Goal: Task Accomplishment & Management: Use online tool/utility

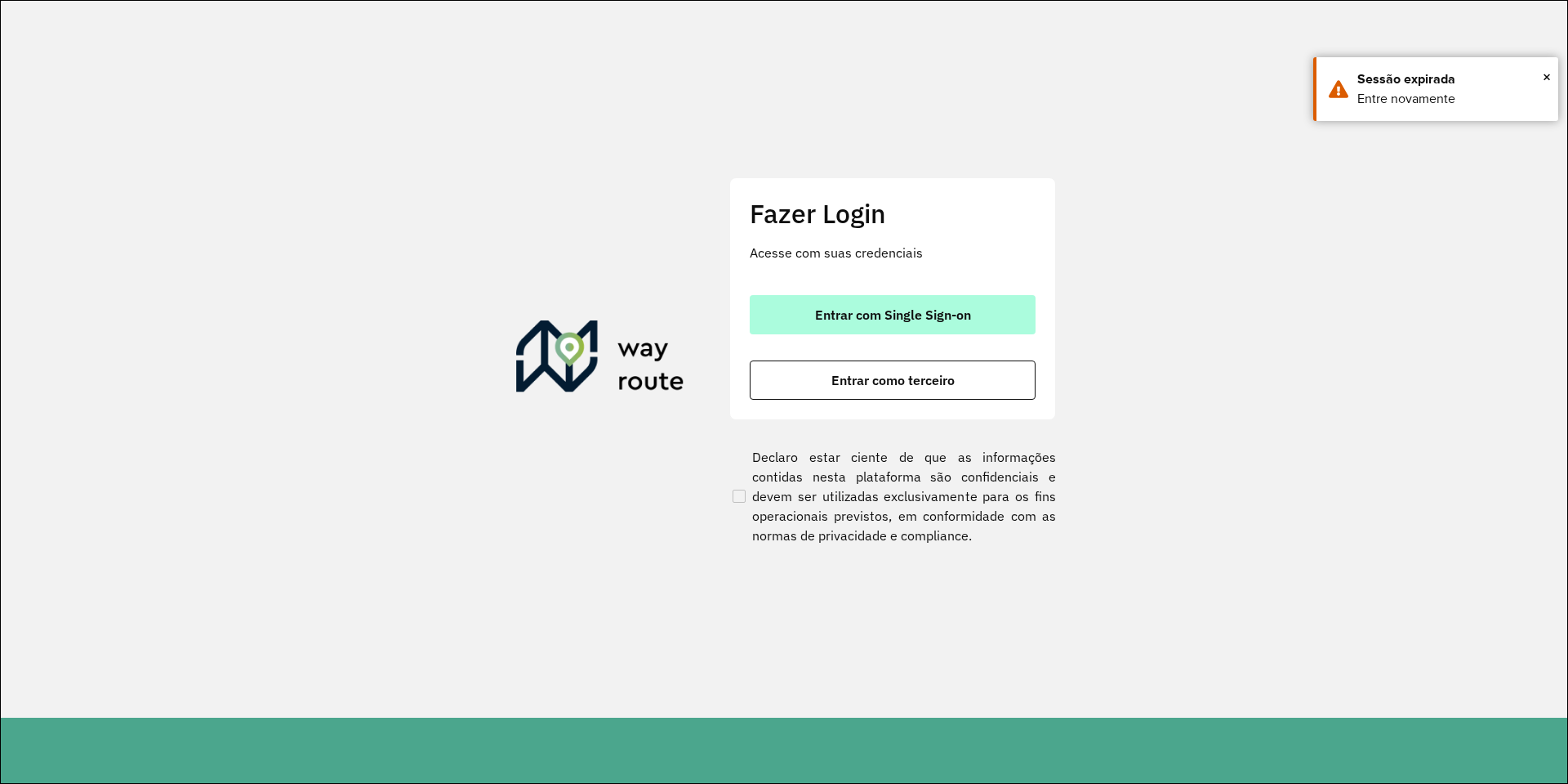
click at [891, 299] on button "Entrar com Single Sign-on" at bounding box center [892, 314] width 286 height 39
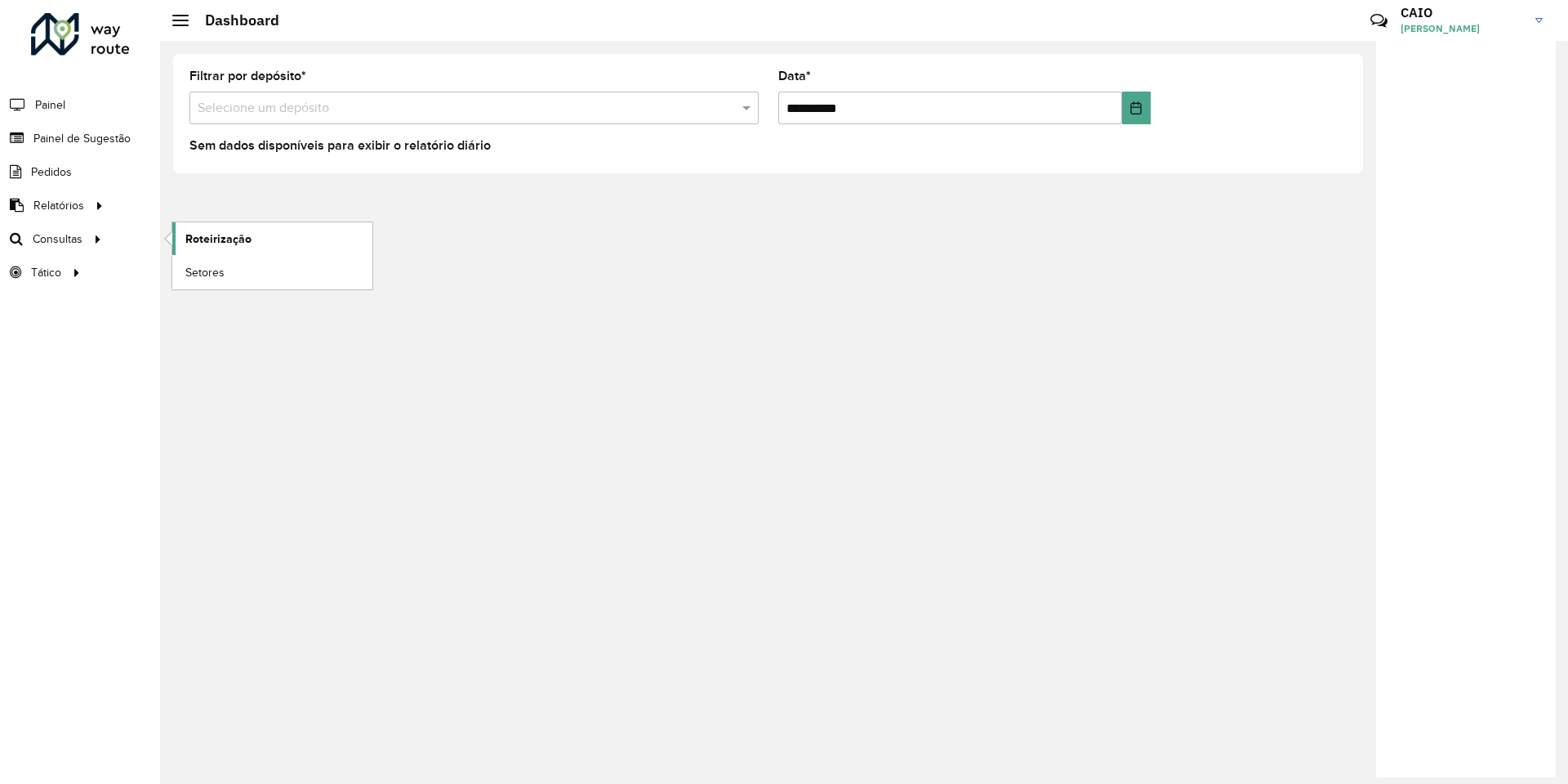
click at [187, 240] on span "Roteirização" at bounding box center [218, 238] width 66 height 17
click at [198, 244] on span "Roteirização" at bounding box center [218, 238] width 66 height 17
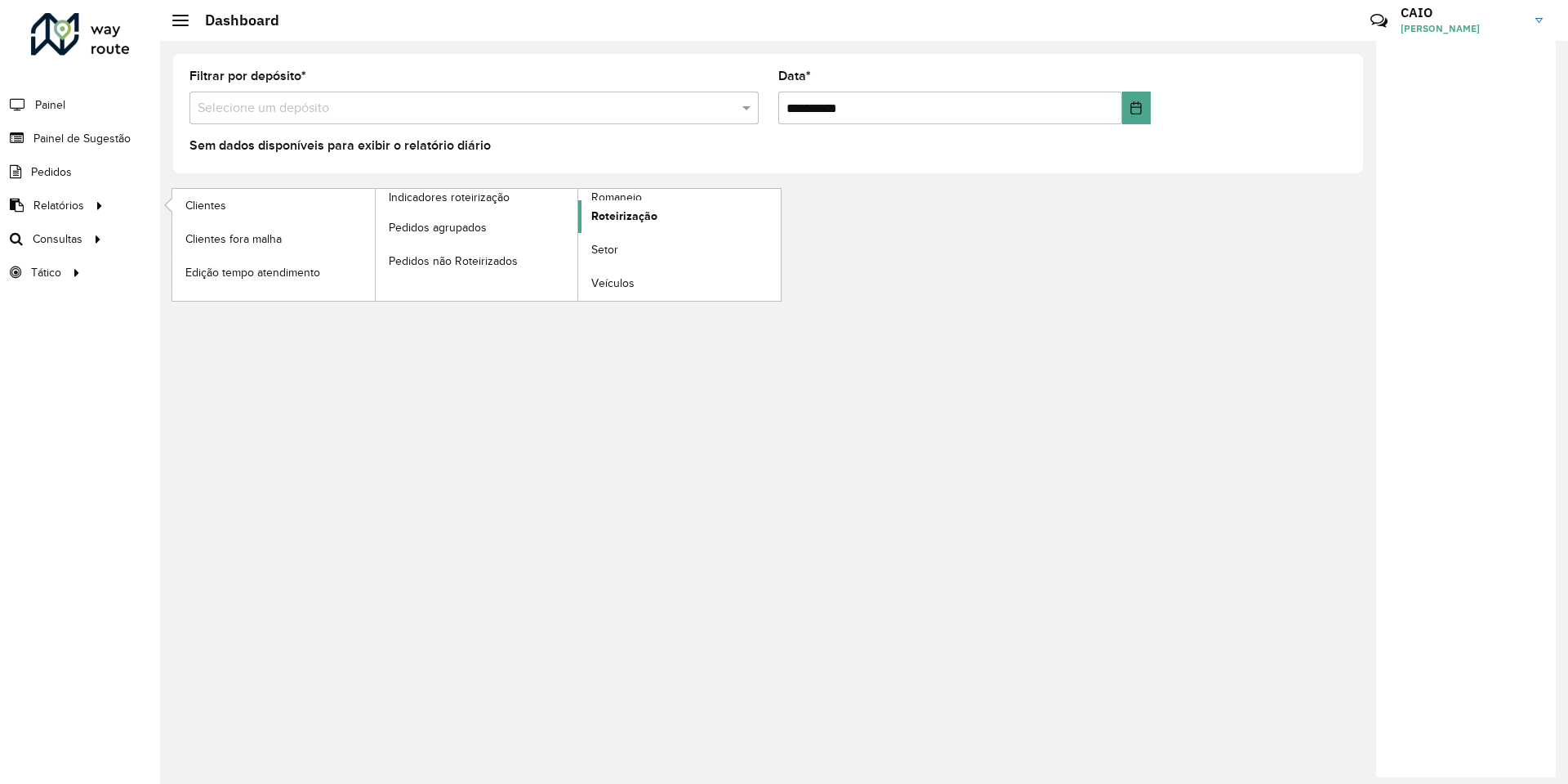
click at [636, 209] on span "Roteirização" at bounding box center [624, 216] width 66 height 17
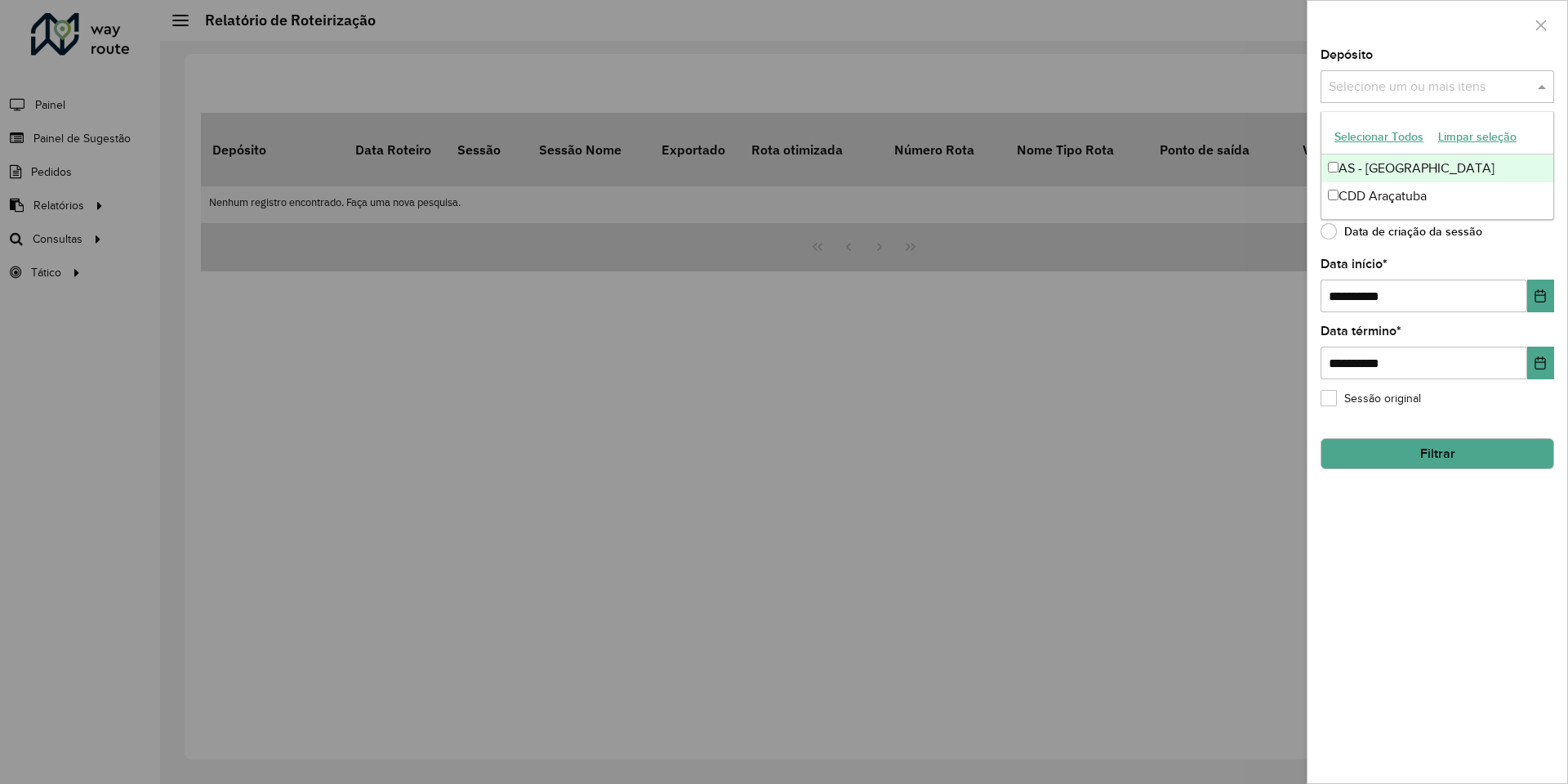
click at [1400, 89] on input "text" at bounding box center [1429, 88] width 209 height 20
click at [1376, 188] on div "CDD Araçatuba" at bounding box center [1436, 196] width 232 height 28
click at [1509, 232] on div "Data de criação da sessão" at bounding box center [1436, 235] width 234 height 20
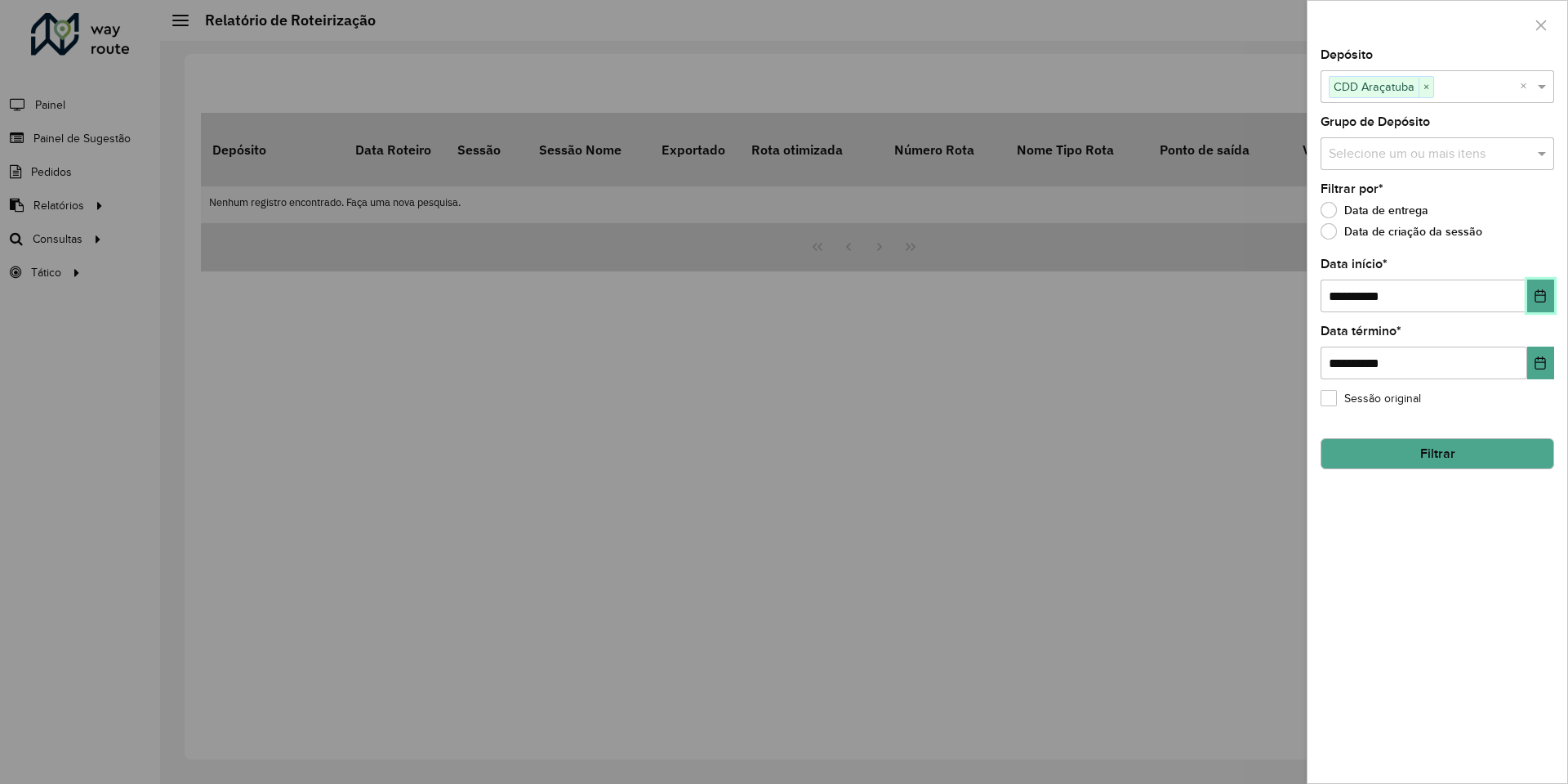
click at [1536, 292] on icon "Choose Date" at bounding box center [1541, 296] width 11 height 13
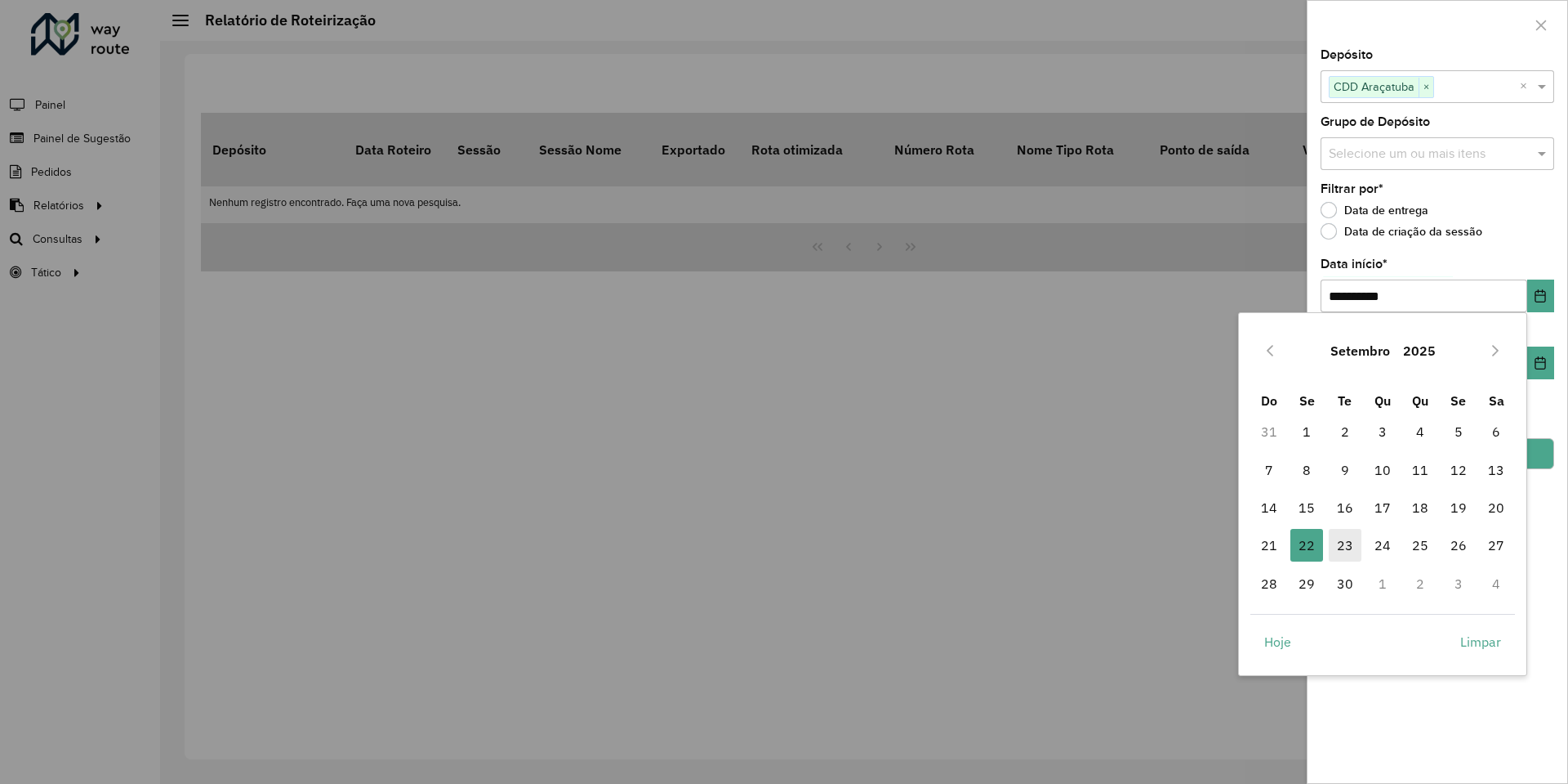
click at [1334, 535] on span "23" at bounding box center [1345, 545] width 32 height 32
type input "**********"
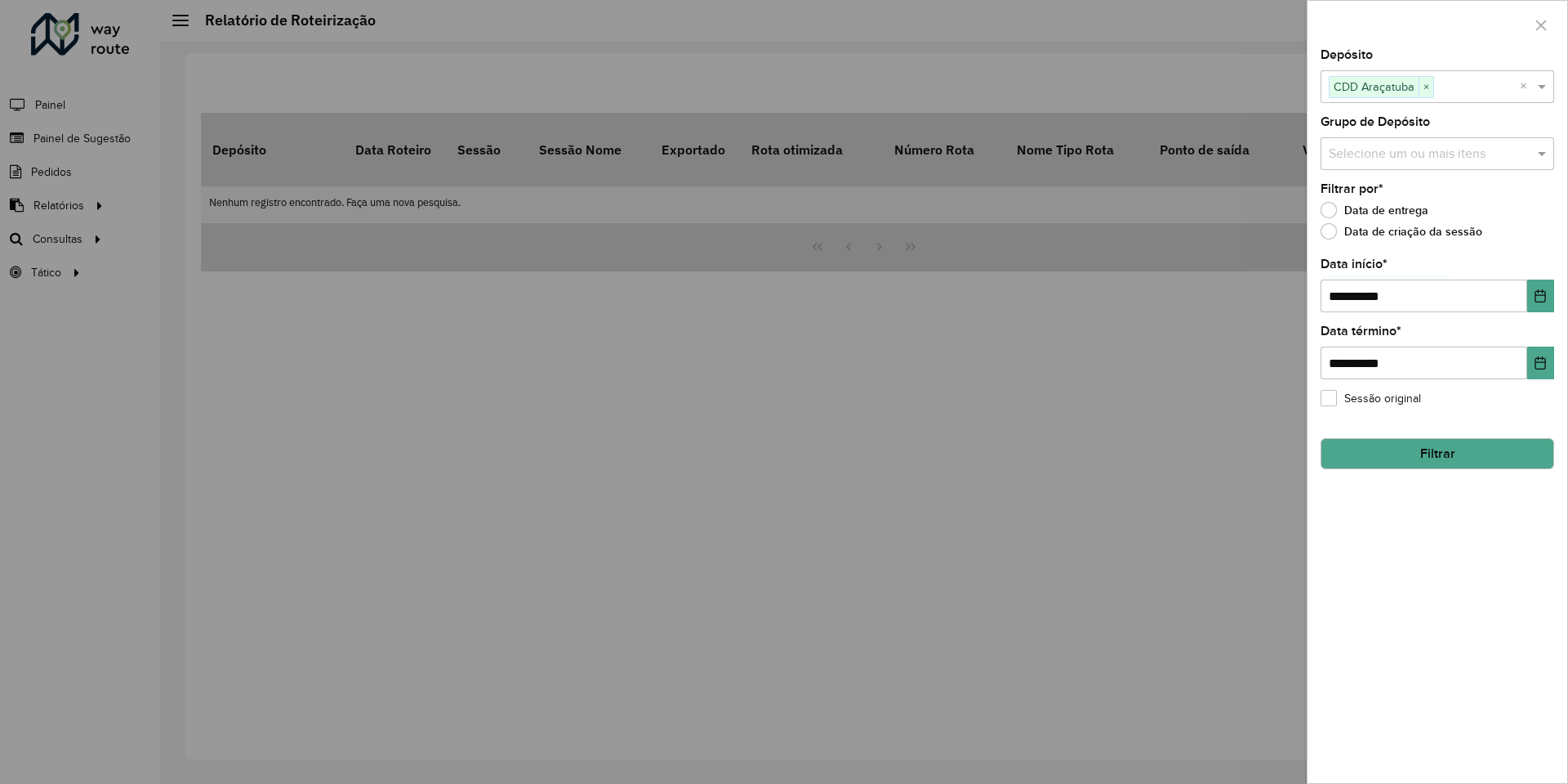
click at [1441, 460] on button "Filtrar" at bounding box center [1436, 453] width 234 height 31
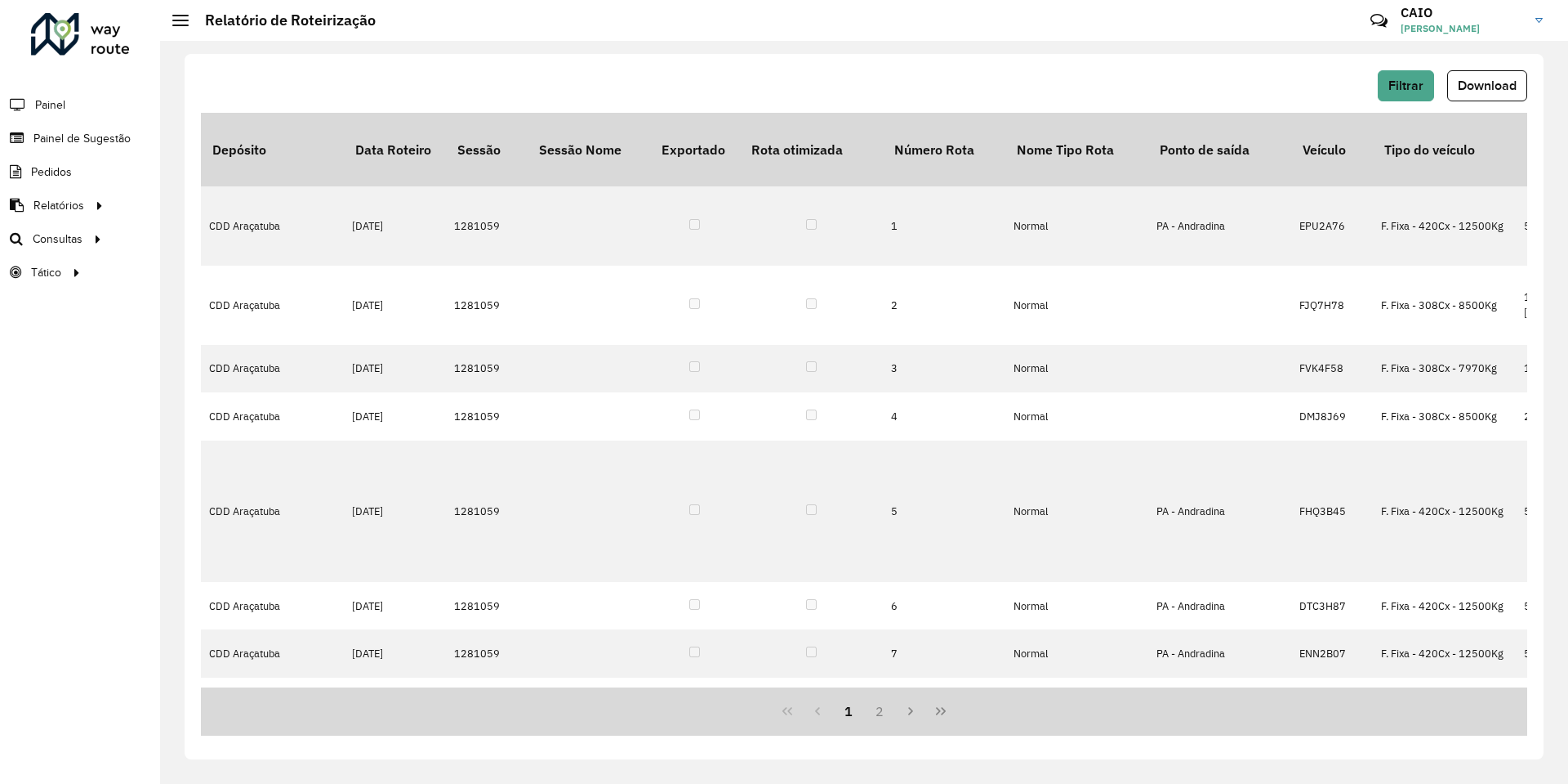
drag, startPoint x: 455, startPoint y: 689, endPoint x: 478, endPoint y: 688, distance: 23.0
click at [477, 689] on div "1 2" at bounding box center [864, 711] width 1326 height 48
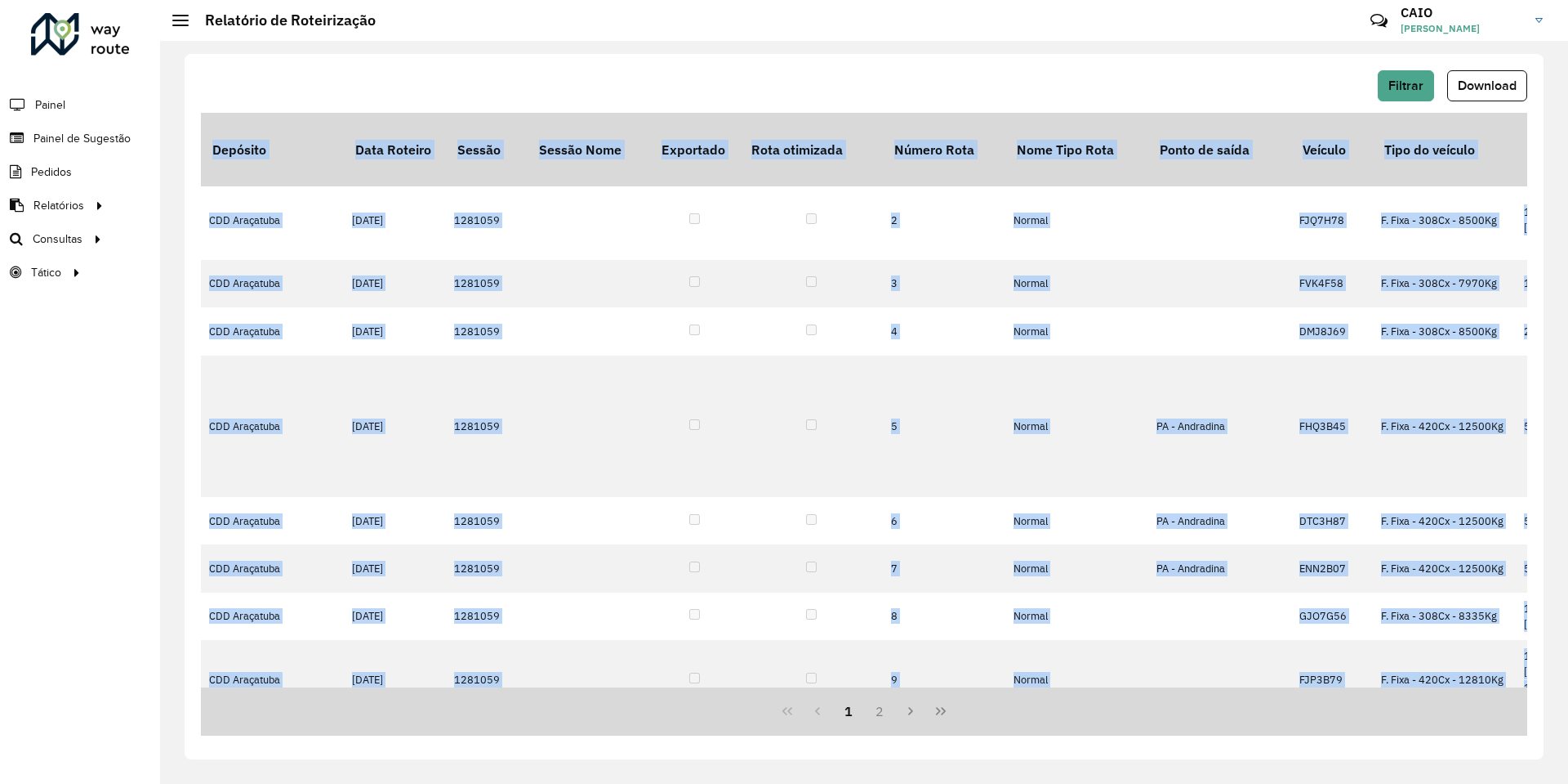
scroll to position [129, 0]
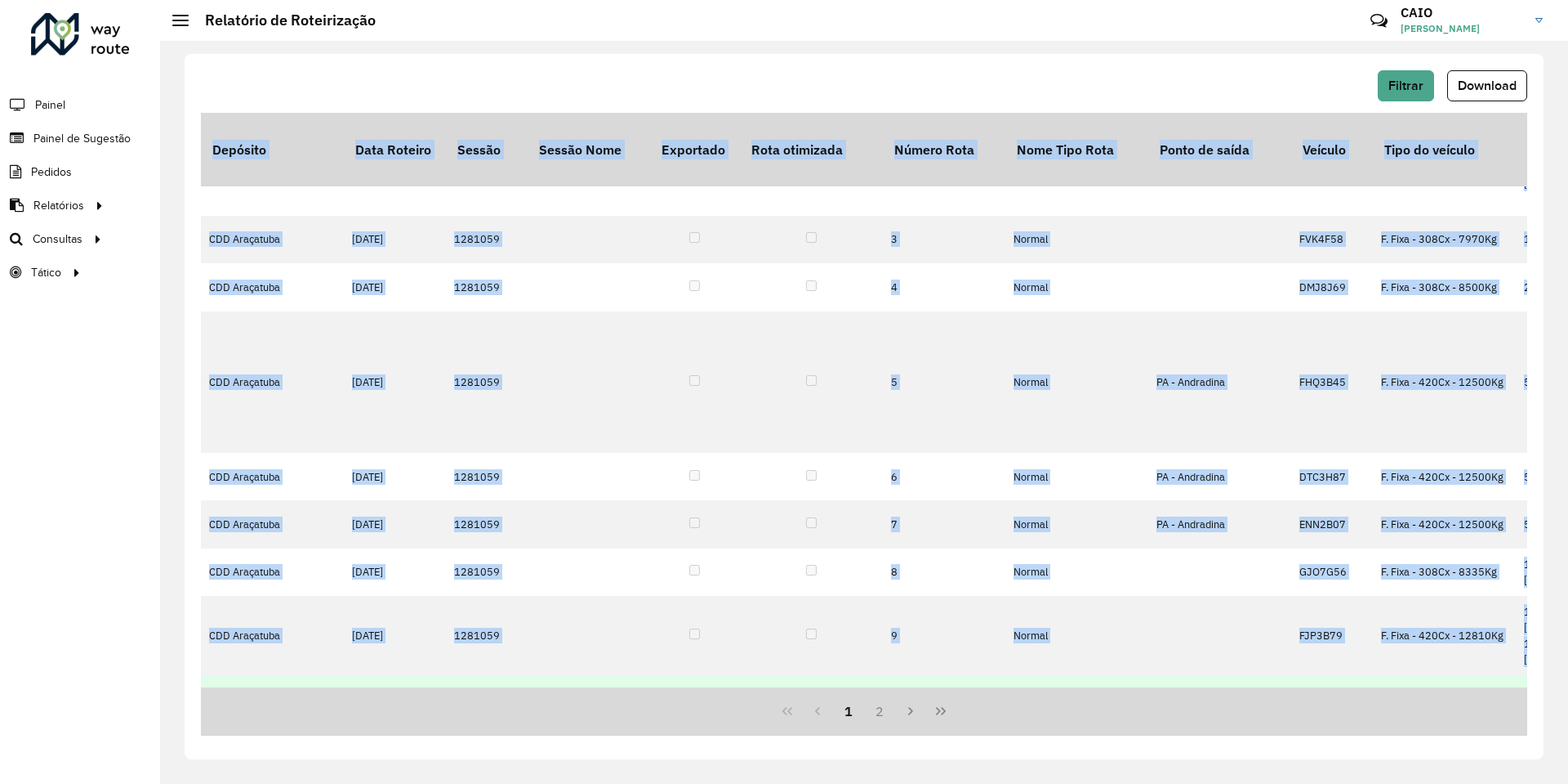
drag, startPoint x: 452, startPoint y: 687, endPoint x: 729, endPoint y: 658, distance: 278.5
click at [938, 651] on div "Depósito Data Roteiro Sessão Sessão Nome Exportado Rota otimizada Número Rota N…" at bounding box center [864, 424] width 1326 height 623
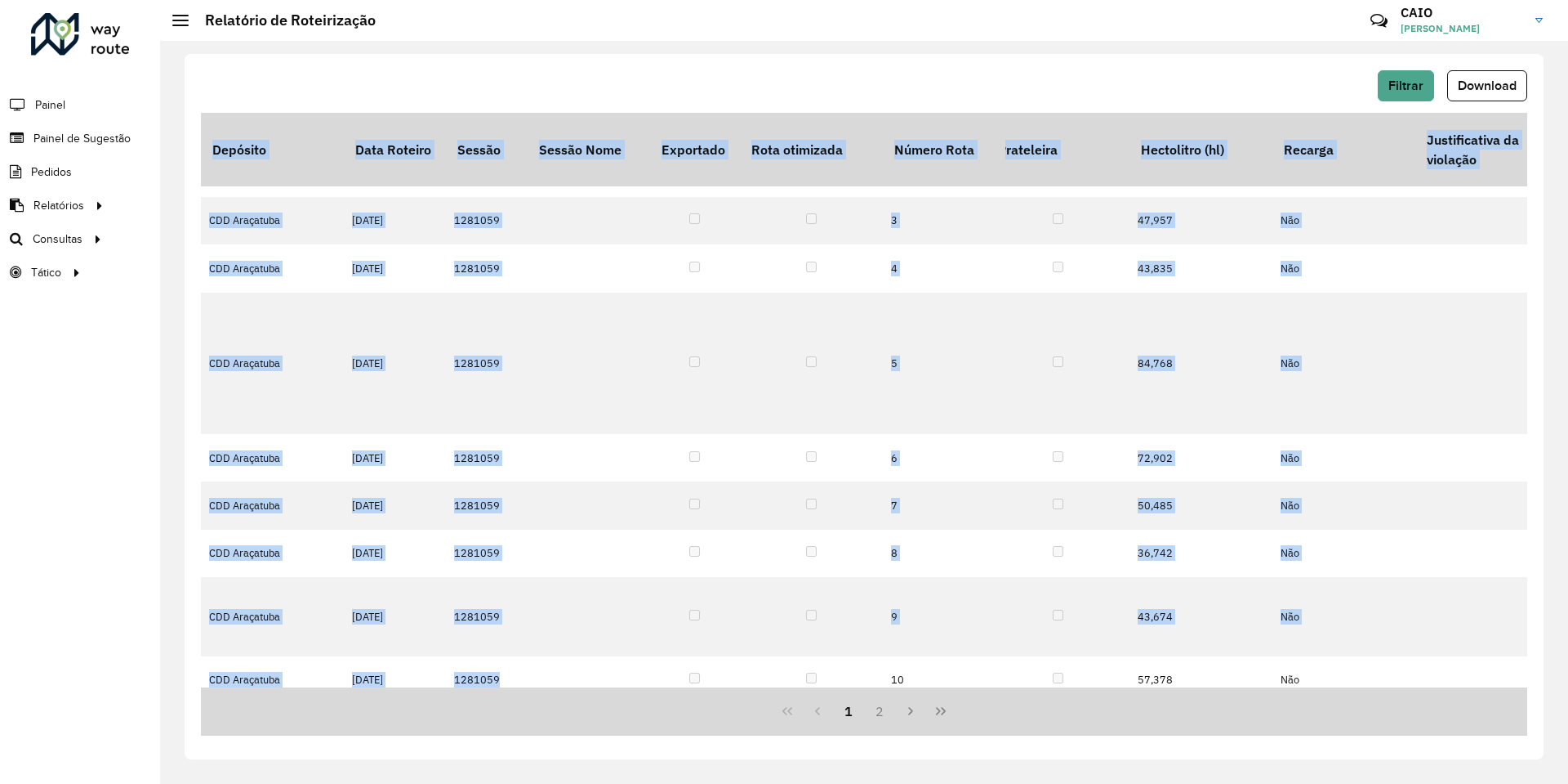
scroll to position [148, 5302]
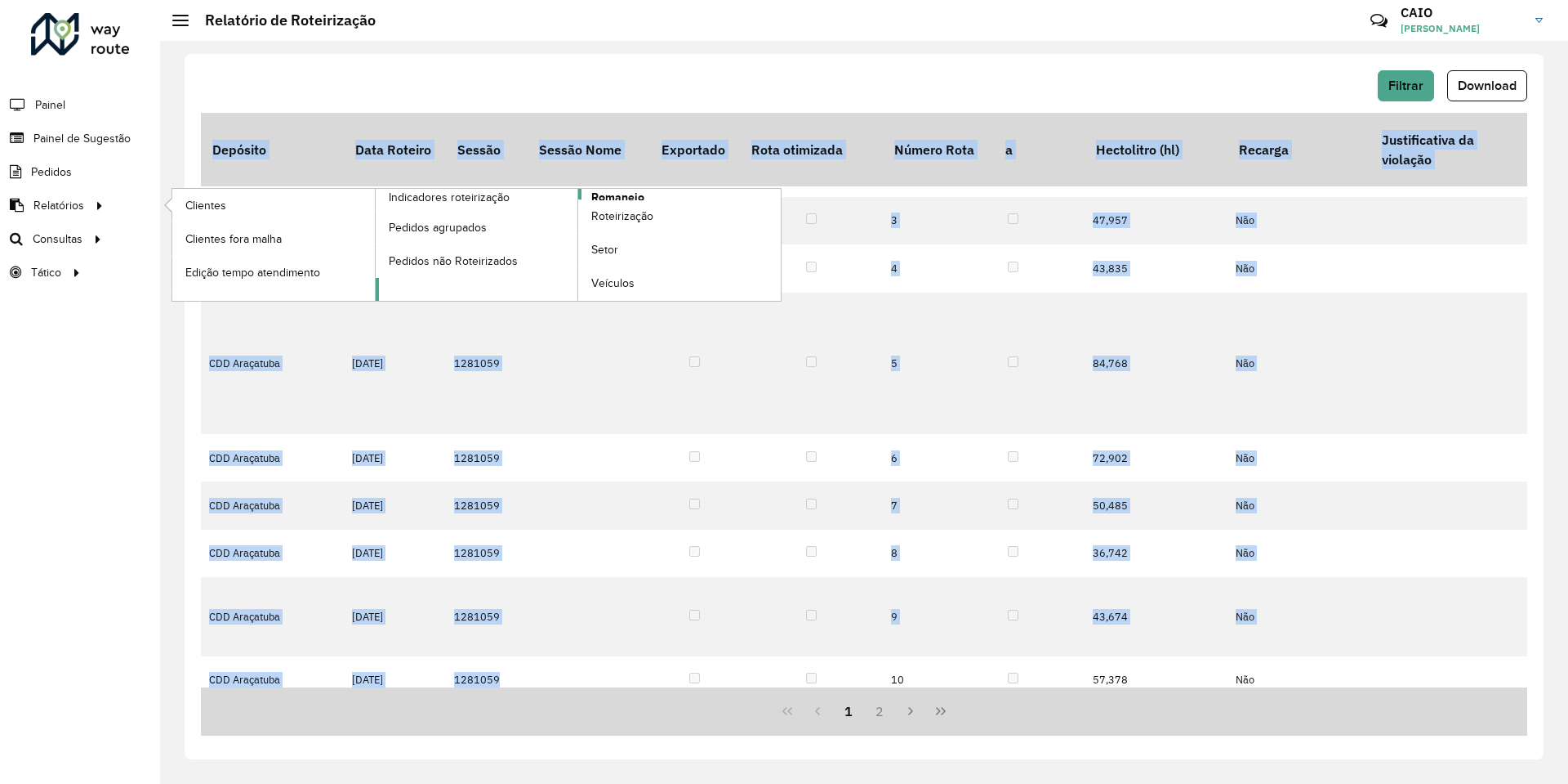
click at [637, 196] on span "Romaneio" at bounding box center [618, 197] width 53 height 17
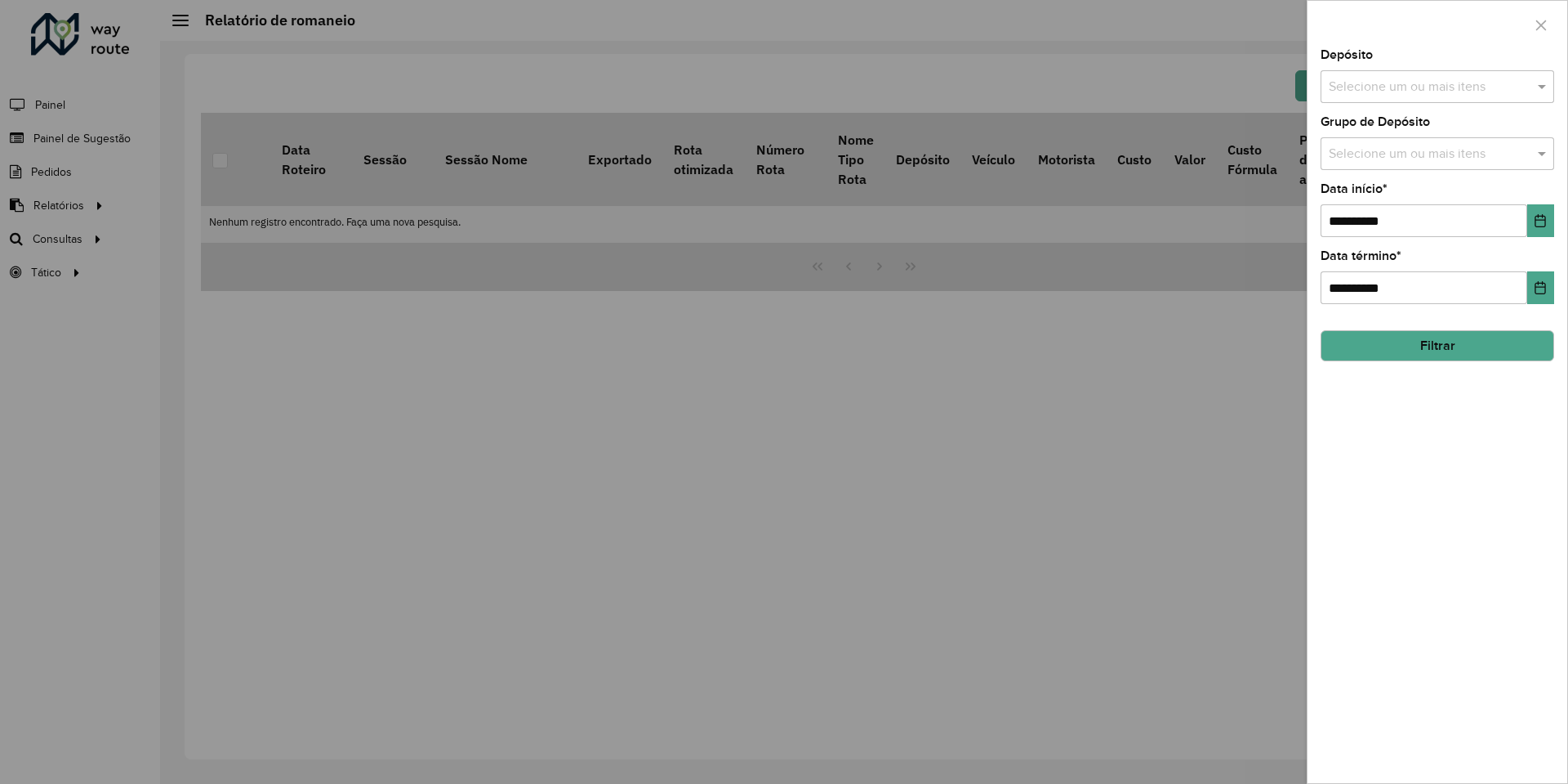
click at [1407, 78] on input "text" at bounding box center [1429, 88] width 209 height 20
click at [1389, 189] on div "CDD Araçatuba" at bounding box center [1436, 196] width 232 height 28
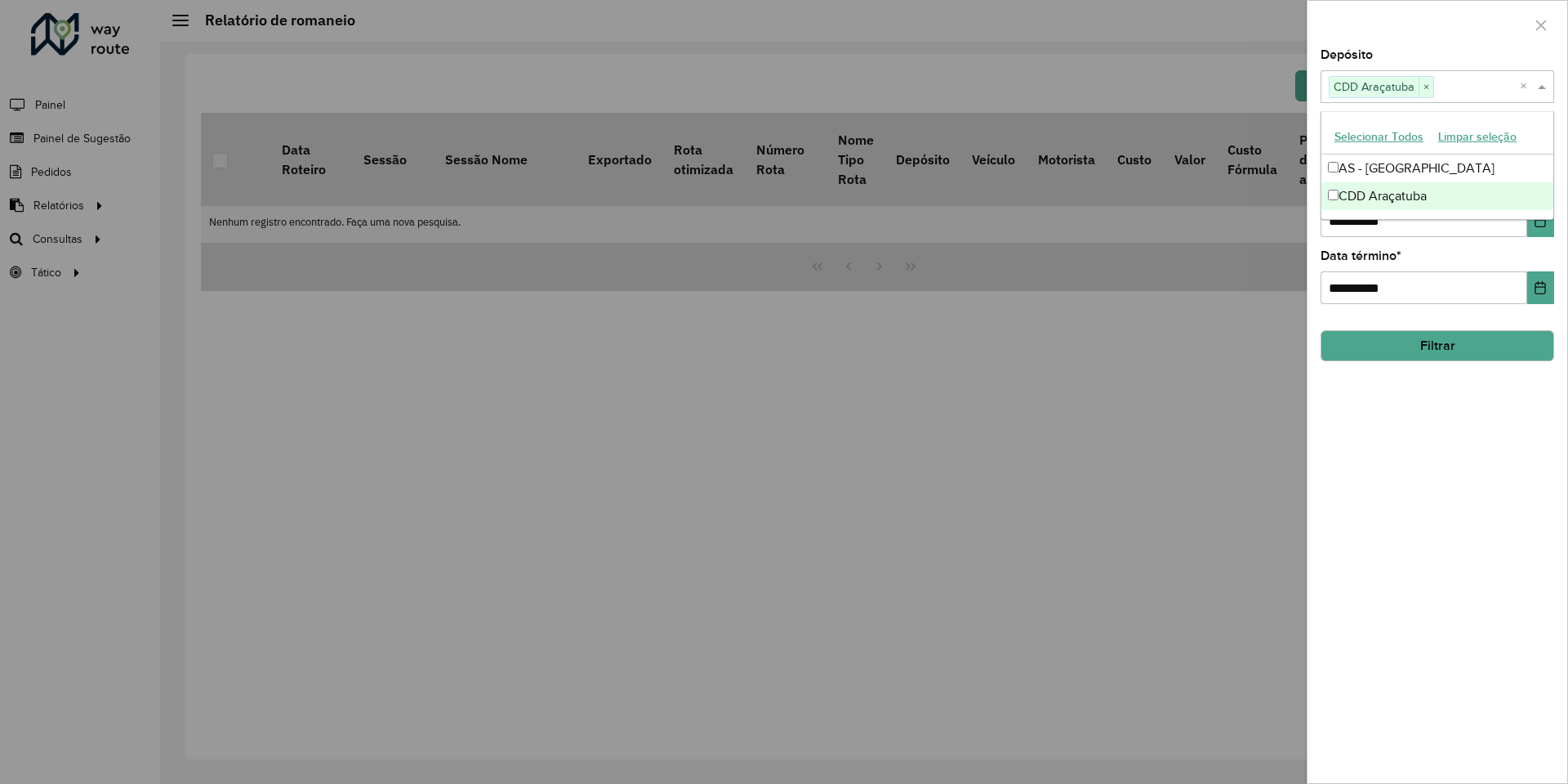
drag, startPoint x: 1492, startPoint y: 466, endPoint x: 1477, endPoint y: 382, distance: 85.3
click at [1492, 467] on div "**********" at bounding box center [1437, 415] width 260 height 733
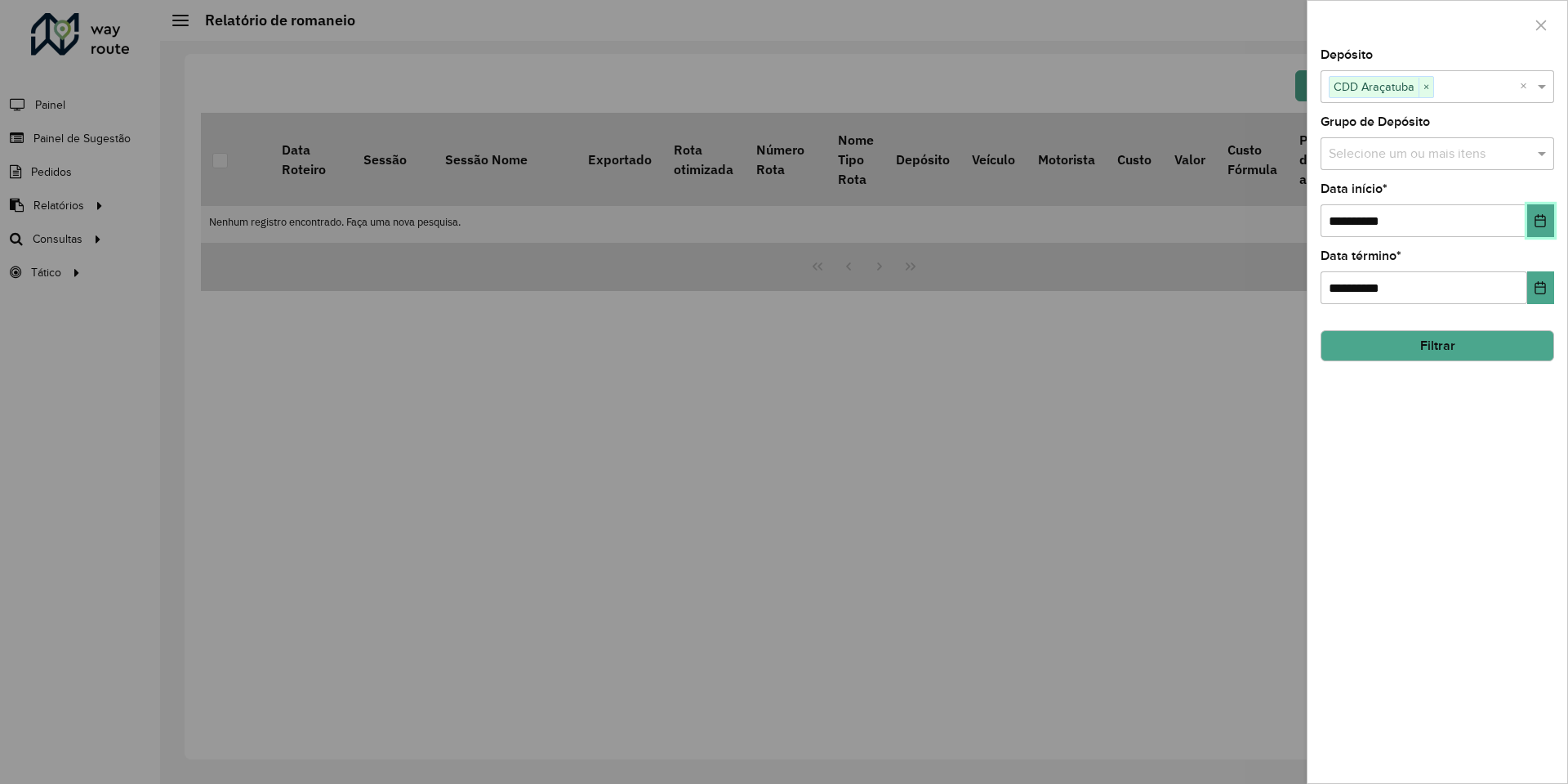
click at [1535, 226] on icon "Choose Date" at bounding box center [1540, 220] width 13 height 13
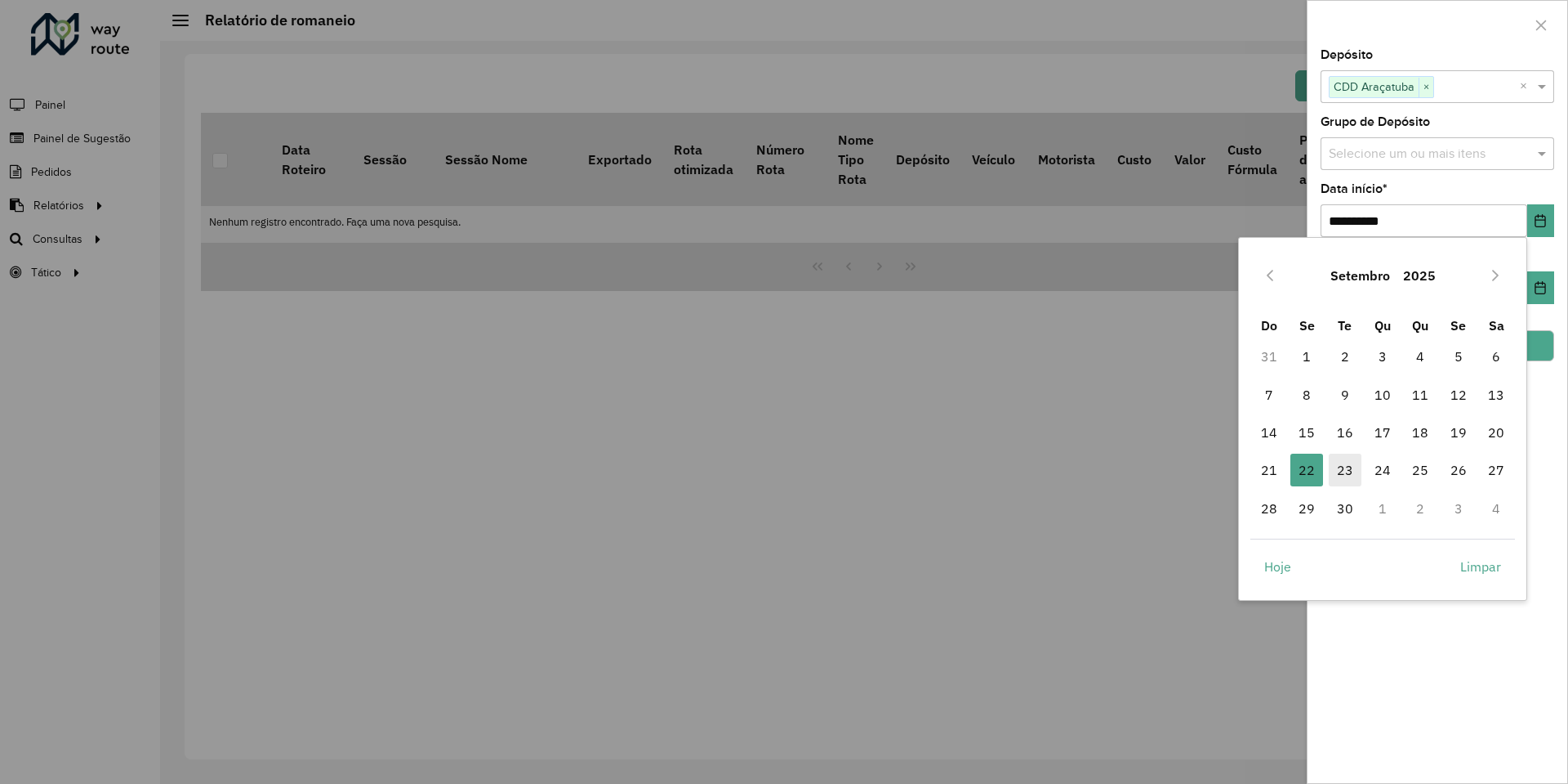
click at [1346, 461] on span "23" at bounding box center [1345, 470] width 32 height 32
type input "**********"
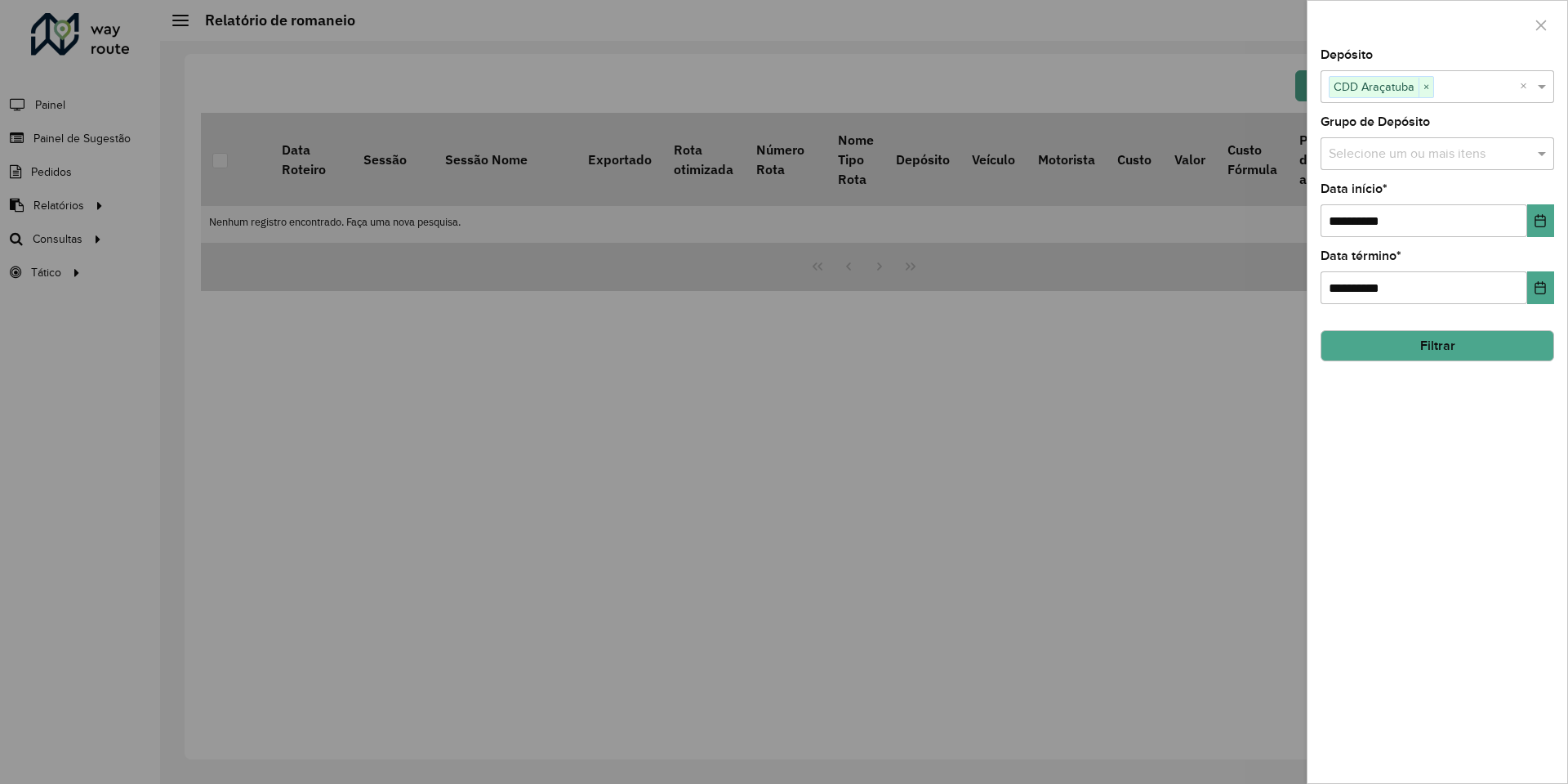
click at [1418, 353] on button "Filtrar" at bounding box center [1436, 346] width 234 height 31
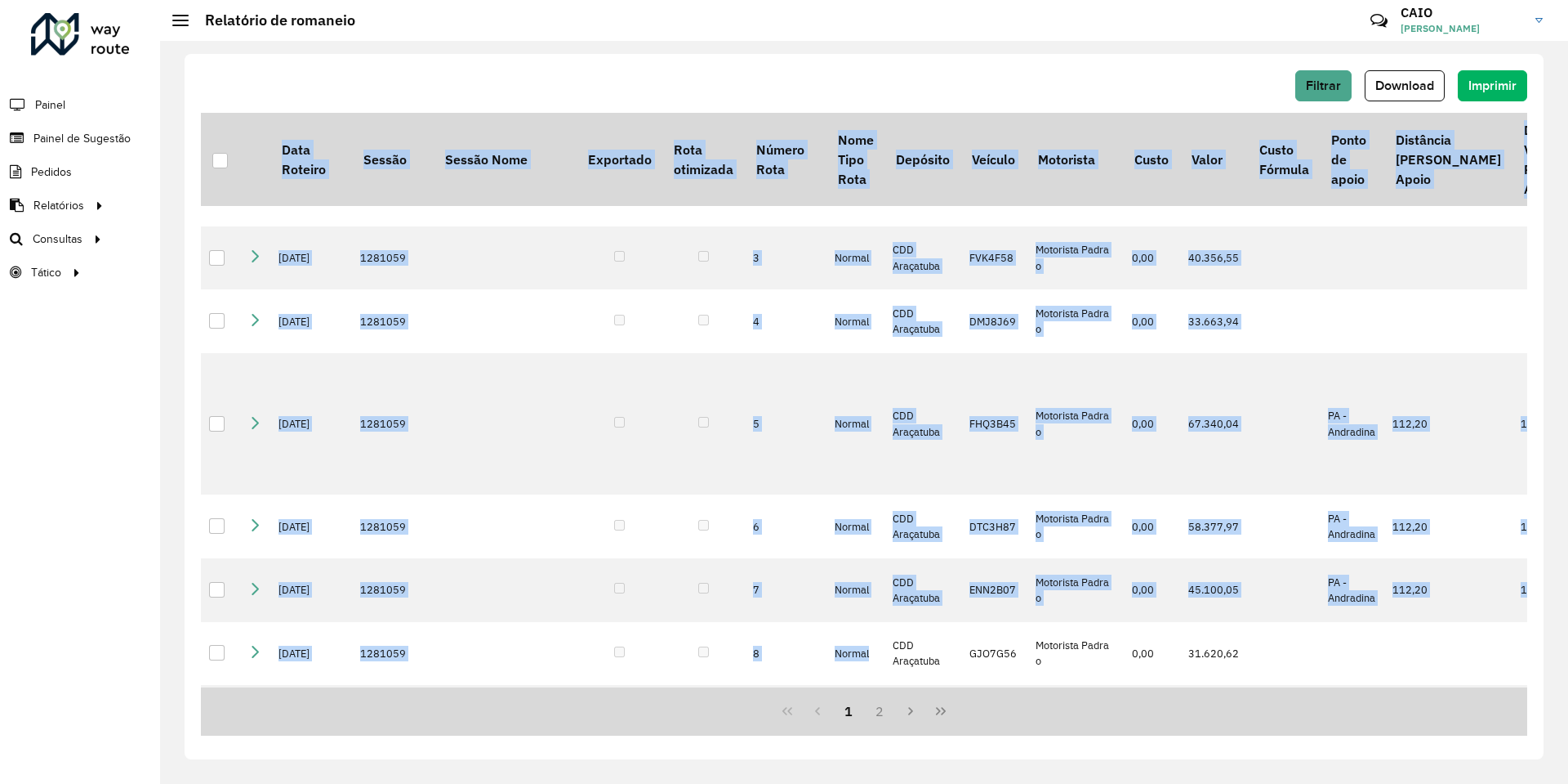
drag, startPoint x: 826, startPoint y: 688, endPoint x: 871, endPoint y: 684, distance: 45.2
click at [871, 684] on div "Data Roteiro Sessão Sessão Nome Exportado Rota otimizada Número Rota Nome Tipo …" at bounding box center [864, 424] width 1326 height 623
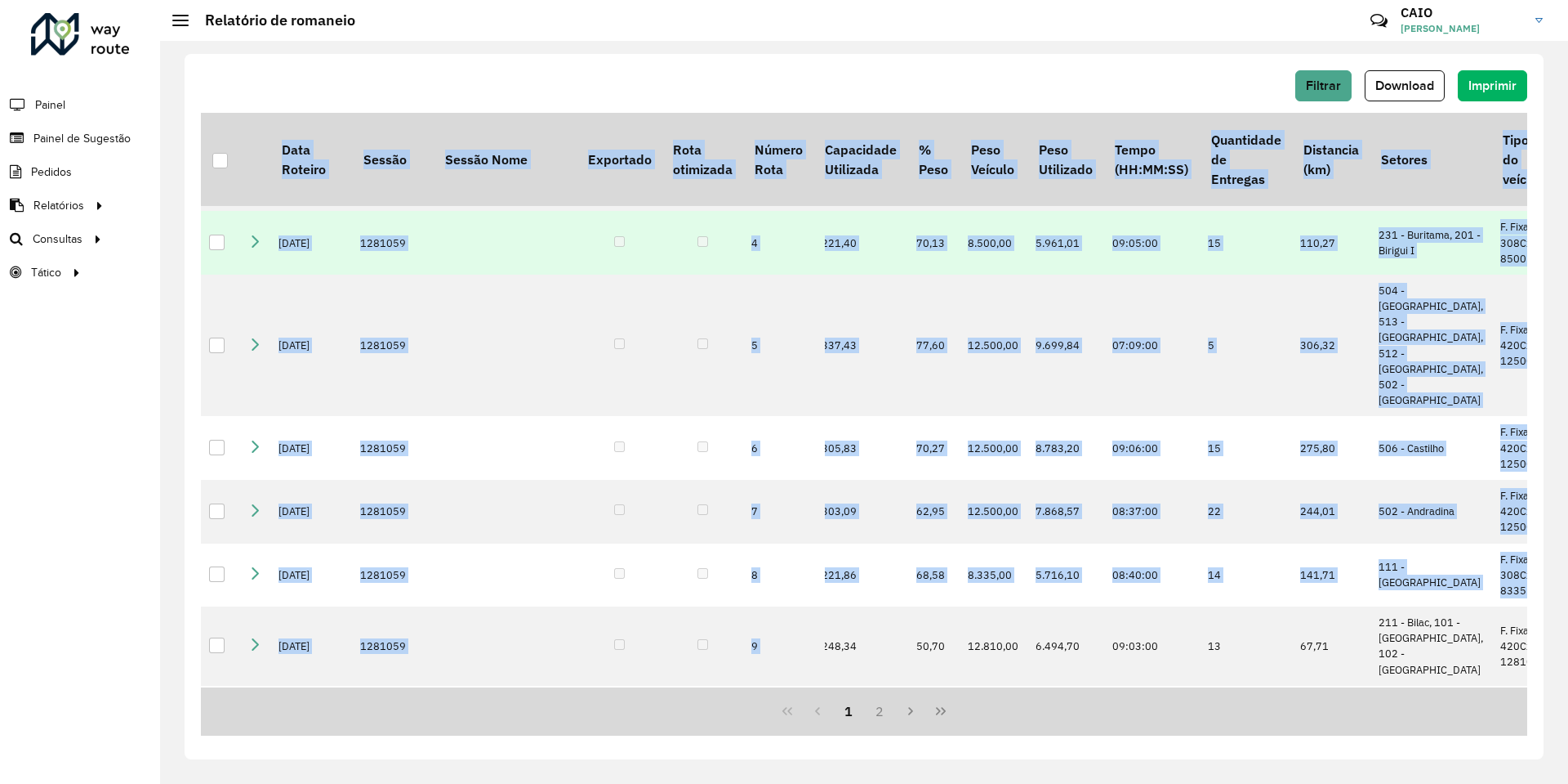
scroll to position [0, 1200]
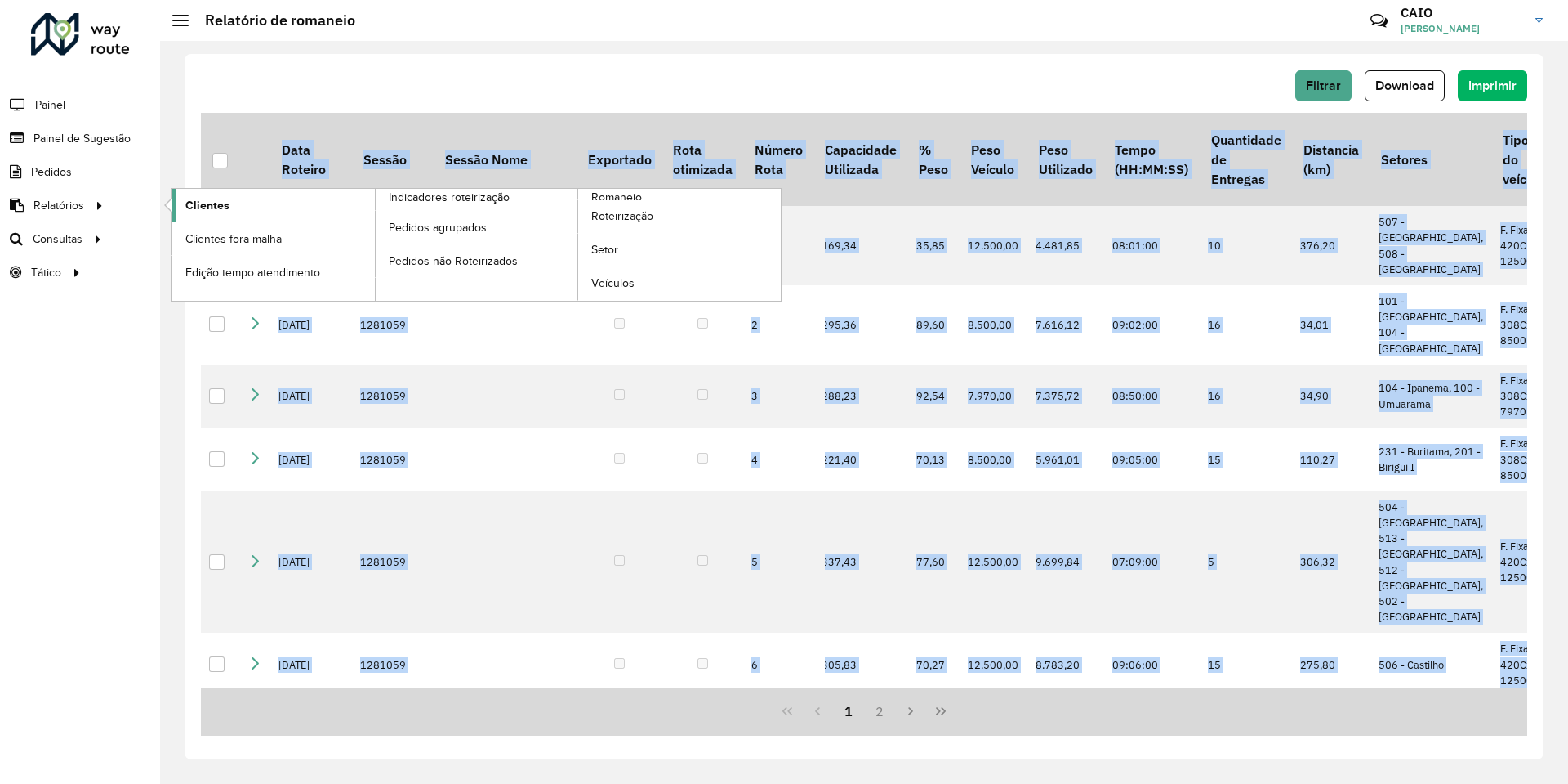
click at [242, 214] on link "Clientes" at bounding box center [273, 205] width 203 height 32
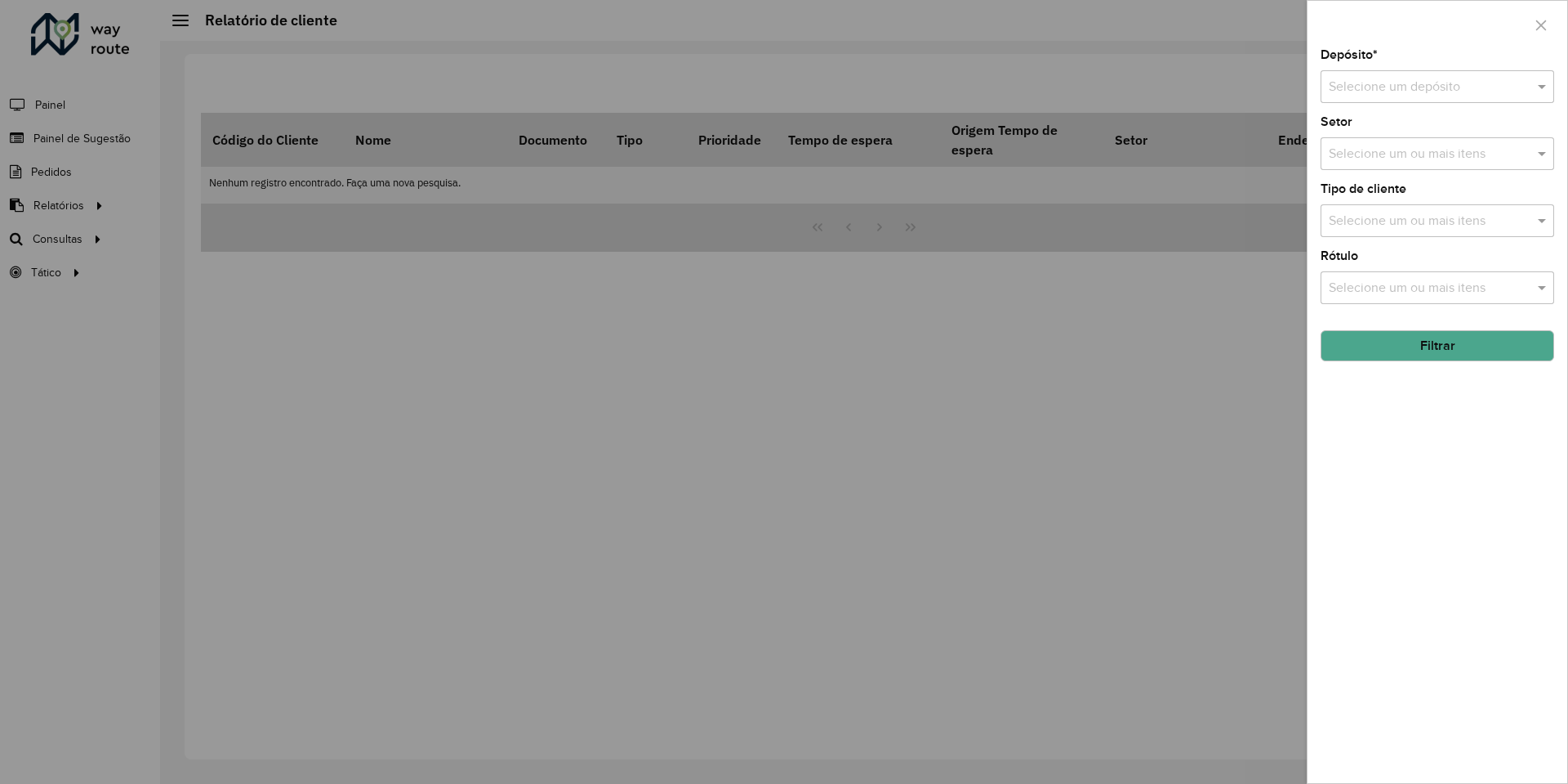
click at [1478, 101] on div "Selecione um depósito" at bounding box center [1436, 87] width 234 height 32
click at [1417, 154] on div "CDD Araçatuba" at bounding box center [1436, 161] width 232 height 28
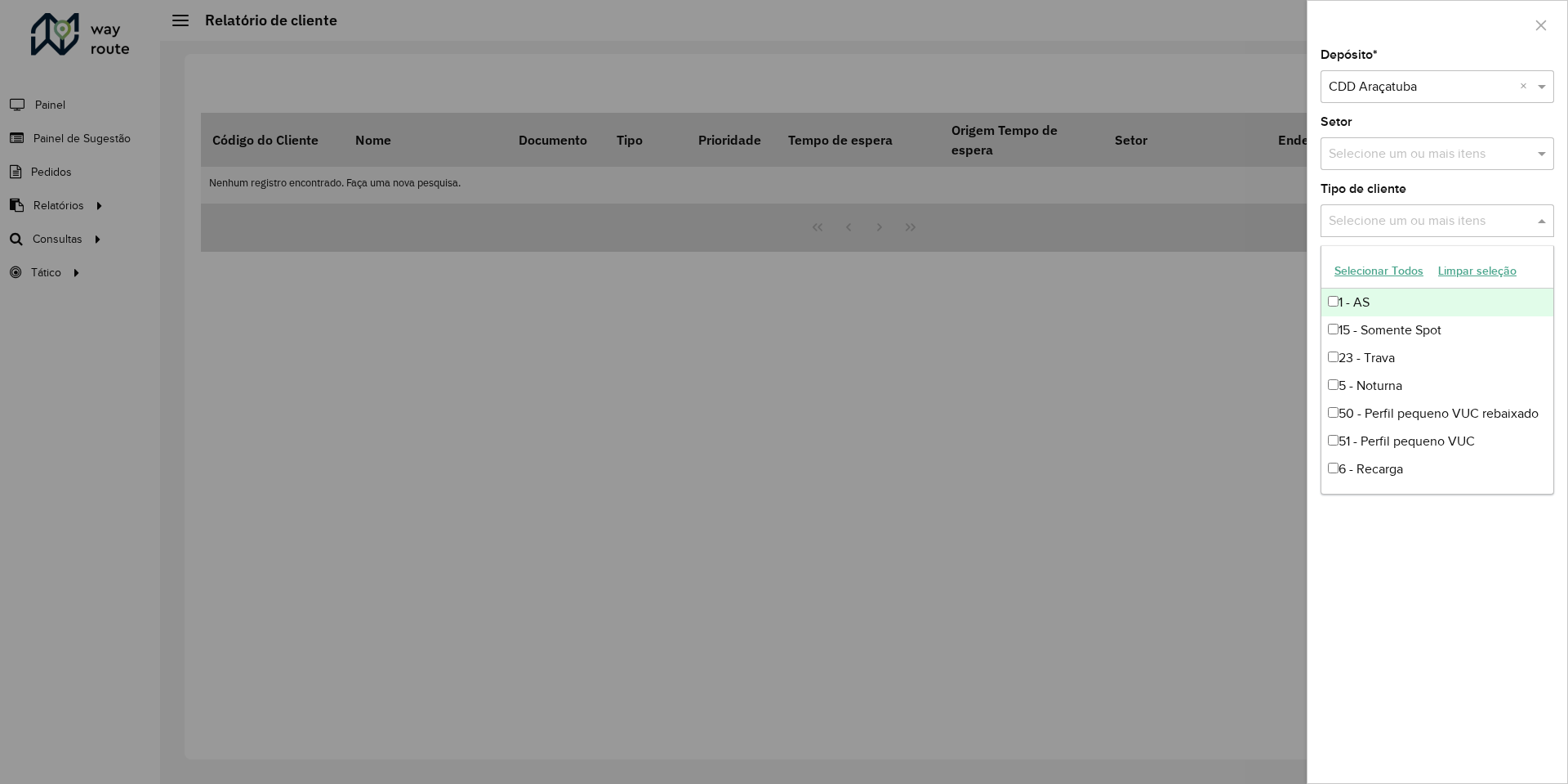
click at [1398, 235] on div "Selecione um ou mais itens" at bounding box center [1436, 220] width 234 height 32
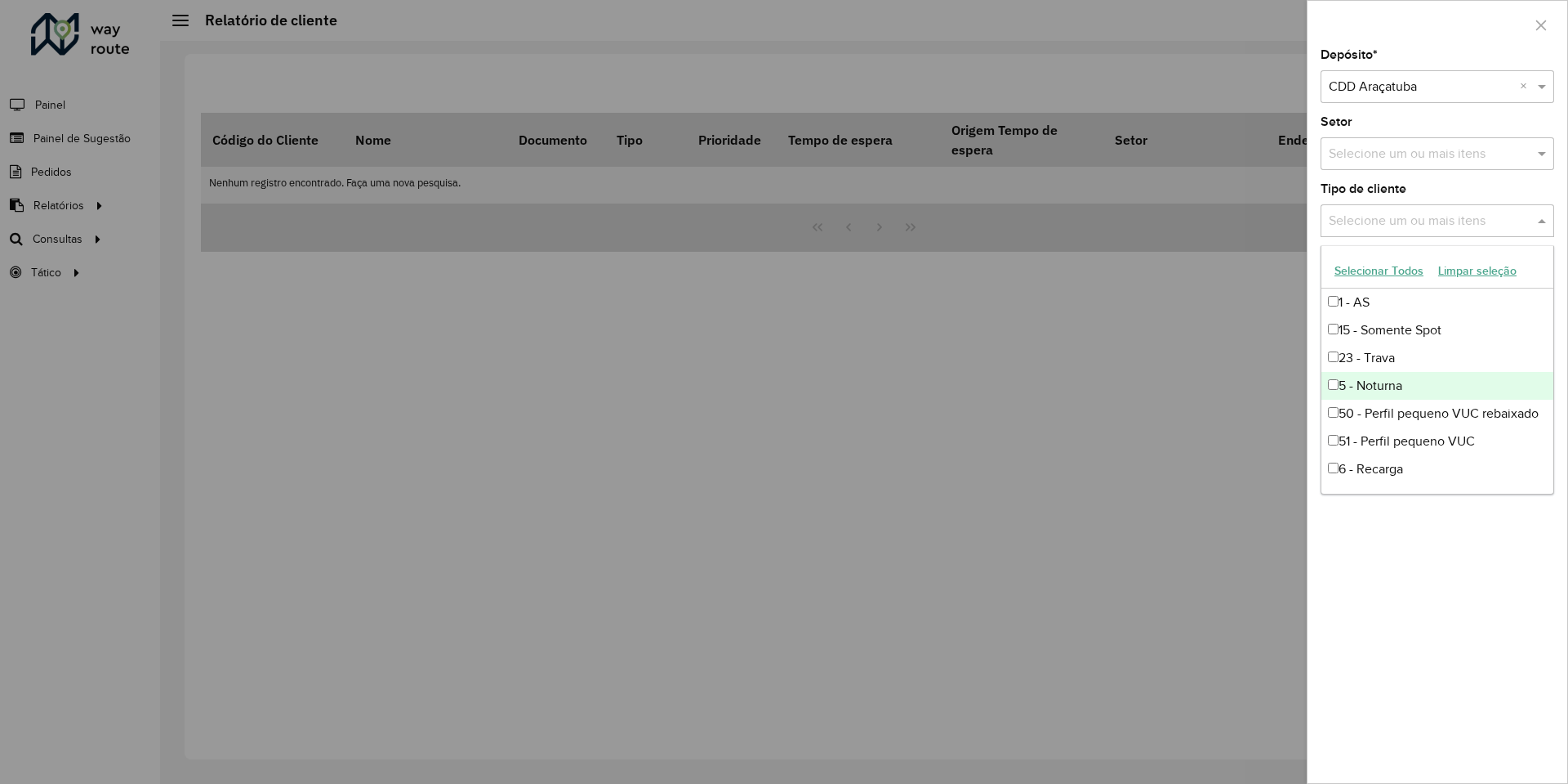
click at [1374, 386] on div "5 - Noturna" at bounding box center [1436, 385] width 232 height 28
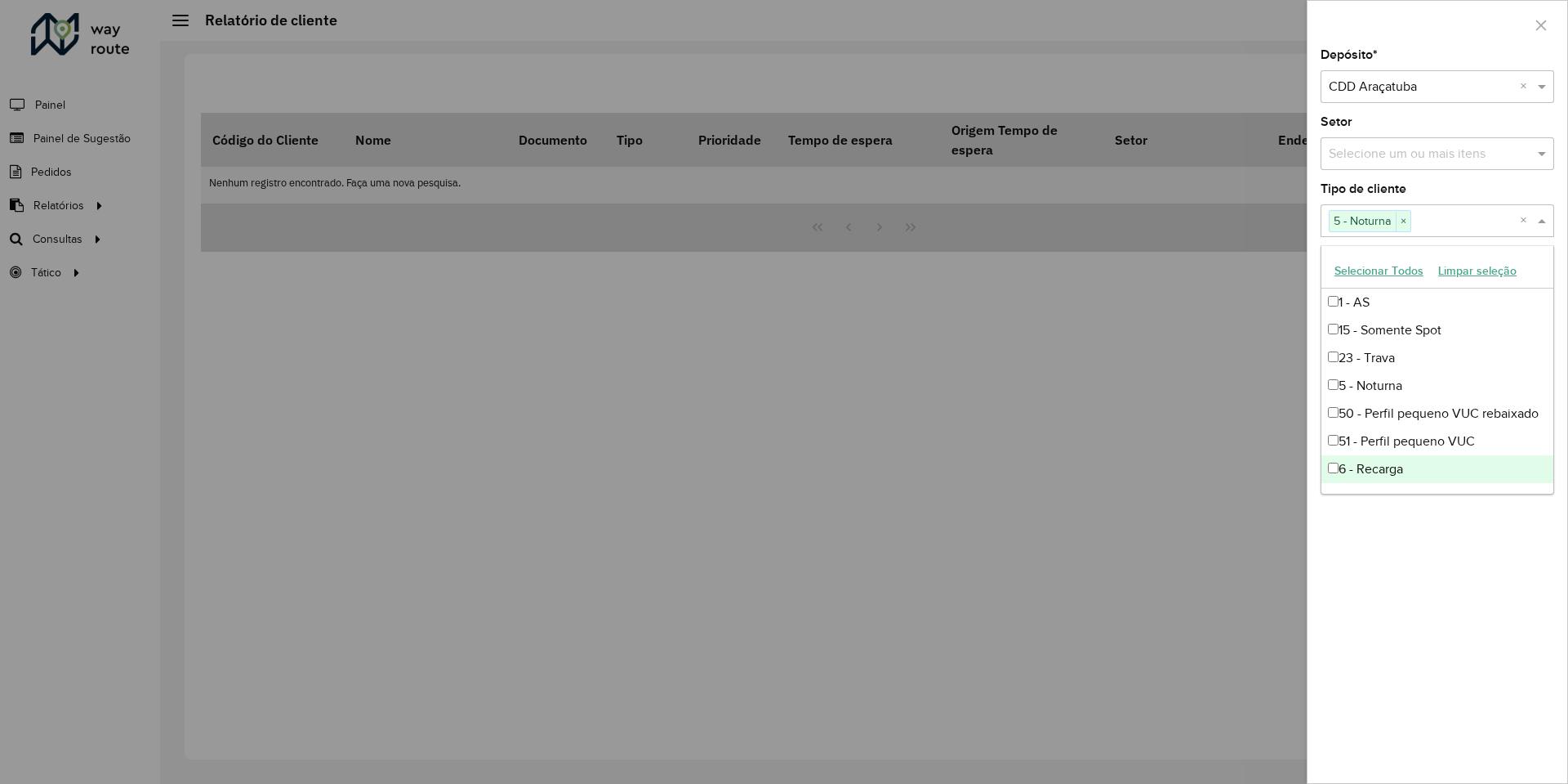
click at [1384, 560] on div "Depósito * Selecione um depósito × CDD Araçatuba × Setor Selecione um ou mais i…" at bounding box center [1437, 415] width 260 height 733
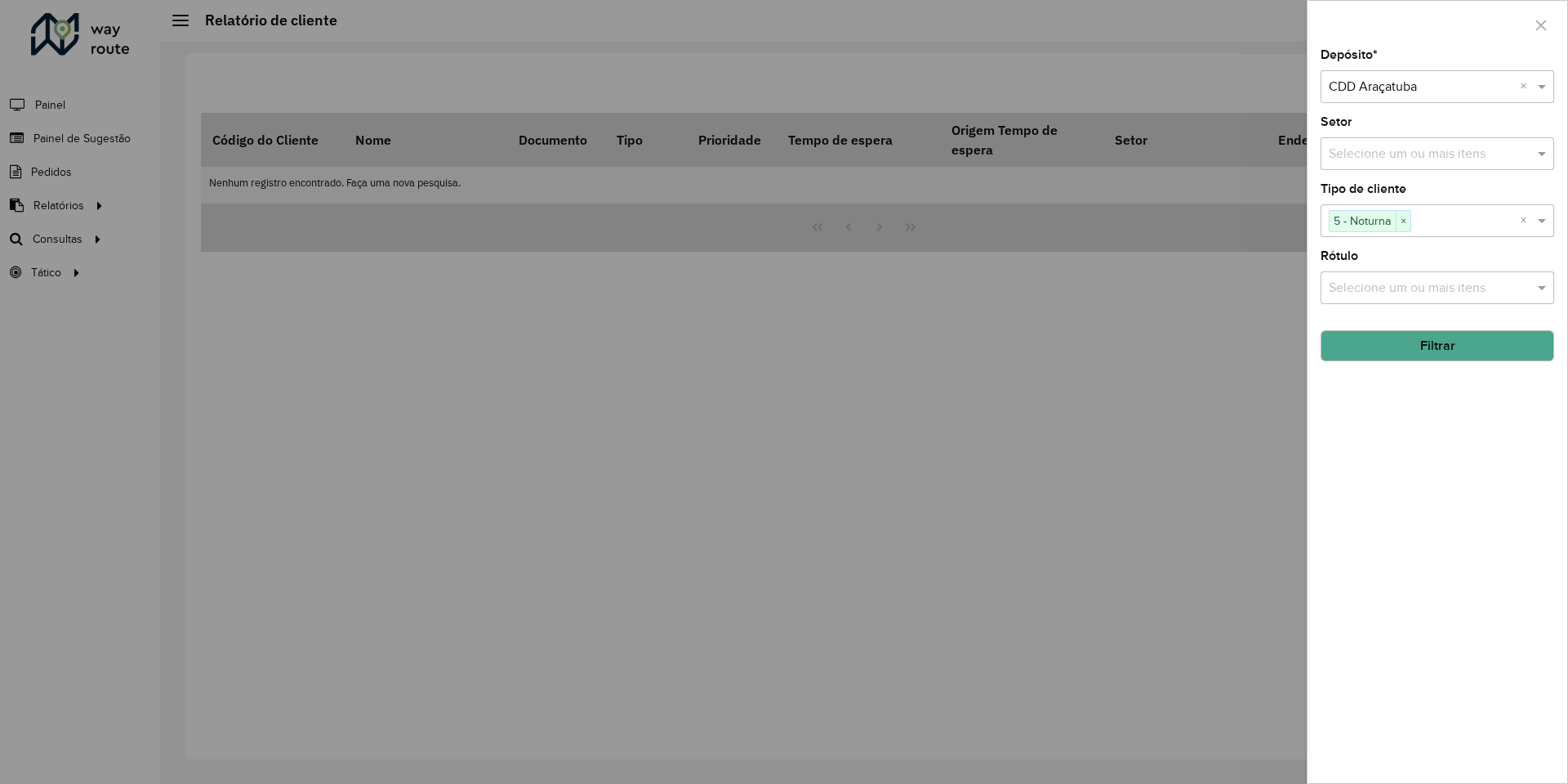
click at [1418, 355] on button "Filtrar" at bounding box center [1436, 346] width 234 height 31
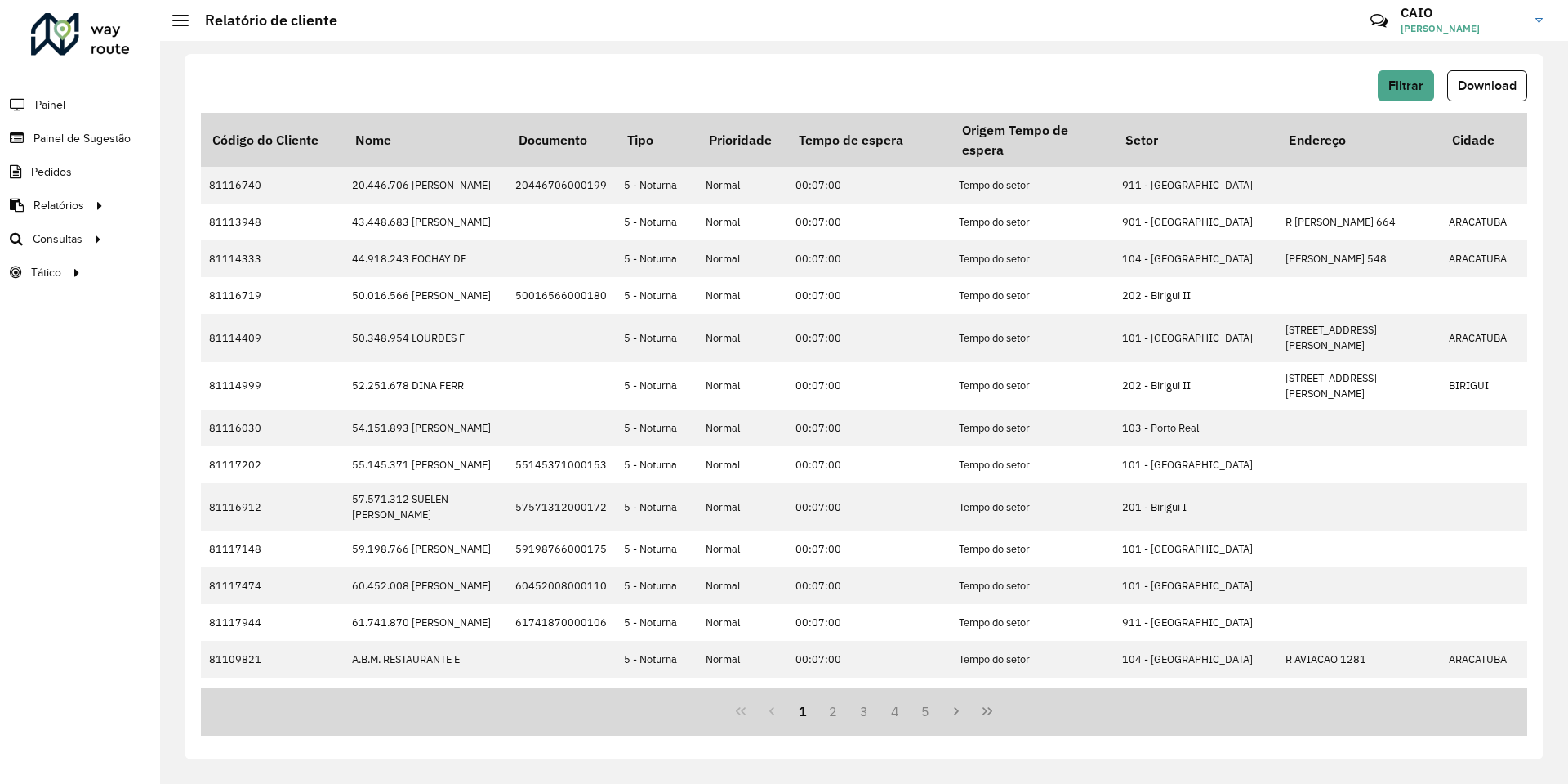
click at [55, 498] on div "Roteirizador AmbevTech Painel Painel de Sugestão Pedidos Relatórios Clientes Cl…" at bounding box center [80, 392] width 160 height 784
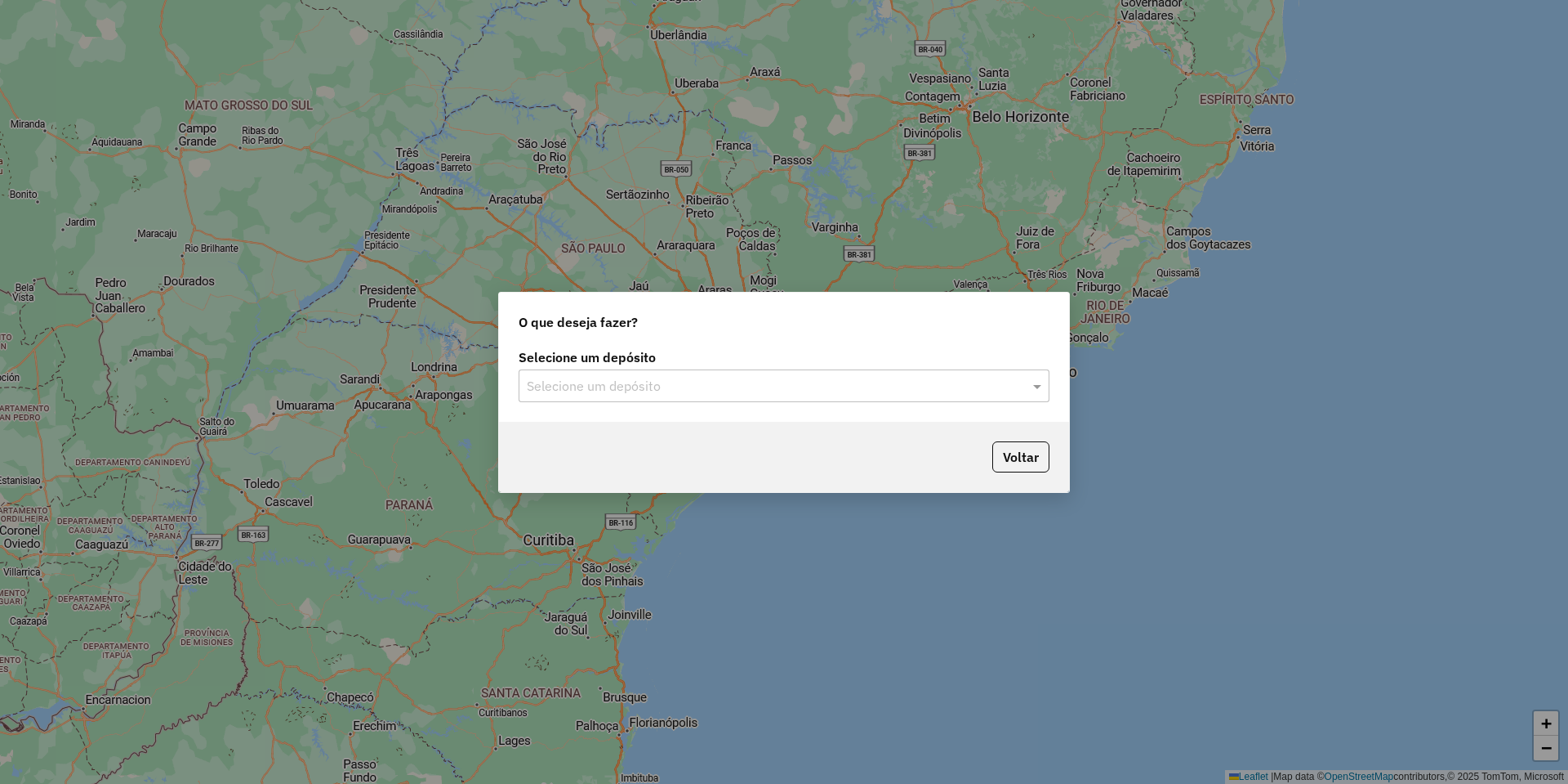
click at [566, 372] on div "Selecione um depósito" at bounding box center [784, 385] width 531 height 32
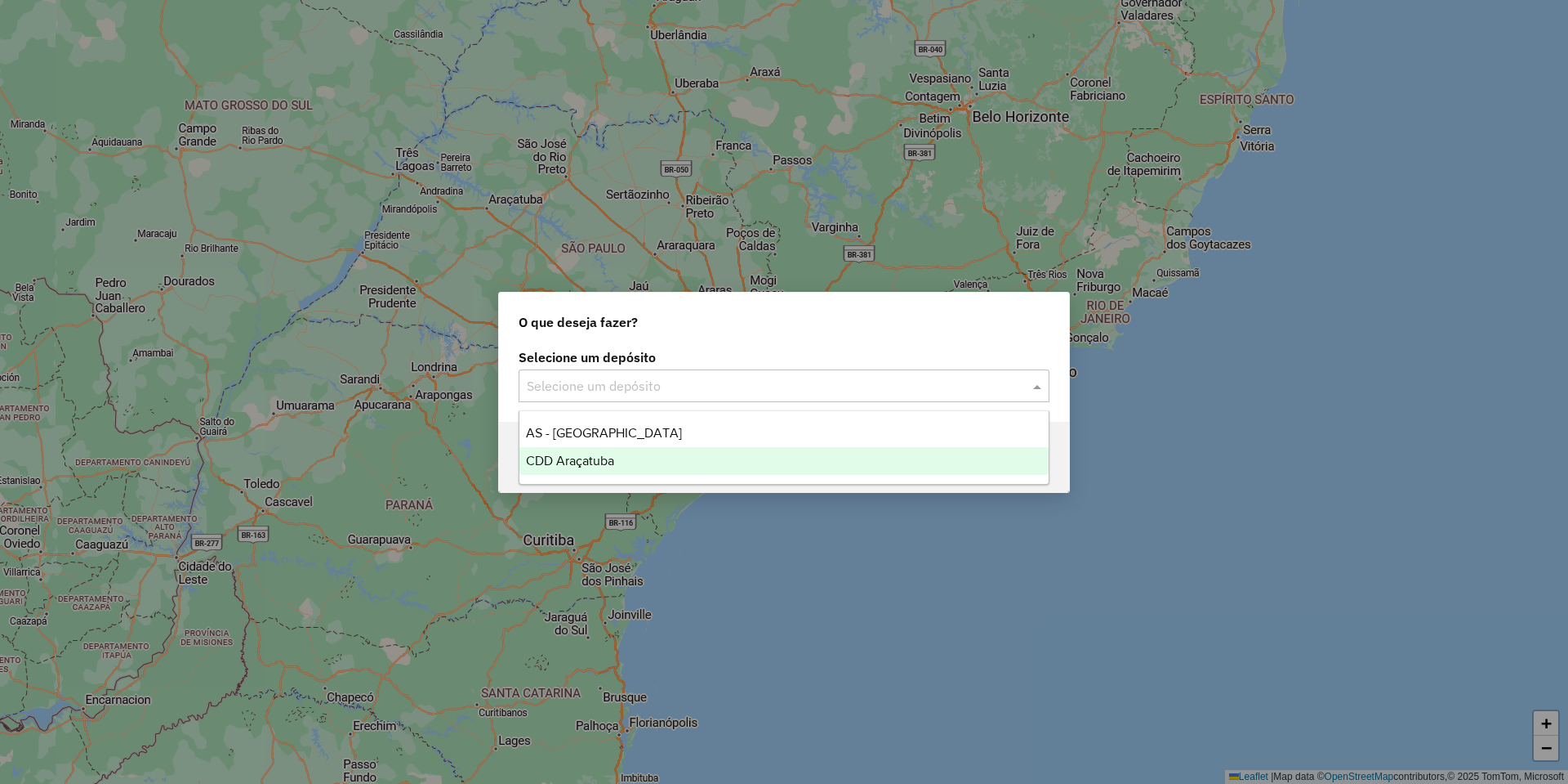
click at [601, 451] on div "CDD Araçatuba" at bounding box center [784, 460] width 529 height 28
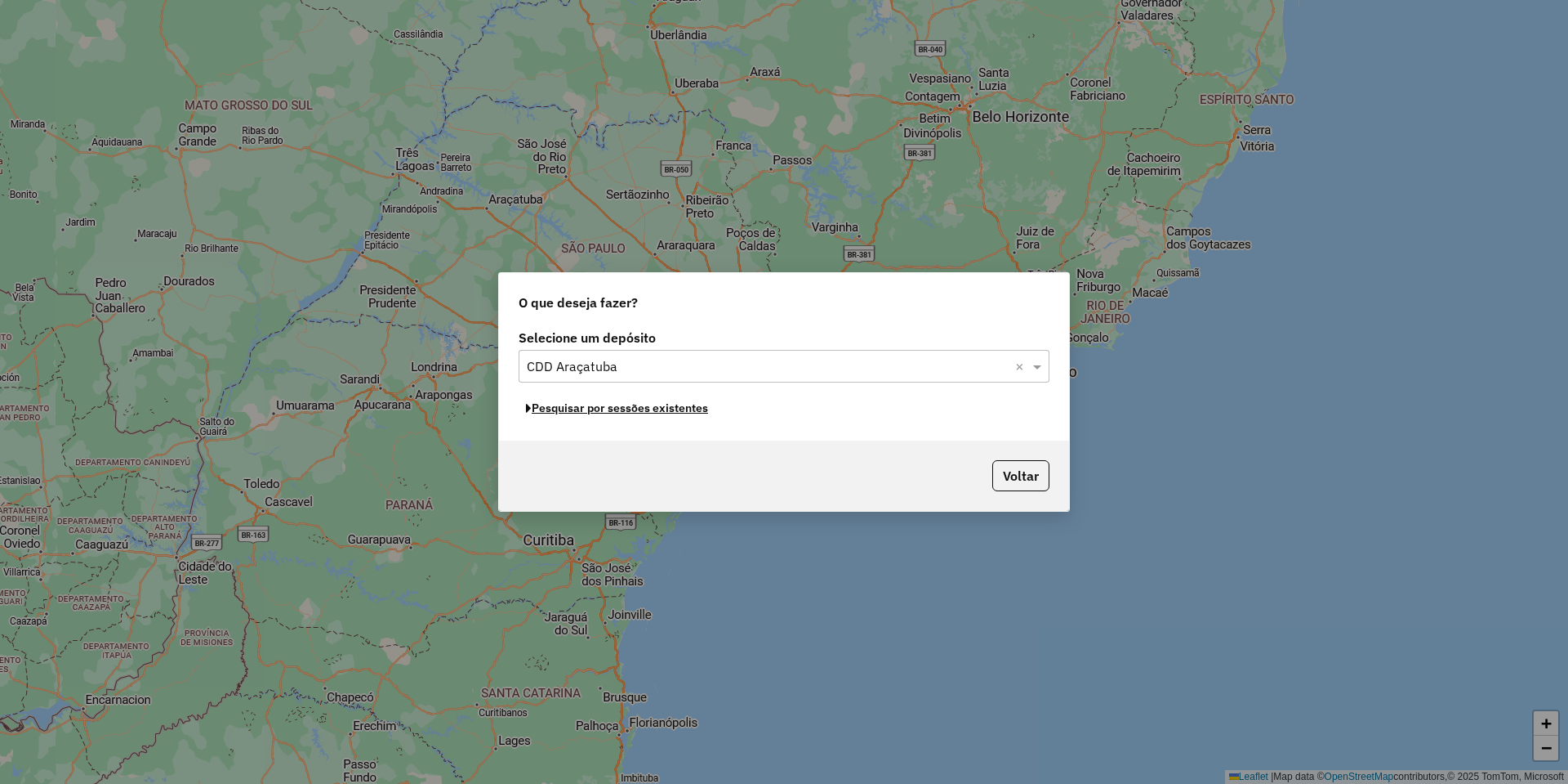
click at [672, 410] on button "Pesquisar por sessões existentes" at bounding box center [617, 408] width 197 height 25
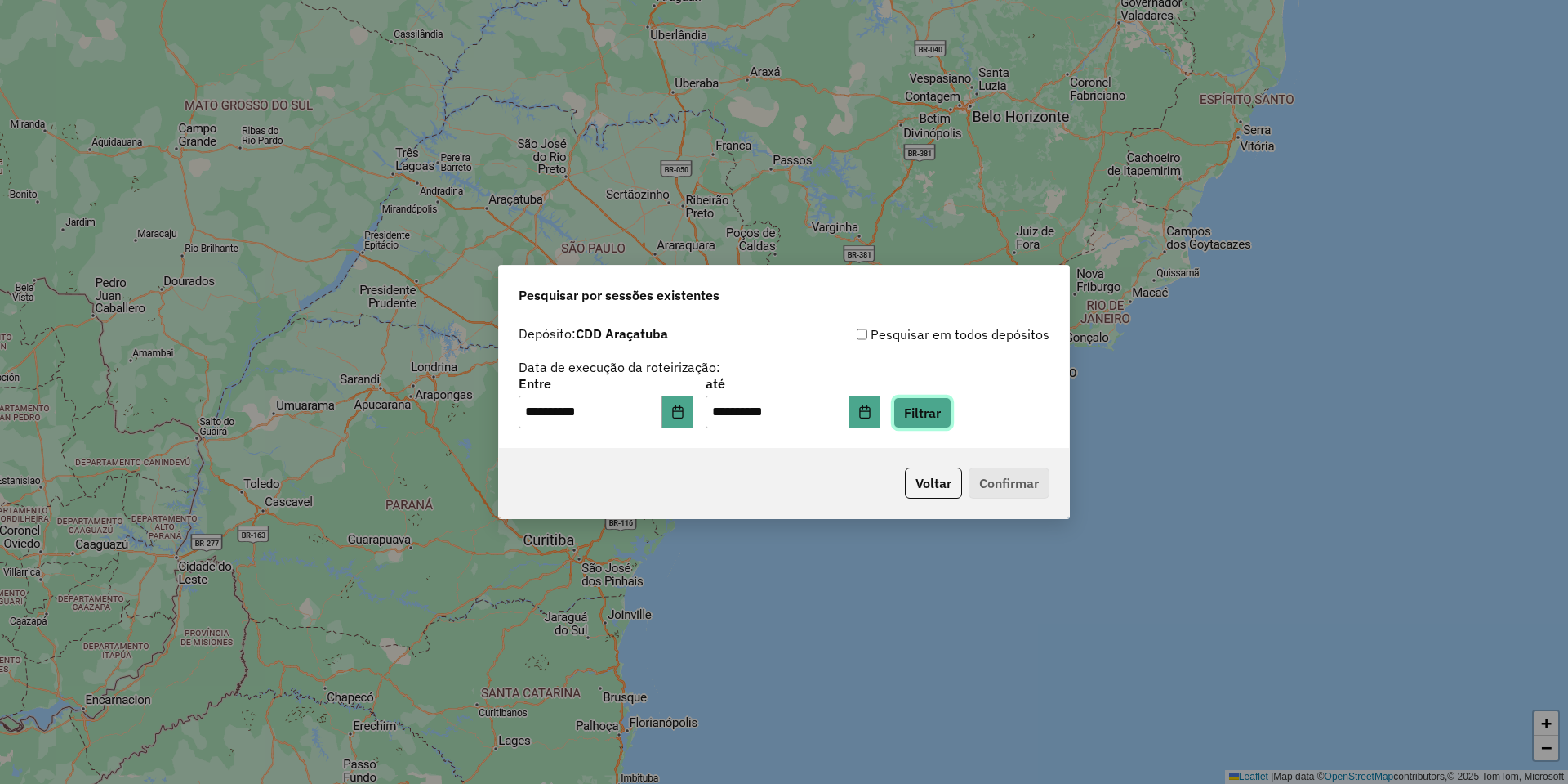
click at [931, 415] on button "Filtrar" at bounding box center [922, 412] width 58 height 31
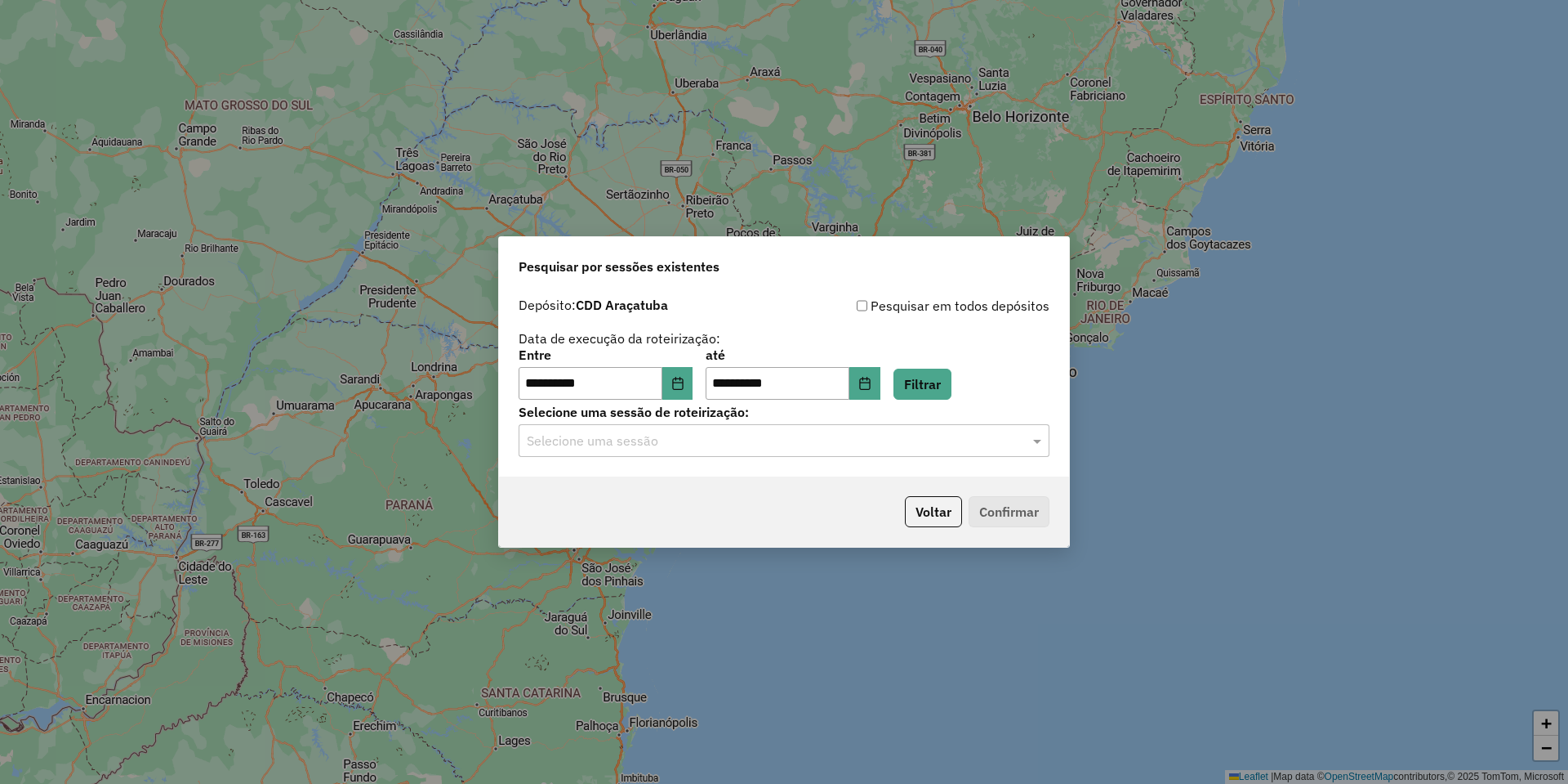
click at [818, 425] on div "Selecione uma sessão" at bounding box center [784, 440] width 531 height 32
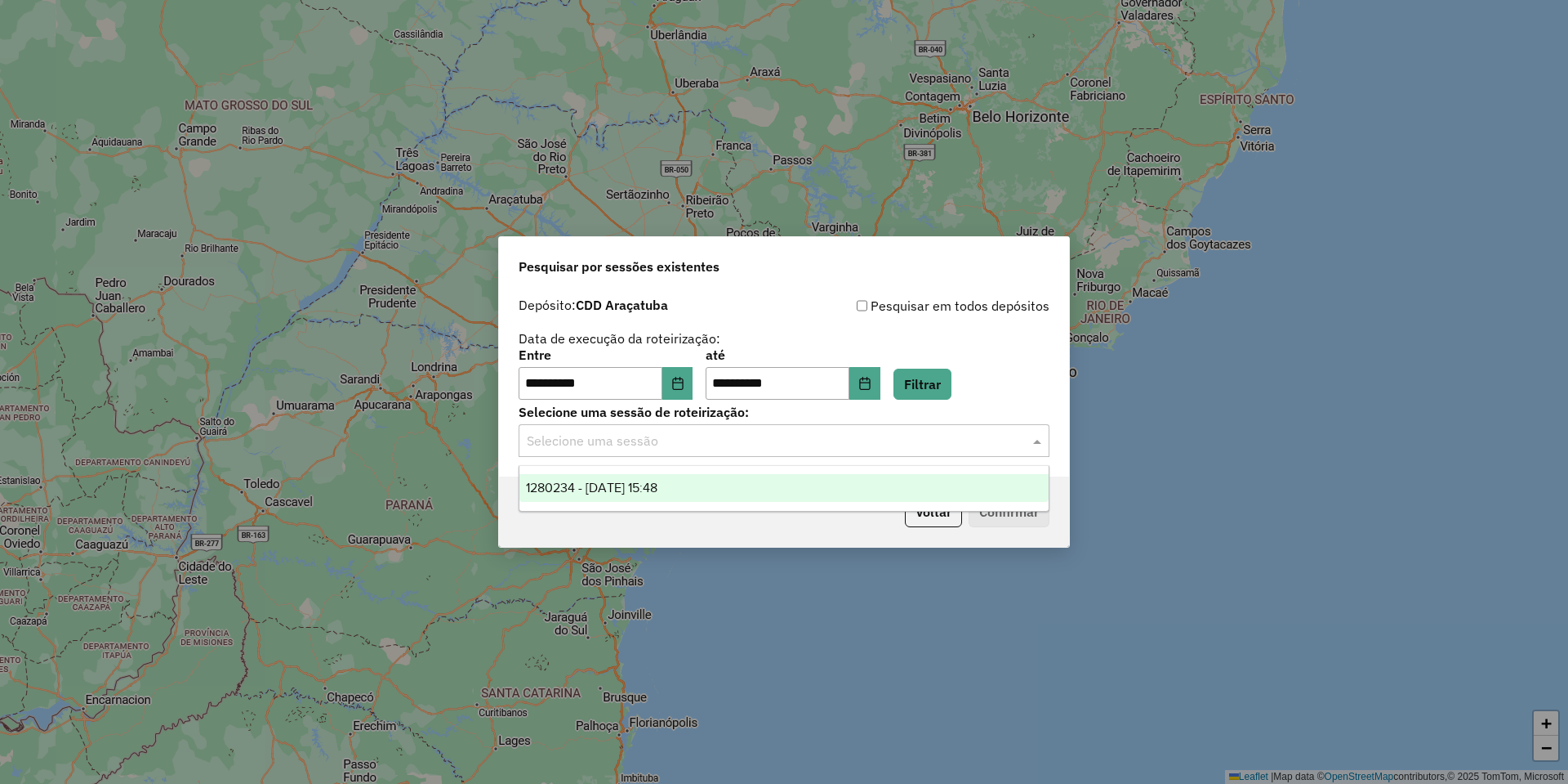
click at [824, 446] on input "text" at bounding box center [767, 441] width 481 height 20
click at [818, 484] on div "1280234 - 22/09/2025 15:48" at bounding box center [784, 487] width 529 height 28
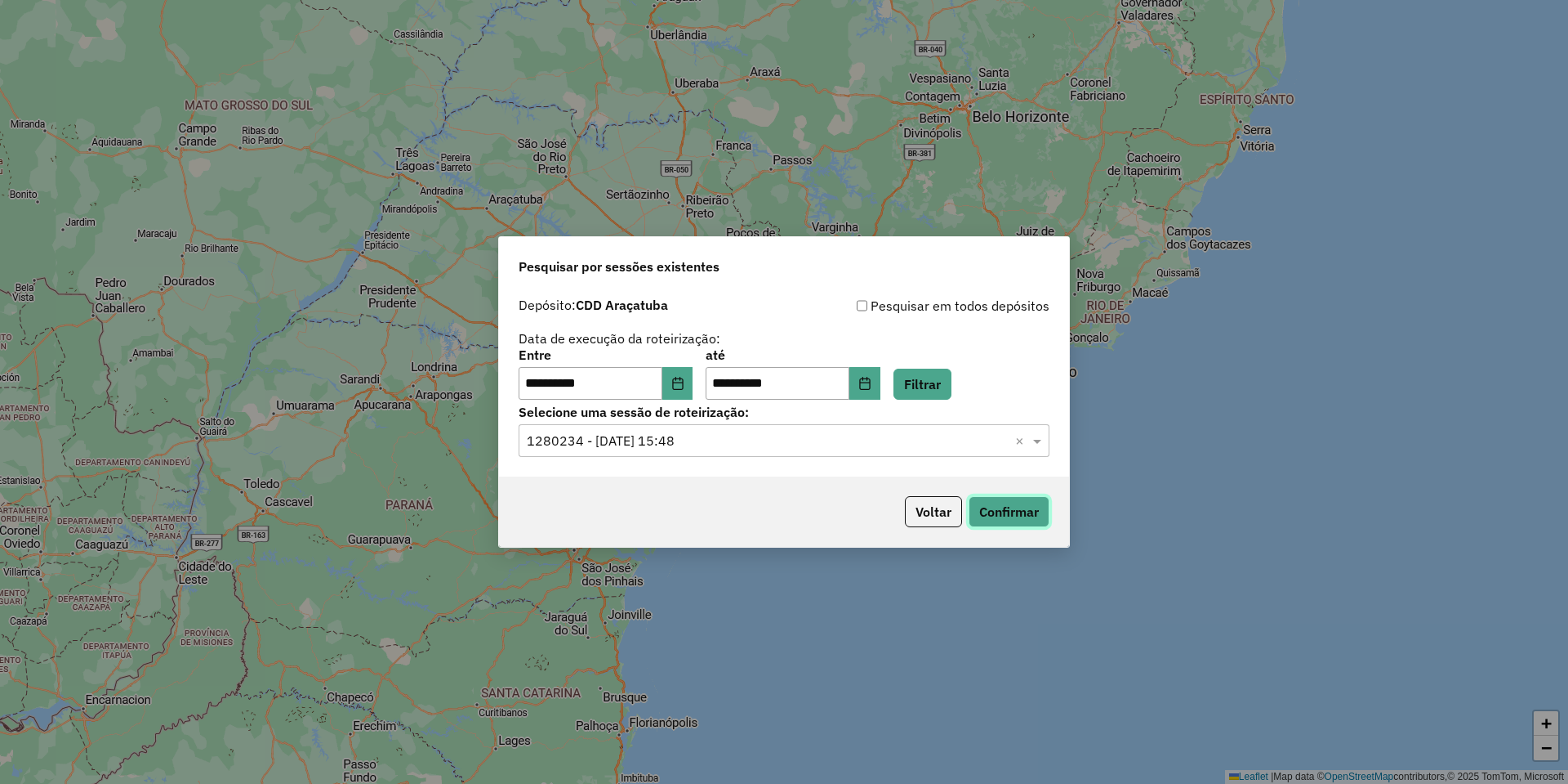
click at [983, 500] on button "Confirmar" at bounding box center [1009, 512] width 81 height 31
click at [684, 388] on icon "Choose Date" at bounding box center [677, 383] width 13 height 13
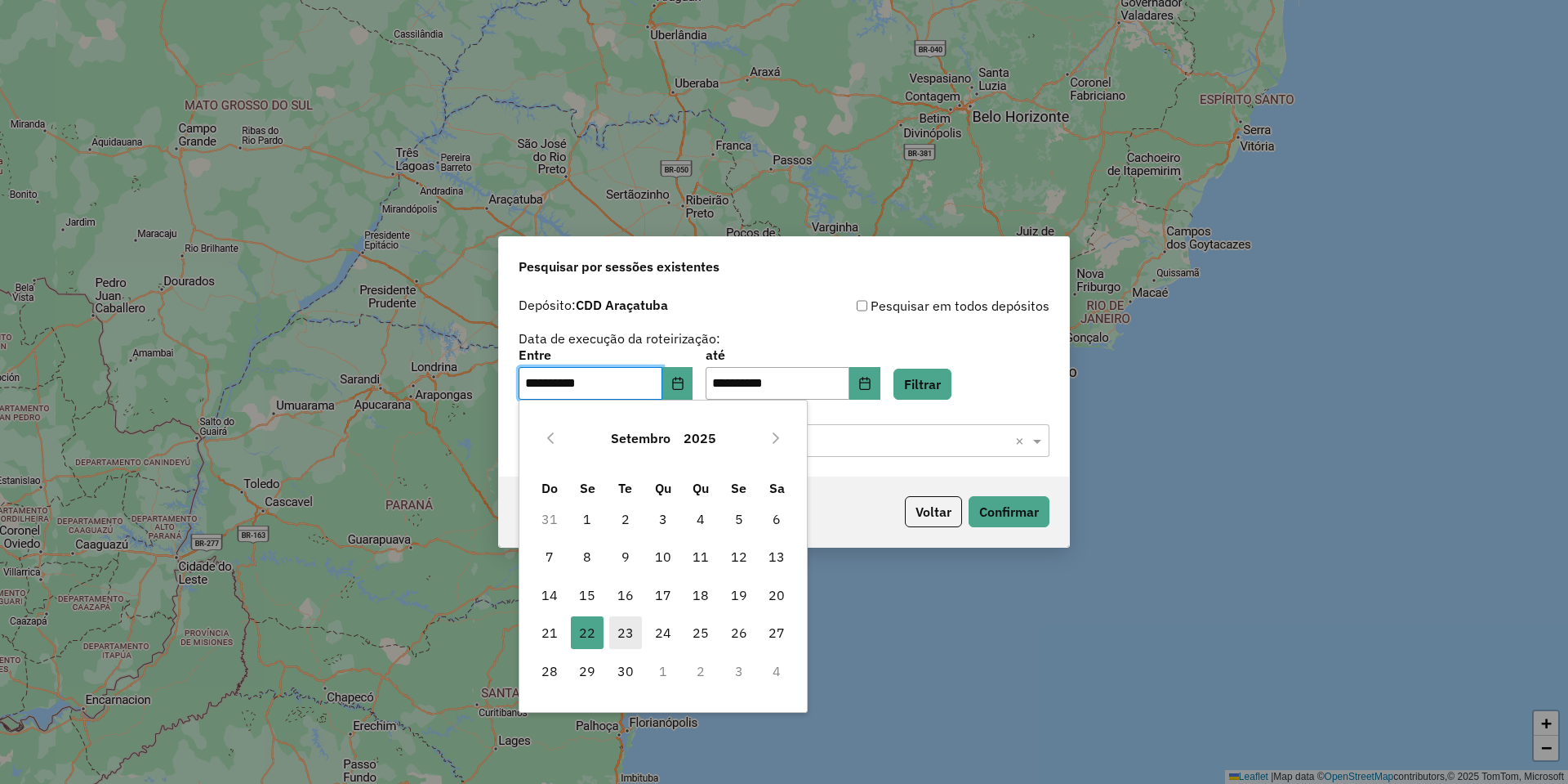
click at [631, 624] on span "23" at bounding box center [626, 632] width 32 height 32
type input "**********"
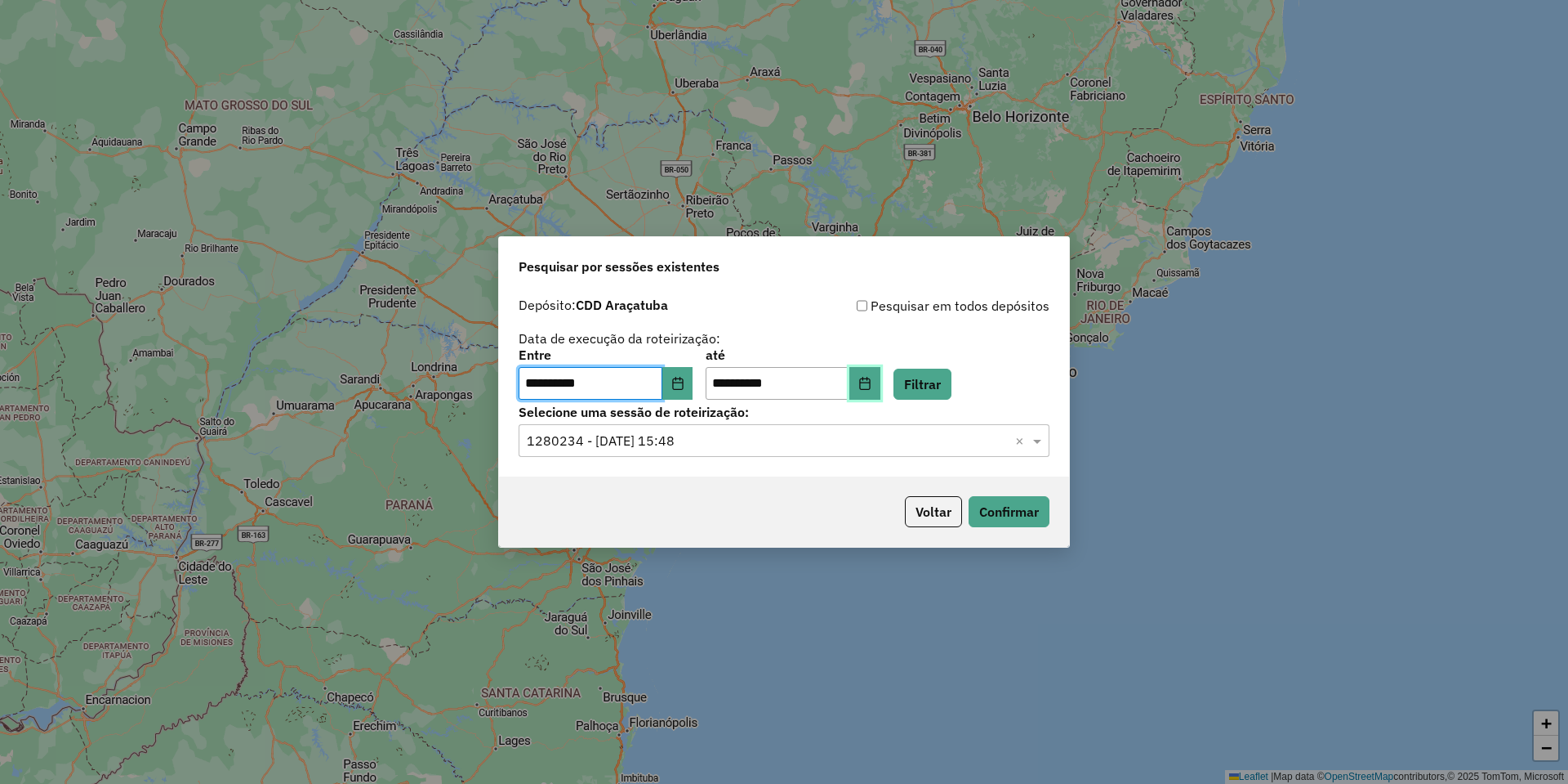
click at [871, 383] on icon "Choose Date" at bounding box center [865, 383] width 13 height 13
click at [946, 357] on div "**********" at bounding box center [784, 374] width 531 height 51
click at [942, 378] on button "Filtrar" at bounding box center [922, 383] width 58 height 31
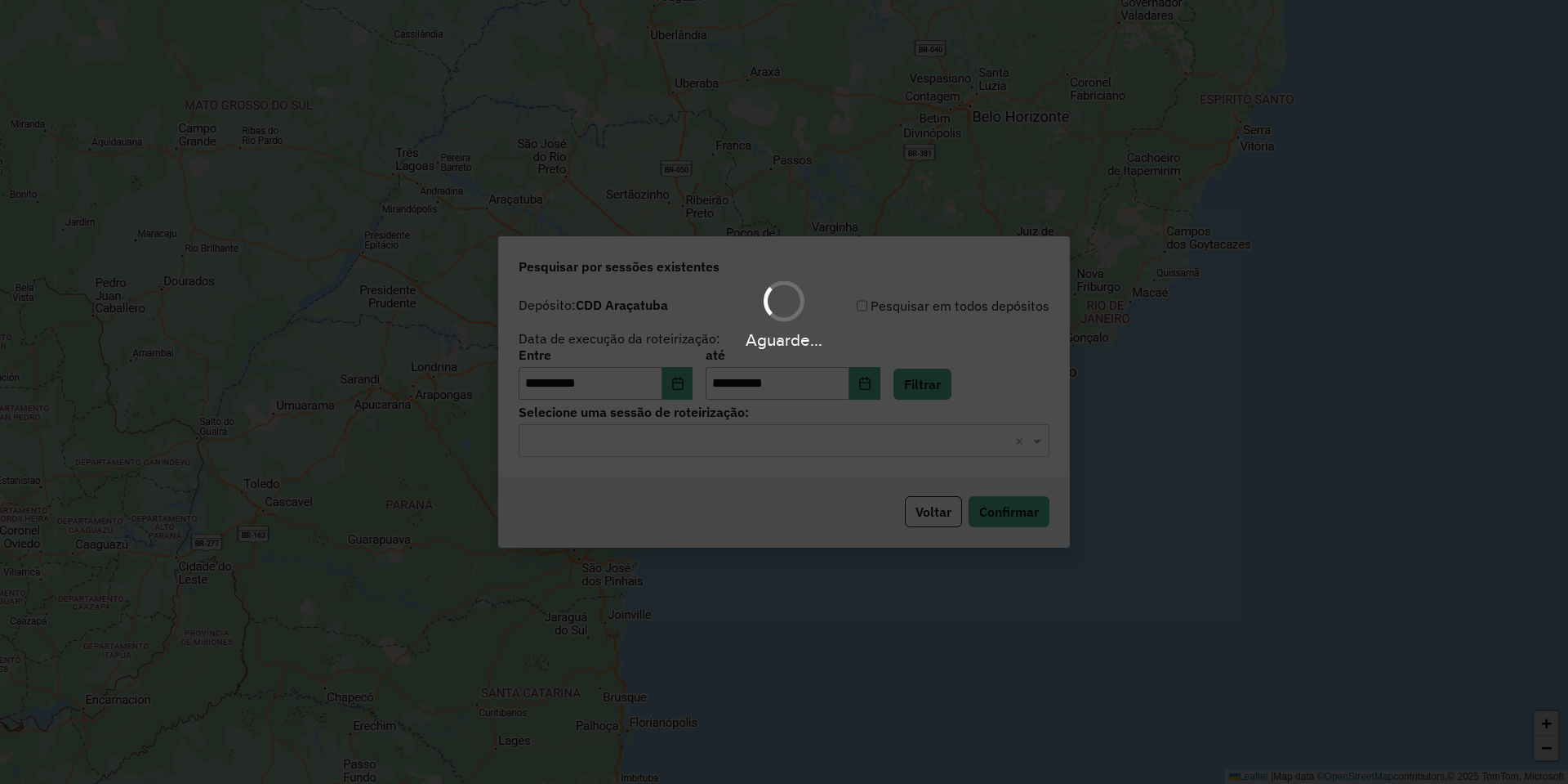
click at [699, 439] on input "text" at bounding box center [767, 441] width 481 height 20
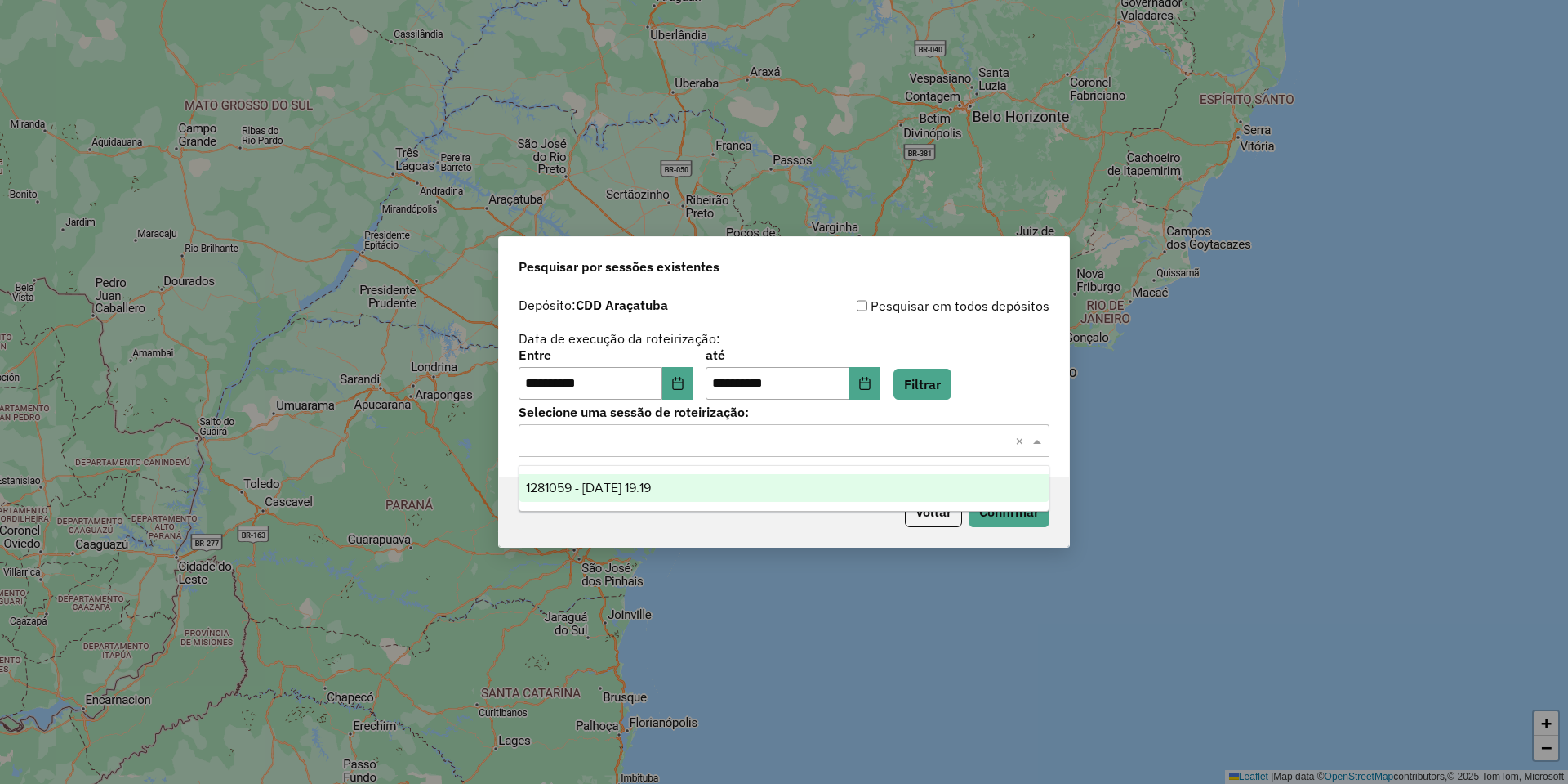
click at [715, 493] on div "1281059 - 23/09/2025 19:19" at bounding box center [784, 487] width 529 height 28
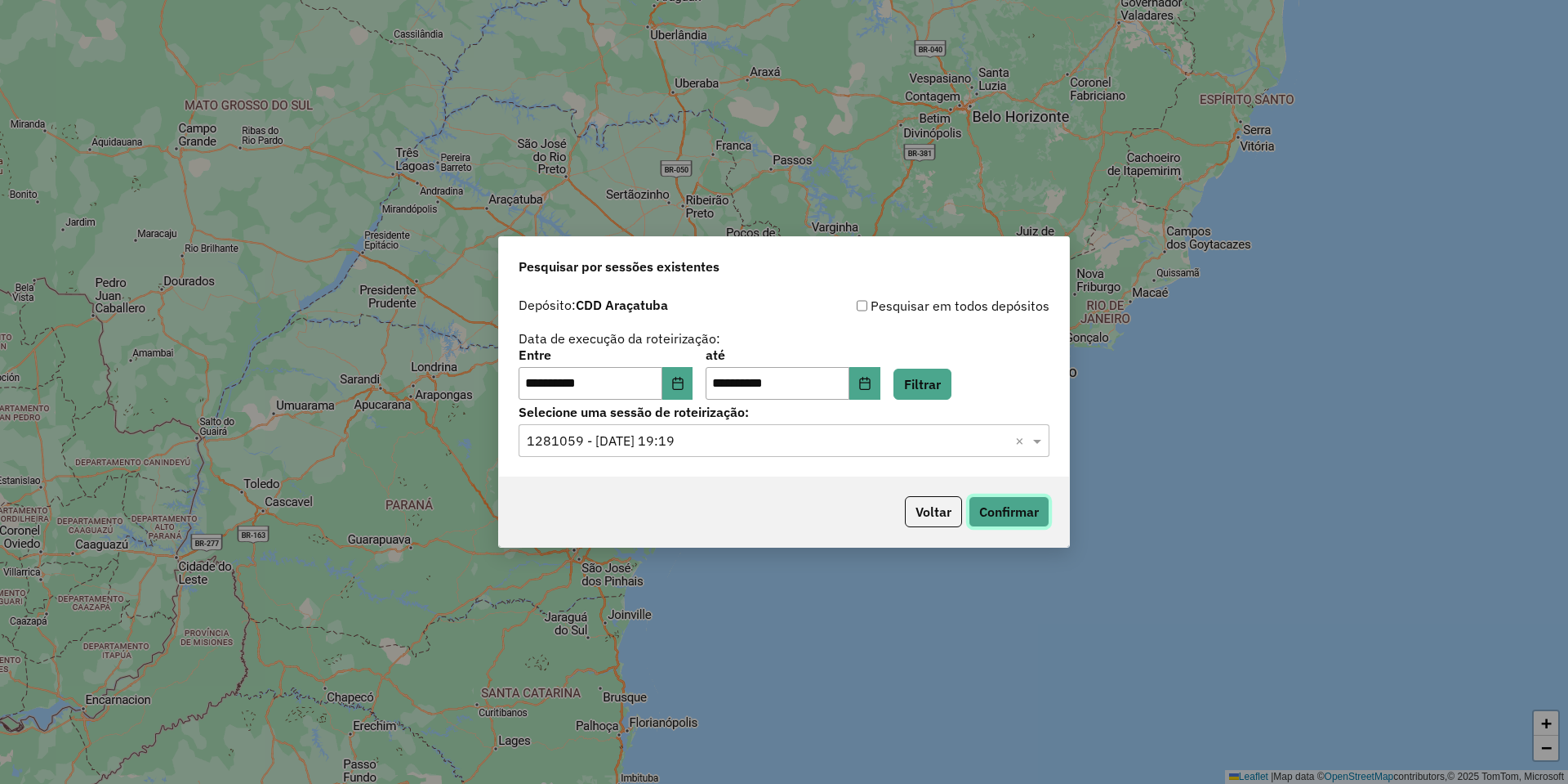
click at [979, 515] on button "Confirmar" at bounding box center [1009, 512] width 81 height 31
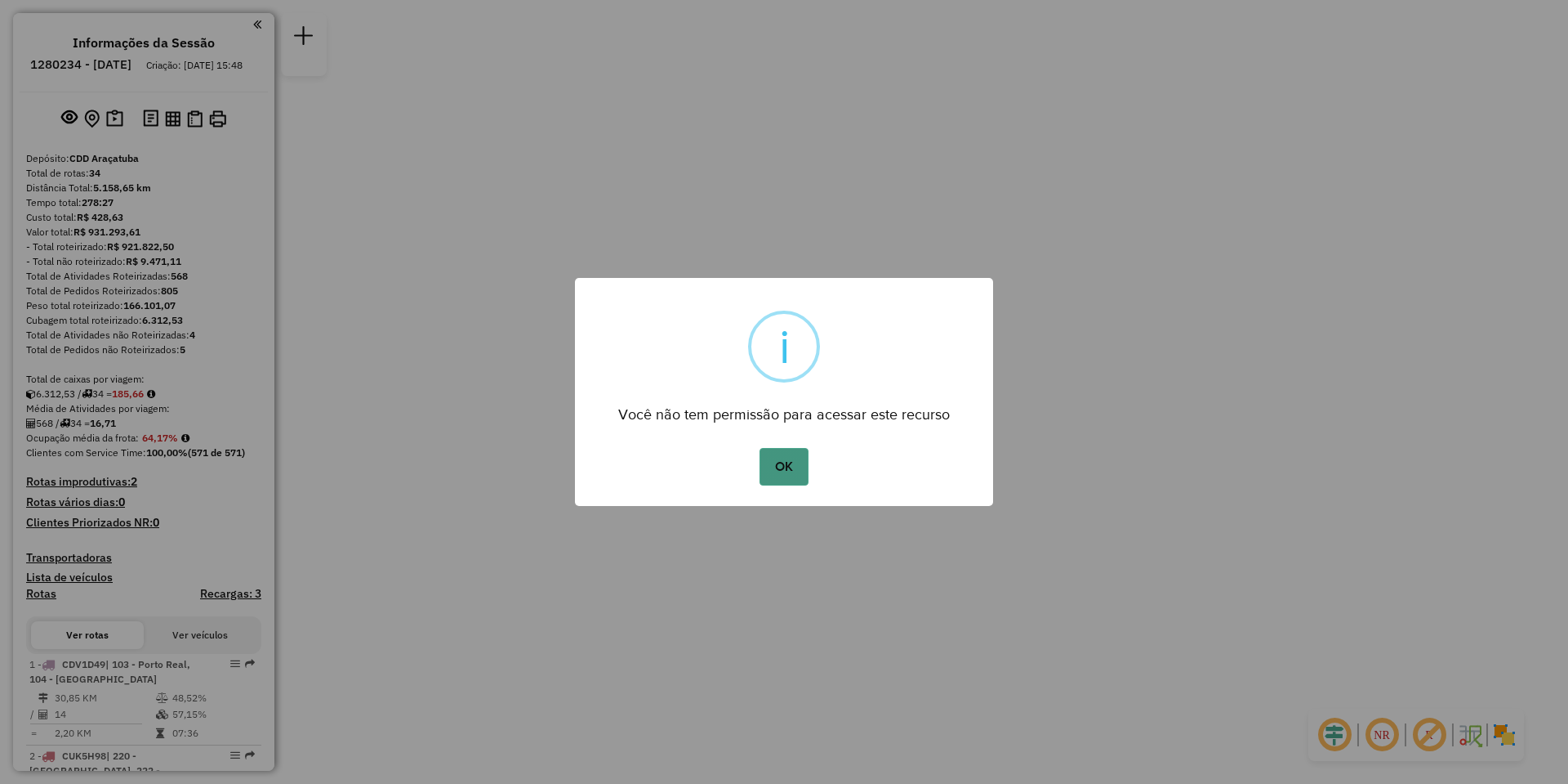
click at [769, 466] on button "OK" at bounding box center [783, 466] width 48 height 38
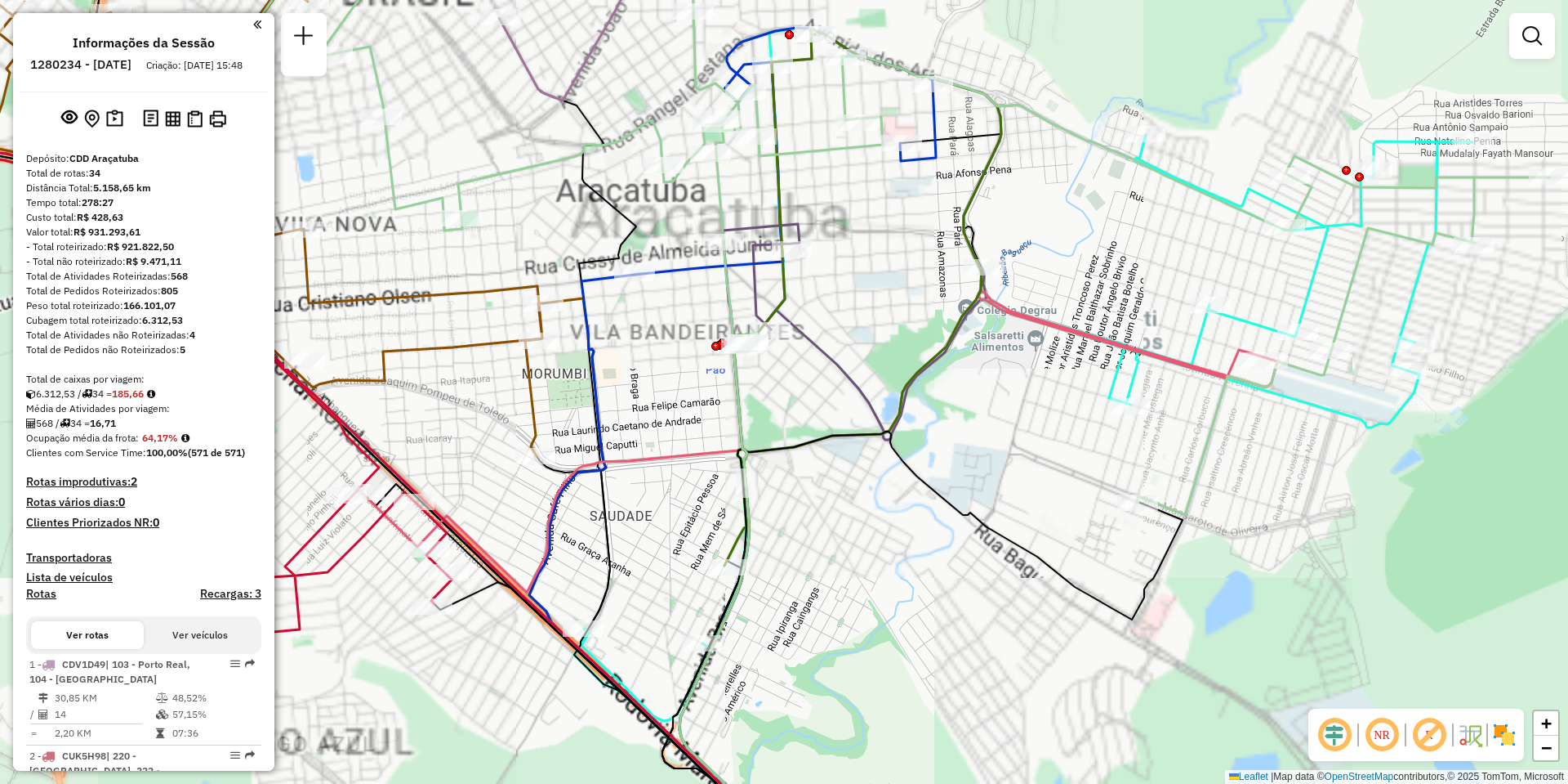
drag, startPoint x: 656, startPoint y: 293, endPoint x: 844, endPoint y: 574, distance: 338.1
click at [844, 573] on div "Janela de atendimento Grade de atendimento Capacidade Transportadoras Veículos …" at bounding box center [784, 392] width 1568 height 784
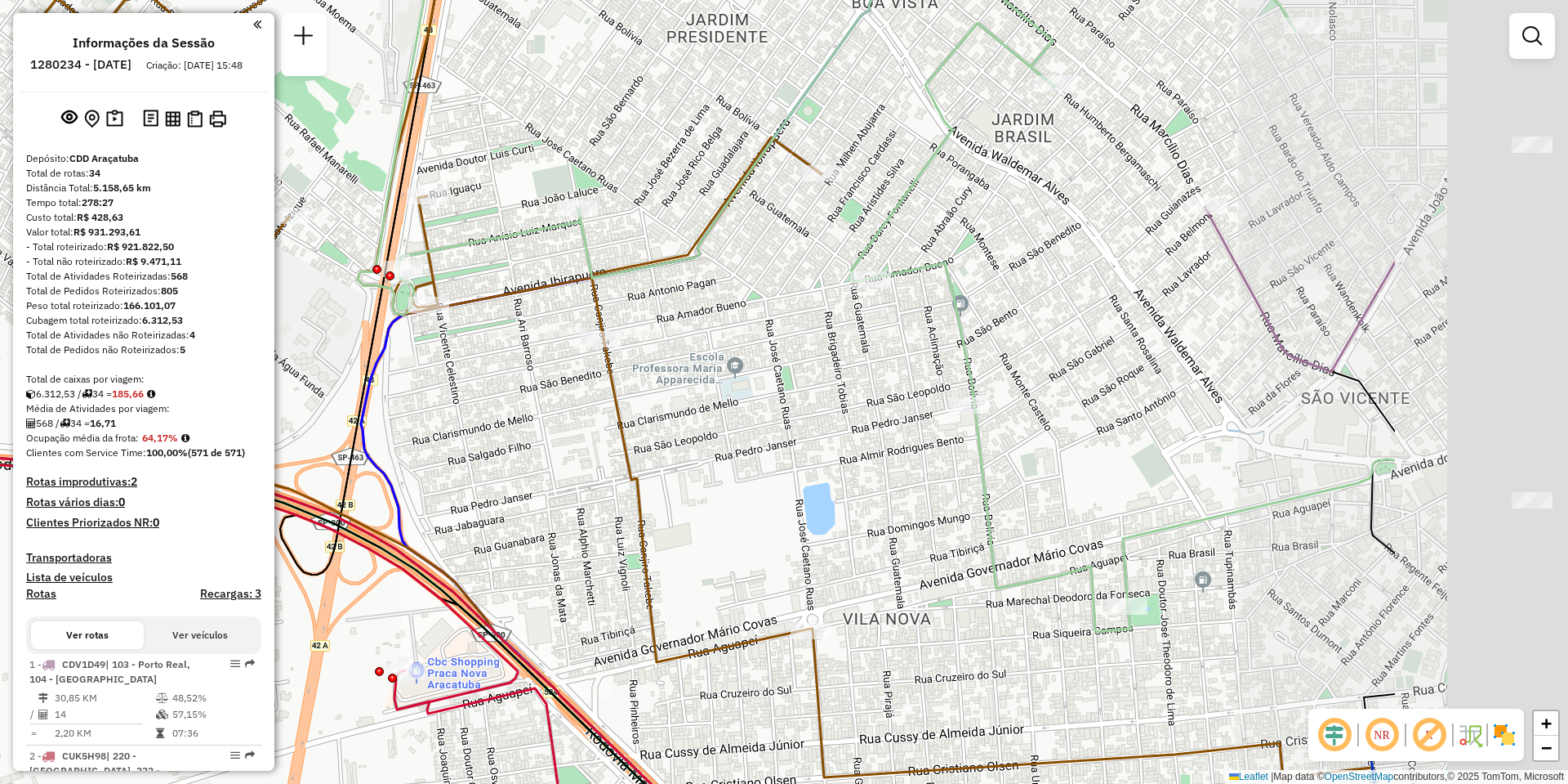
drag, startPoint x: 1046, startPoint y: 384, endPoint x: 716, endPoint y: 352, distance: 331.5
click at [716, 352] on div "Rota 31 - Placa AOC4G00 81115422 - MARCIO JUNIO Janela de atendimento Grade de …" at bounding box center [784, 392] width 1568 height 784
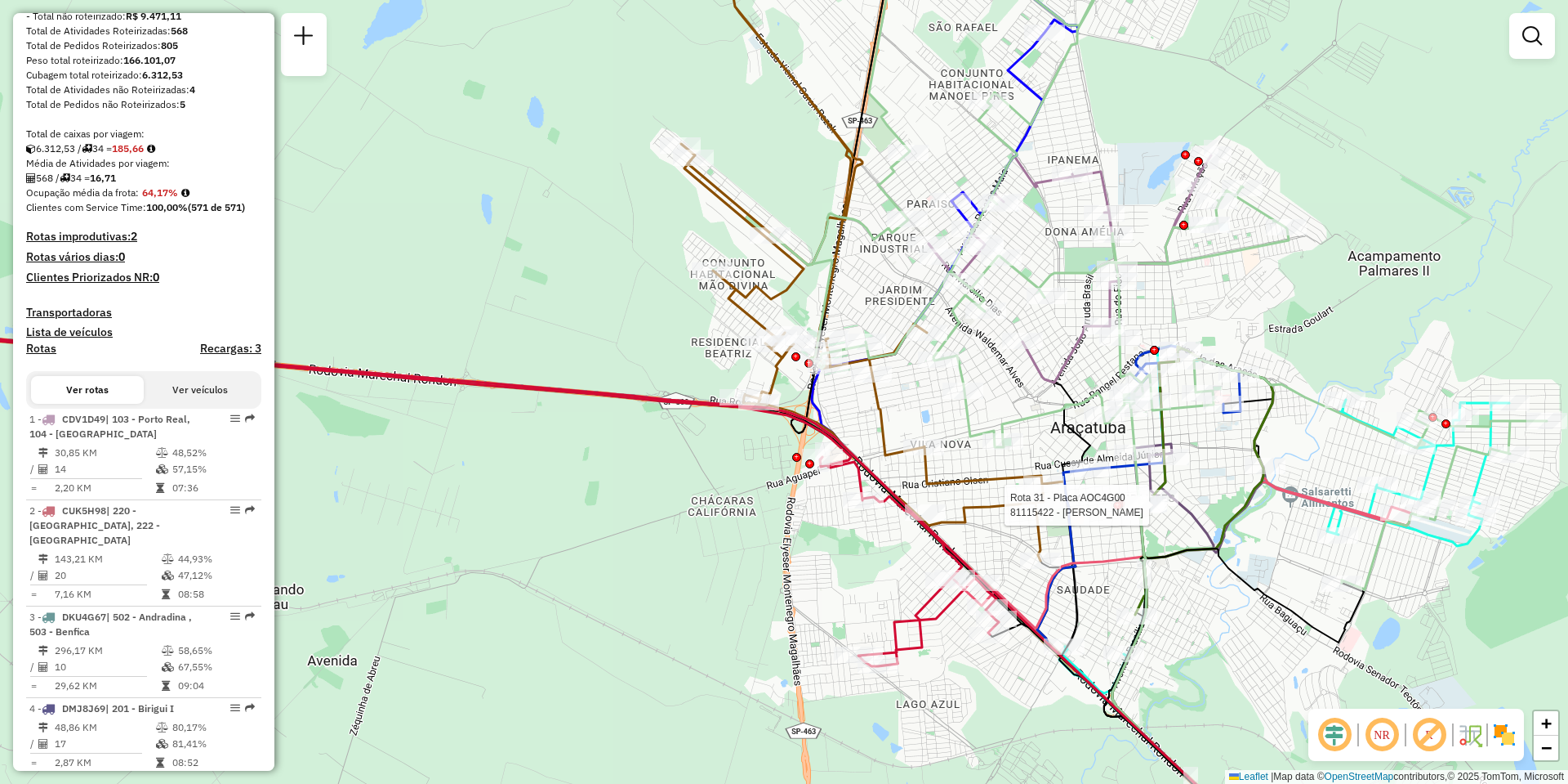
scroll to position [490, 0]
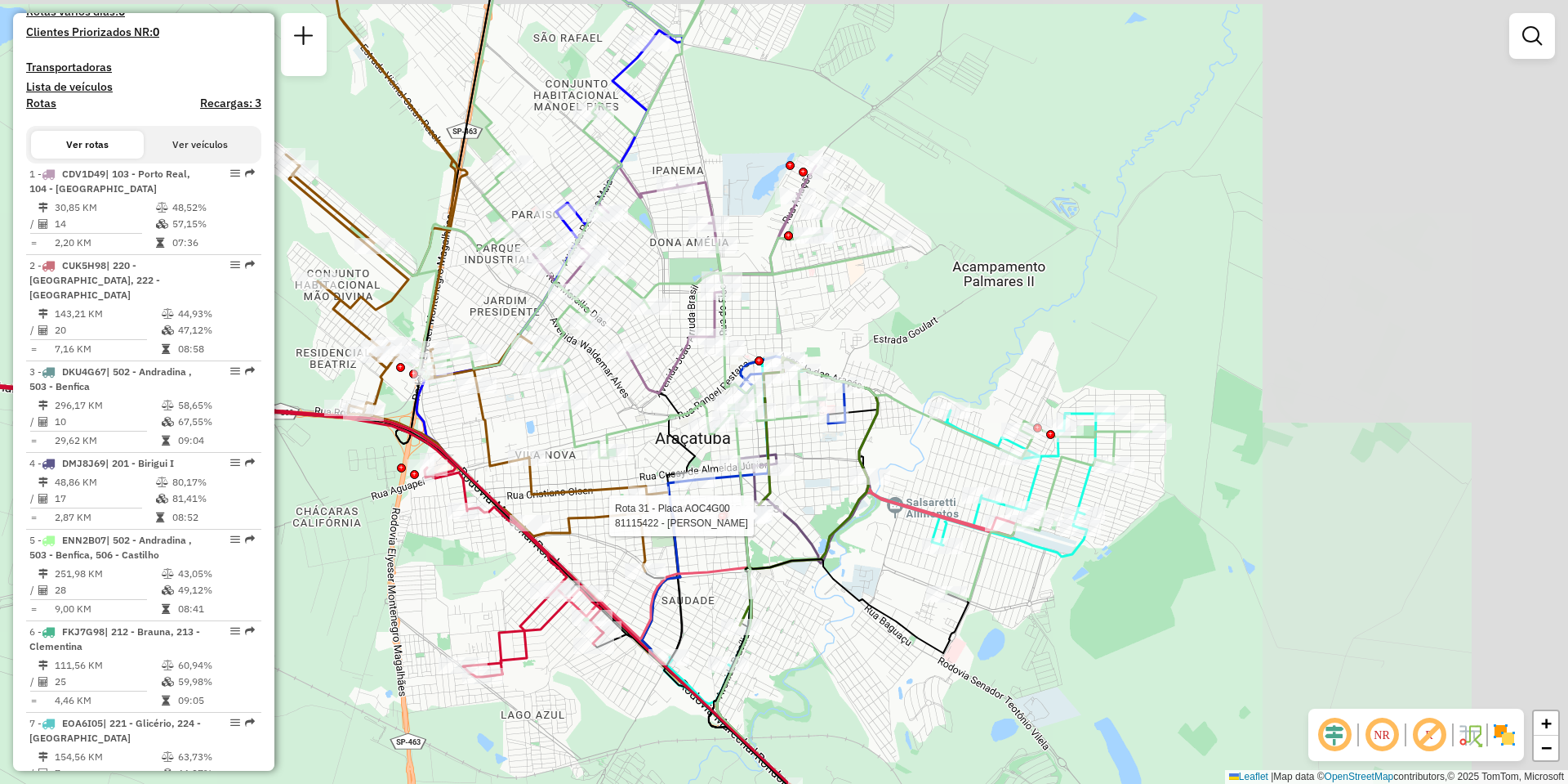
drag, startPoint x: 1178, startPoint y: 278, endPoint x: 778, endPoint y: 288, distance: 400.1
click at [778, 288] on div "Rota 31 - Placa AOC4G00 81115422 - MARCIO JUNIO Rota 1 - Placa CDV1D49 81108247…" at bounding box center [784, 392] width 1568 height 784
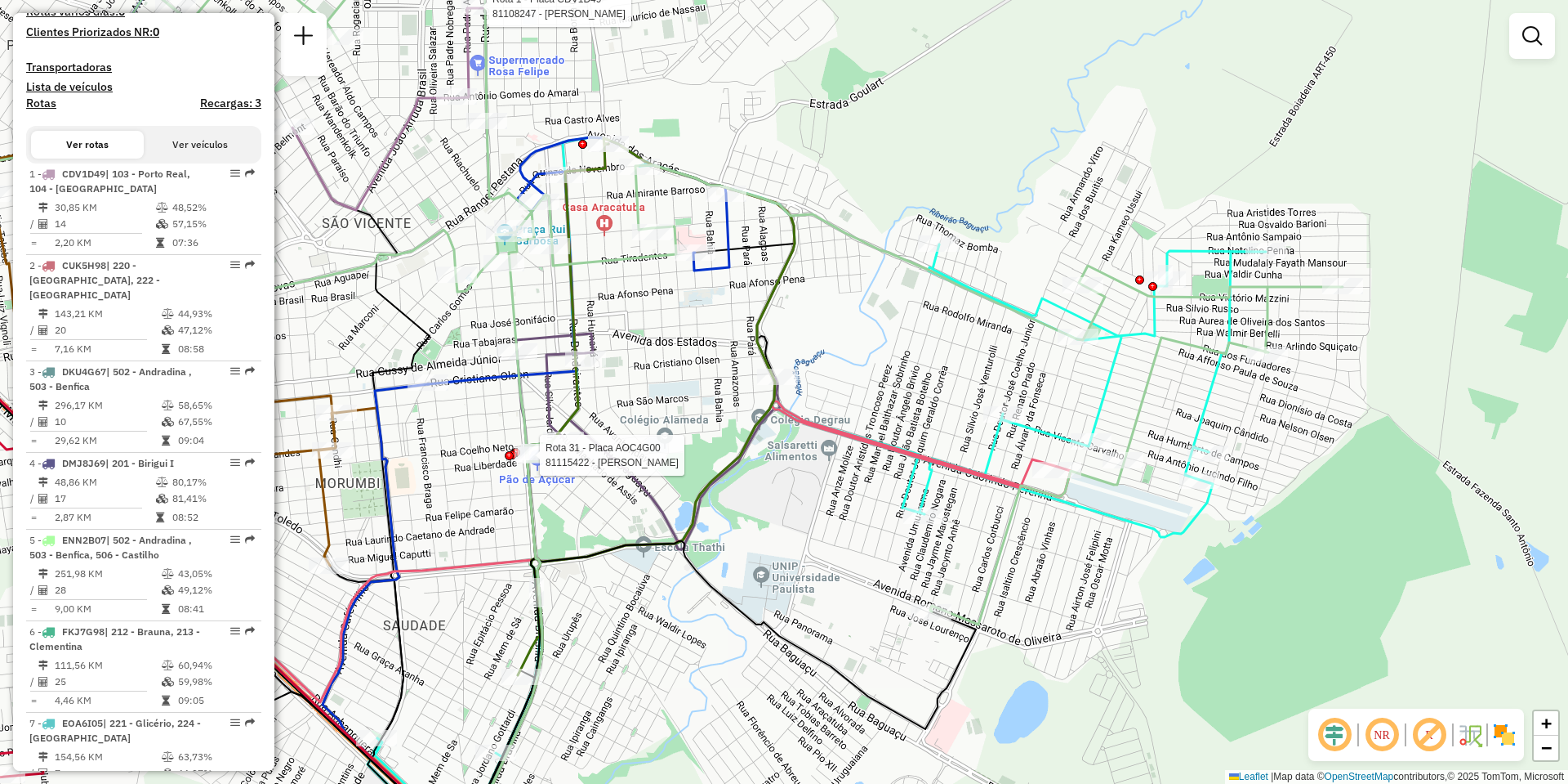
drag, startPoint x: 768, startPoint y: 559, endPoint x: 966, endPoint y: 427, distance: 238.0
click at [969, 427] on div "Rota 31 - Placa AOC4G00 81115422 - MARCIO JUNIO Rota 1 - Placa CDV1D49 81108247…" at bounding box center [784, 392] width 1568 height 784
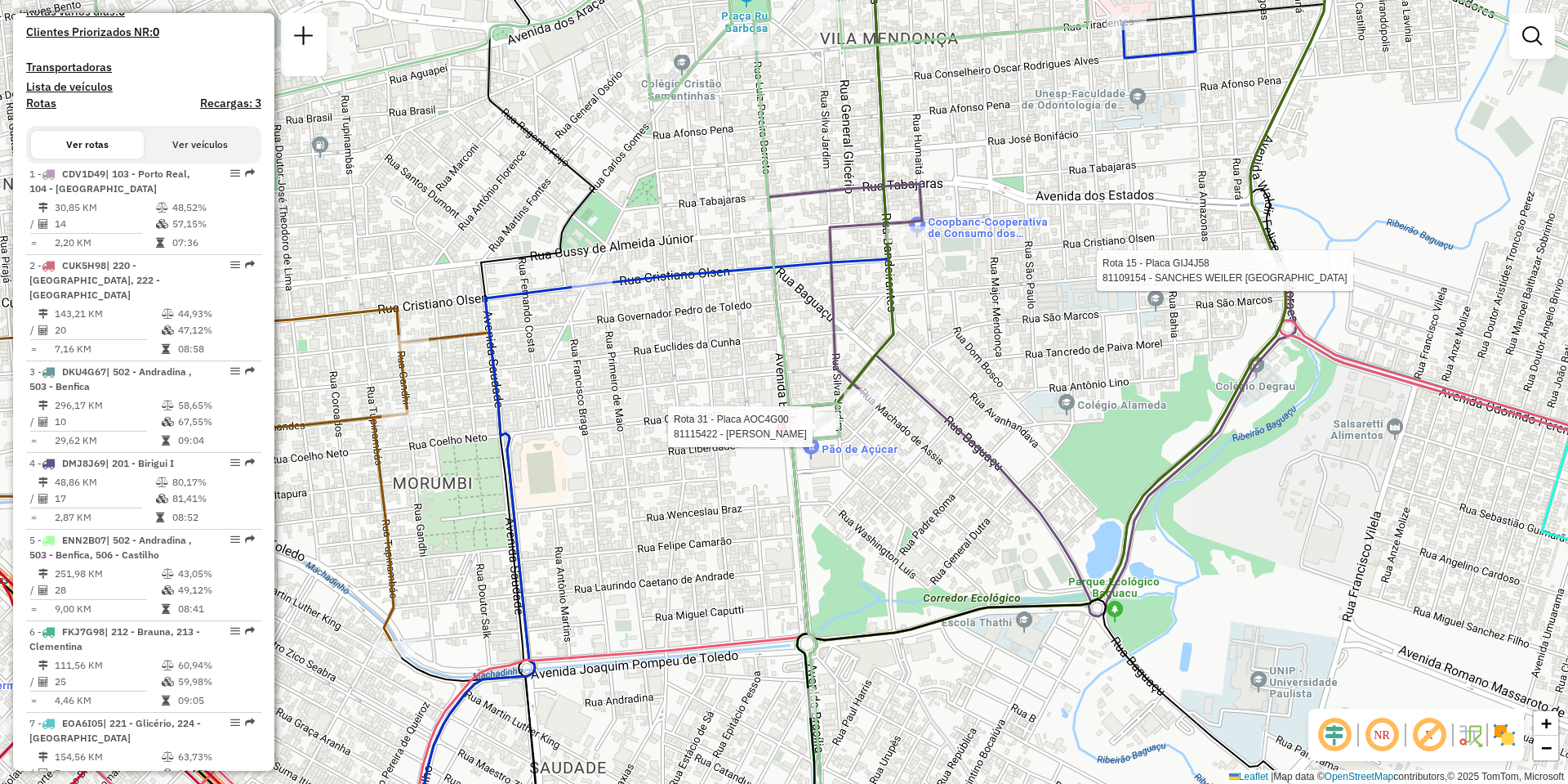
select select "**********"
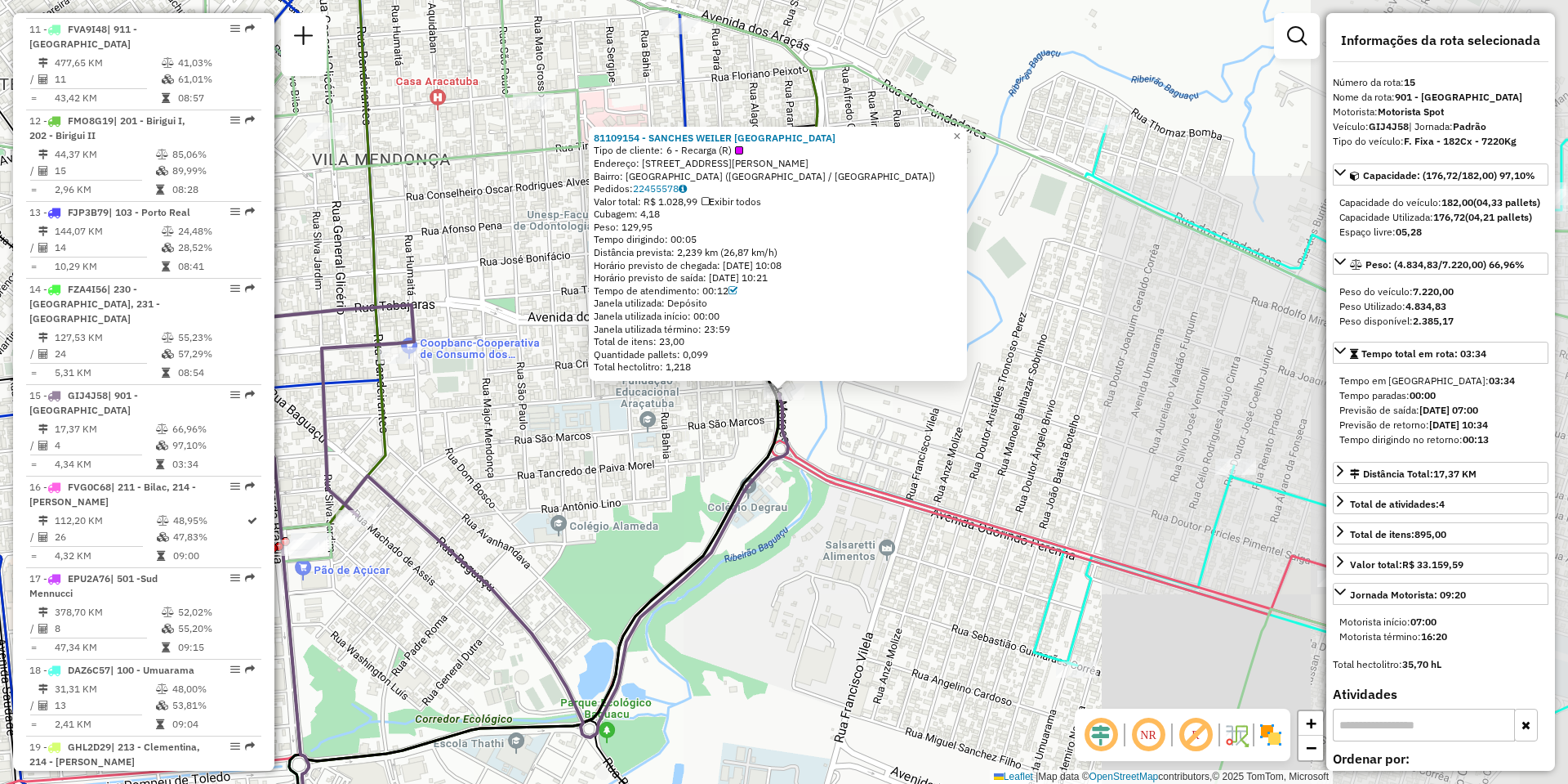
scroll to position [1922, 0]
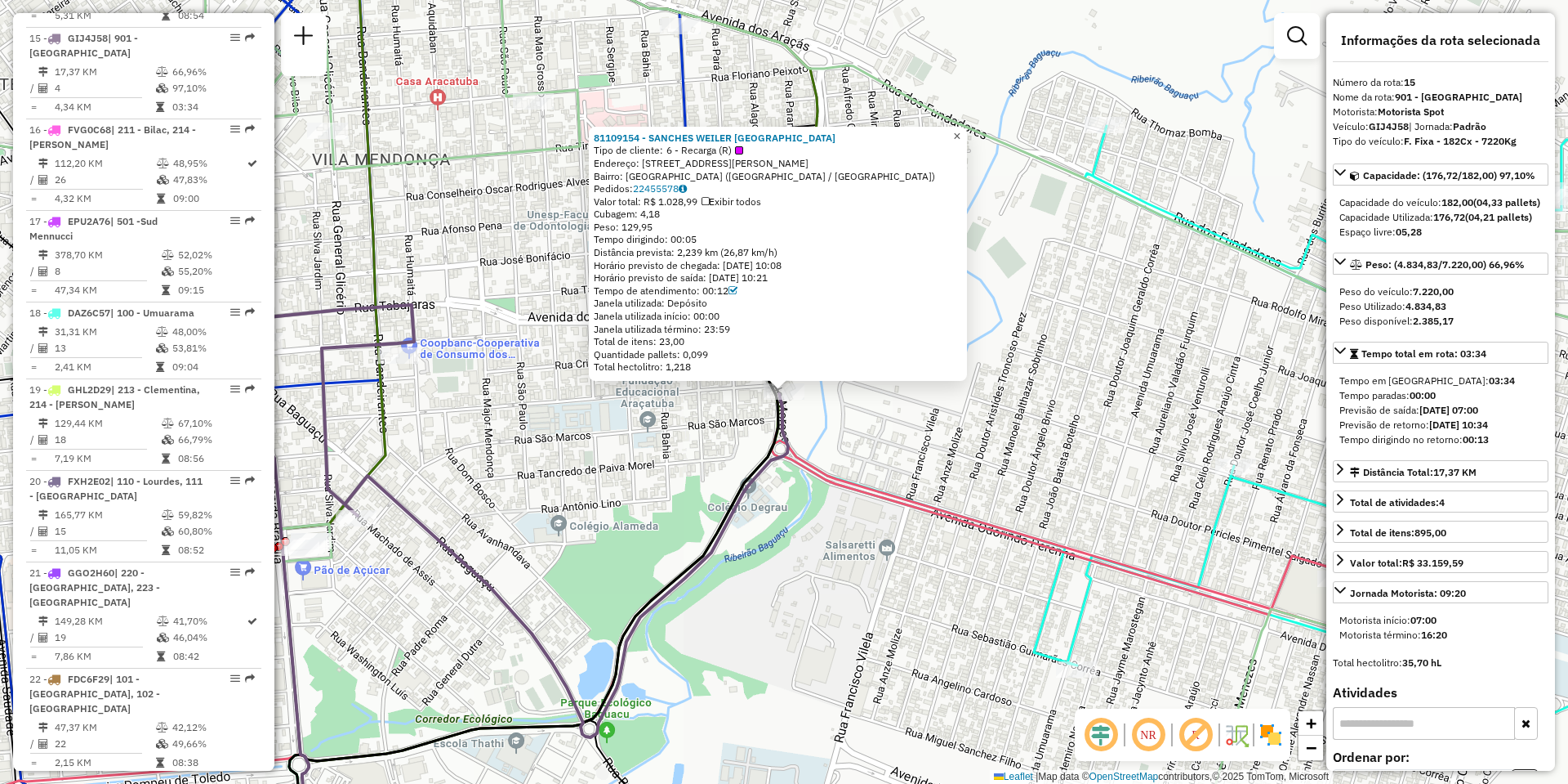
click at [967, 140] on link "×" at bounding box center [958, 136] width 20 height 20
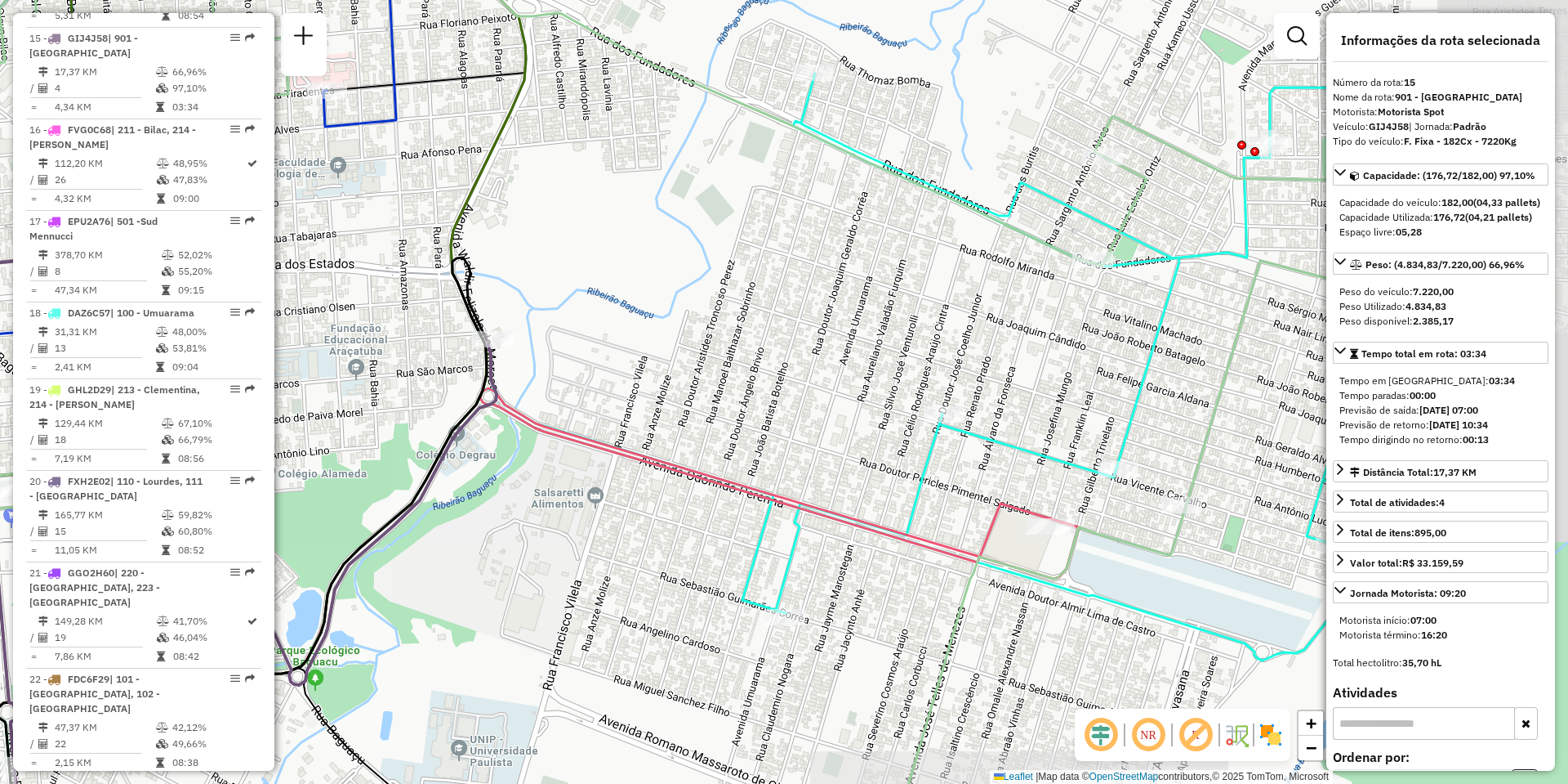
drag, startPoint x: 1149, startPoint y: 405, endPoint x: 857, endPoint y: 354, distance: 296.4
click at [857, 354] on div "Janela de atendimento Grade de atendimento Capacidade Transportadoras Veículos …" at bounding box center [784, 392] width 1568 height 784
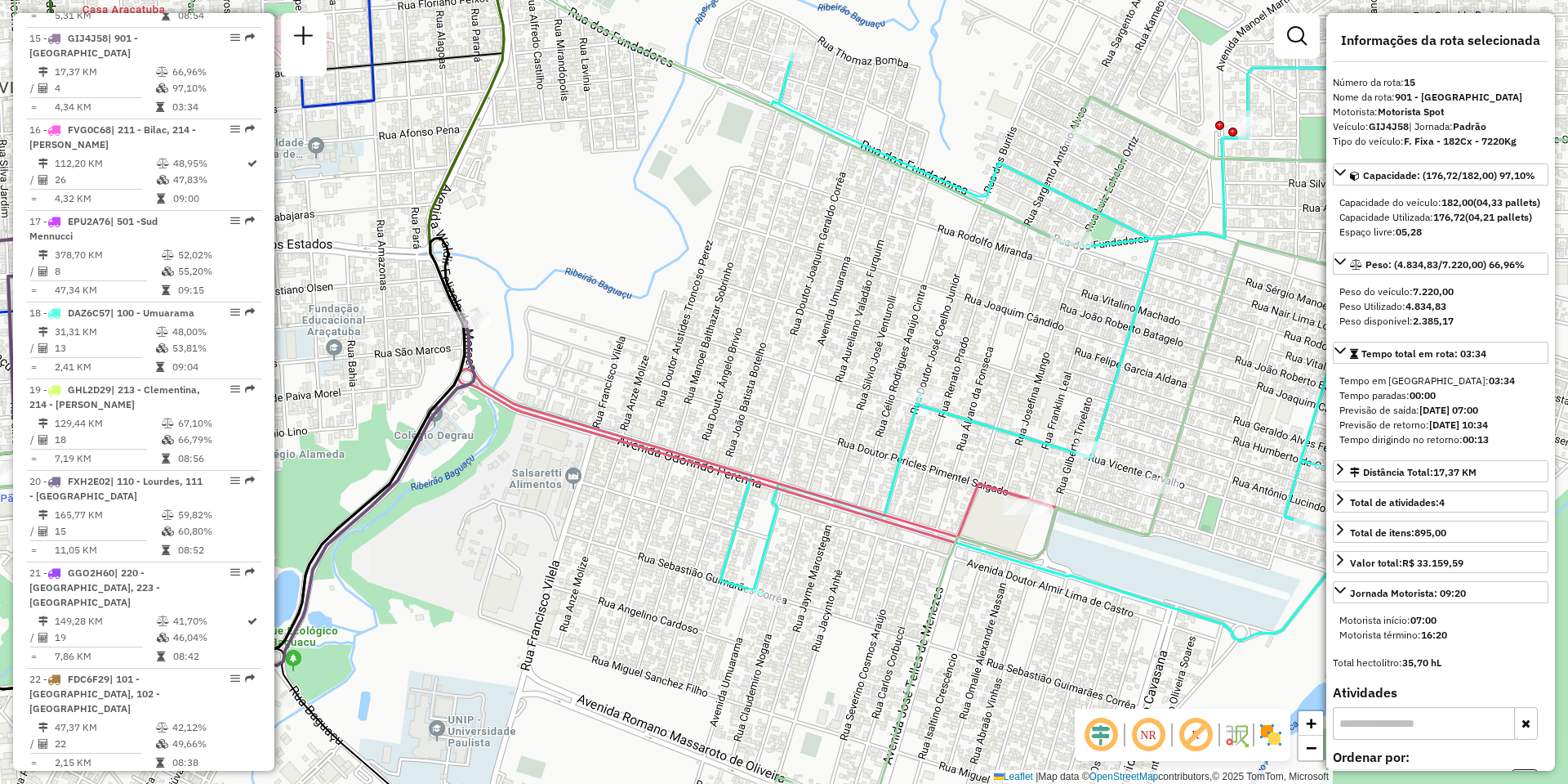
drag, startPoint x: 988, startPoint y: 515, endPoint x: 705, endPoint y: 420, distance: 298.5
click at [705, 420] on icon at bounding box center [439, 300] width 1235 height 798
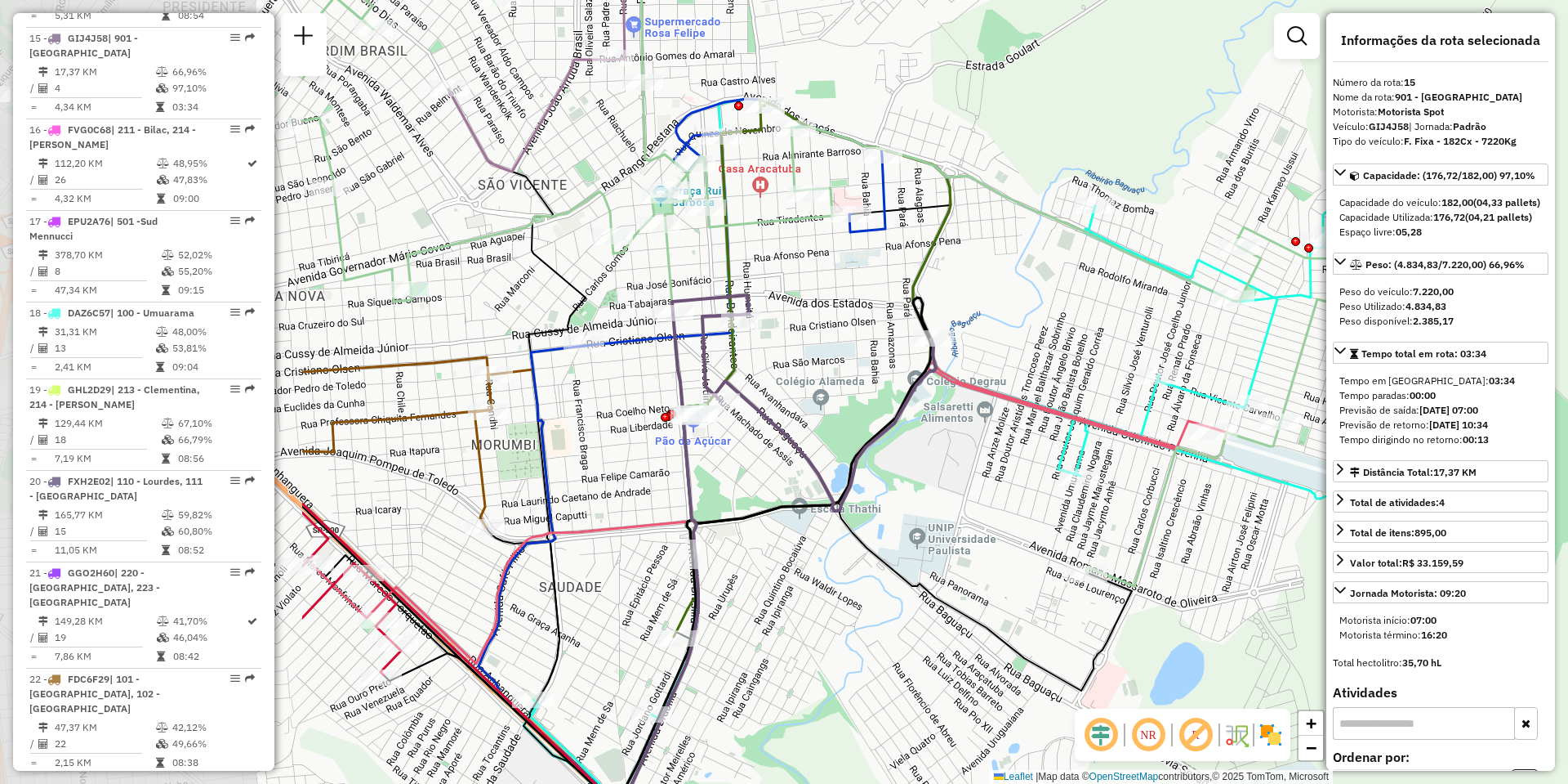
drag, startPoint x: 637, startPoint y: 350, endPoint x: 1096, endPoint y: 356, distance: 459.0
click at [1096, 356] on div "Janela de atendimento Grade de atendimento Capacidade Transportadoras Veículos …" at bounding box center [784, 392] width 1568 height 784
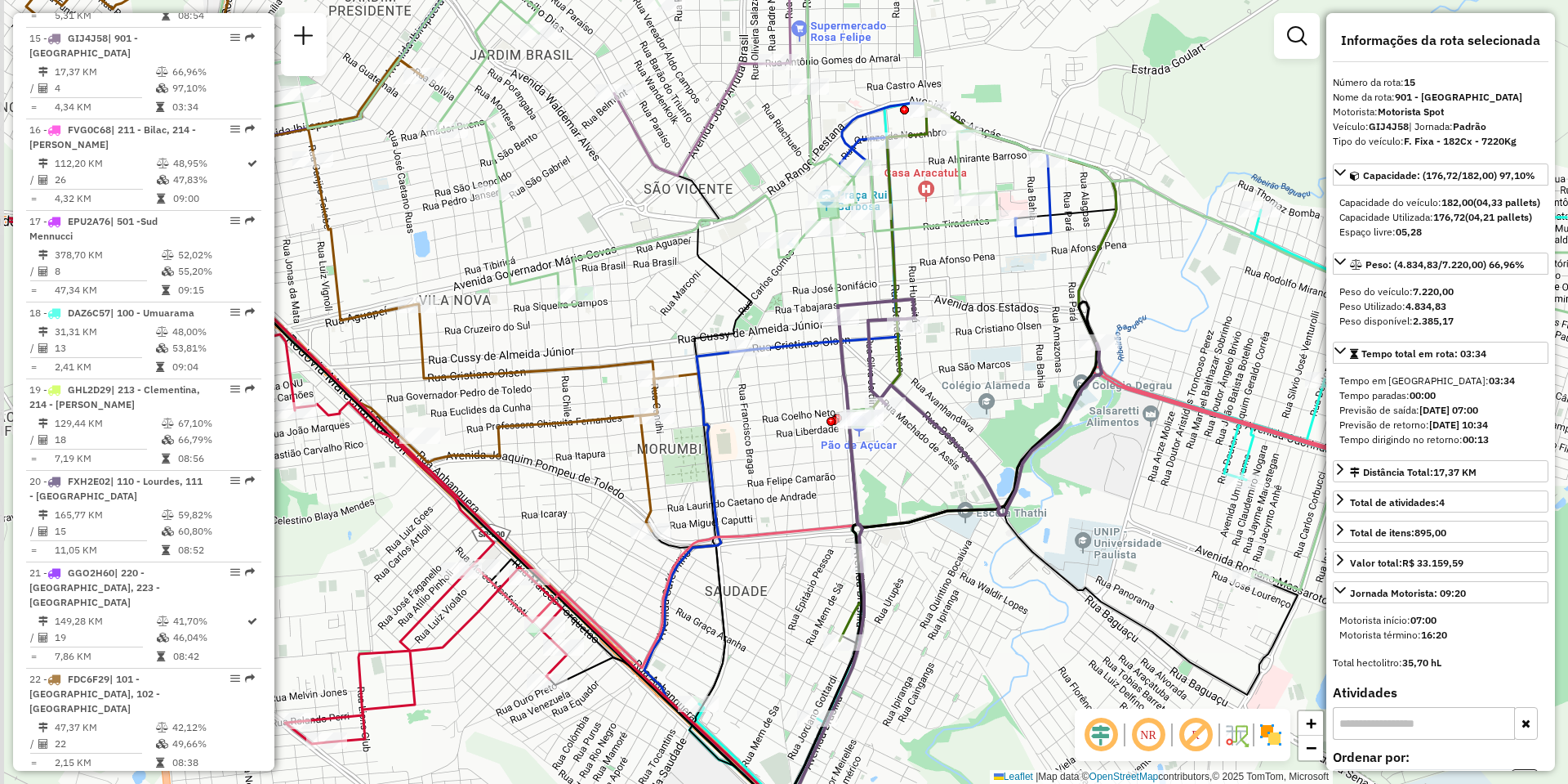
drag, startPoint x: 784, startPoint y: 313, endPoint x: 955, endPoint y: 318, distance: 171.1
click at [955, 318] on div "Janela de atendimento Grade de atendimento Capacidade Transportadoras Veículos …" at bounding box center [784, 392] width 1568 height 784
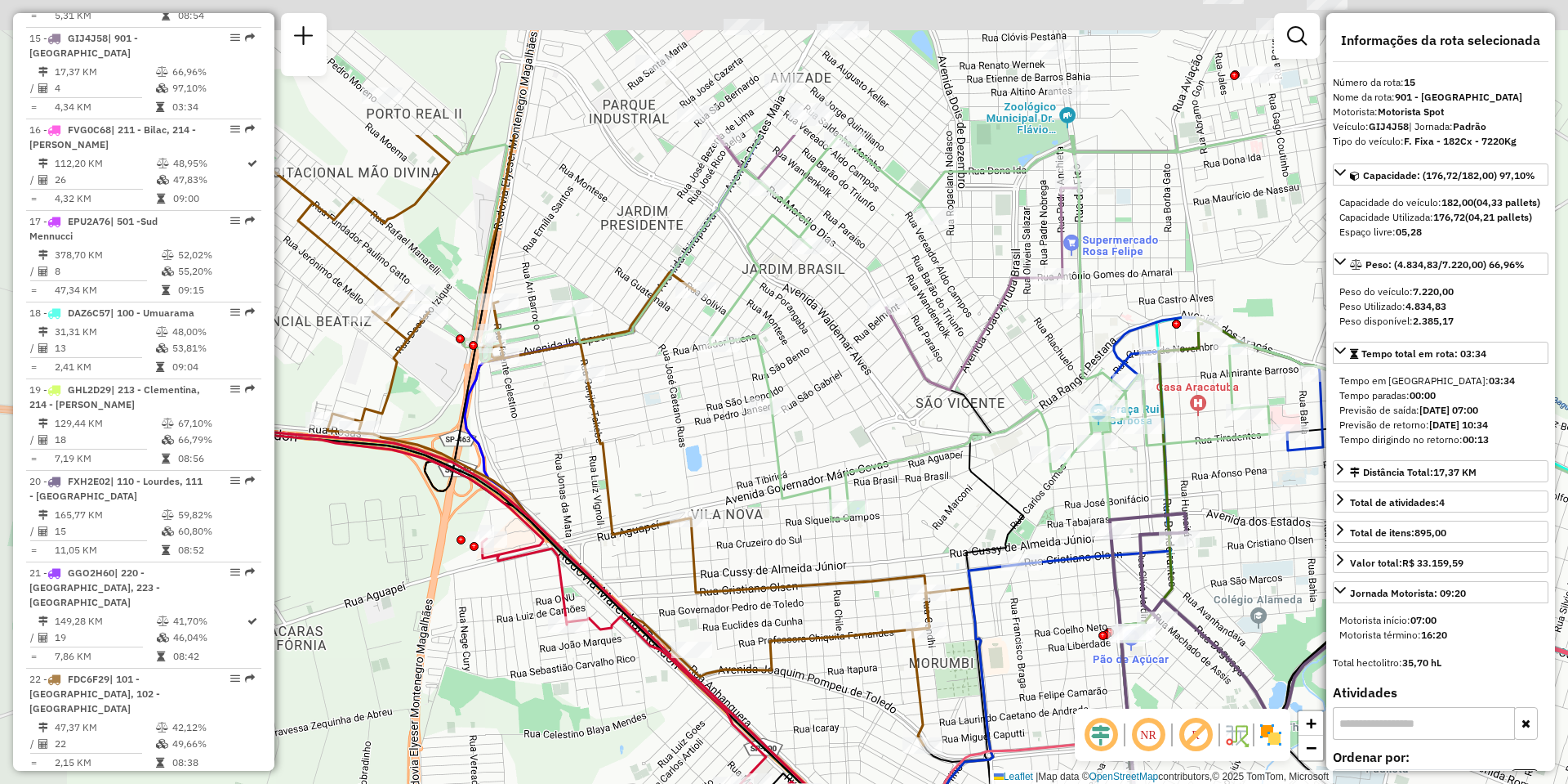
drag, startPoint x: 626, startPoint y: 307, endPoint x: 893, endPoint y: 522, distance: 342.8
click at [893, 522] on div "Janela de atendimento Grade de atendimento Capacidade Transportadoras Veículos …" at bounding box center [784, 392] width 1568 height 784
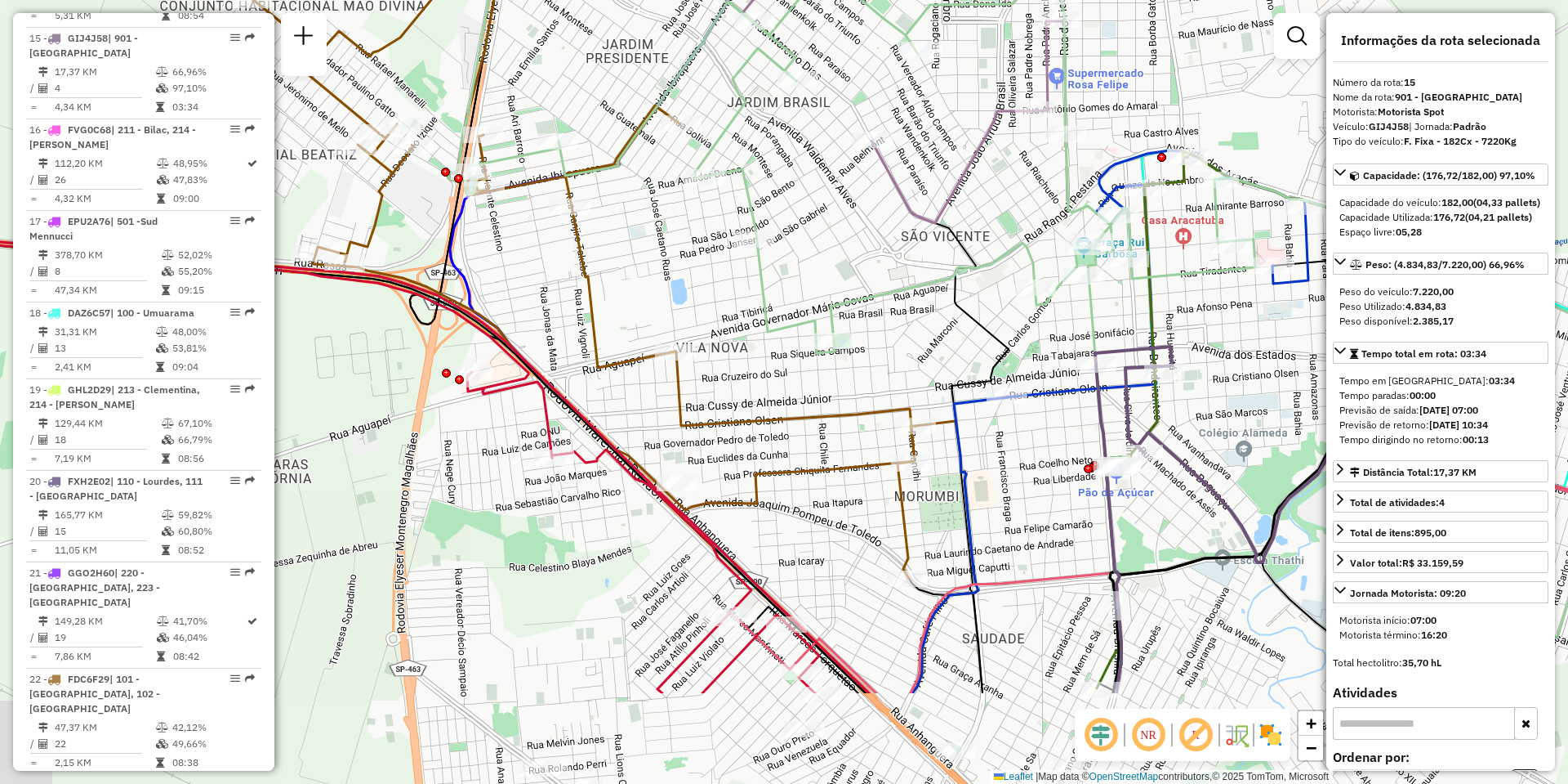
drag, startPoint x: 521, startPoint y: 438, endPoint x: 507, endPoint y: 263, distance: 175.6
click at [507, 263] on div "Janela de atendimento Grade de atendimento Capacidade Transportadoras Veículos …" at bounding box center [784, 392] width 1568 height 784
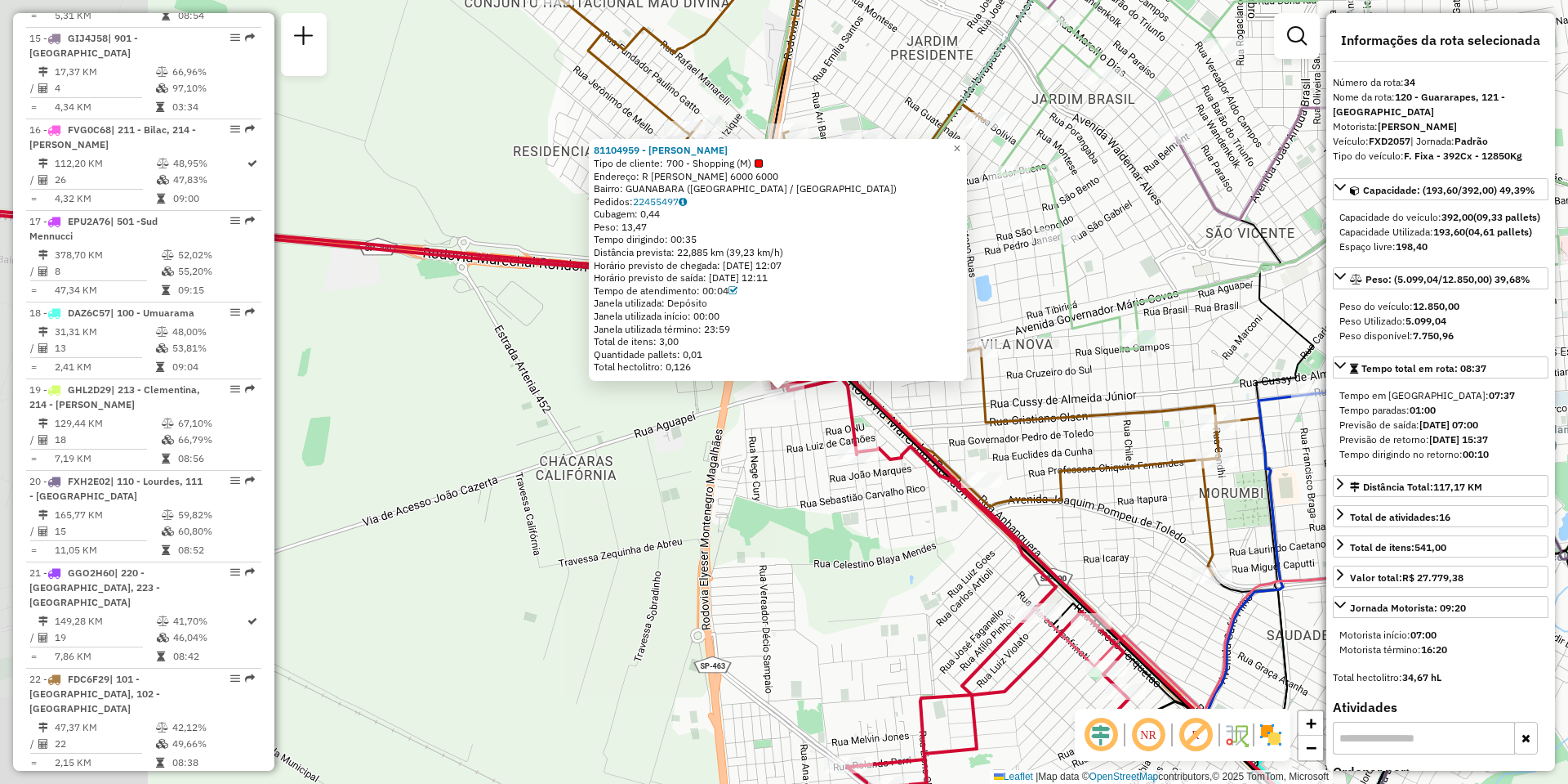
scroll to position [3397, 0]
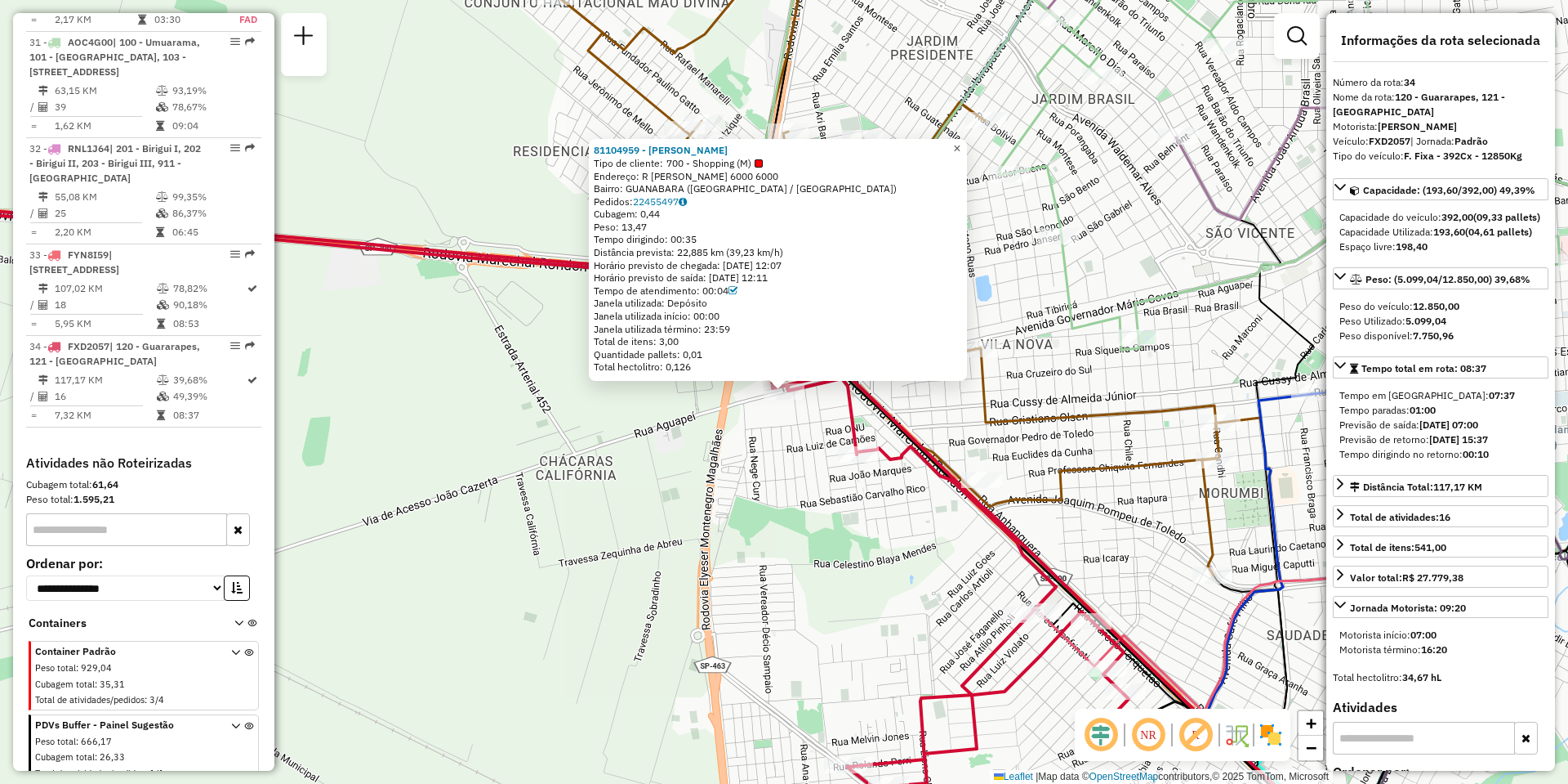
click at [960, 142] on span "×" at bounding box center [957, 148] width 7 height 14
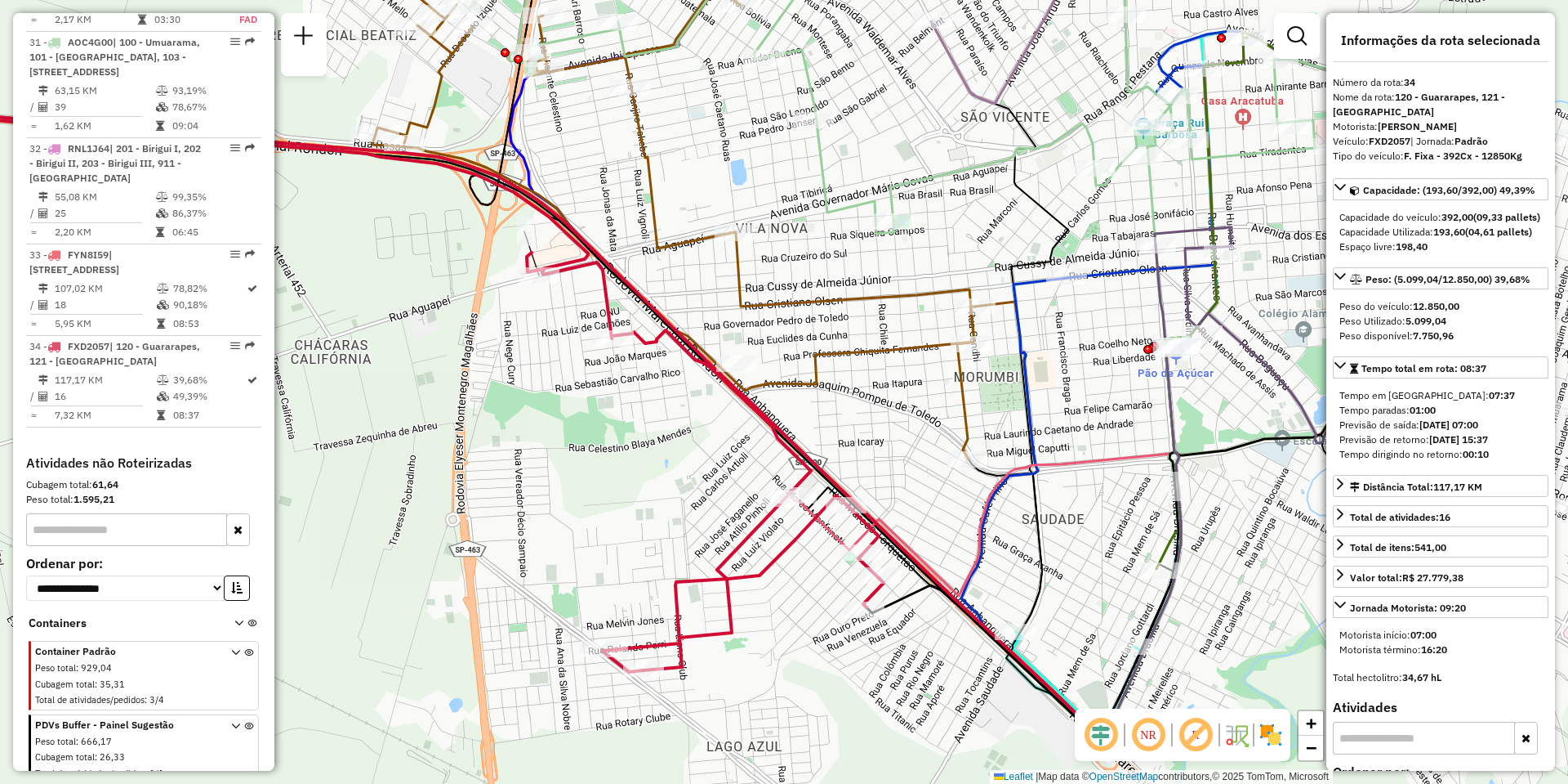
drag, startPoint x: 766, startPoint y: 414, endPoint x: 571, endPoint y: 284, distance: 234.4
click at [573, 284] on icon at bounding box center [241, 378] width 1286 height 586
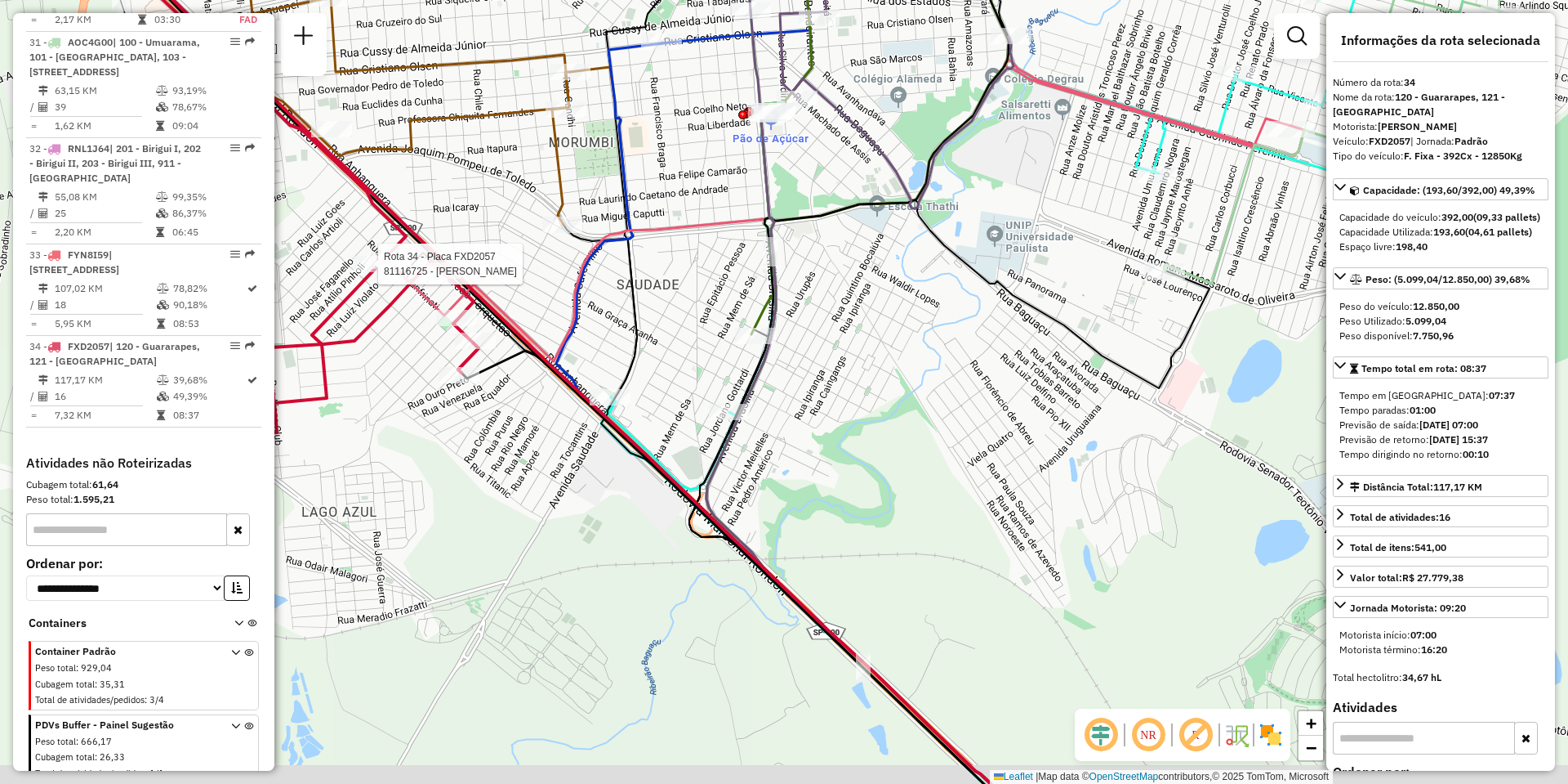
drag, startPoint x: 747, startPoint y: 438, endPoint x: 637, endPoint y: 407, distance: 114.3
click at [637, 407] on div "Rota 34 - Placa FXD2057 81104959 - FELIPE COELHO GONCAL Rota 34 - Placa FXD2057…" at bounding box center [784, 392] width 1568 height 784
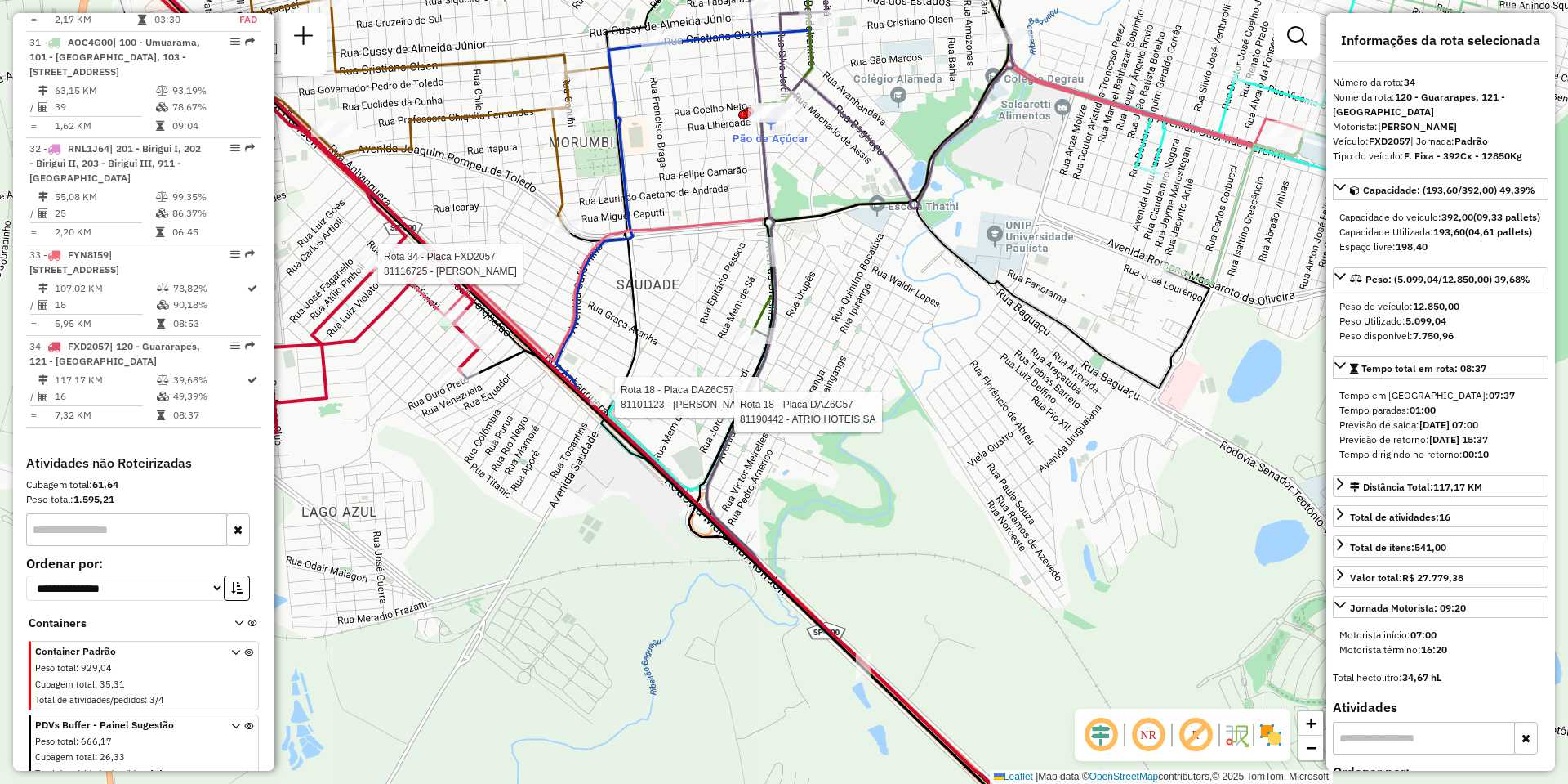
click at [753, 447] on div "Rota 34 - Placa FXD2057 81104959 - FELIPE COELHO GONCAL Rota 34 - Placa FXD2057…" at bounding box center [784, 392] width 1568 height 784
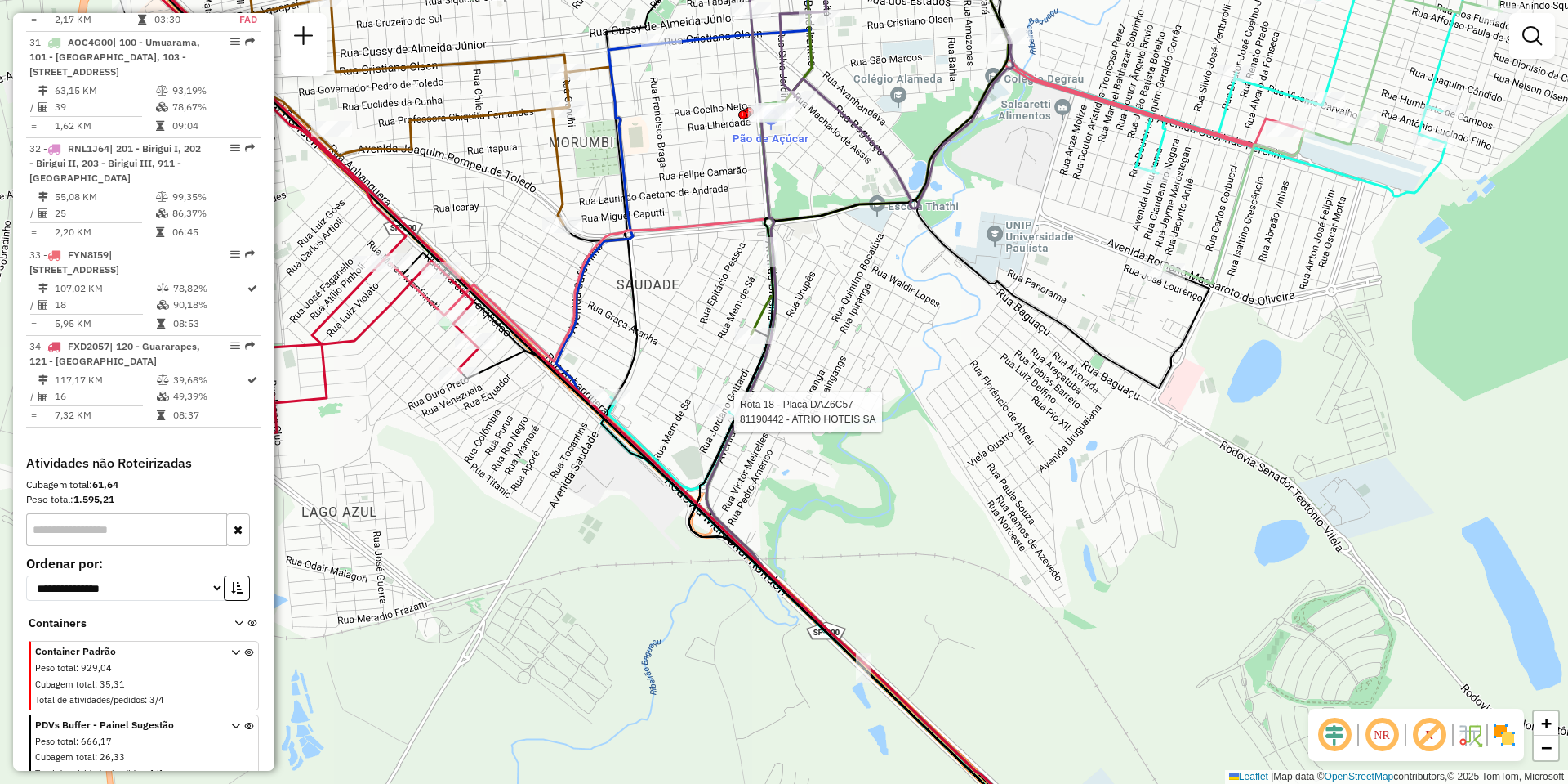
select select "**********"
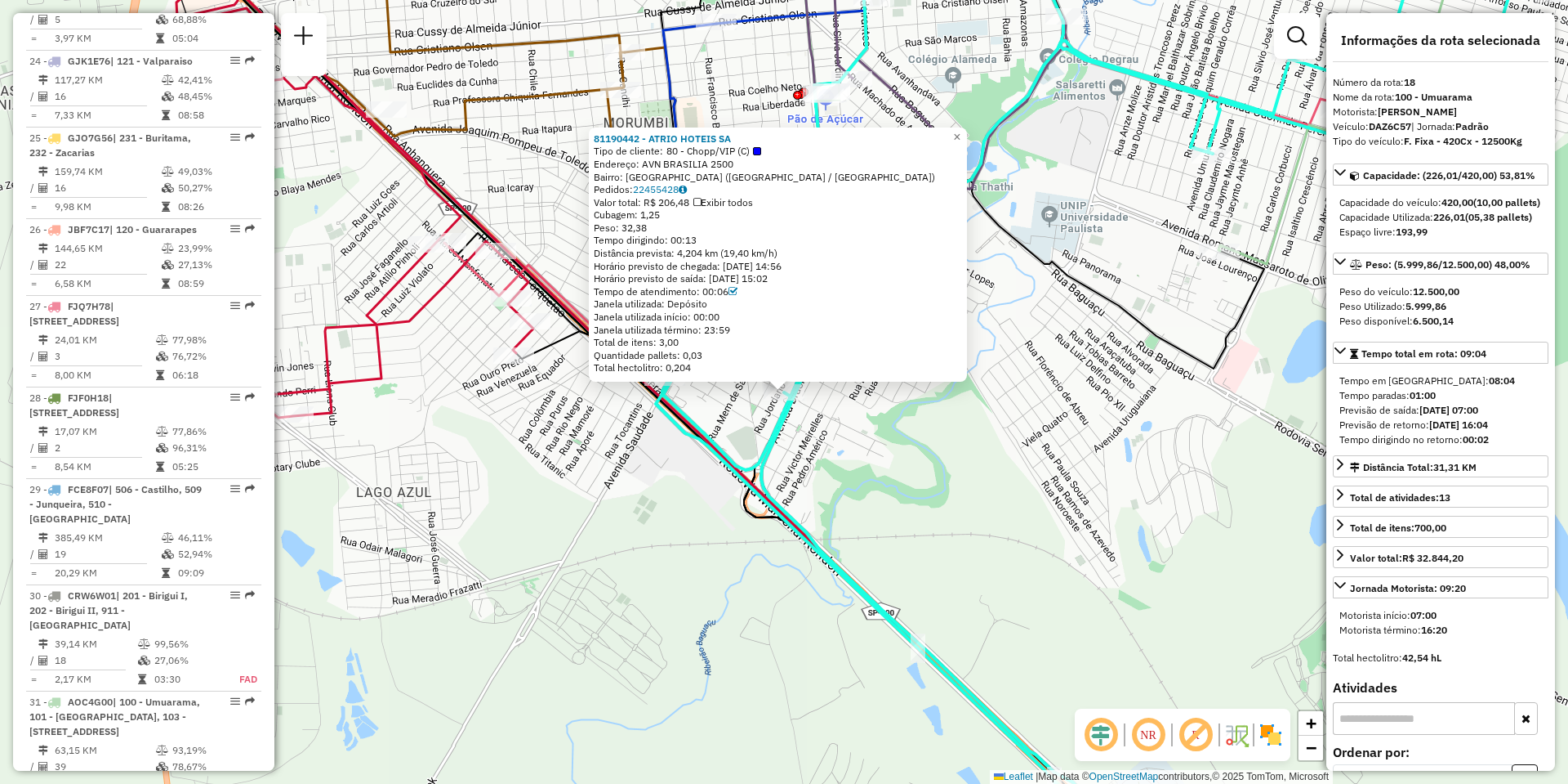
scroll to position [2196, 0]
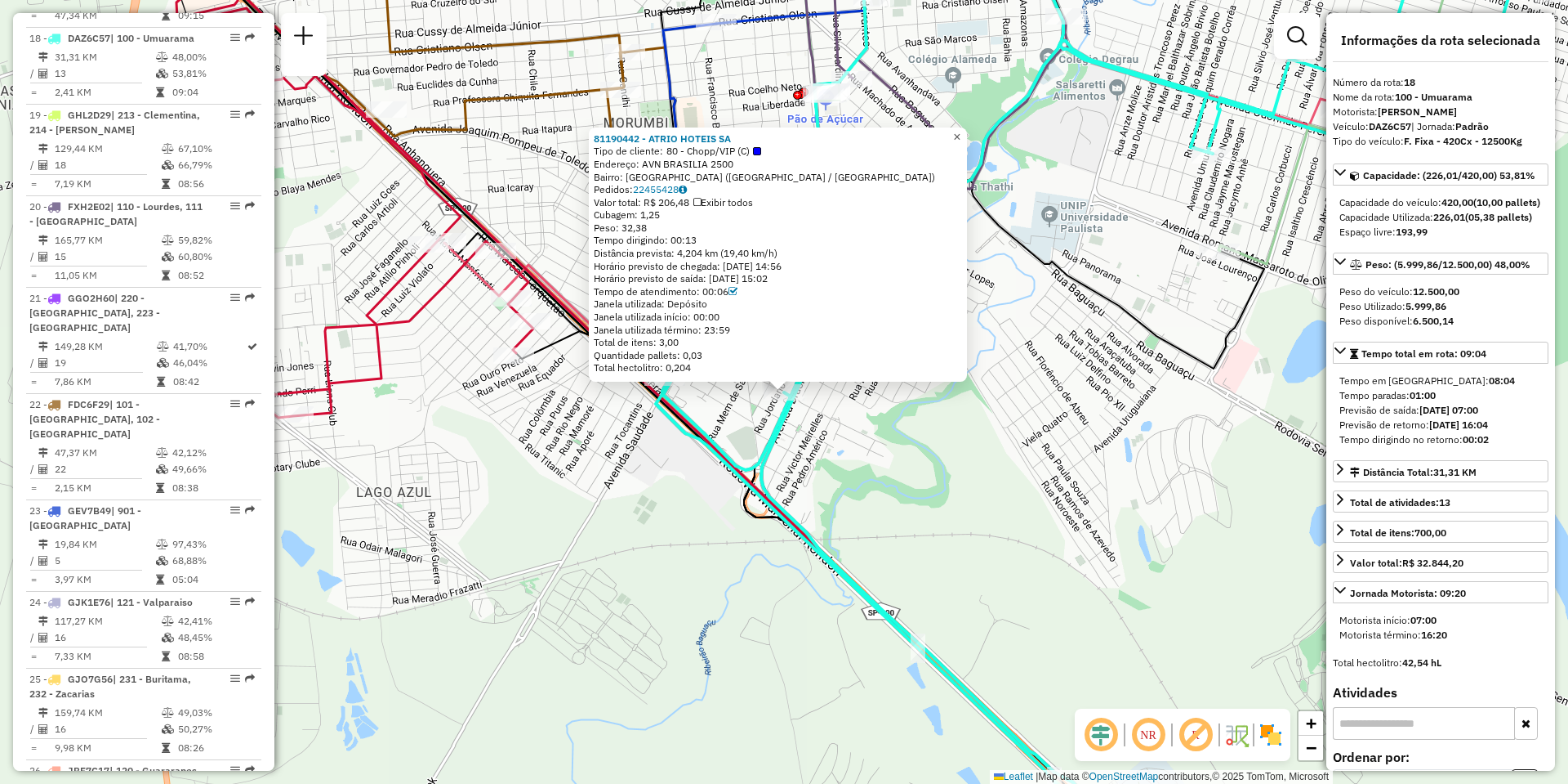
click at [960, 130] on span "×" at bounding box center [957, 136] width 7 height 14
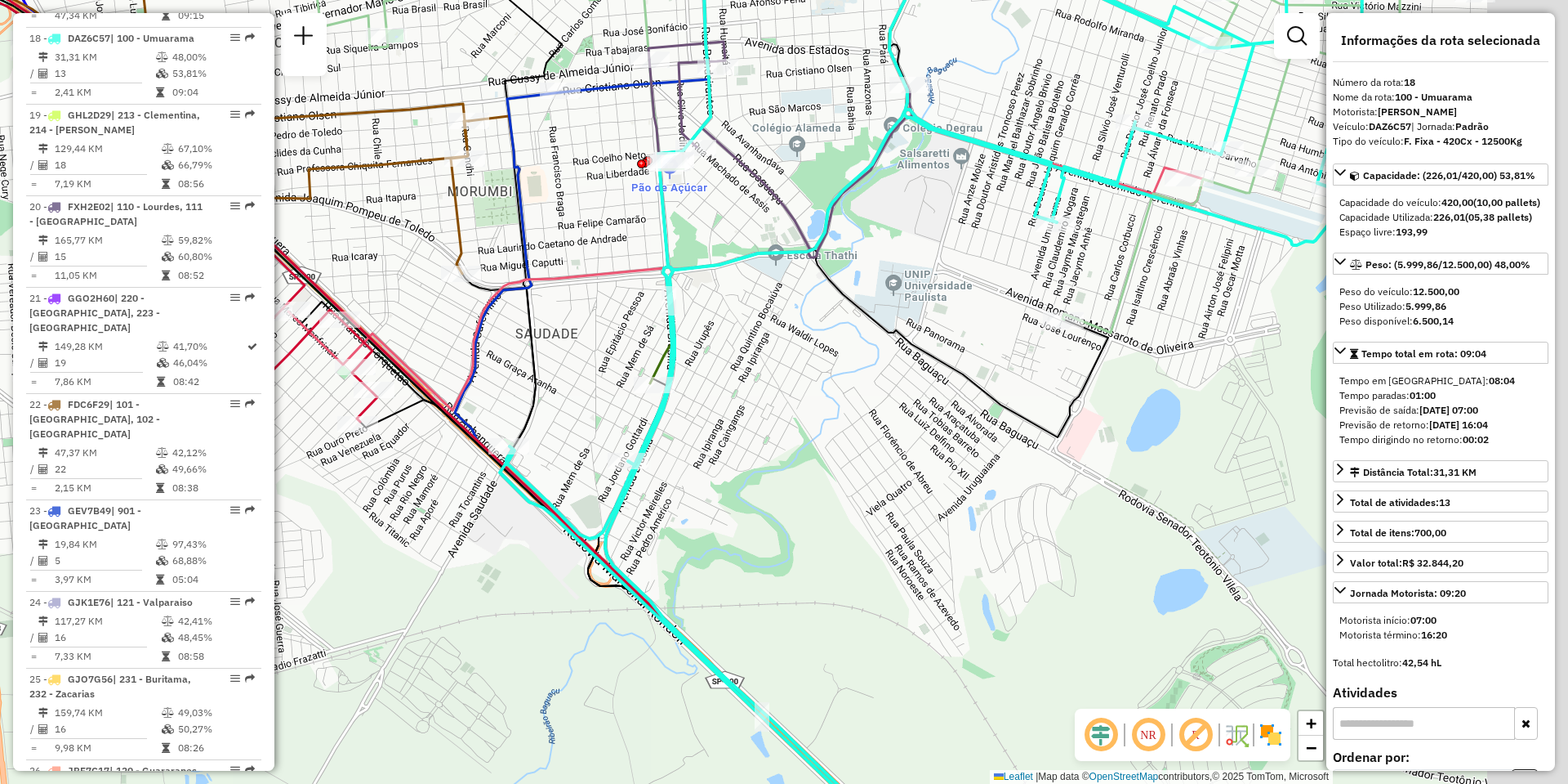
drag, startPoint x: 910, startPoint y: 292, endPoint x: 425, endPoint y: 333, distance: 486.7
click at [434, 327] on div "Janela de atendimento Grade de atendimento Capacidade Transportadoras Veículos …" at bounding box center [784, 392] width 1568 height 784
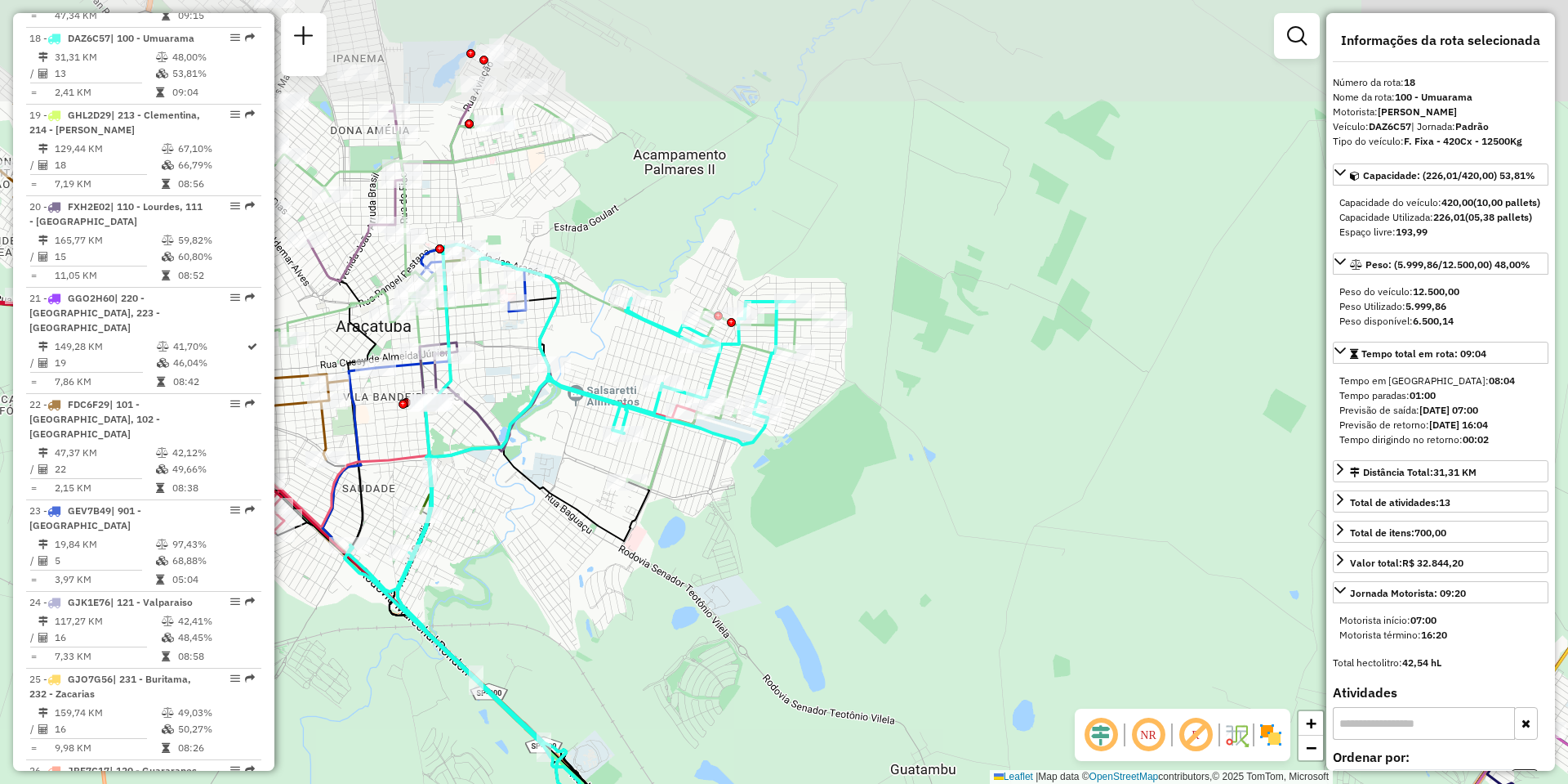
drag, startPoint x: 758, startPoint y: 210, endPoint x: 818, endPoint y: 392, distance: 191.6
click at [818, 392] on div "Janela de atendimento Grade de atendimento Capacidade Transportadoras Veículos …" at bounding box center [784, 392] width 1568 height 784
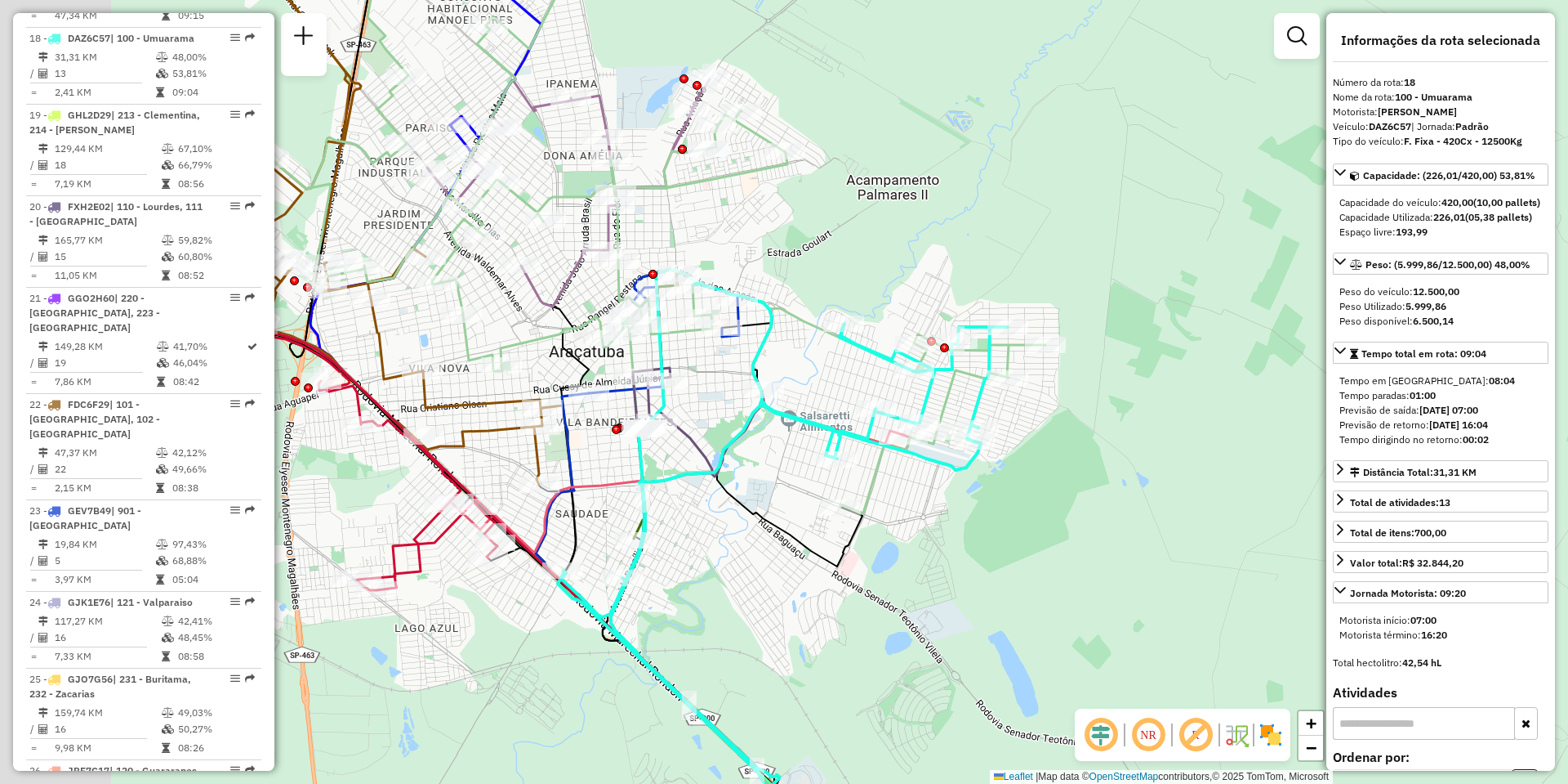
drag, startPoint x: 637, startPoint y: 186, endPoint x: 914, endPoint y: 214, distance: 278.4
click at [914, 214] on div "Janela de atendimento Grade de atendimento Capacidade Transportadoras Veículos …" at bounding box center [784, 392] width 1568 height 784
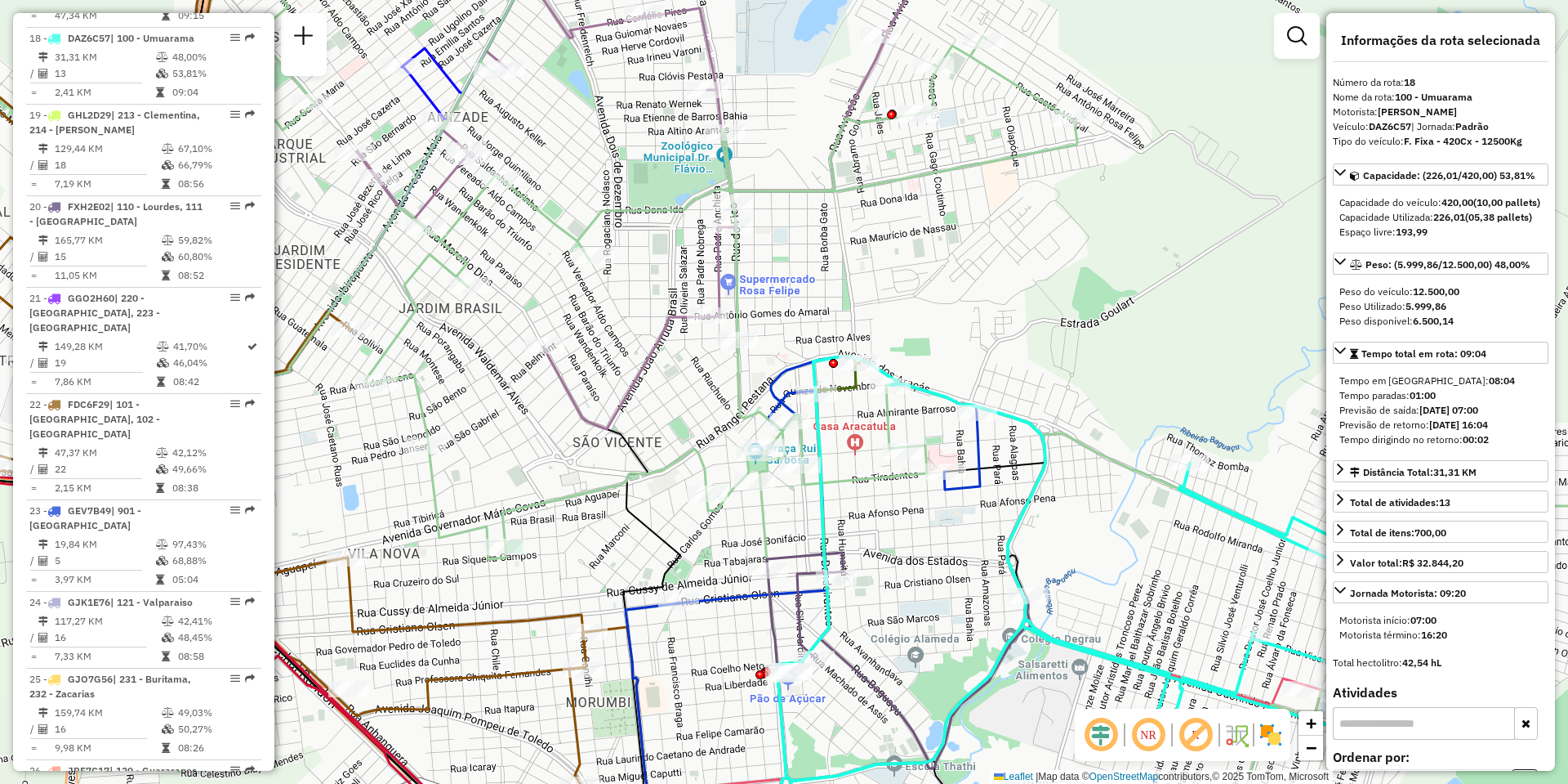
drag, startPoint x: 533, startPoint y: 126, endPoint x: 568, endPoint y: 155, distance: 45.5
click at [568, 155] on div "Janela de atendimento Grade de atendimento Capacidade Transportadoras Veículos …" at bounding box center [784, 392] width 1568 height 784
click at [472, 165] on div at bounding box center [465, 157] width 41 height 16
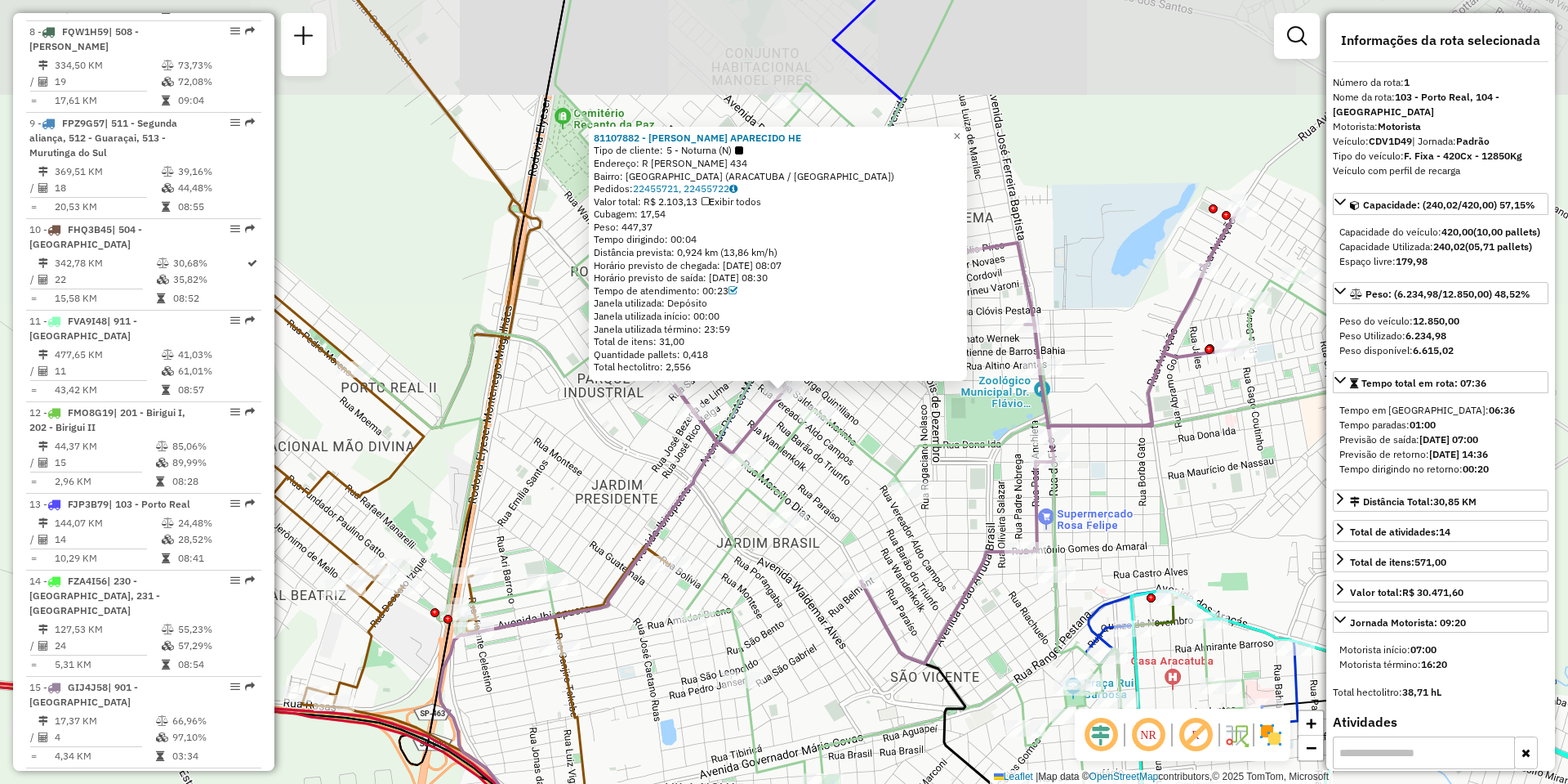
scroll to position [655, 0]
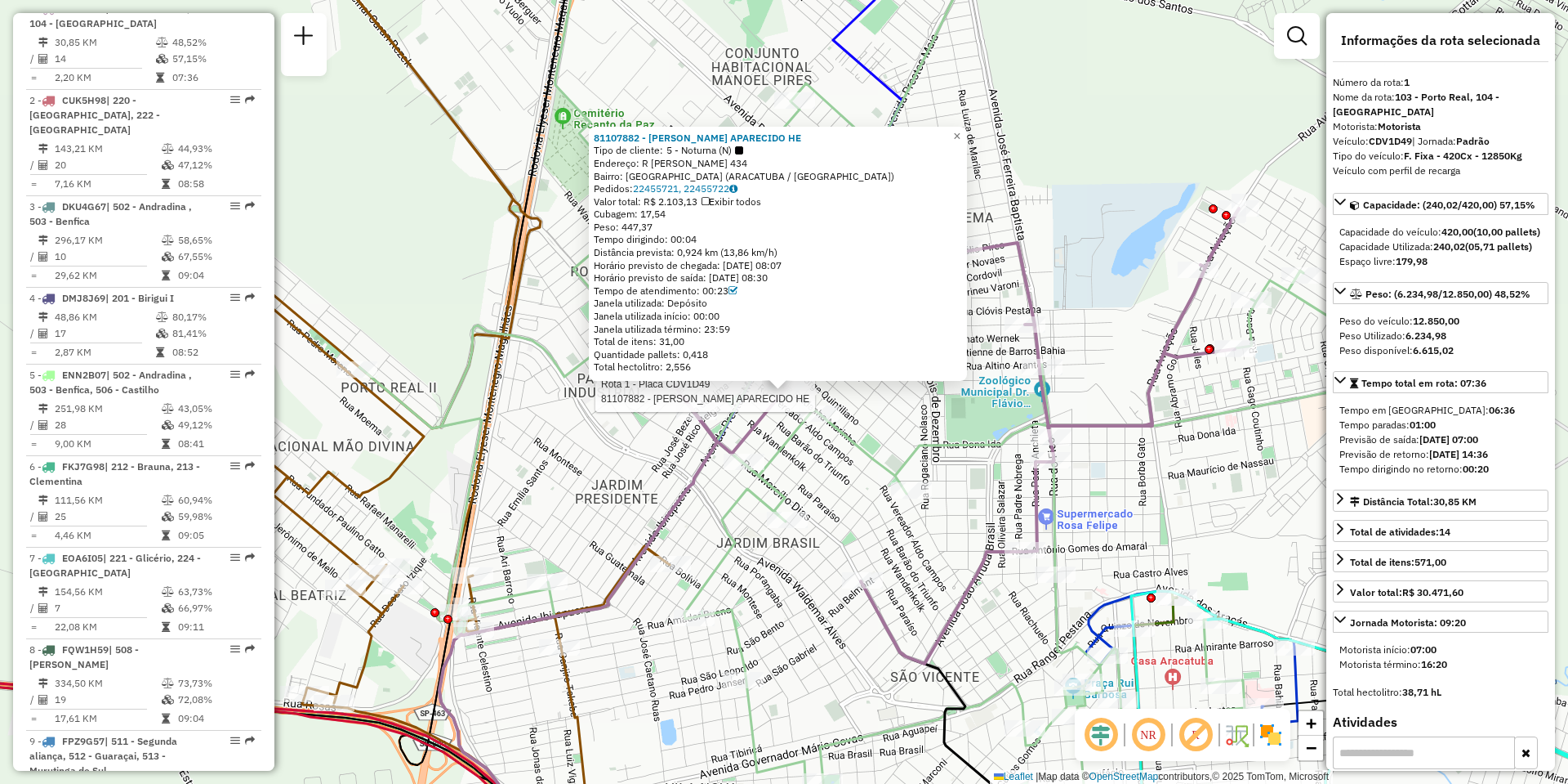
click at [978, 143] on div "Rota 1 - Placa CDV1D49 81107882 - CLAYTON APARECIDO HE 81107882 - CLAYTON APARE…" at bounding box center [784, 392] width 1568 height 784
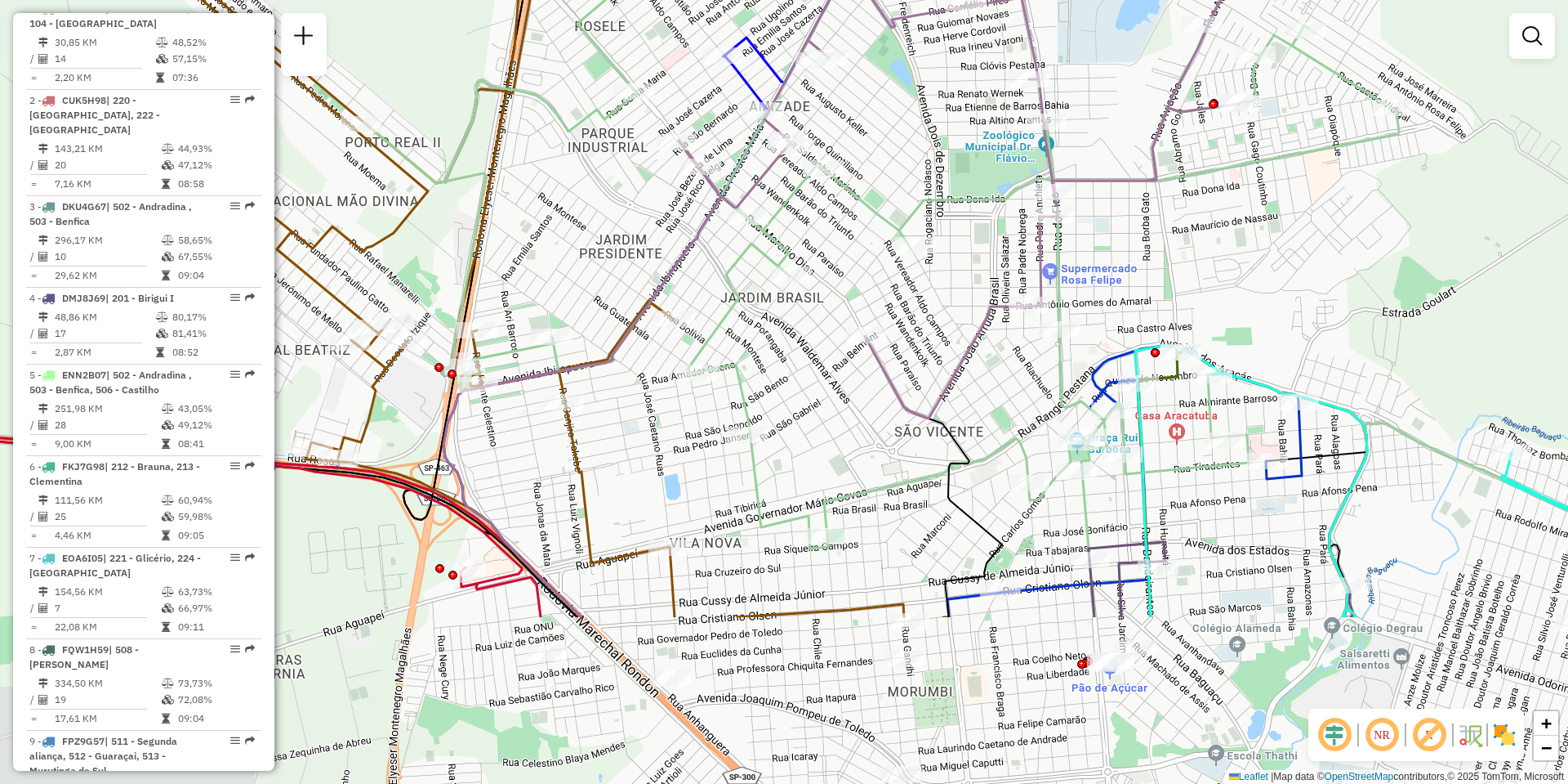
drag, startPoint x: 914, startPoint y: 276, endPoint x: 919, endPoint y: 31, distance: 245.1
click at [919, 31] on div "Janela de atendimento Grade de atendimento Capacidade Transportadoras Veículos …" at bounding box center [784, 392] width 1568 height 784
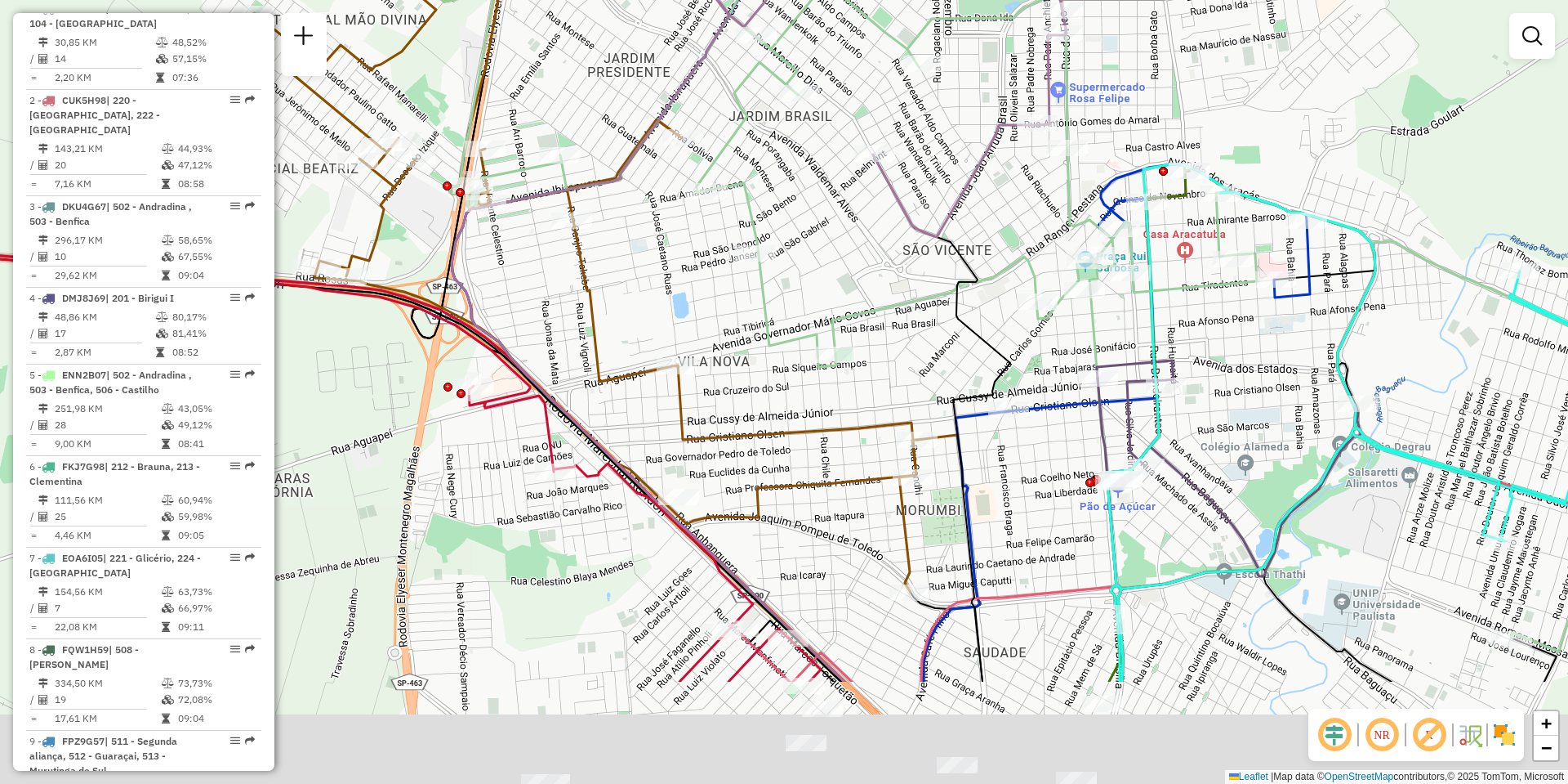
drag, startPoint x: 878, startPoint y: 378, endPoint x: 886, endPoint y: 193, distance: 185.2
click at [886, 193] on icon at bounding box center [969, 9] width 564 height 455
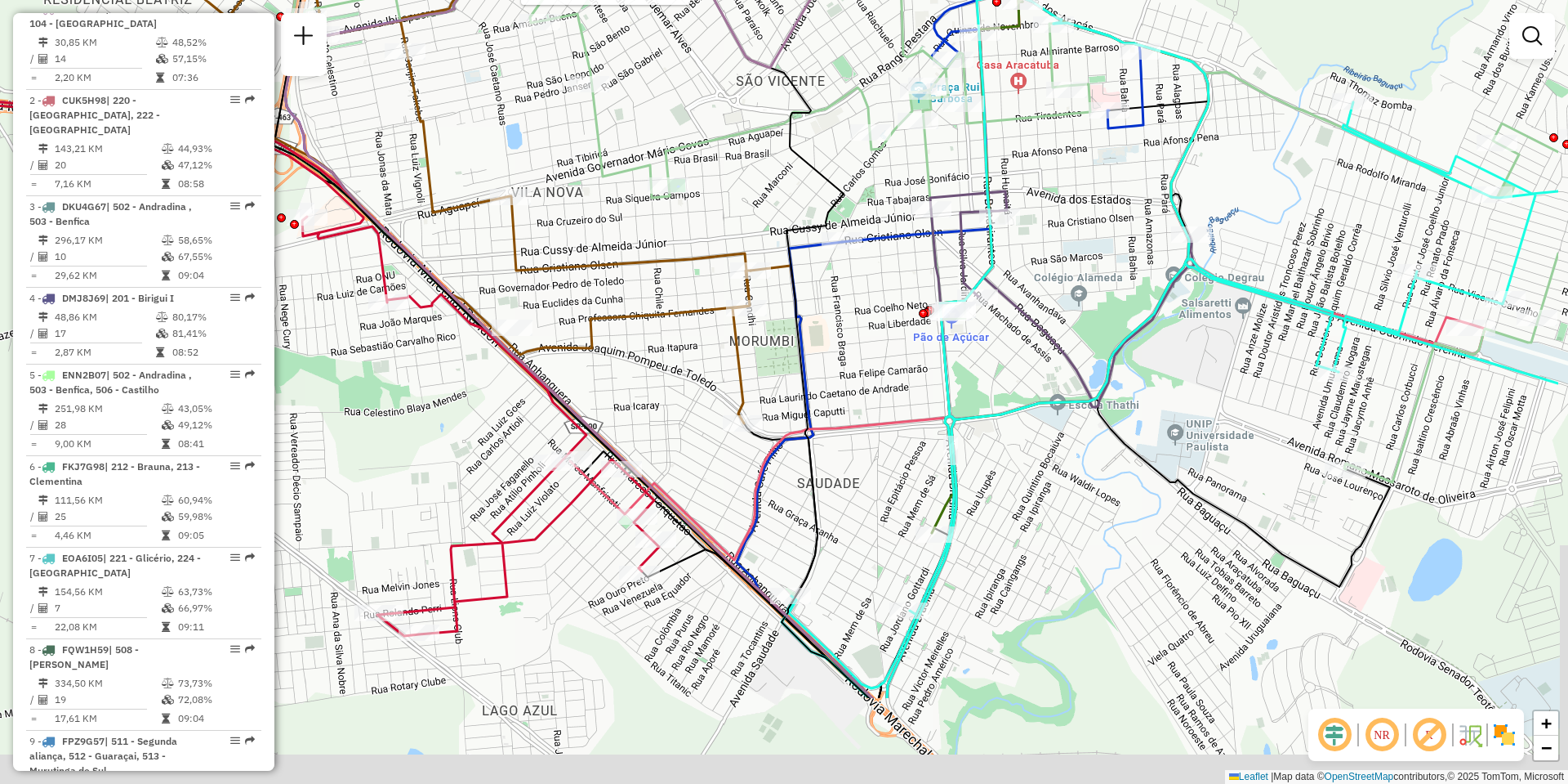
drag, startPoint x: 844, startPoint y: 401, endPoint x: 672, endPoint y: 224, distance: 246.8
click at [672, 224] on div "Rota 1 - Placa CDV1D49 81109369 - JASON DELARMINO DA S Janela de atendimento Gr…" at bounding box center [784, 392] width 1568 height 784
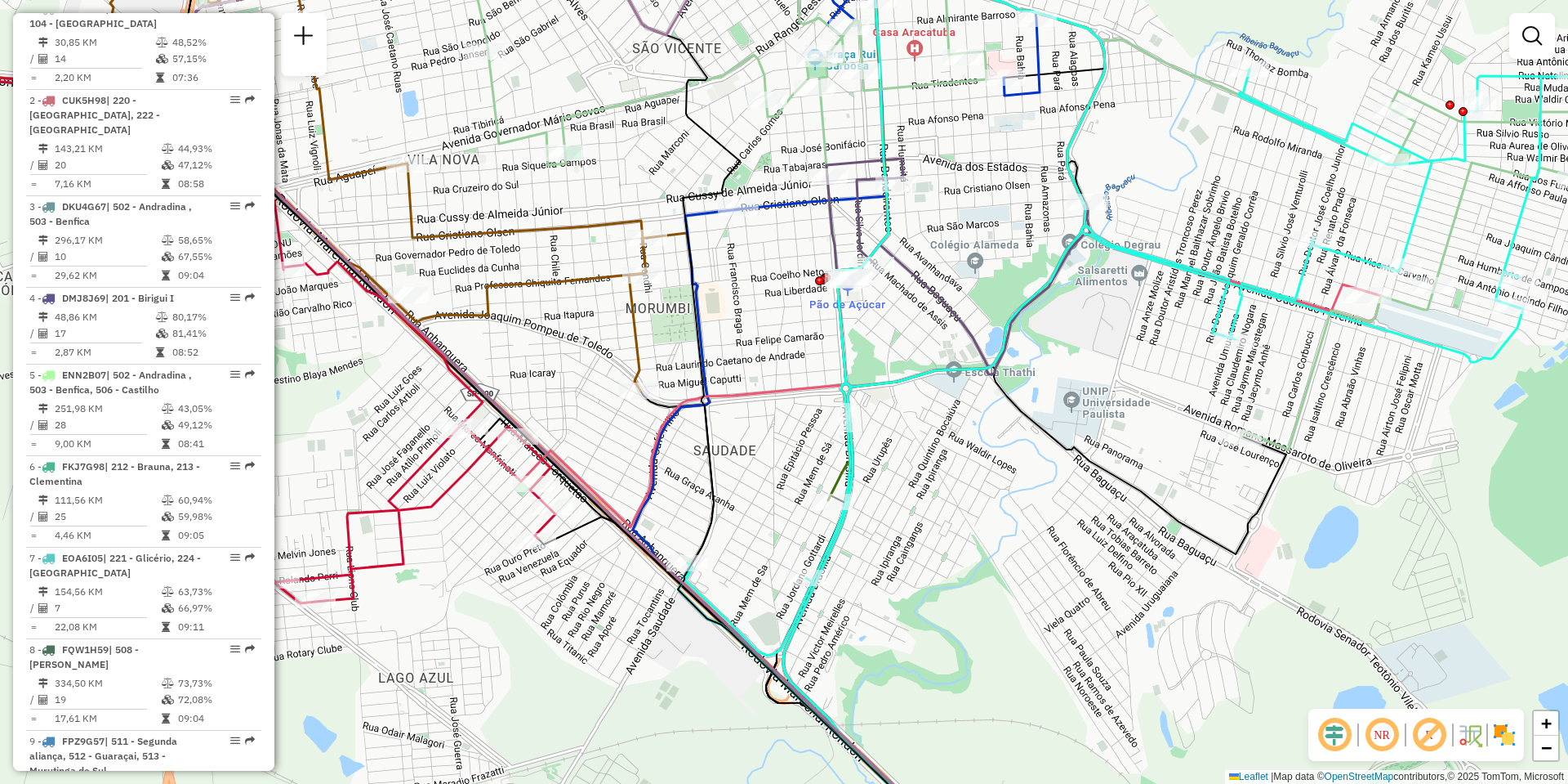
drag, startPoint x: 653, startPoint y: 348, endPoint x: 426, endPoint y: 302, distance: 231.6
click at [426, 302] on div "Rota 1 - Placa CDV1D49 81109369 - JASON DELARMINO DA S Janela de atendimento Gr…" at bounding box center [784, 392] width 1568 height 784
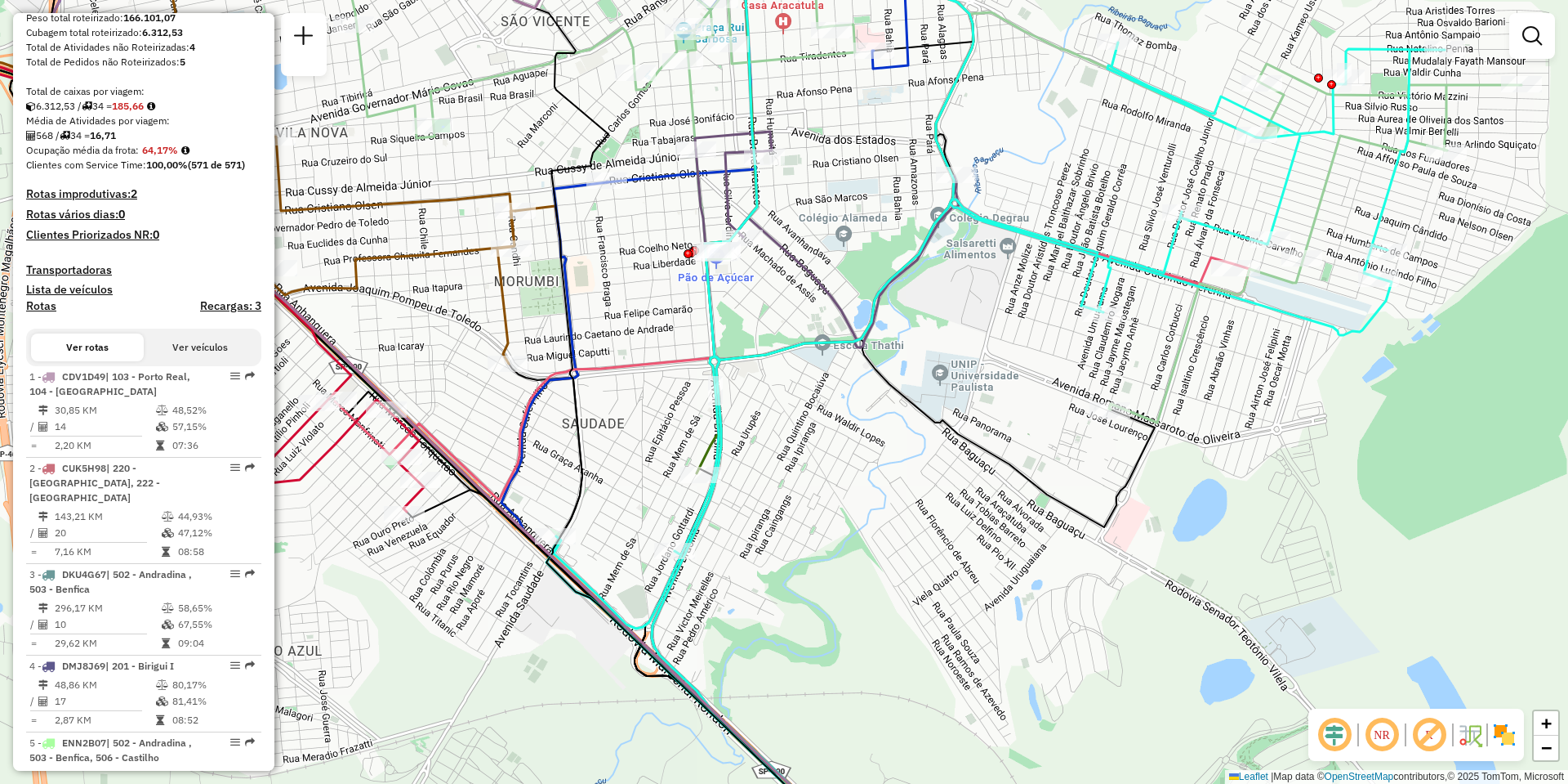
scroll to position [0, 0]
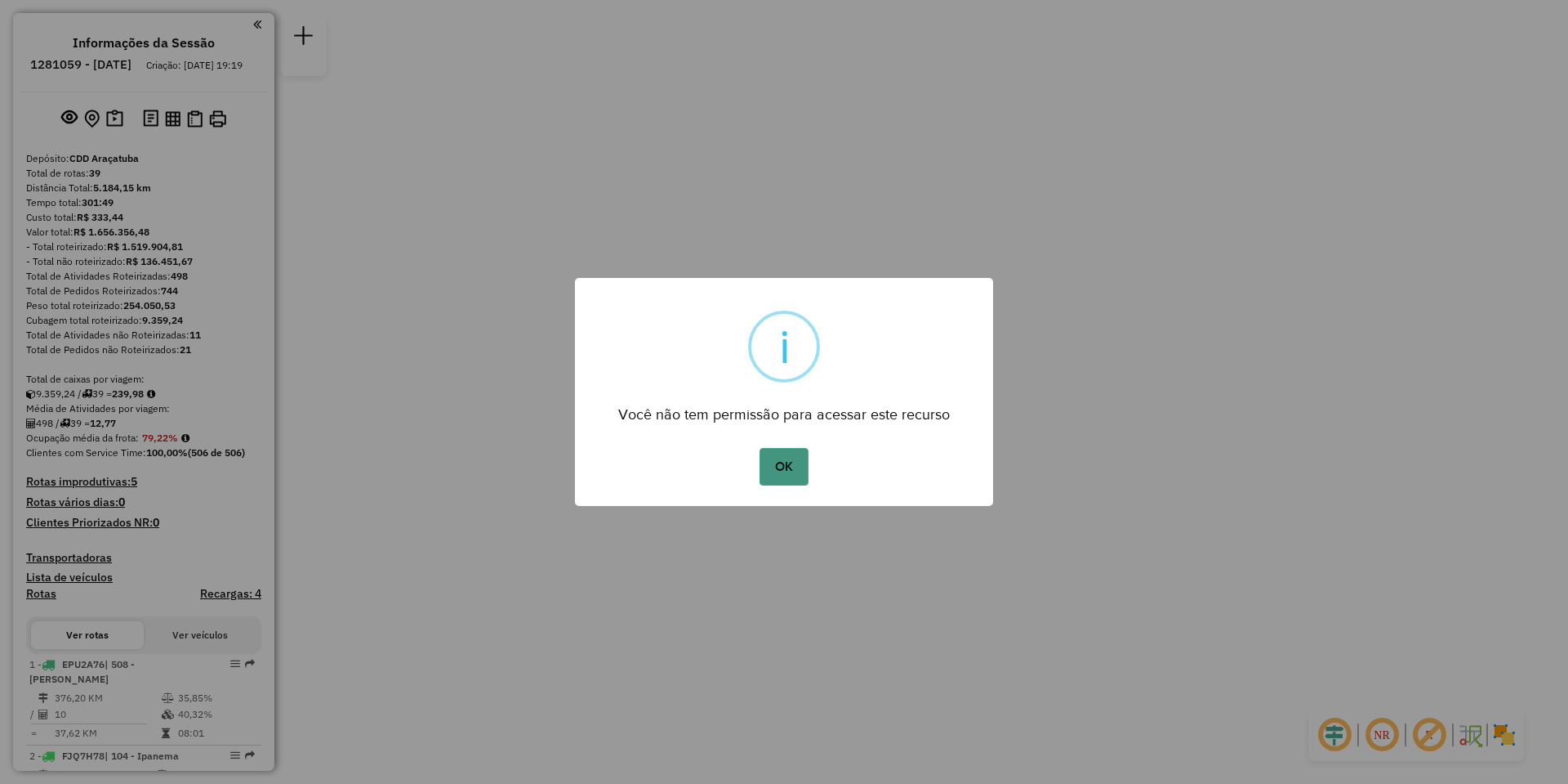
click at [790, 464] on button "OK" at bounding box center [783, 466] width 48 height 38
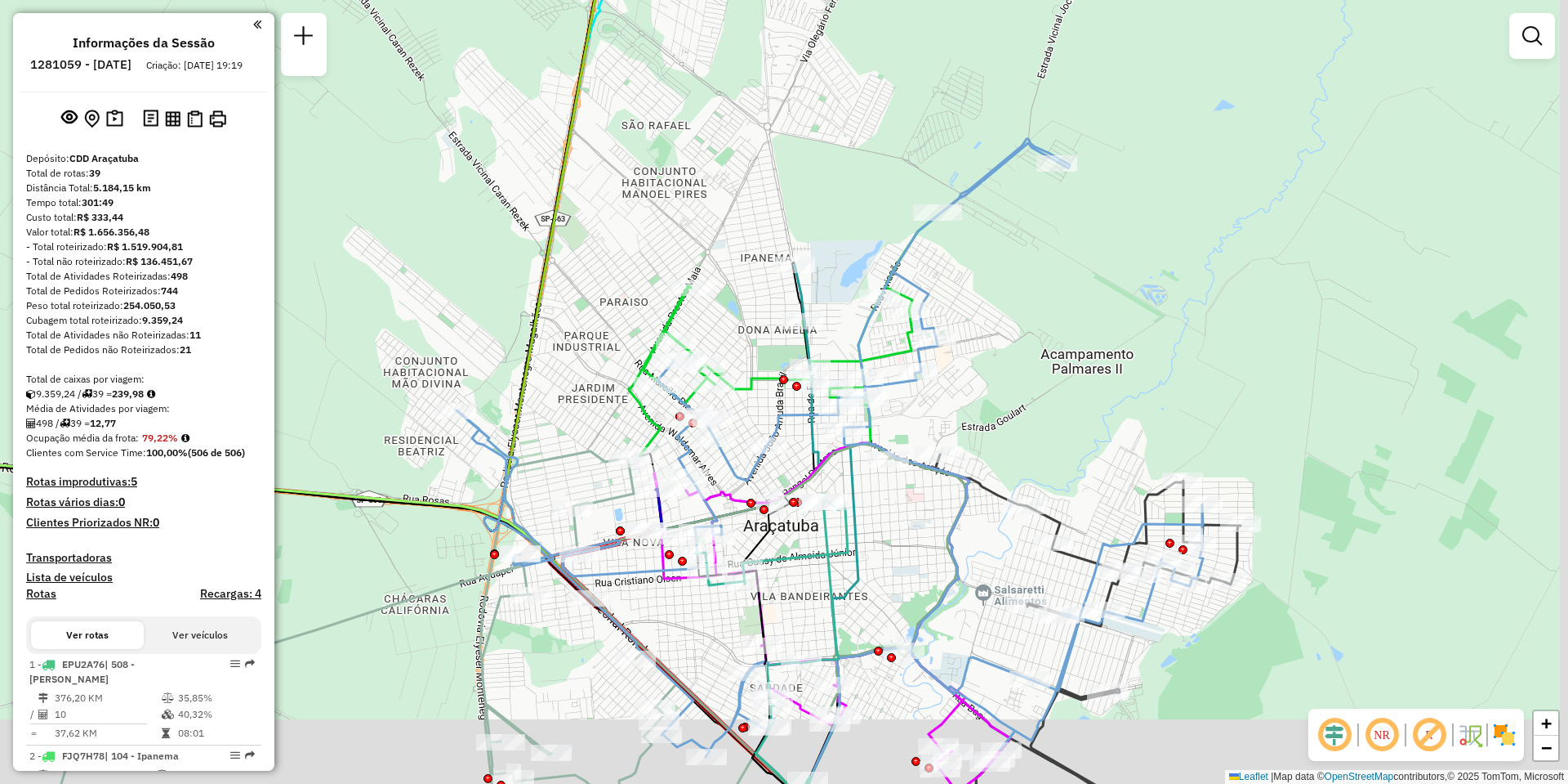
drag, startPoint x: 784, startPoint y: 402, endPoint x: 662, endPoint y: 152, distance: 278.2
click at [662, 152] on div "Janela de atendimento Grade de atendimento Capacidade Transportadoras Veículos …" at bounding box center [784, 392] width 1568 height 784
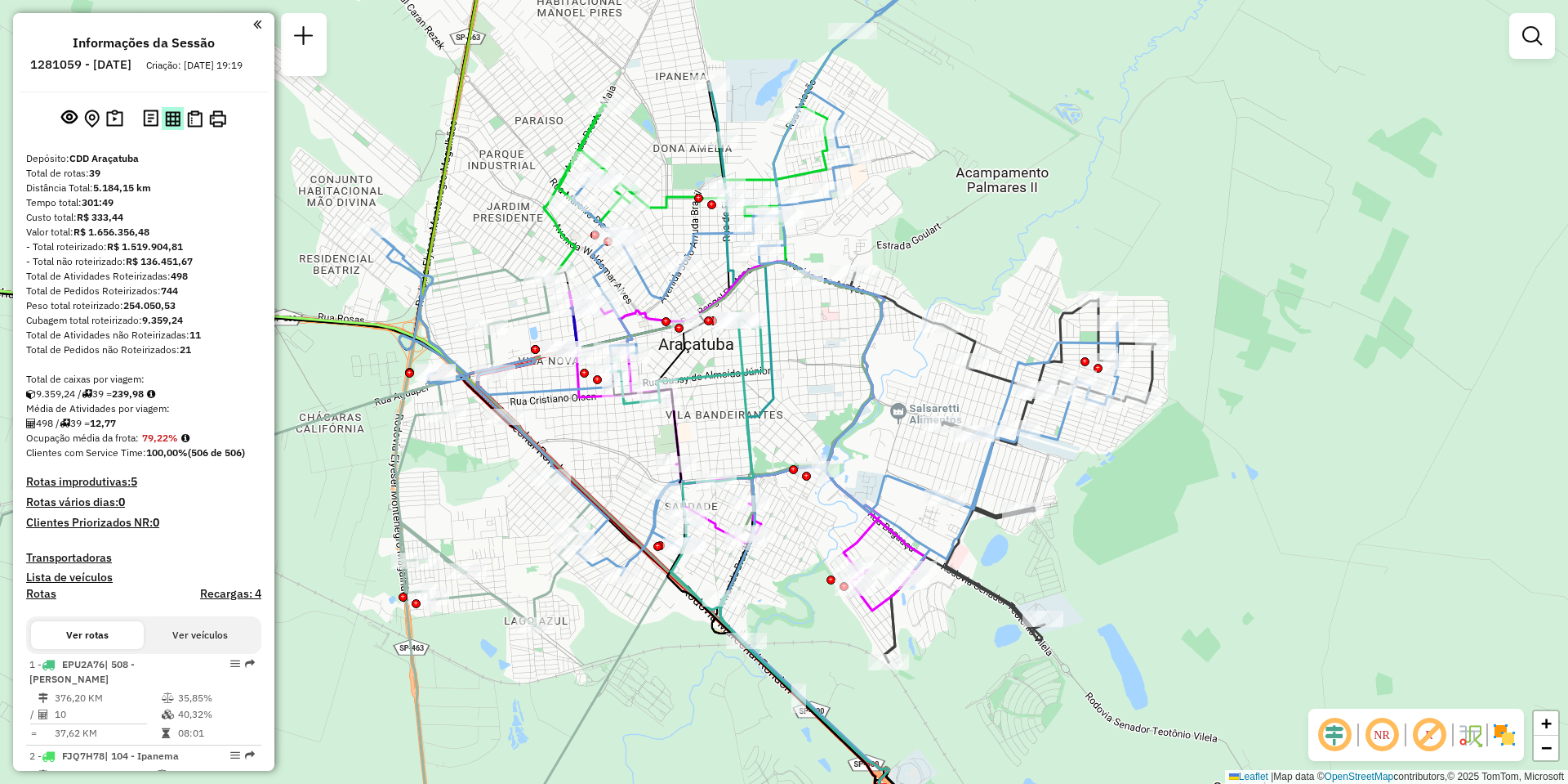
click at [161, 129] on button at bounding box center [172, 118] width 22 height 22
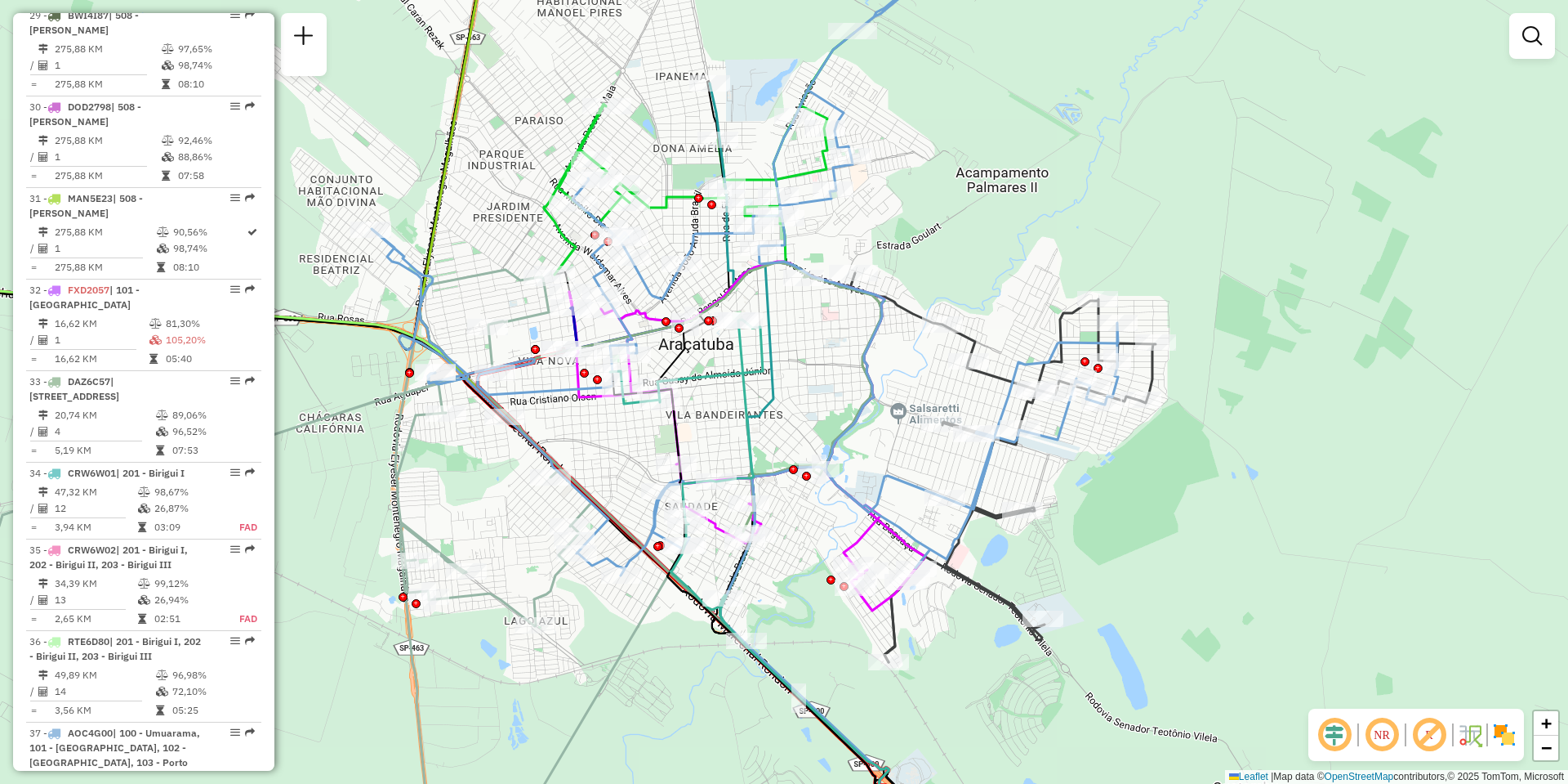
scroll to position [3546, 0]
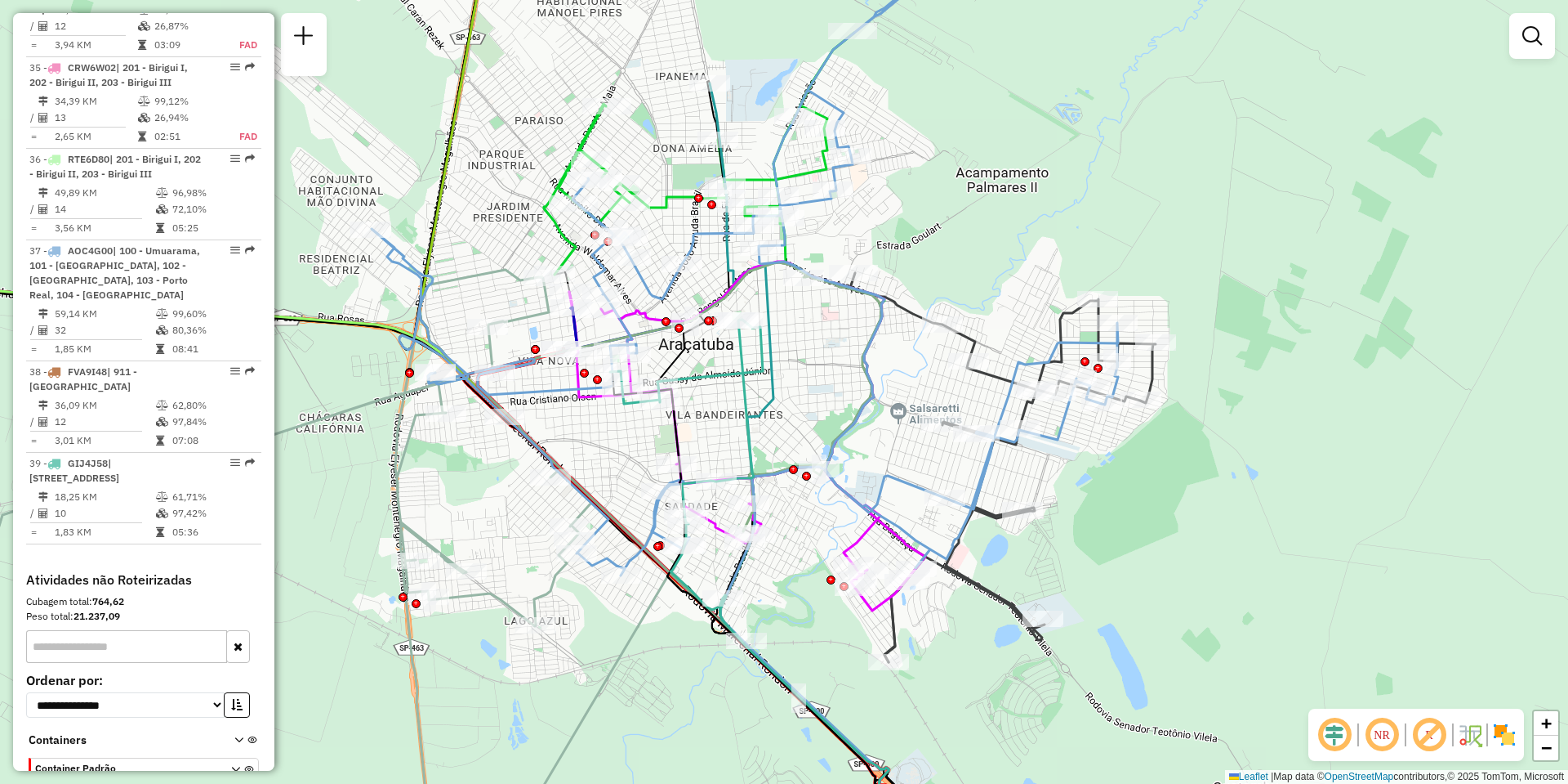
click at [175, 630] on input "text" at bounding box center [126, 646] width 201 height 32
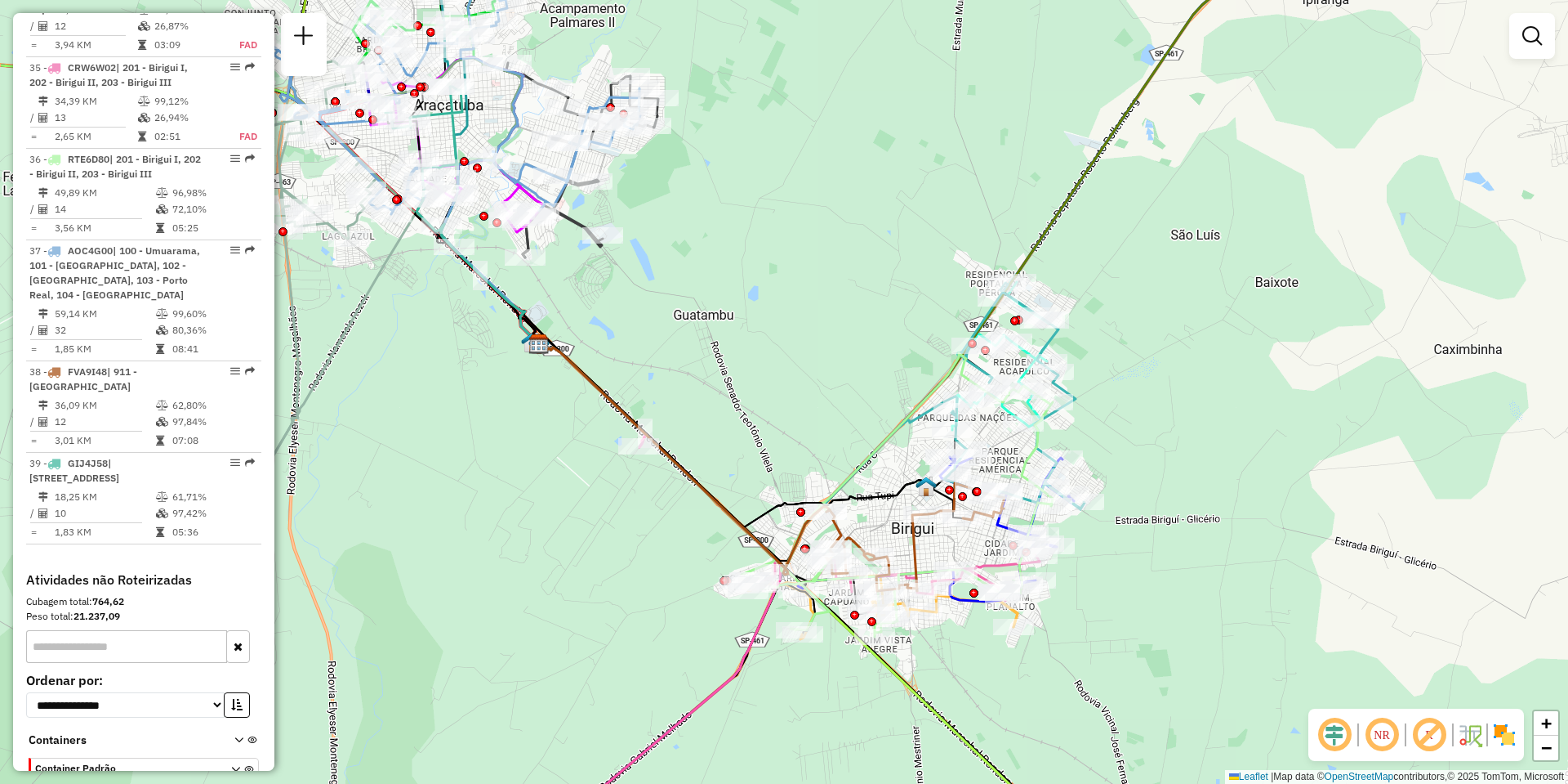
drag, startPoint x: 613, startPoint y: 332, endPoint x: 784, endPoint y: 342, distance: 171.3
click at [827, 388] on div "Janela de atendimento Grade de atendimento Capacidade Transportadoras Veículos …" at bounding box center [784, 392] width 1568 height 784
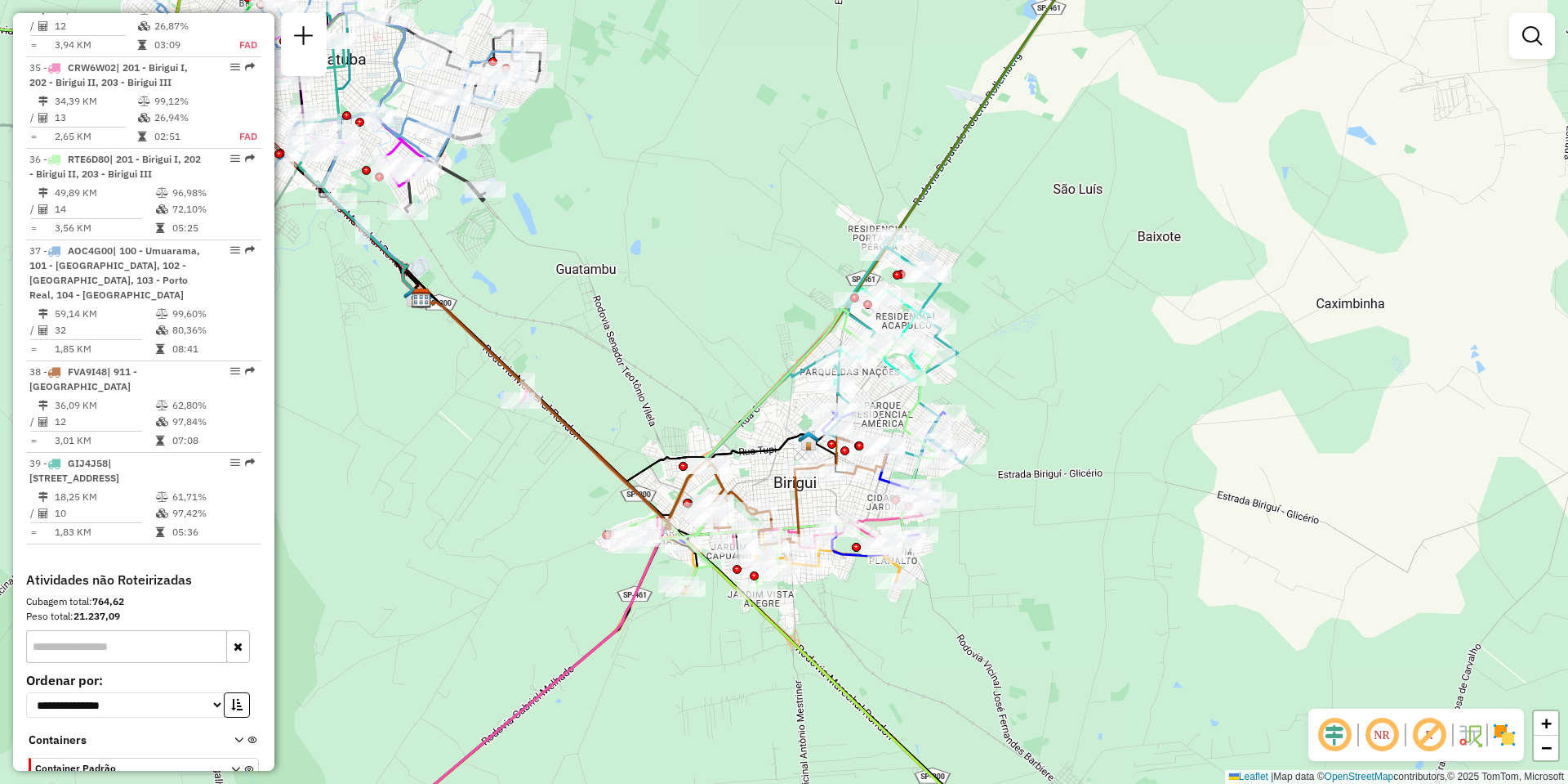
drag, startPoint x: 792, startPoint y: 309, endPoint x: 584, endPoint y: 244, distance: 217.9
click at [585, 244] on div "Janela de atendimento Grade de atendimento Capacidade Transportadoras Veículos …" at bounding box center [784, 392] width 1568 height 784
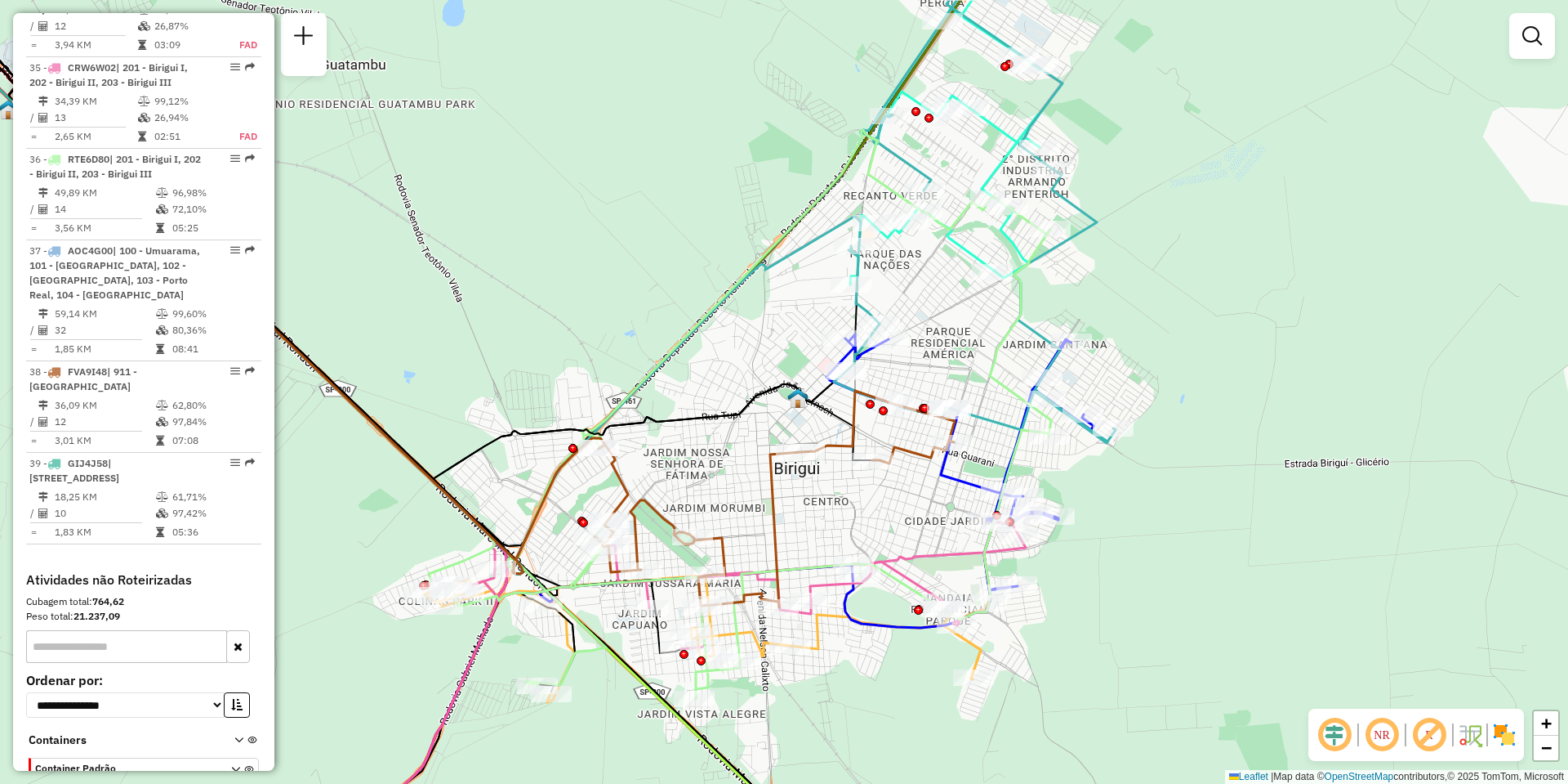
drag, startPoint x: 737, startPoint y: 515, endPoint x: 742, endPoint y: 409, distance: 106.1
click at [742, 409] on div "Janela de atendimento Grade de atendimento Capacidade Transportadoras Veículos …" at bounding box center [784, 392] width 1568 height 784
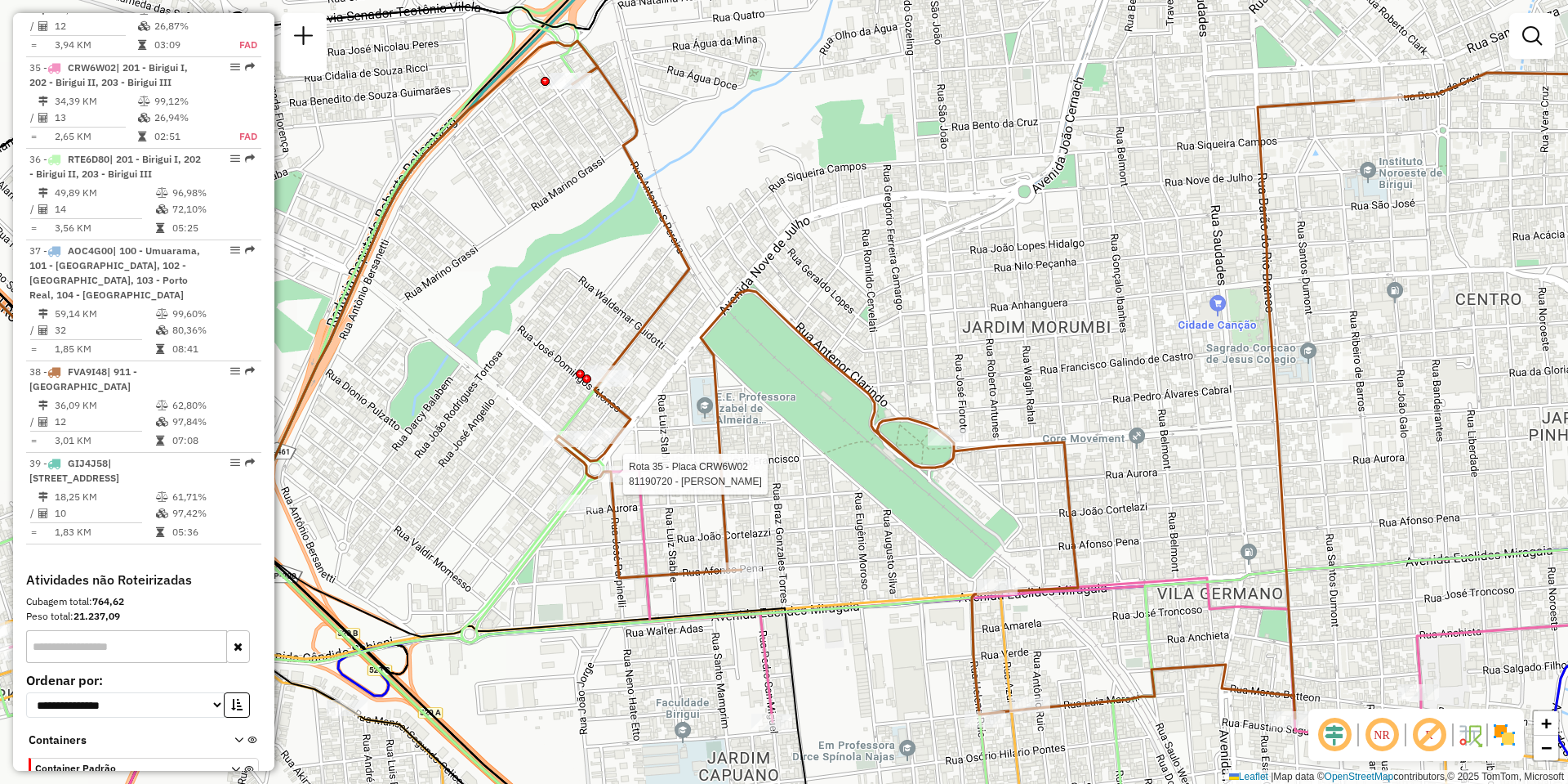
select select "**********"
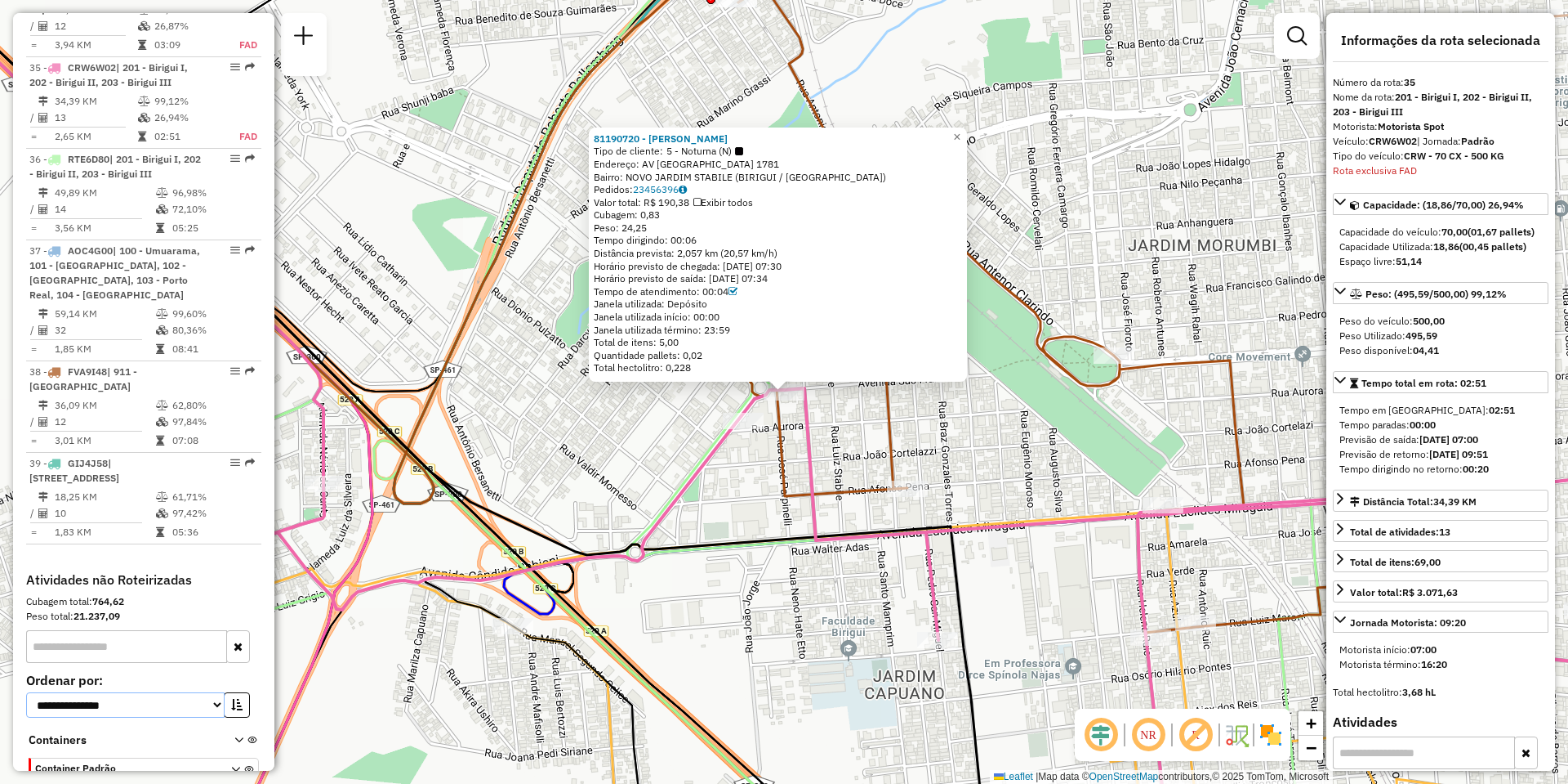
click at [169, 692] on select "**********" at bounding box center [125, 705] width 198 height 25
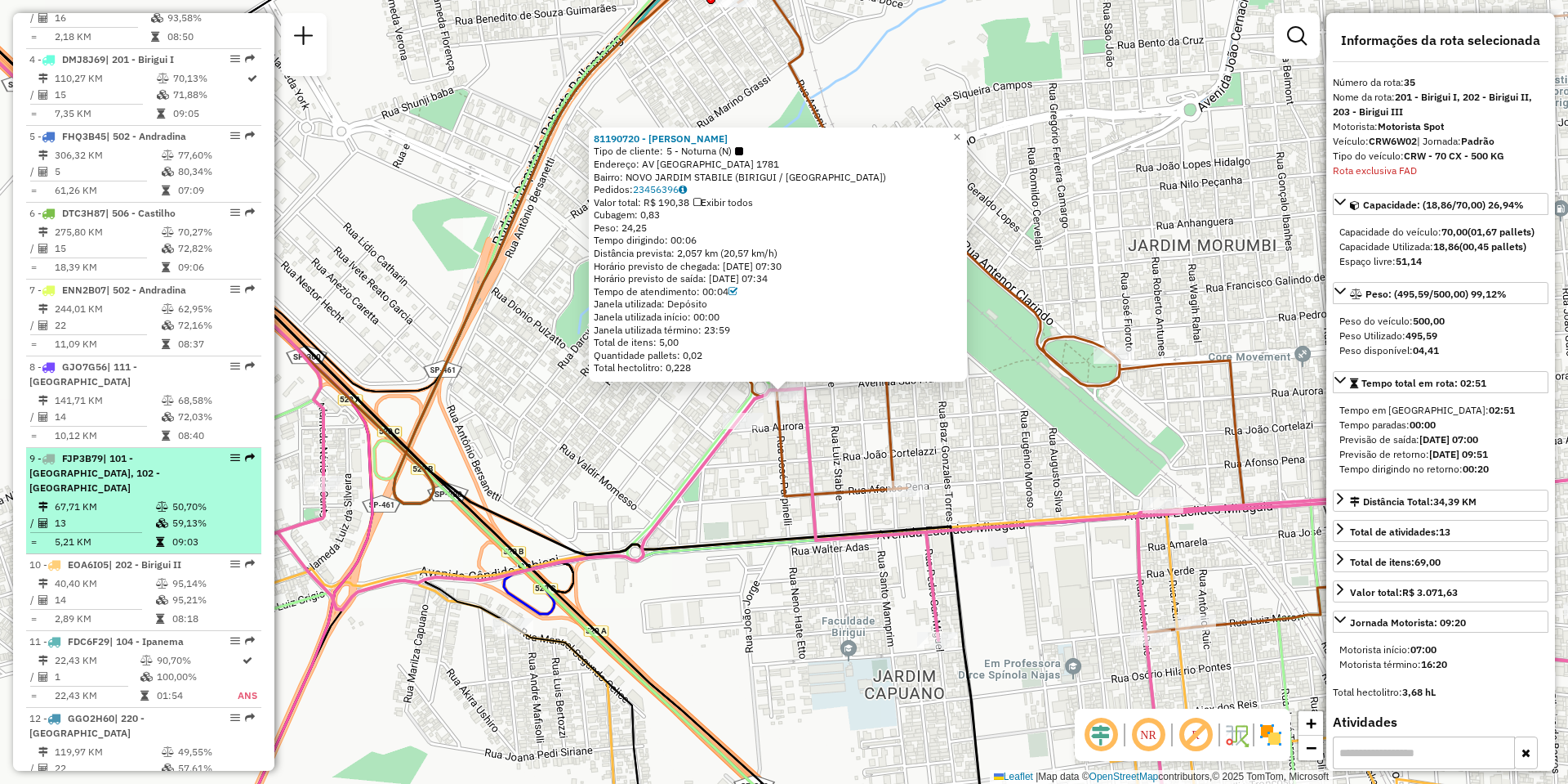
scroll to position [604, 0]
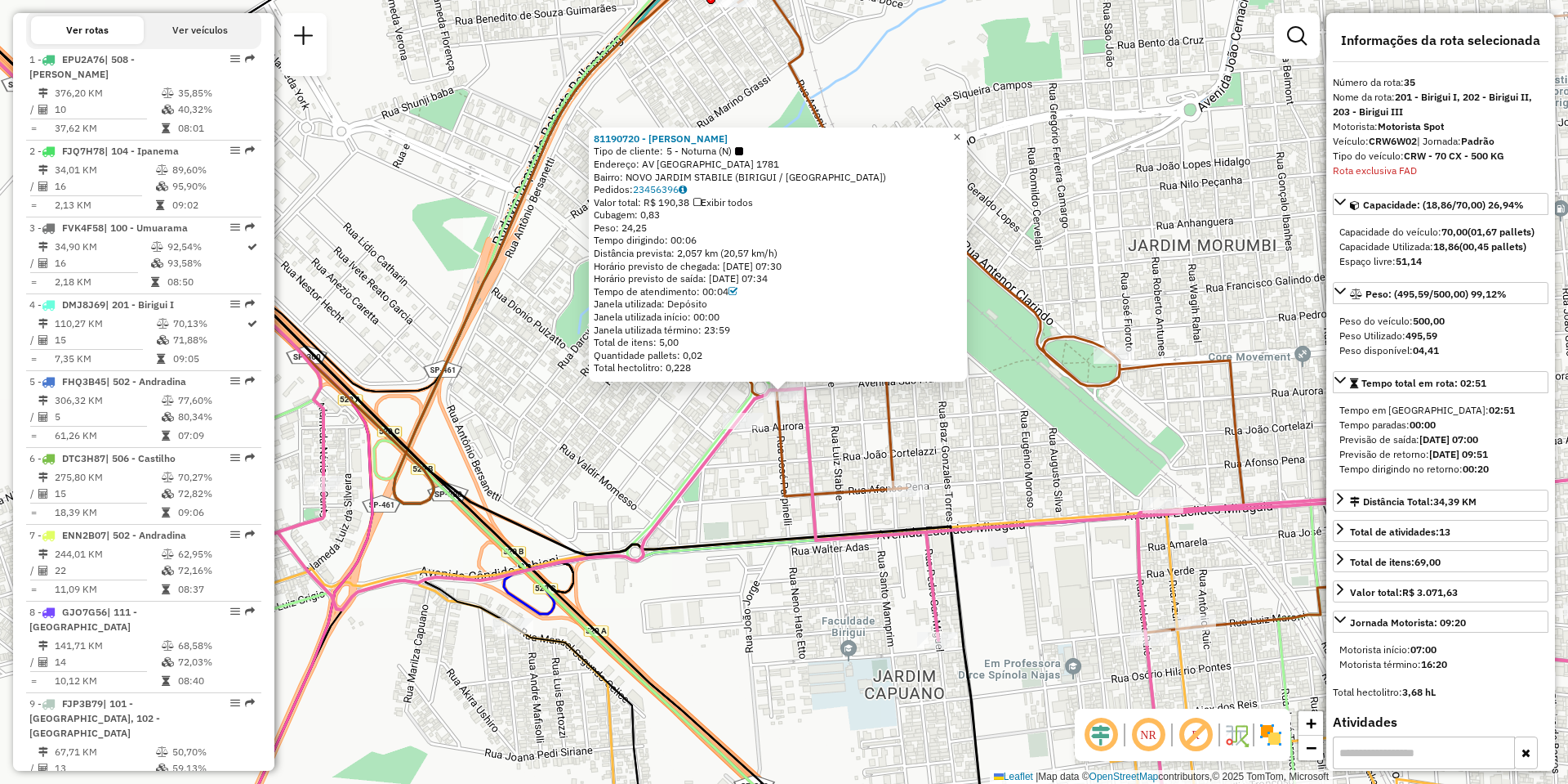
click at [960, 138] on span "×" at bounding box center [957, 136] width 7 height 14
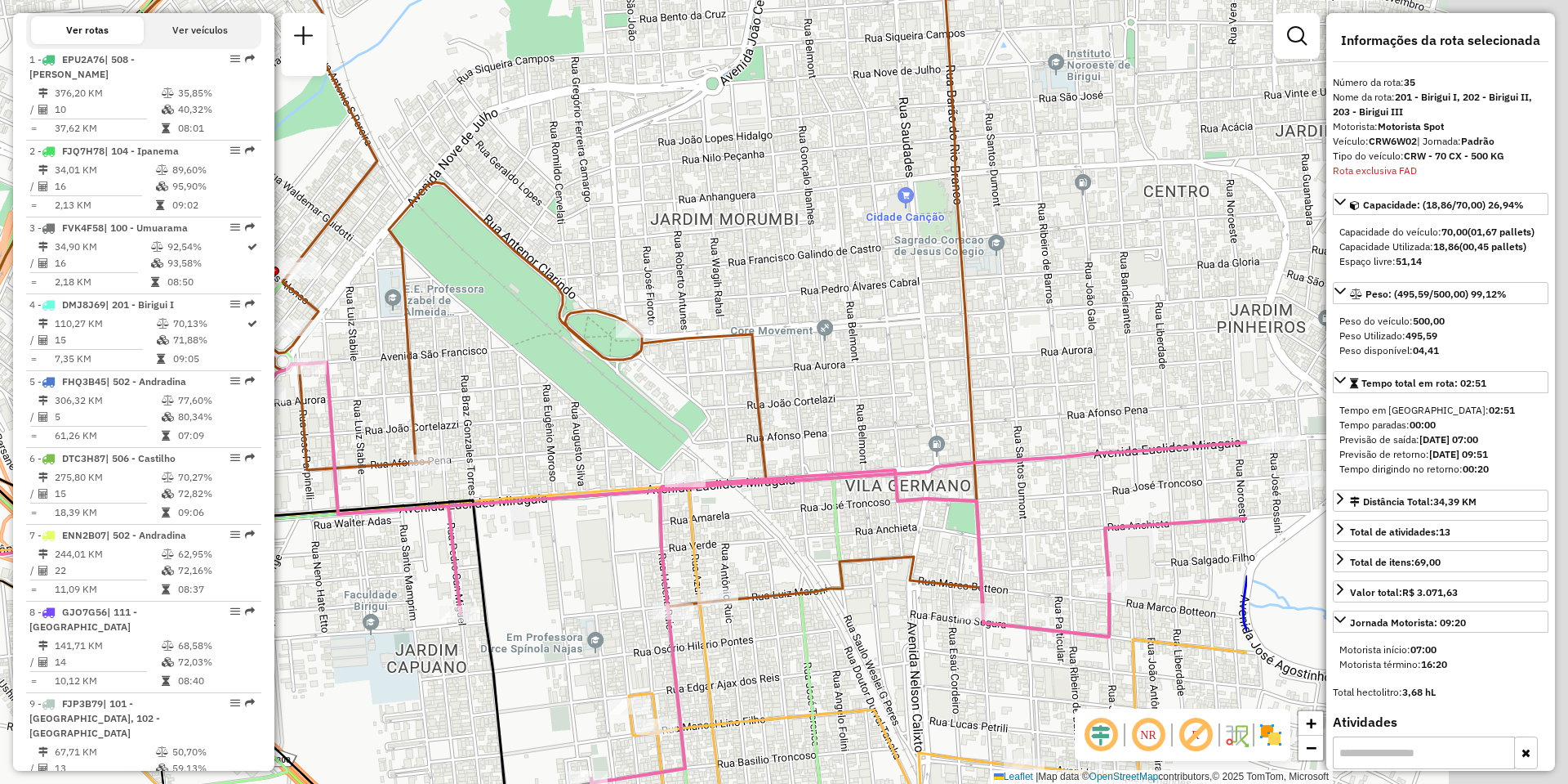
drag, startPoint x: 1008, startPoint y: 441, endPoint x: 532, endPoint y: 414, distance: 476.8
click at [532, 414] on div "Janela de atendimento Grade de atendimento Capacidade Transportadoras Veículos …" at bounding box center [784, 392] width 1568 height 784
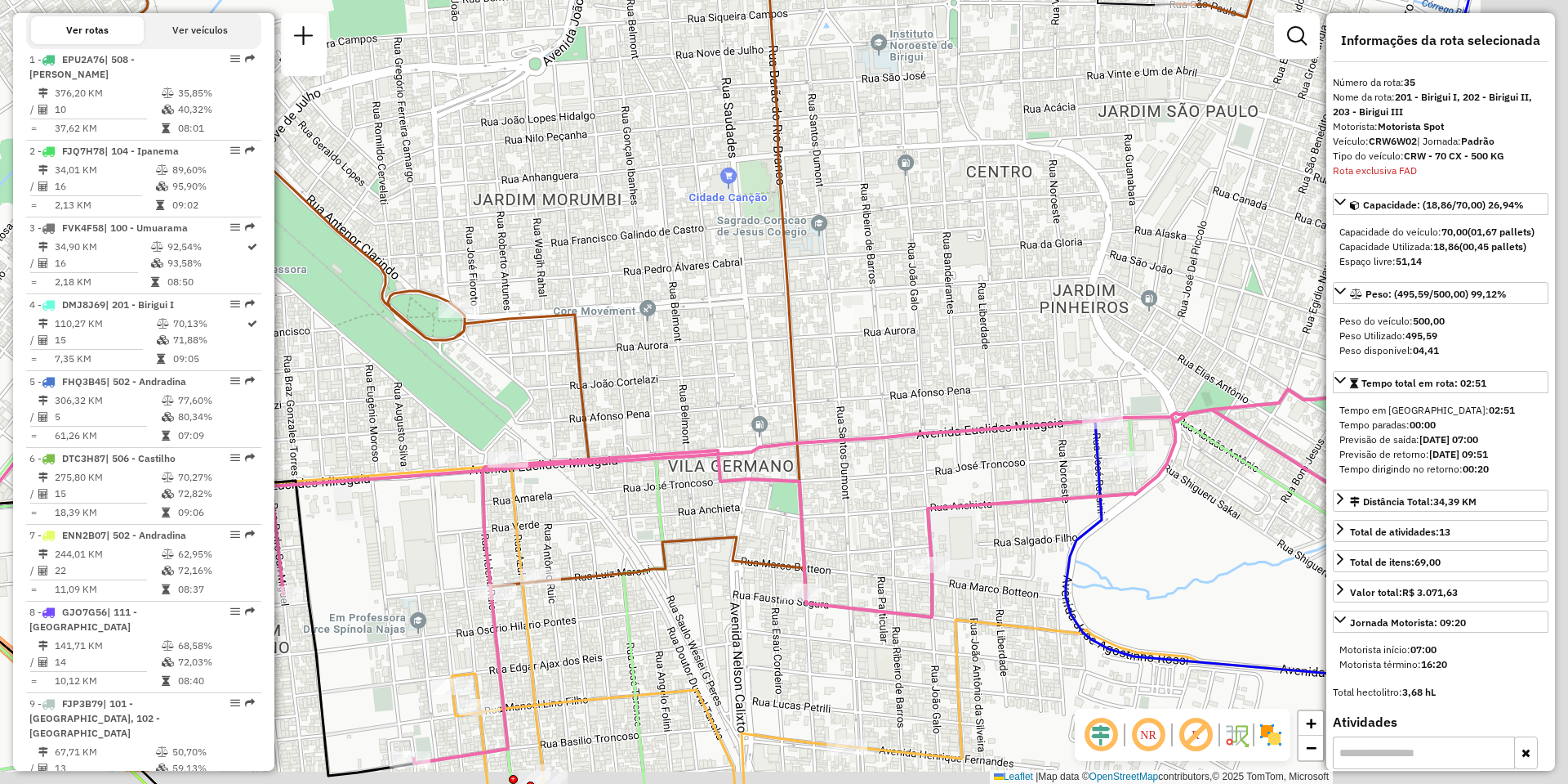
drag, startPoint x: 918, startPoint y: 409, endPoint x: 510, endPoint y: 335, distance: 414.7
click at [518, 340] on div "Janela de atendimento Grade de atendimento Capacidade Transportadoras Veículos …" at bounding box center [784, 392] width 1568 height 784
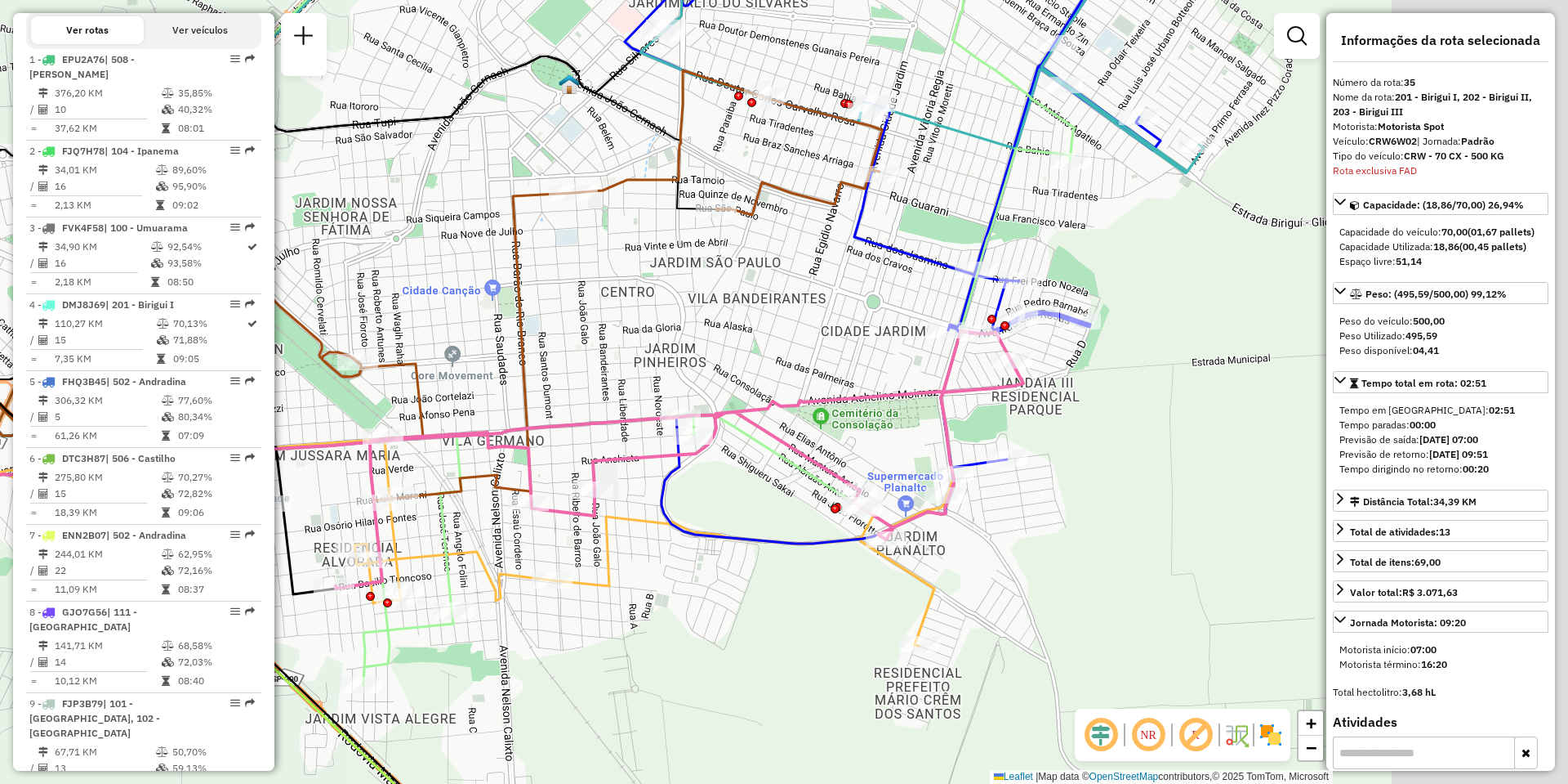
drag, startPoint x: 1036, startPoint y: 393, endPoint x: 709, endPoint y: 492, distance: 341.7
click at [709, 492] on icon at bounding box center [457, 342] width 1233 height 685
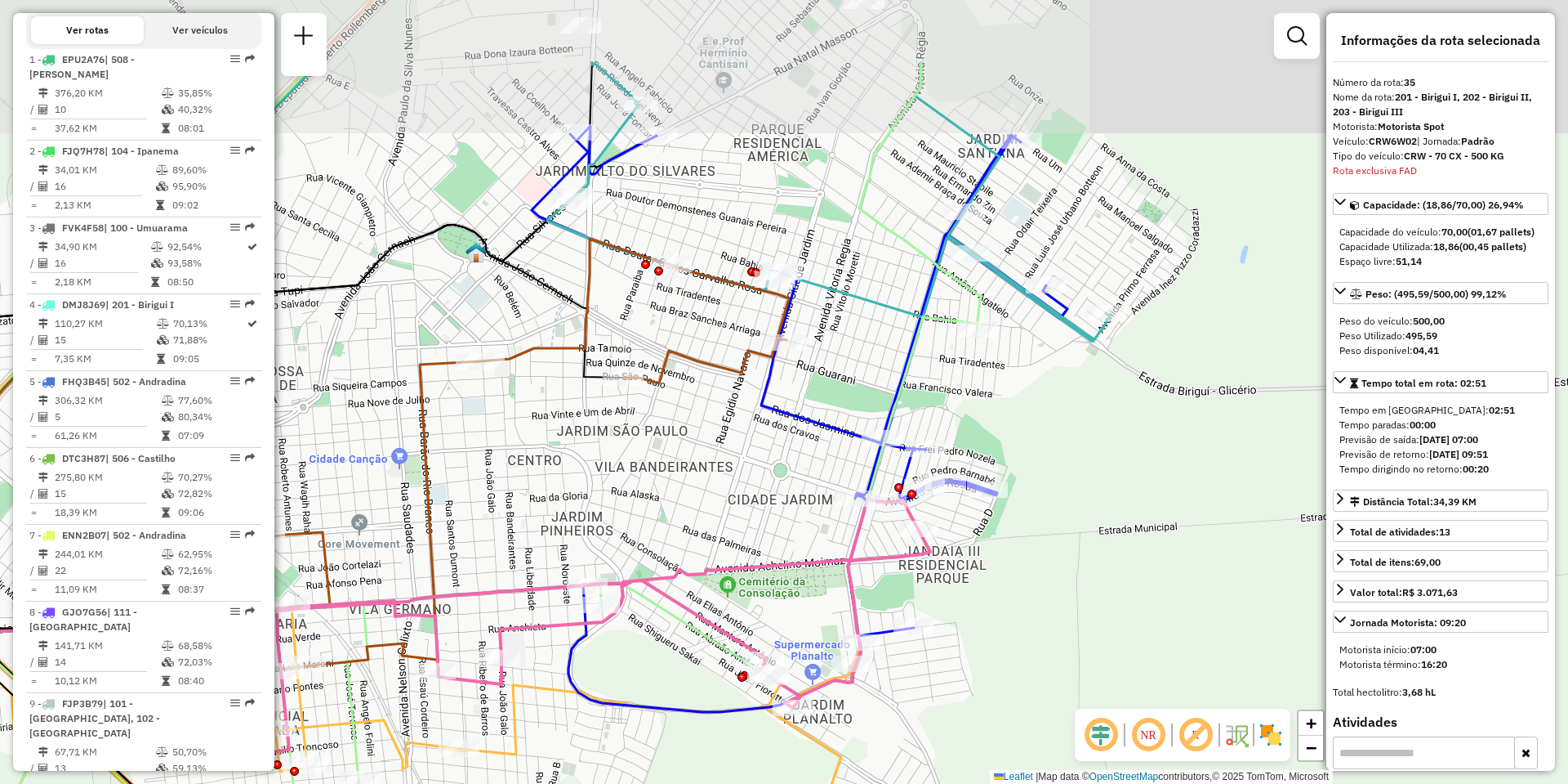
drag, startPoint x: 682, startPoint y: 323, endPoint x: 669, endPoint y: 484, distance: 161.5
click at [674, 487] on div "Janela de atendimento Grade de atendimento Capacidade Transportadoras Veículos …" at bounding box center [784, 392] width 1568 height 784
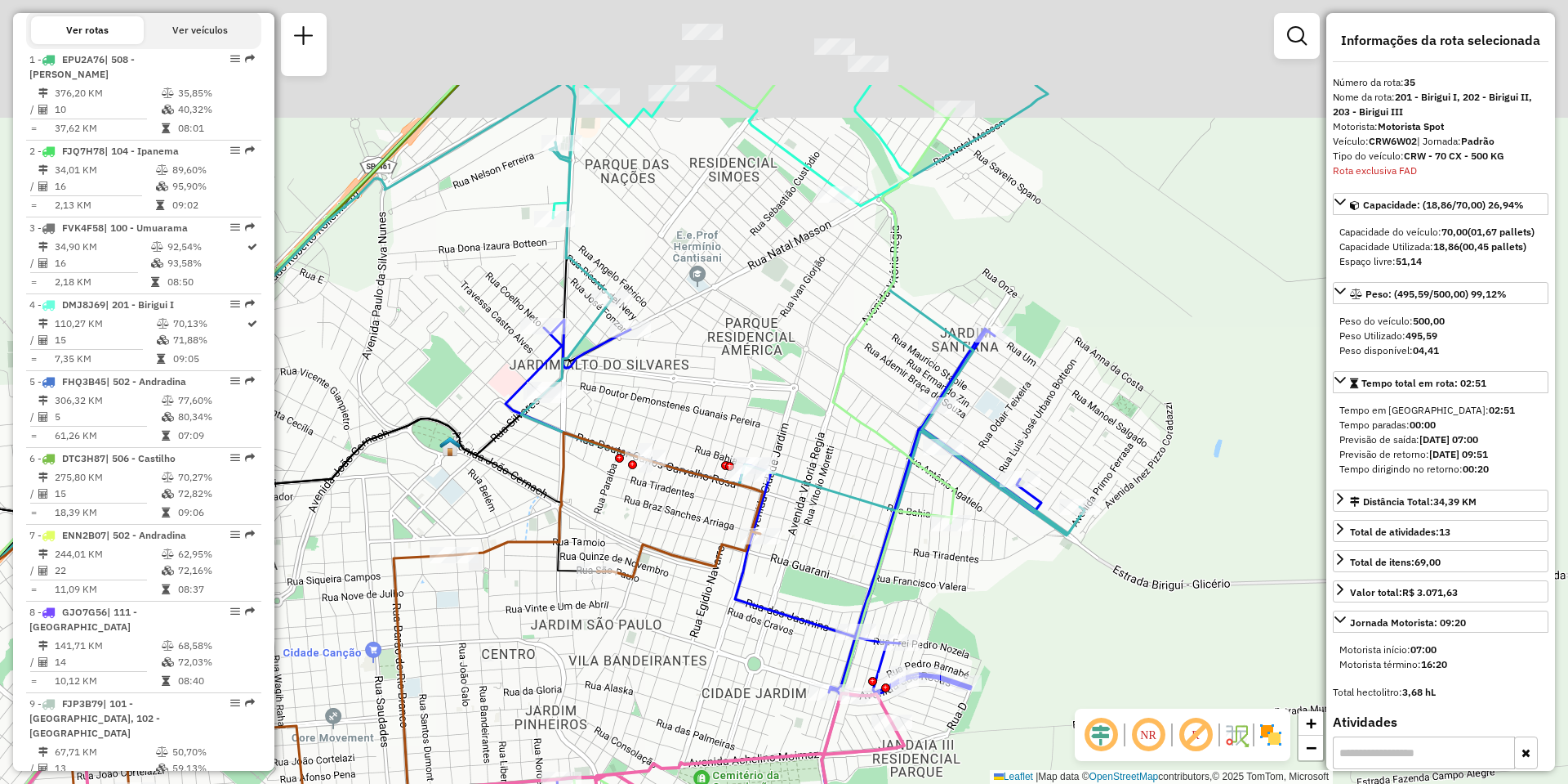
drag, startPoint x: 754, startPoint y: 160, endPoint x: 724, endPoint y: 507, distance: 348.3
click at [724, 507] on div "Janela de atendimento Grade de atendimento Capacidade Transportadoras Veículos …" at bounding box center [784, 392] width 1568 height 784
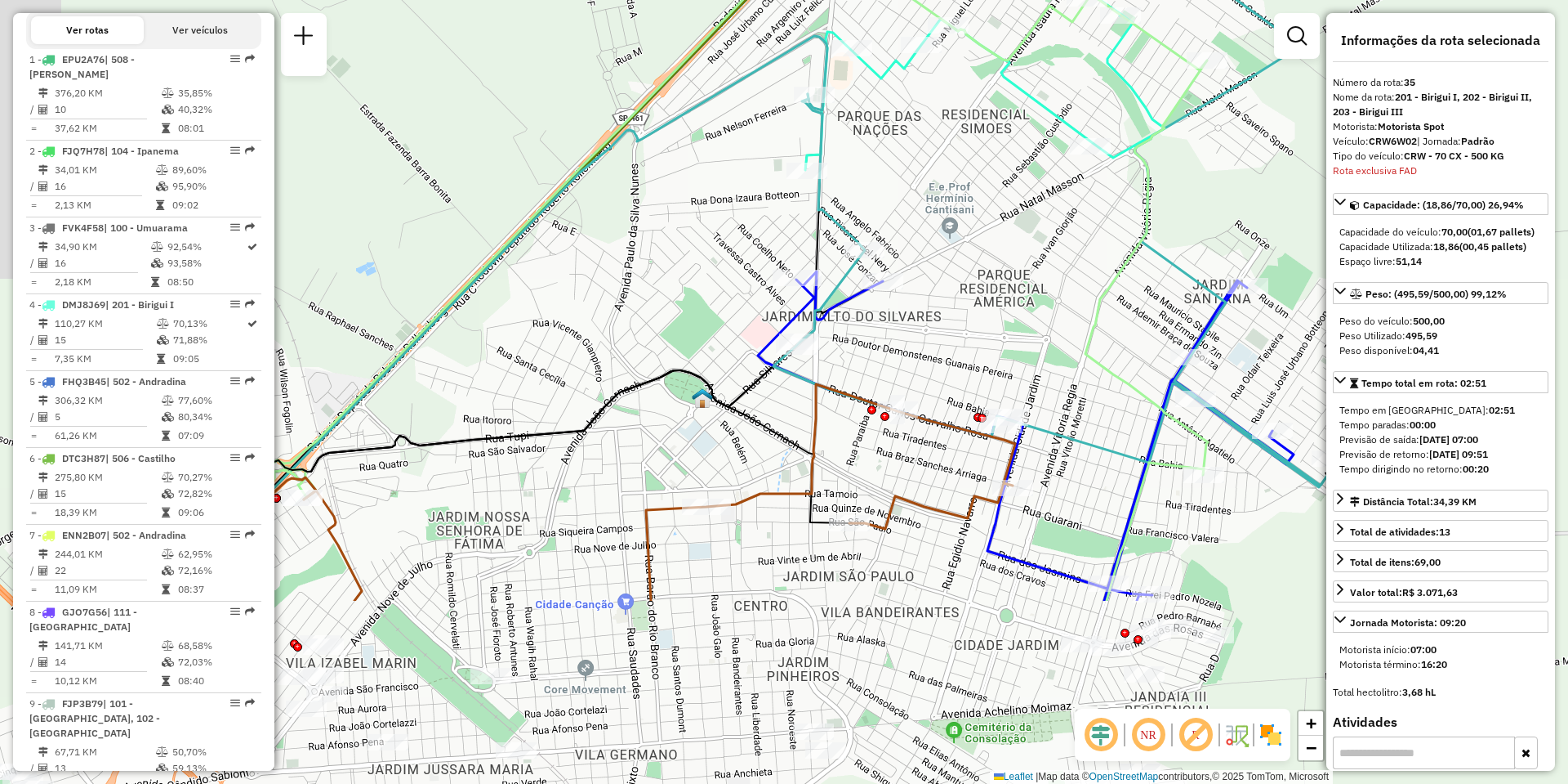
drag, startPoint x: 638, startPoint y: 379, endPoint x: 1089, endPoint y: -56, distance: 626.6
click at [1089, 0] on html "Aguarde... Pop-up bloqueado! Seu navegador bloqueou automáticamente a abertura …" at bounding box center [784, 392] width 1568 height 784
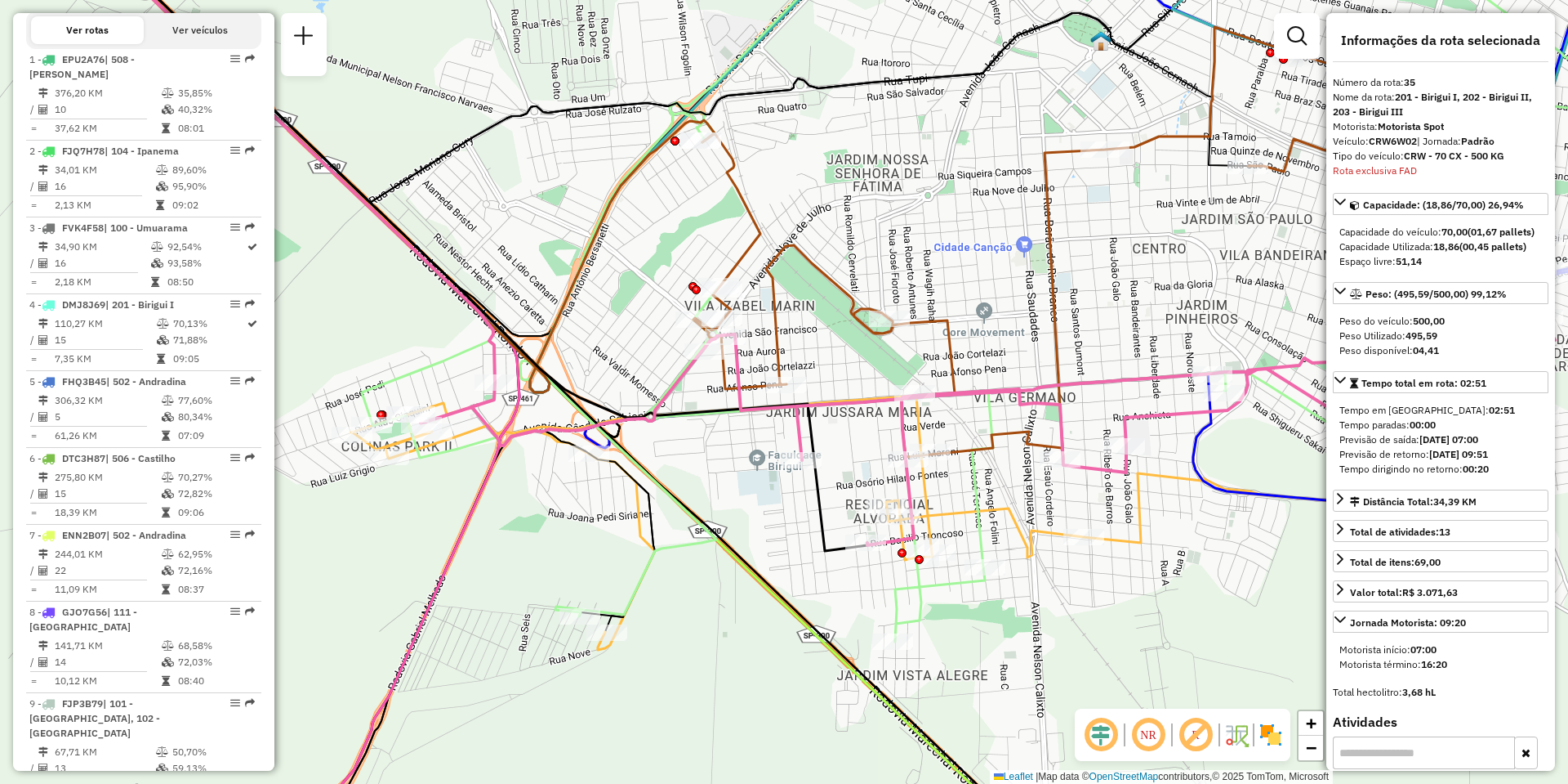
drag, startPoint x: 690, startPoint y: 254, endPoint x: 872, endPoint y: 508, distance: 312.5
click at [869, 503] on div "Rota 38 - Placa FVA9I48 81190812 - HARAMOTO JUNIOR E GI Rota 38 - Placa FVA9I48…" at bounding box center [784, 392] width 1568 height 784
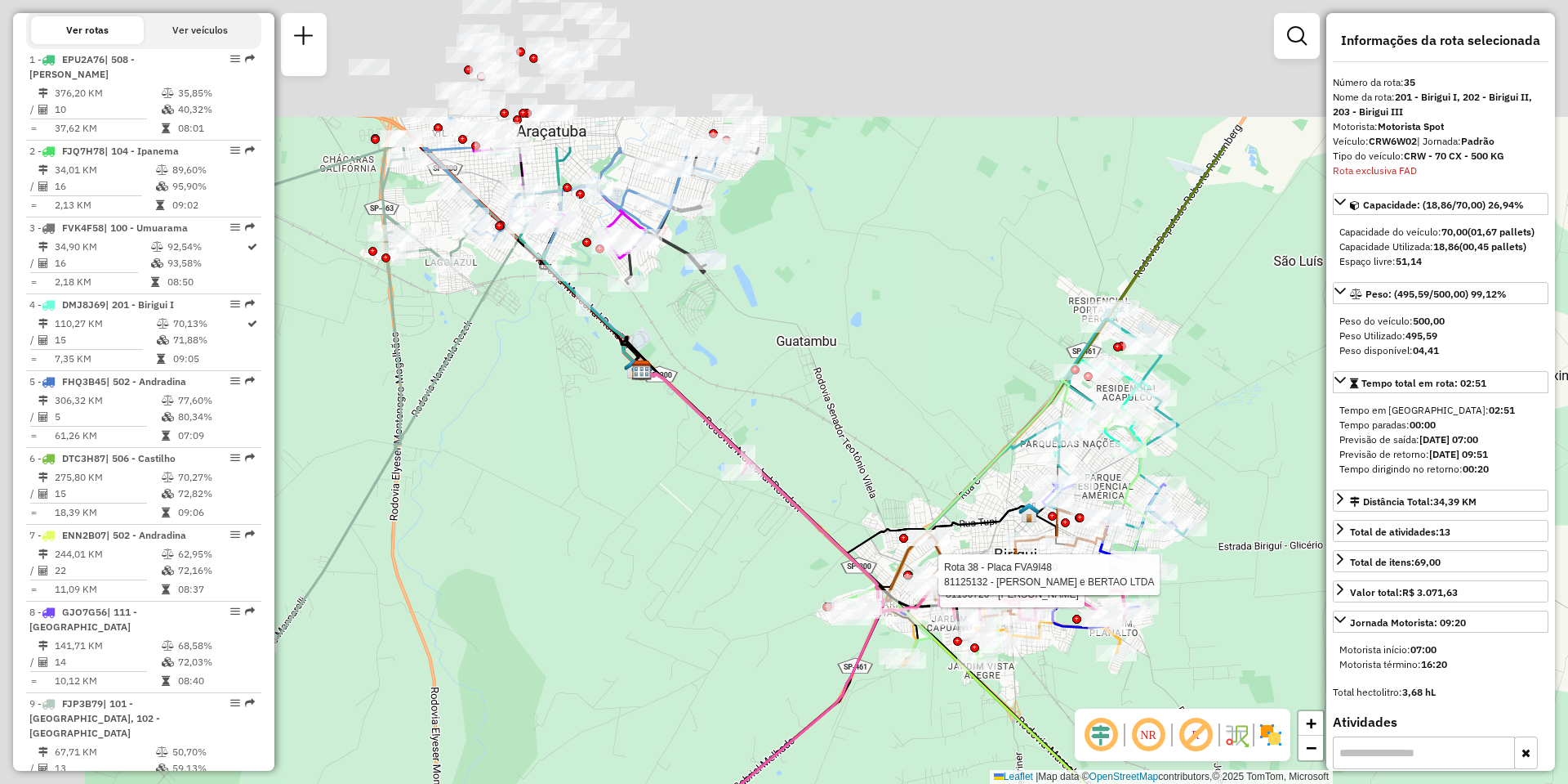
drag, startPoint x: 623, startPoint y: 200, endPoint x: 839, endPoint y: 442, distance: 324.4
click at [835, 440] on div "Rota 35 - Placa CRW6W02 81190720 - MANOEL MARQUES EIREL Rota 36 - Placa RTE6D80…" at bounding box center [784, 392] width 1568 height 784
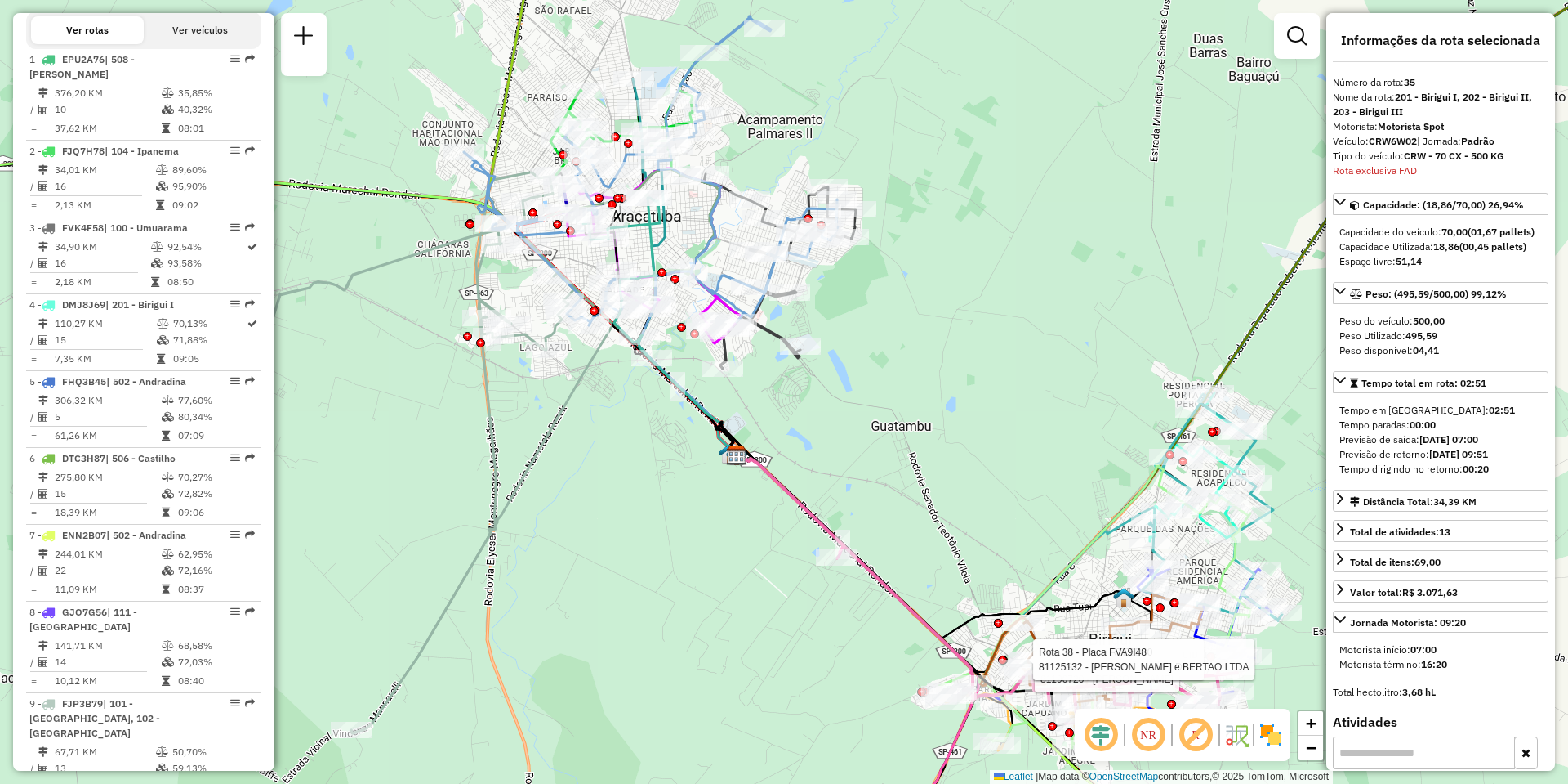
drag, startPoint x: 793, startPoint y: 273, endPoint x: 882, endPoint y: 334, distance: 107.9
click at [882, 334] on div "Rota 35 - Placa CRW6W02 81190720 - MANOEL MARQUES EIREL Rota 36 - Placa RTE6D80…" at bounding box center [784, 392] width 1568 height 784
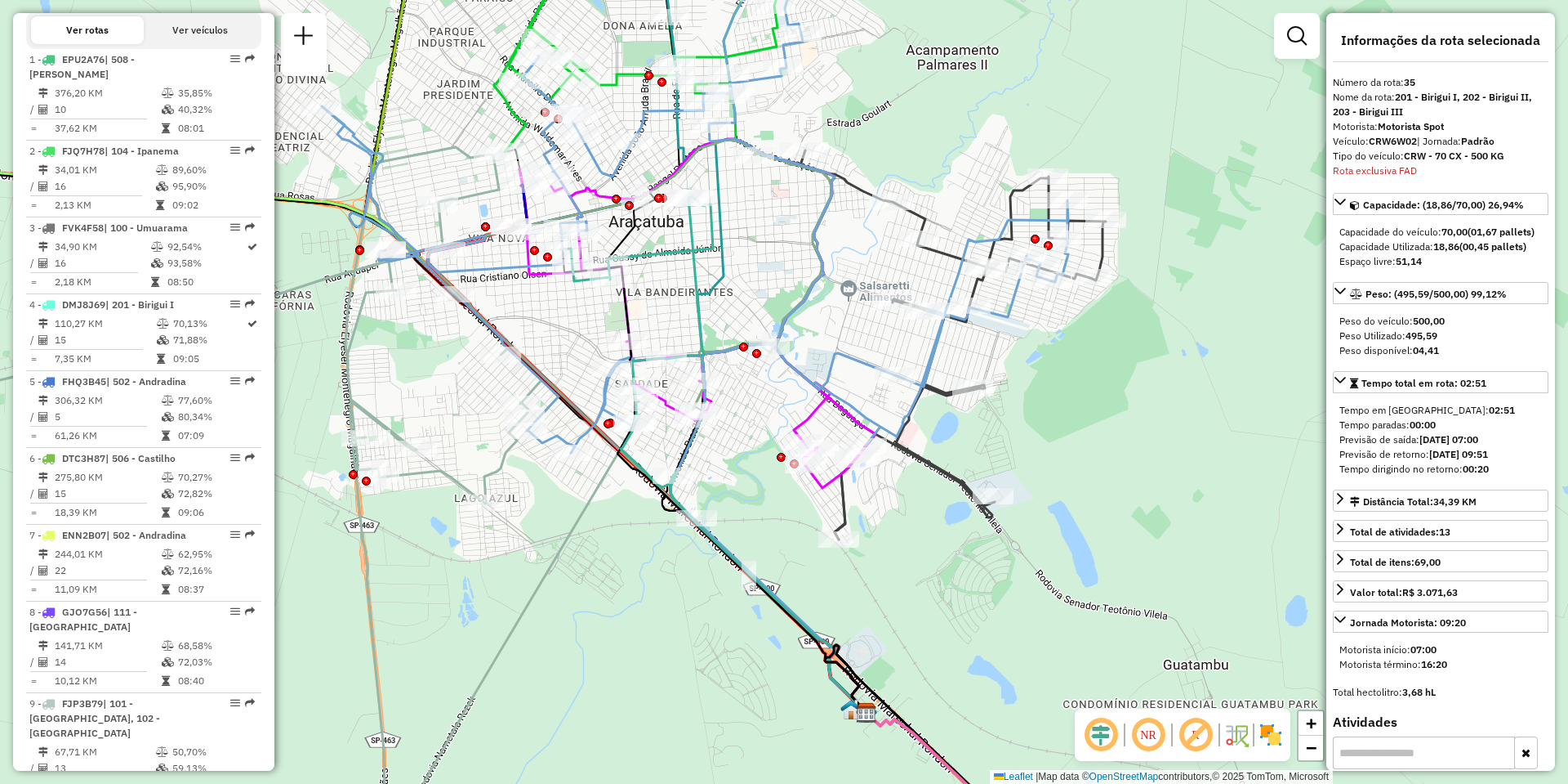
drag, startPoint x: 707, startPoint y: 253, endPoint x: 801, endPoint y: 265, distance: 94.8
click at [801, 265] on div "Rota 35 - Placa CRW6W02 81190720 - MANOEL MARQUES EIREL Rota 36 - Placa RTE6D80…" at bounding box center [784, 392] width 1568 height 784
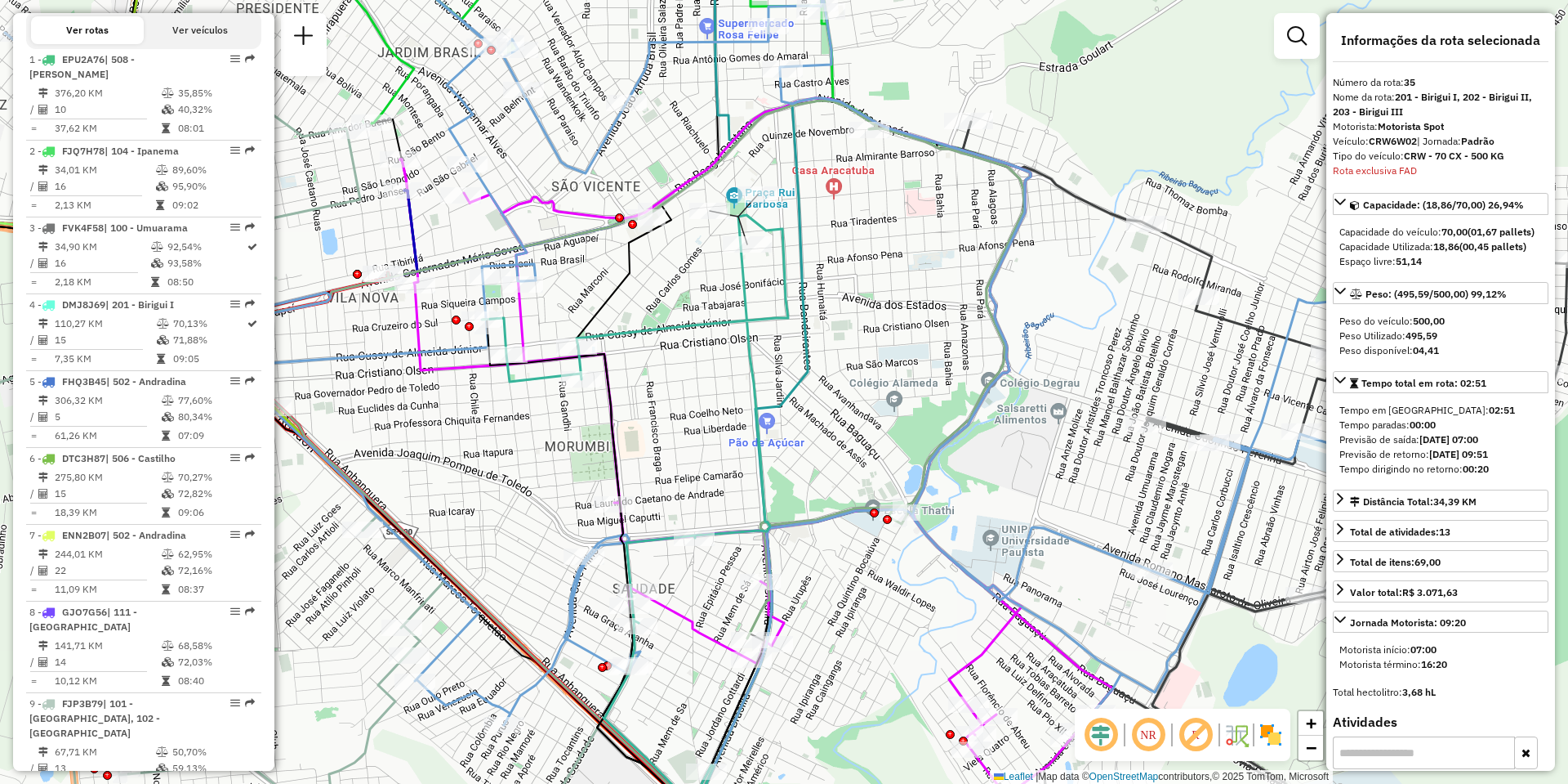
click at [867, 240] on div "Janela de atendimento Grade de atendimento Capacidade Transportadoras Veículos …" at bounding box center [784, 392] width 1568 height 784
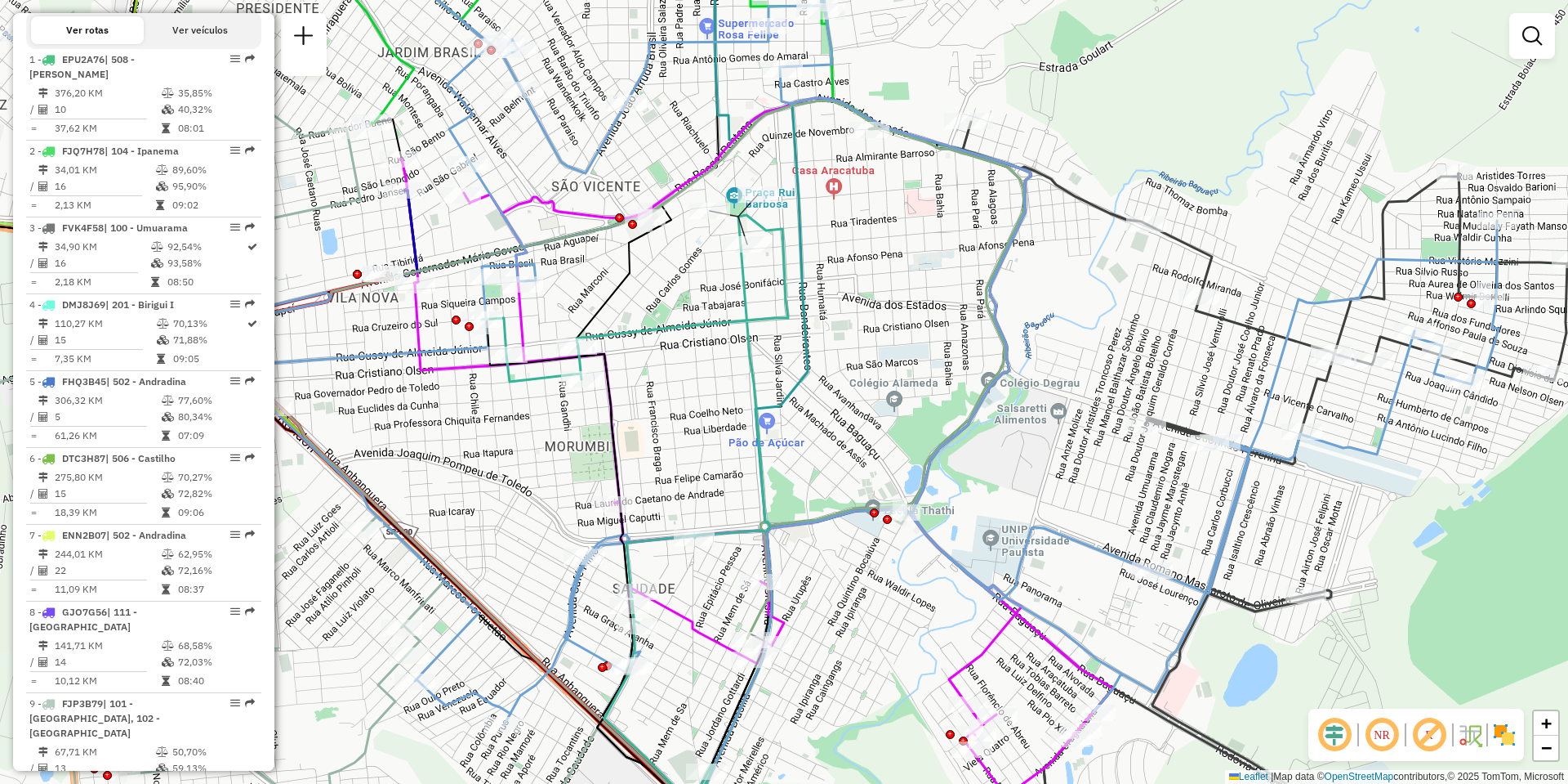
click at [663, 279] on div "Janela de atendimento Grade de atendimento Capacidade Transportadoras Veículos …" at bounding box center [784, 392] width 1568 height 784
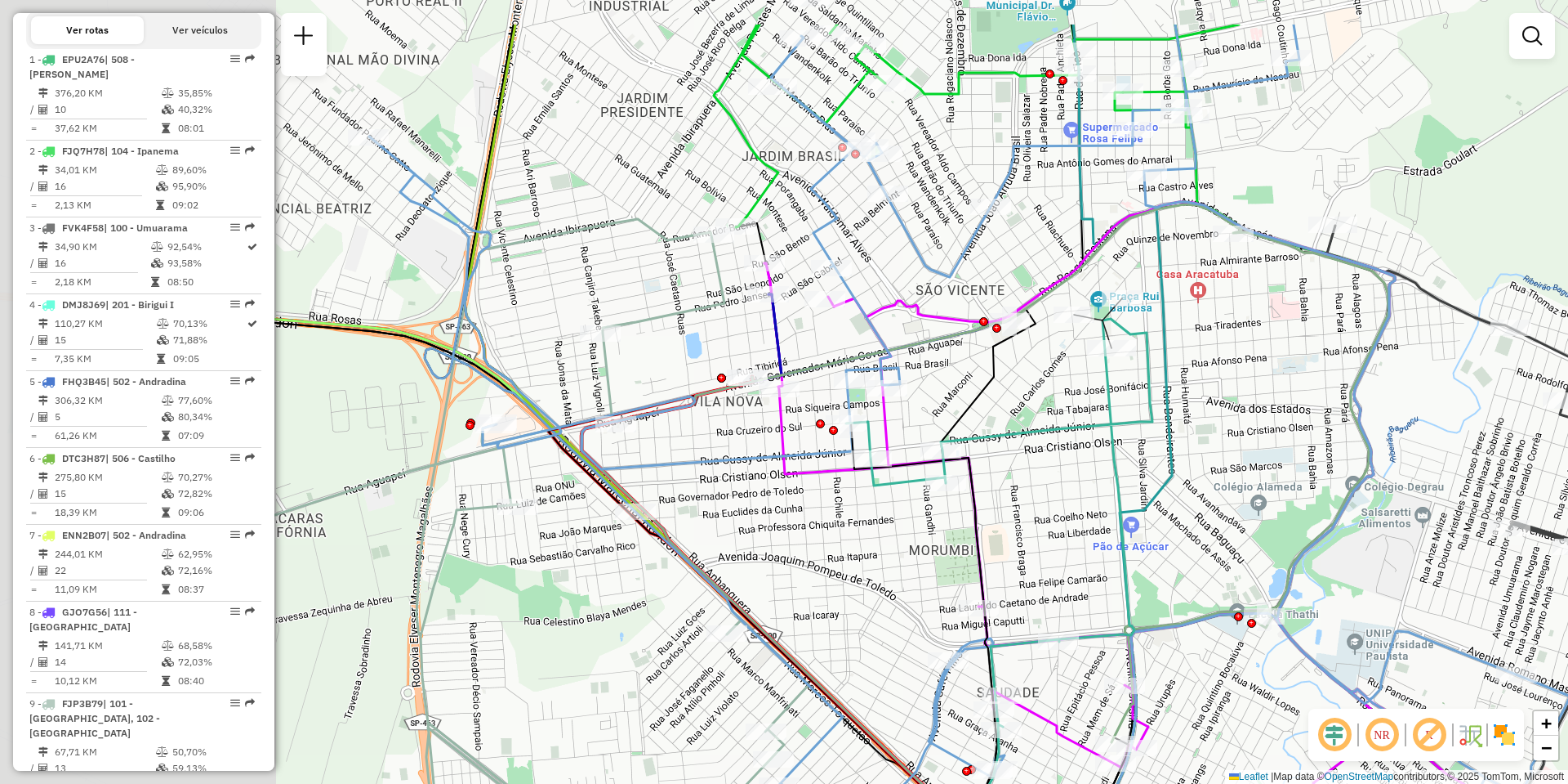
drag, startPoint x: 824, startPoint y: 340, endPoint x: 1181, endPoint y: 443, distance: 371.6
click at [1172, 443] on icon at bounding box center [1119, 494] width 105 height 940
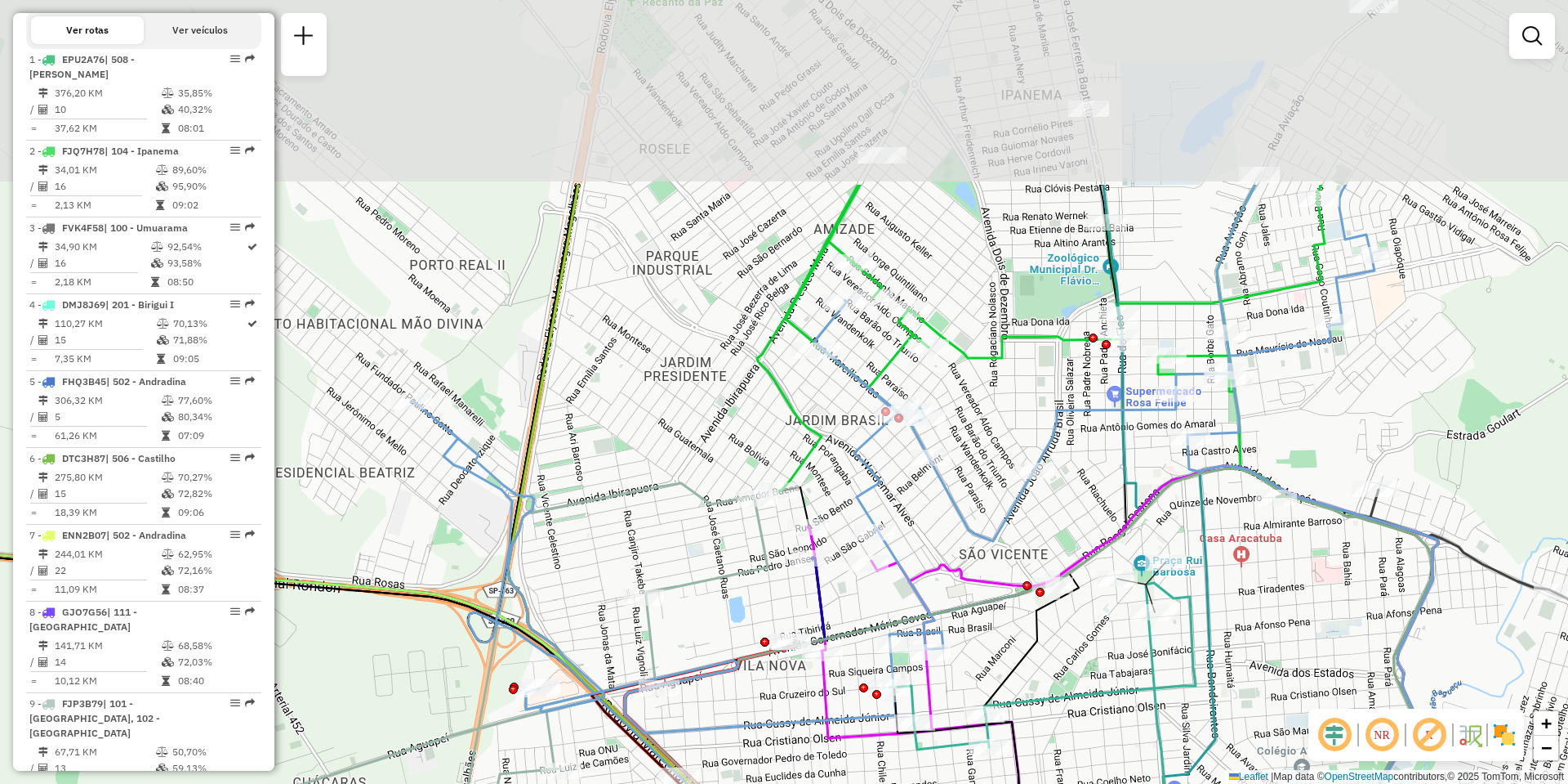
drag, startPoint x: 638, startPoint y: 135, endPoint x: 681, endPoint y: 401, distance: 269.5
click at [681, 401] on div "Janela de atendimento Grade de atendimento Capacidade Transportadoras Veículos …" at bounding box center [784, 392] width 1568 height 784
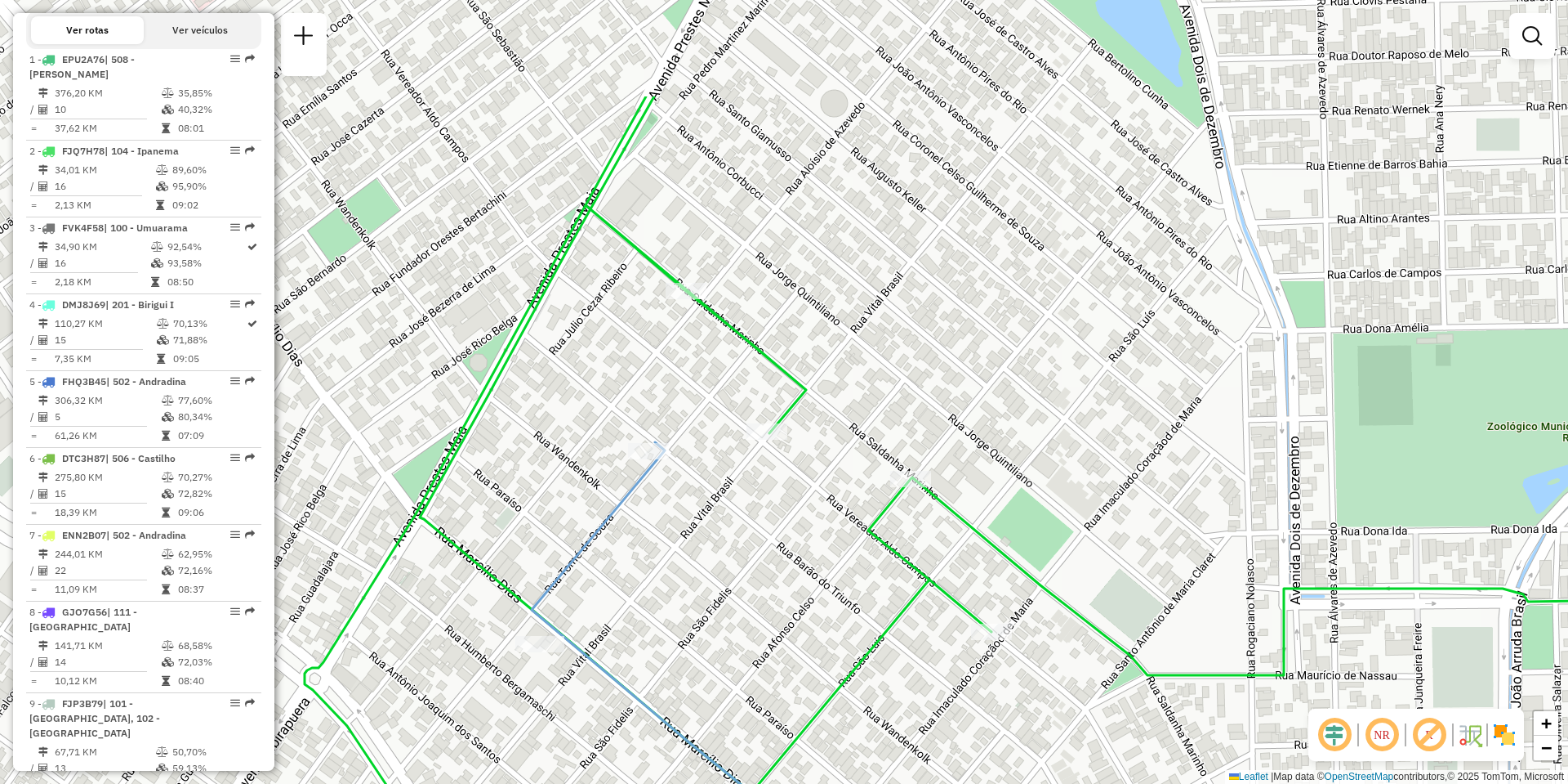
drag, startPoint x: 745, startPoint y: 208, endPoint x: 681, endPoint y: 525, distance: 323.4
click at [688, 531] on div "Janela de atendimento Grade de atendimento Capacidade Transportadoras Veículos …" at bounding box center [784, 392] width 1568 height 784
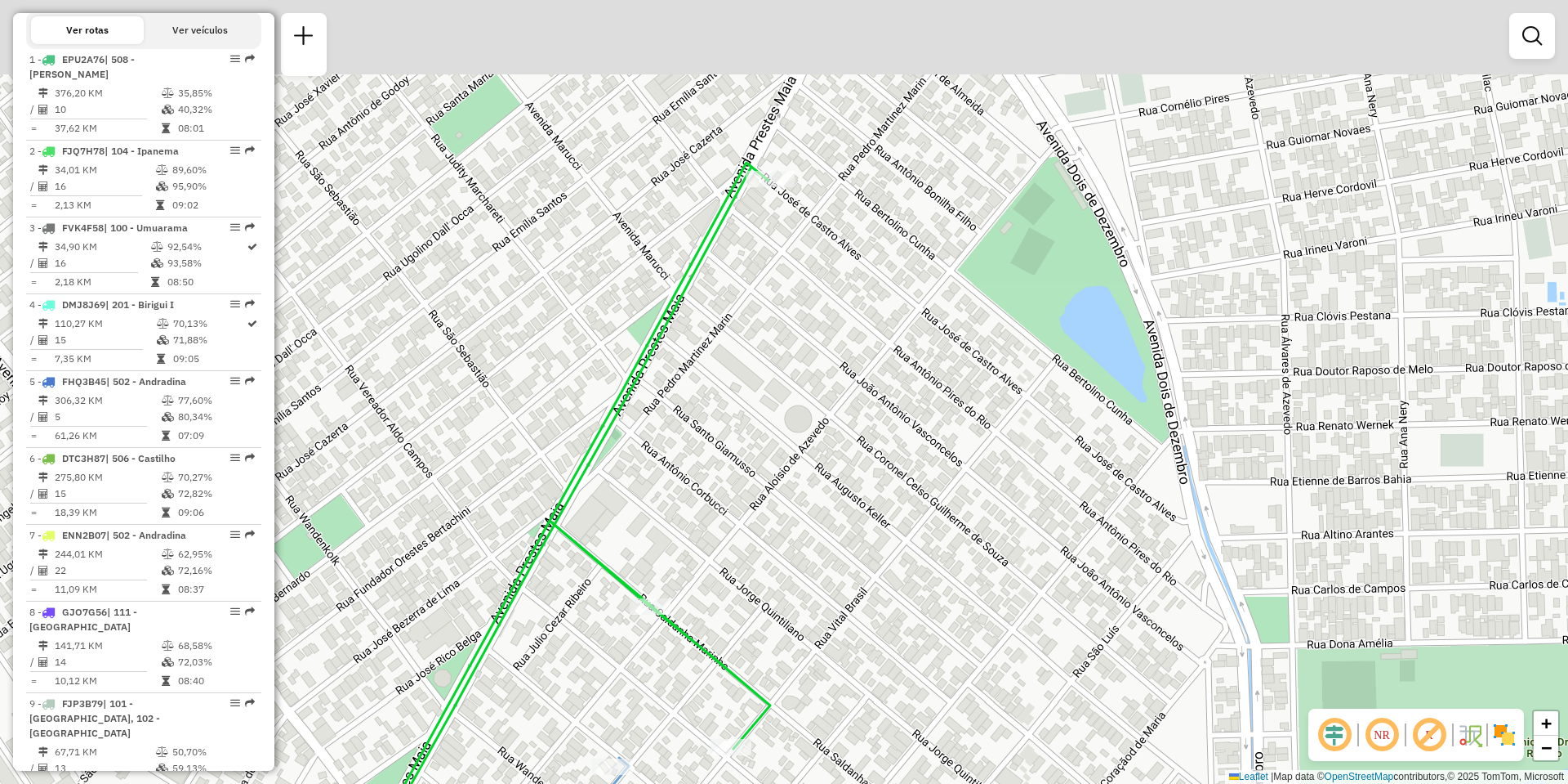
drag, startPoint x: 793, startPoint y: 180, endPoint x: 766, endPoint y: 413, distance: 234.6
click at [766, 413] on div "Janela de atendimento Grade de atendimento Capacidade Transportadoras Veículos …" at bounding box center [784, 392] width 1568 height 784
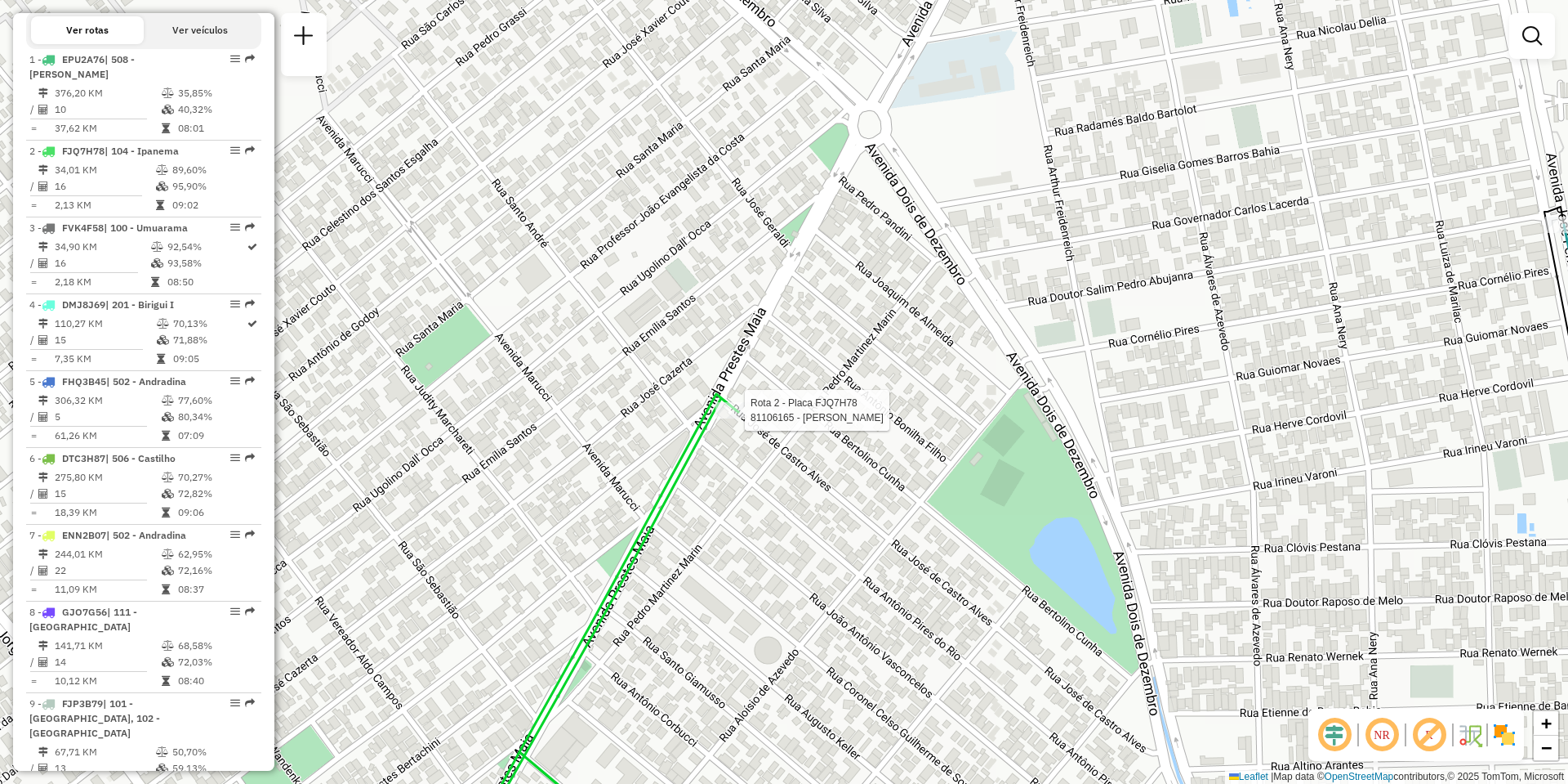
select select "**********"
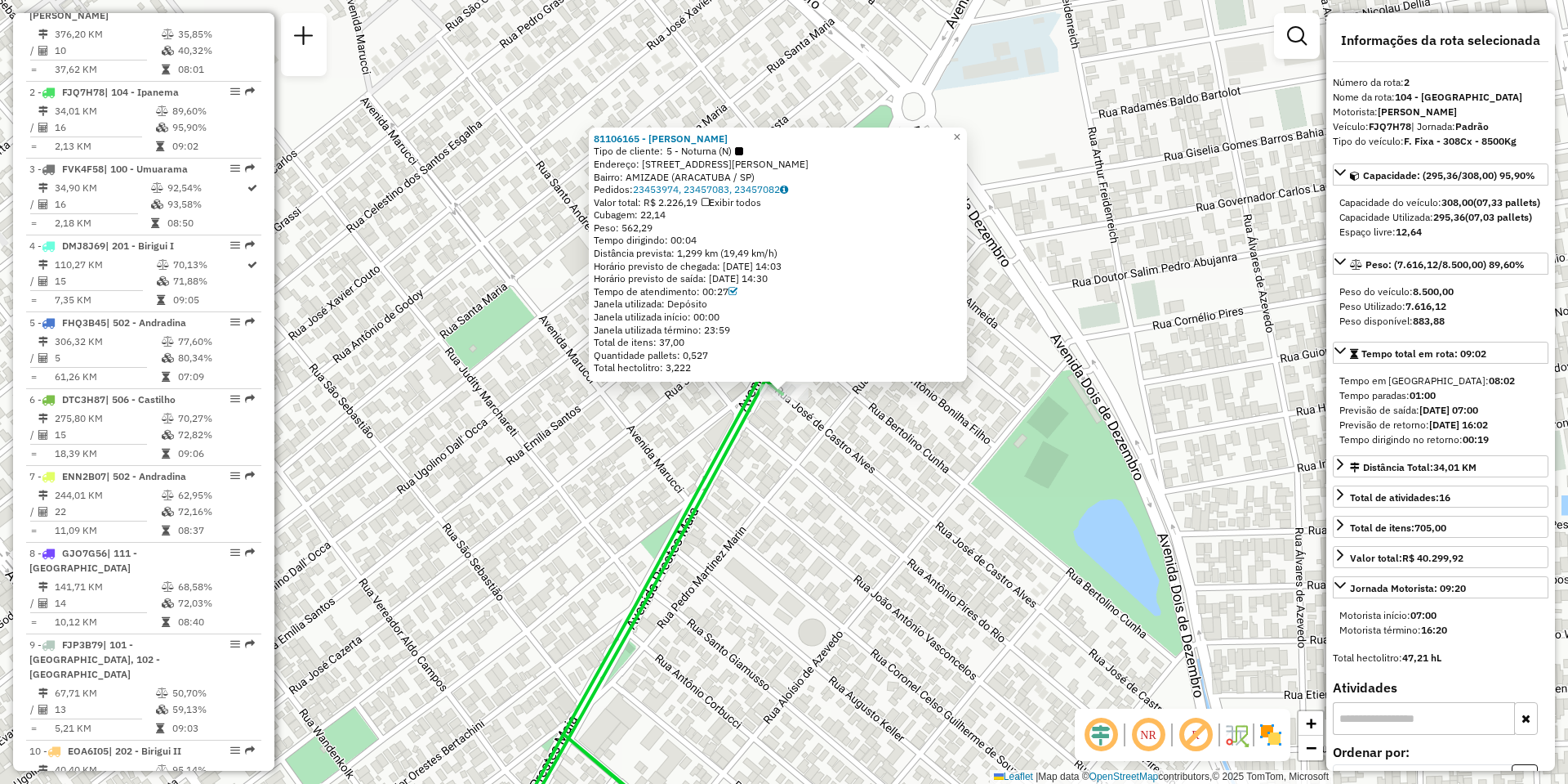
scroll to position [747, 0]
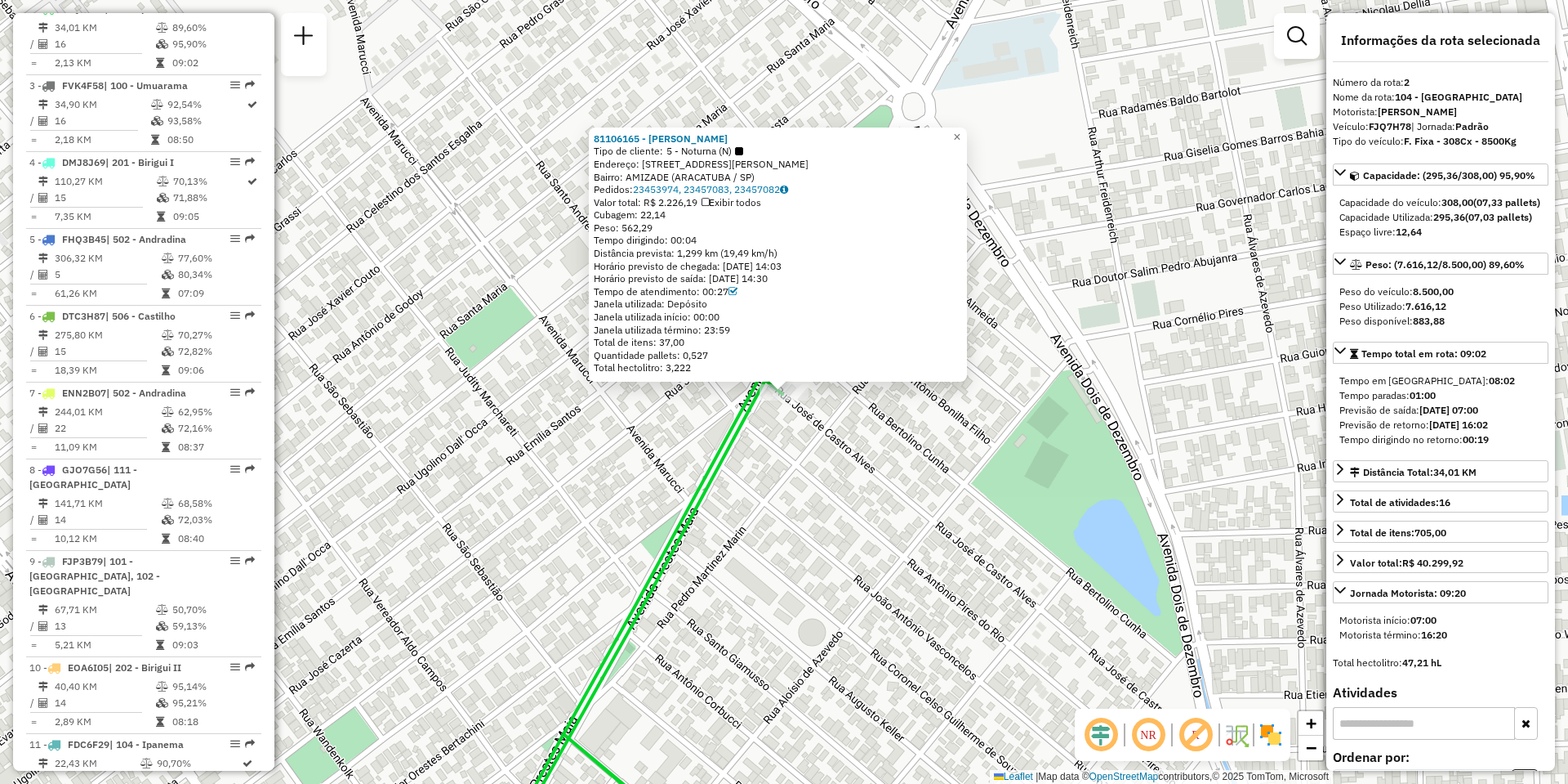
click at [733, 152] on span "5 - Noturna (N)" at bounding box center [704, 151] width 77 height 13
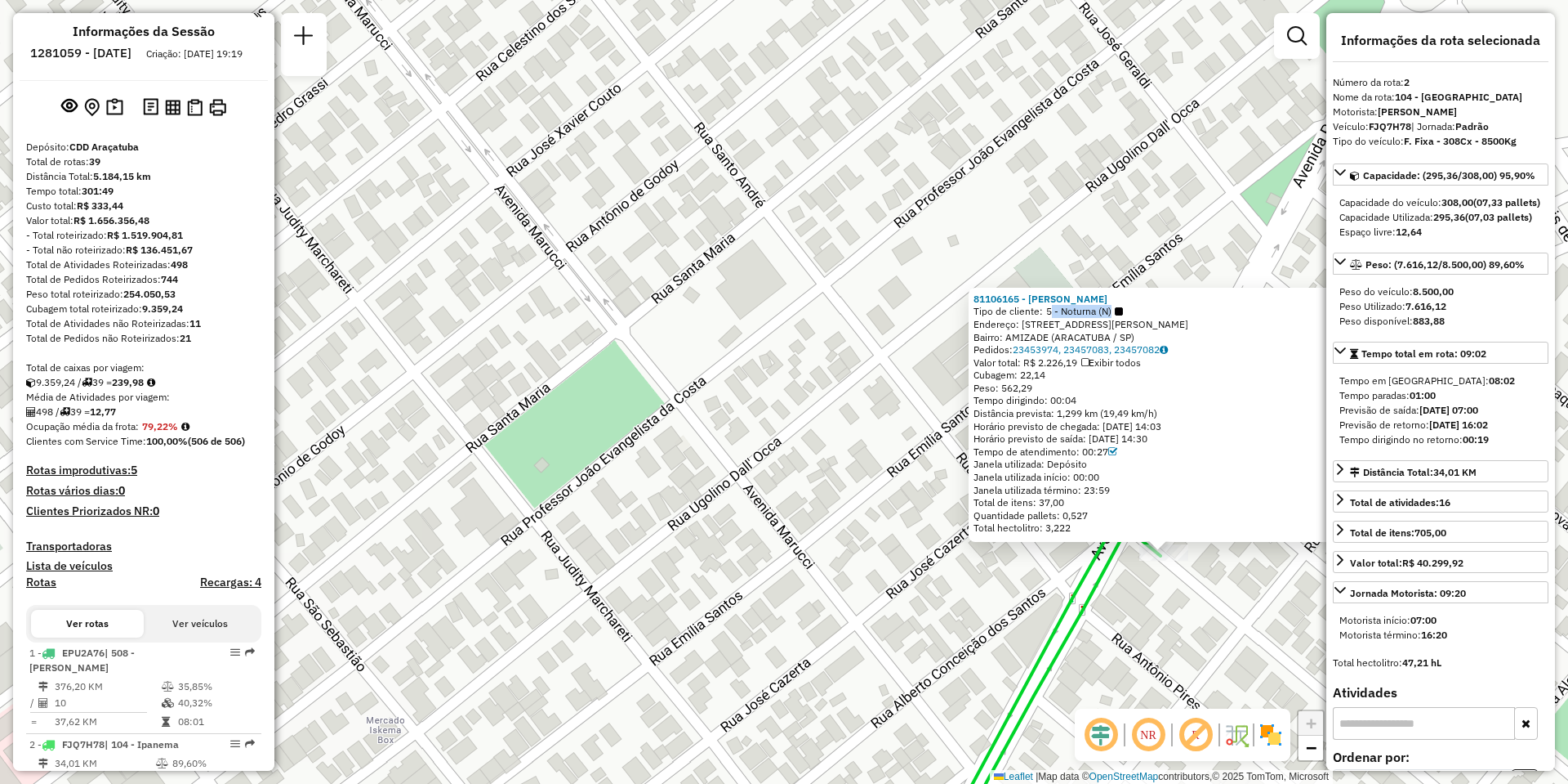
scroll to position [0, 0]
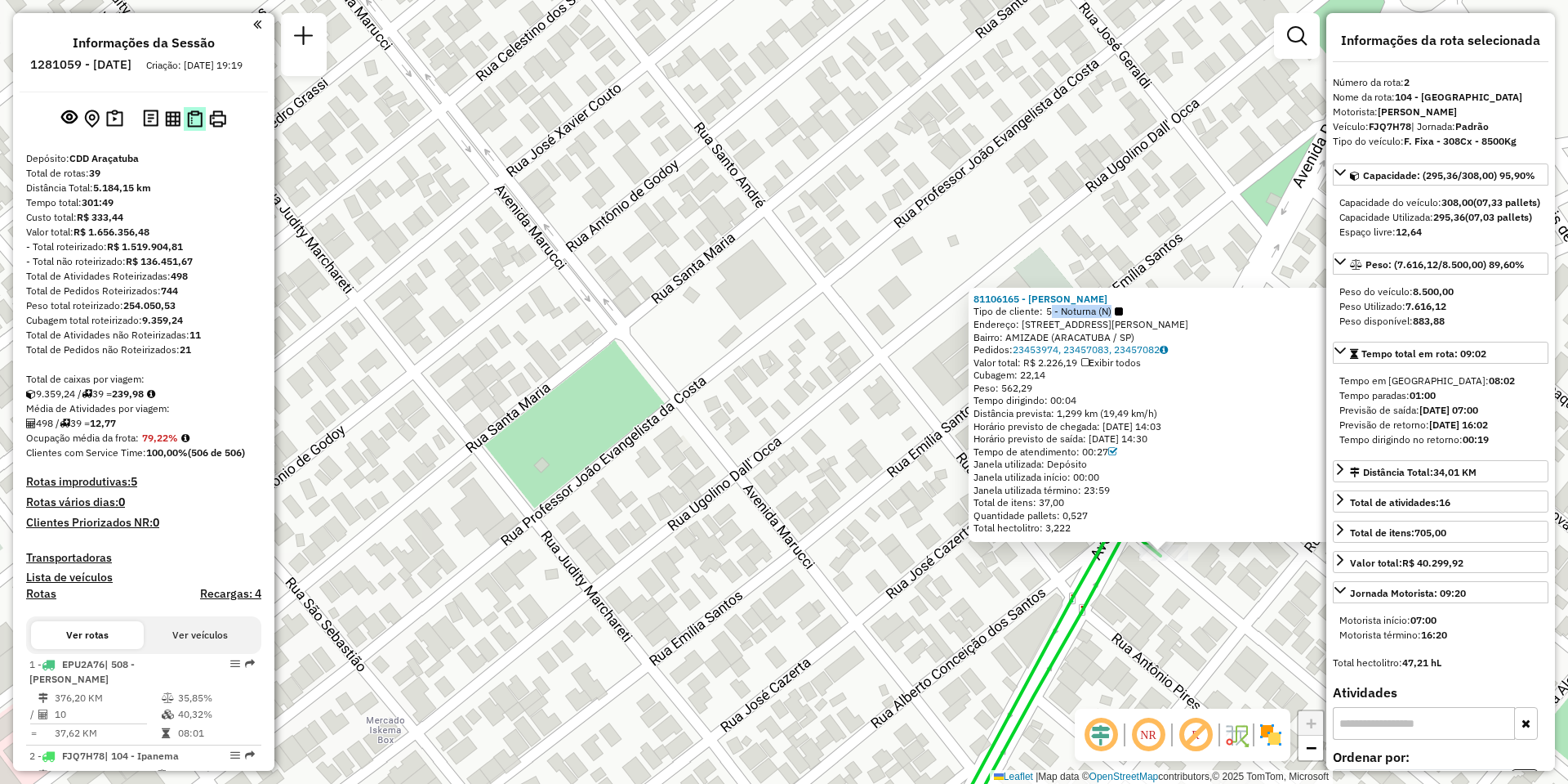
click at [189, 127] on img at bounding box center [194, 118] width 15 height 17
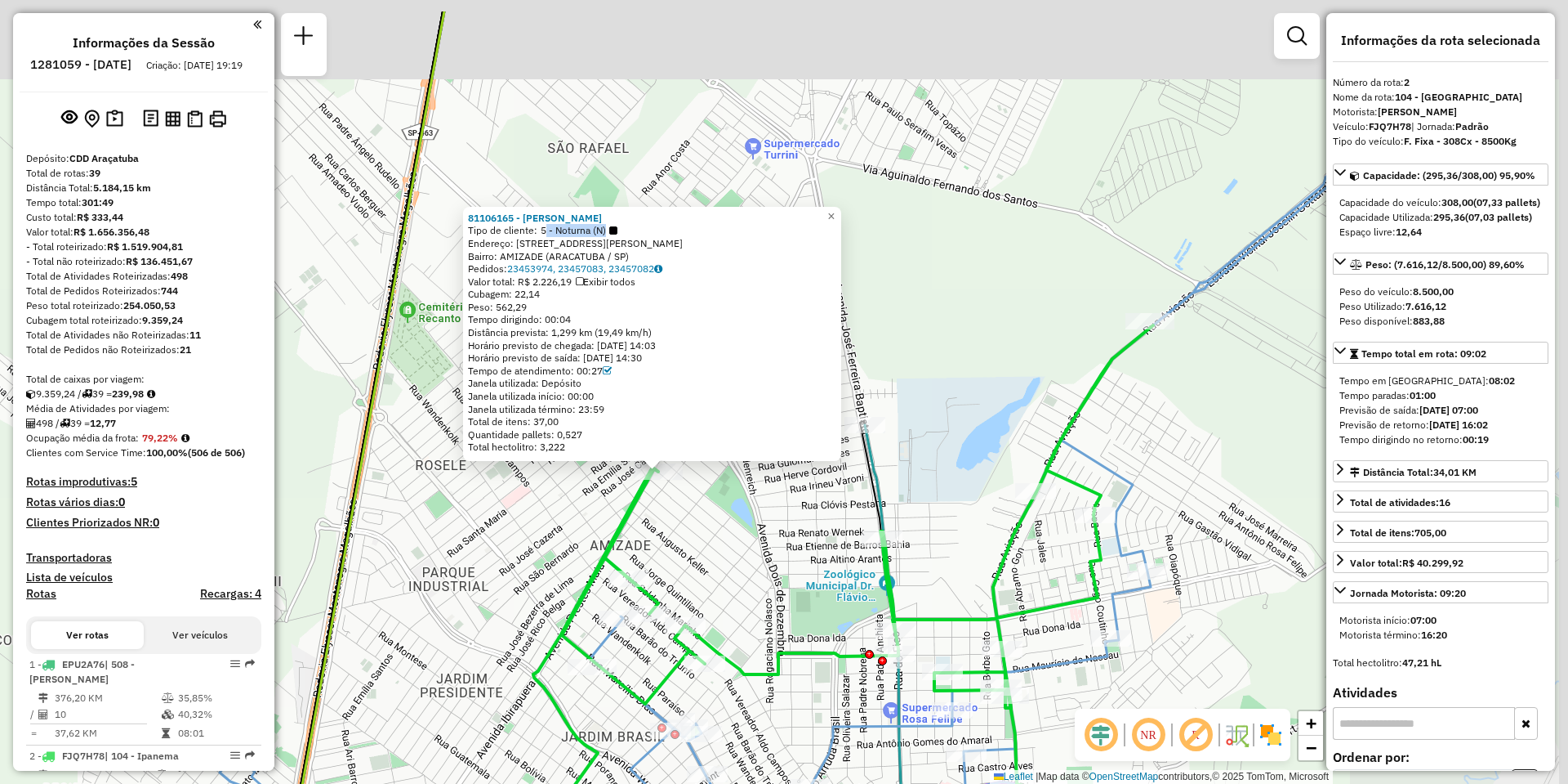
drag, startPoint x: 1083, startPoint y: 396, endPoint x: 729, endPoint y: 490, distance: 366.3
click at [729, 490] on div "81106165 - LUIS CARLOS RAMOS SA Tipo de cliente: 5 - Noturna (N) Endereço: AV P…" at bounding box center [784, 392] width 1568 height 784
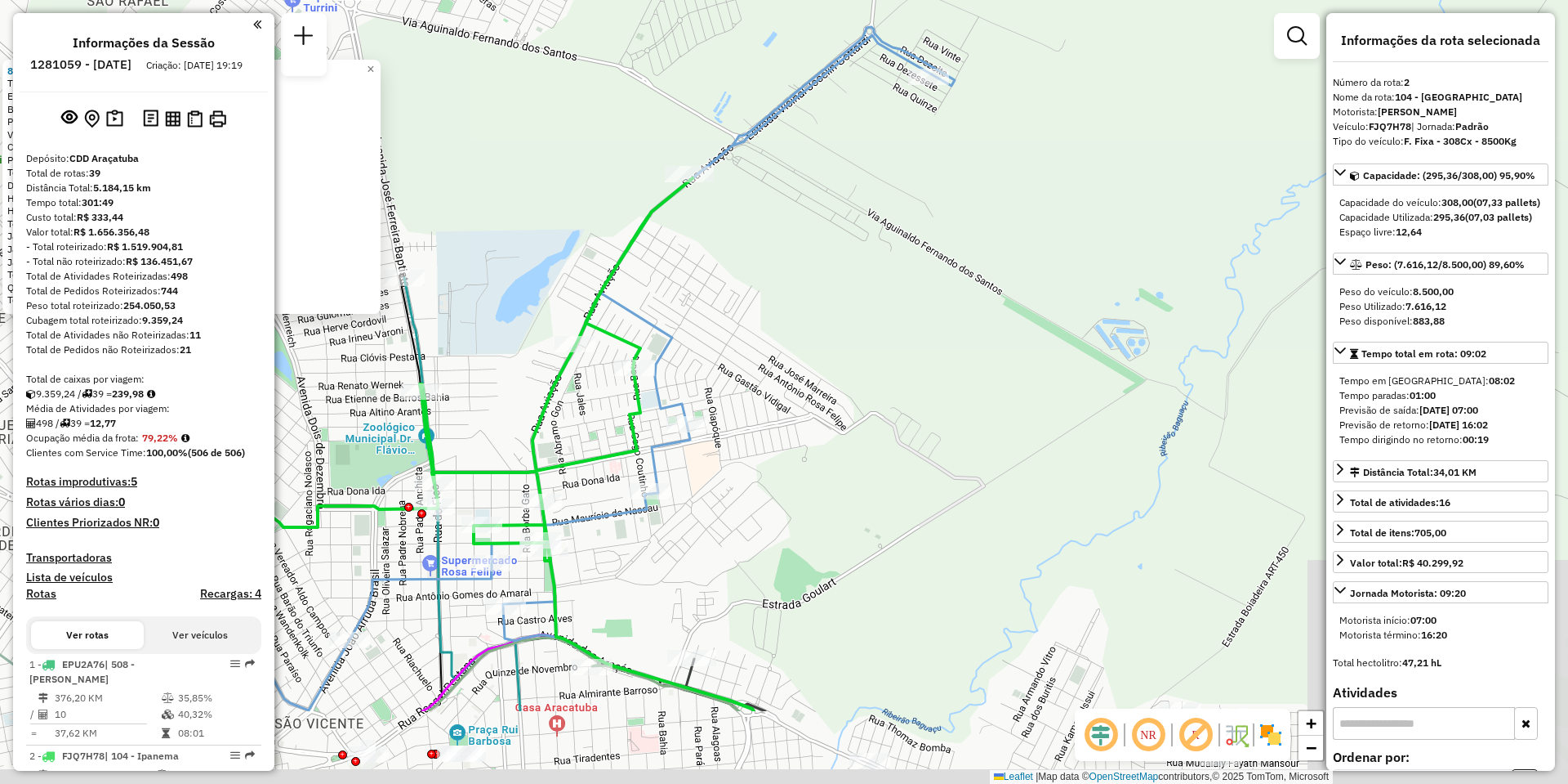
drag, startPoint x: 949, startPoint y: 392, endPoint x: 553, endPoint y: 179, distance: 449.6
click at [553, 179] on div "81106165 - LUIS CARLOS RAMOS SA Tipo de cliente: 5 - Noturna (N) Endereço: AV P…" at bounding box center [784, 392] width 1568 height 784
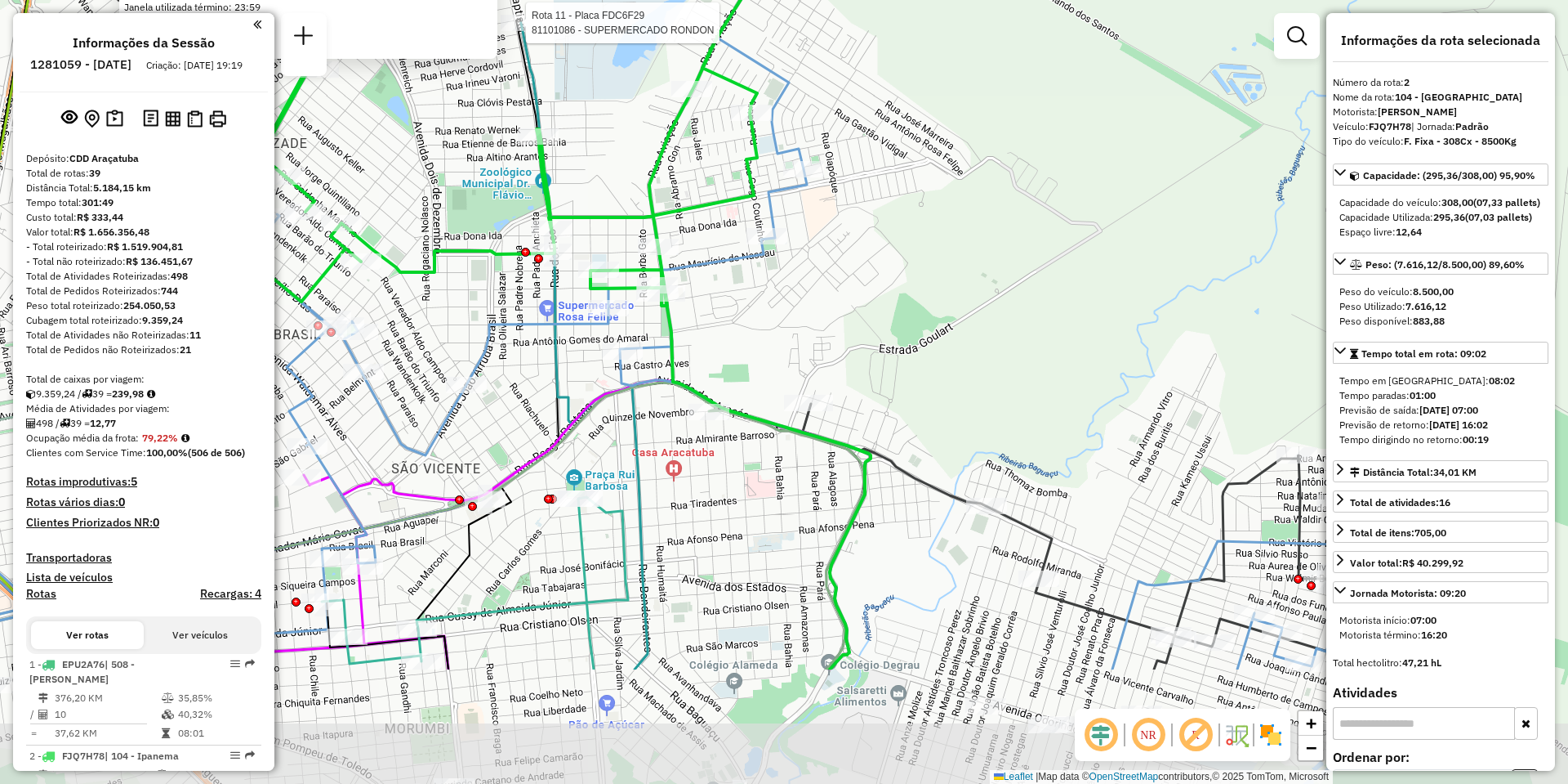
drag, startPoint x: 694, startPoint y: 472, endPoint x: 778, endPoint y: 280, distance: 209.6
click at [778, 280] on div "Rota 11 - Placa FDC6F29 81101086 - SUPERMERCADO RONDON 81106165 - LUIS CARLOS R…" at bounding box center [784, 392] width 1568 height 784
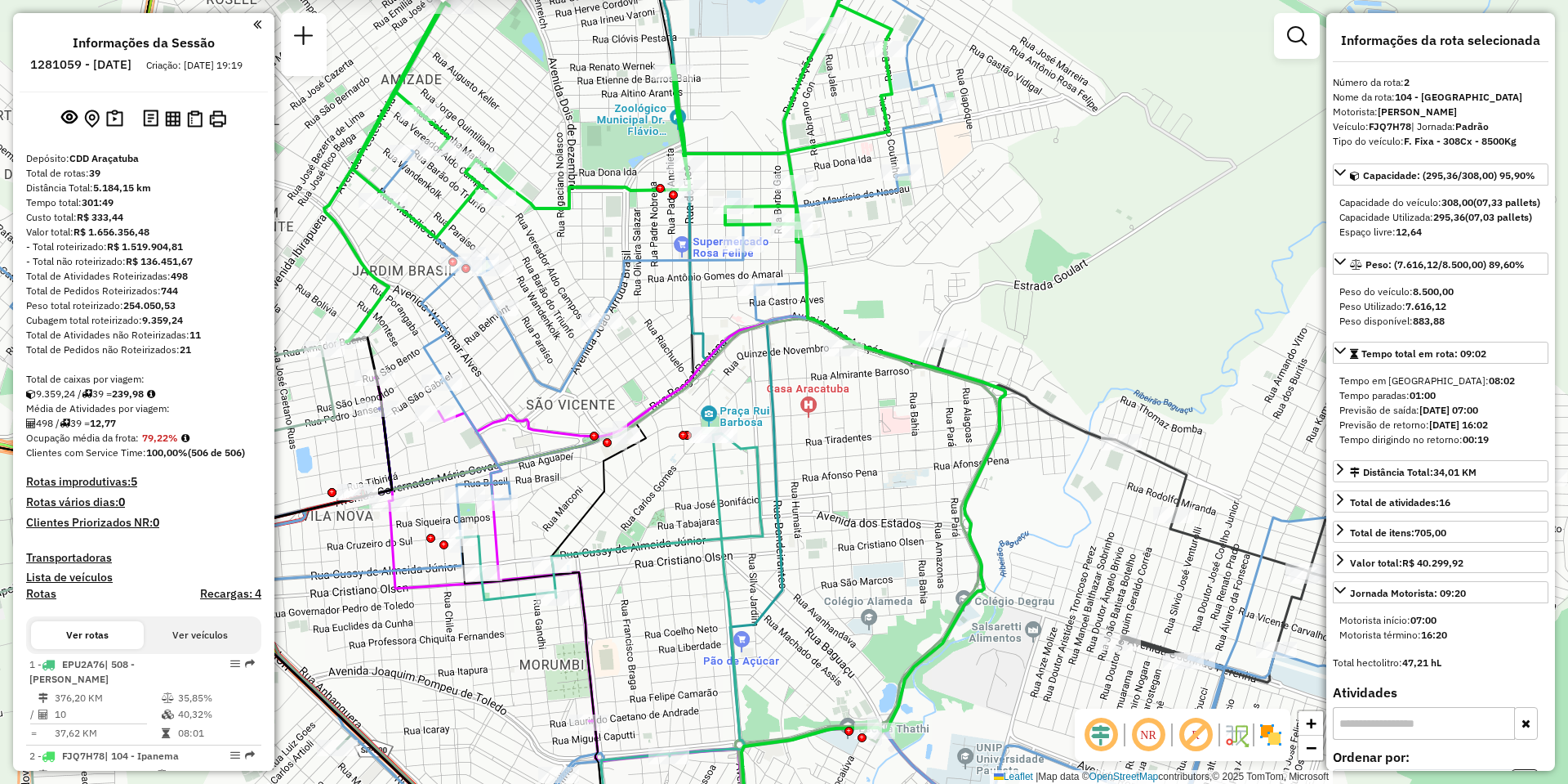
drag, startPoint x: 769, startPoint y: 327, endPoint x: 894, endPoint y: 266, distance: 139.1
click at [894, 266] on div "Rota 11 - Placa FDC6F29 81101086 - SUPERMERCADO RONDON 81106165 - LUIS CARLOS R…" at bounding box center [784, 392] width 1568 height 784
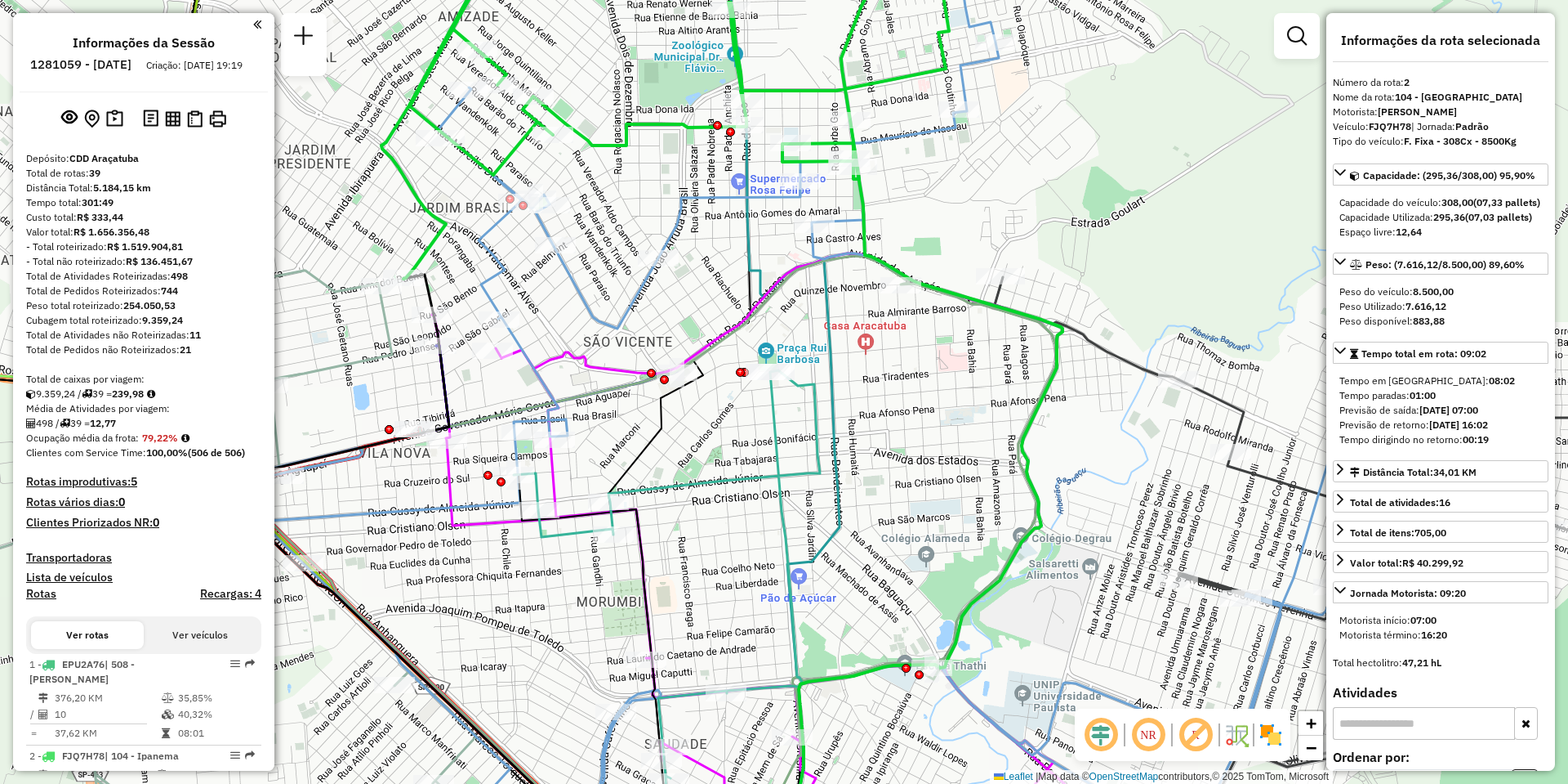
drag, startPoint x: 568, startPoint y: 417, endPoint x: 562, endPoint y: 275, distance: 142.1
click at [562, 275] on icon at bounding box center [757, 526] width 651 height 546
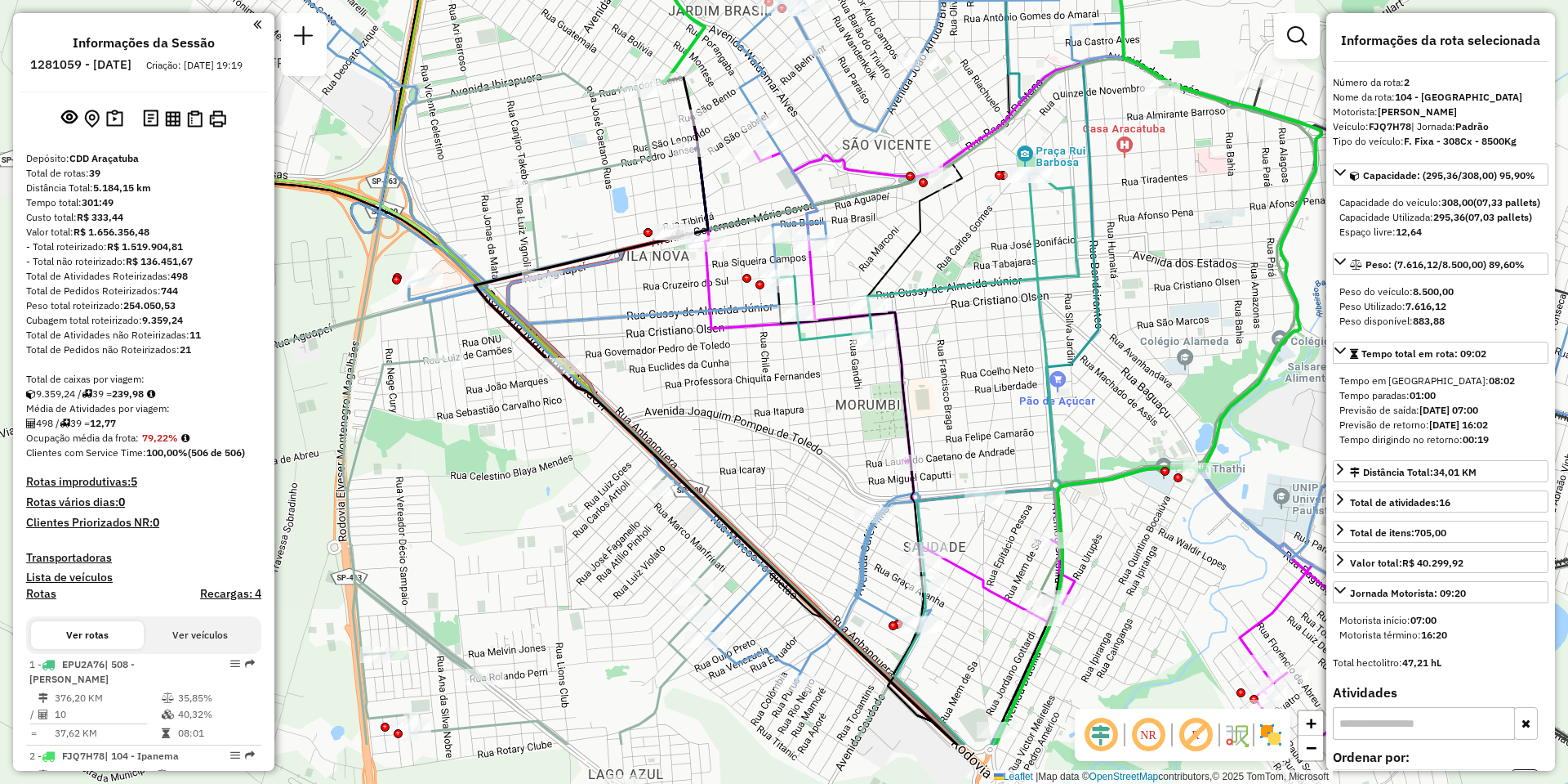
drag, startPoint x: 744, startPoint y: 435, endPoint x: 995, endPoint y: 308, distance: 281.3
click at [996, 308] on div "Rota 11 - Placa FDC6F29 81101086 - SUPERMERCADO RONDON 81106165 - LUIS CARLOS R…" at bounding box center [784, 392] width 1568 height 784
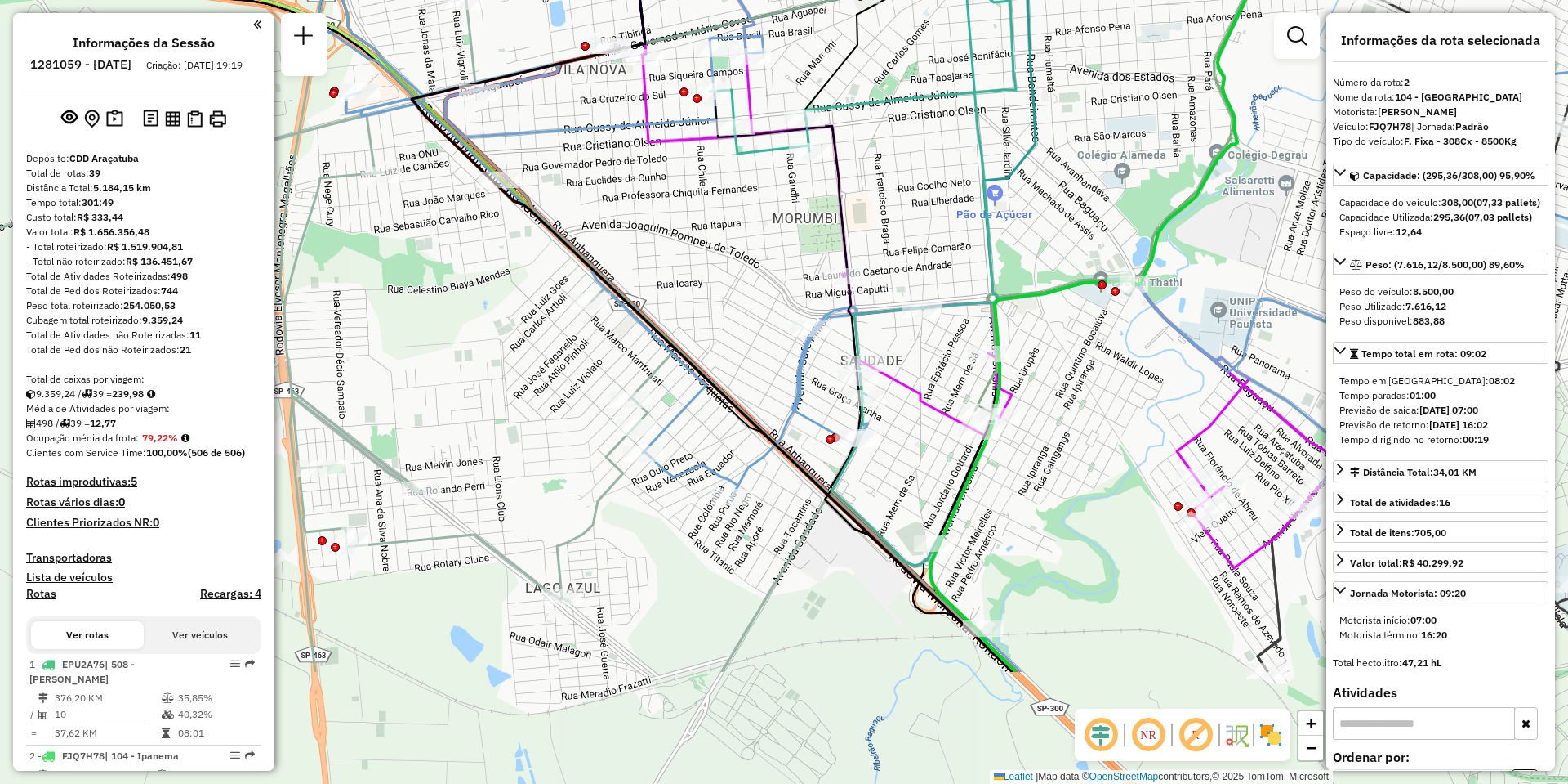
drag, startPoint x: 480, startPoint y: 444, endPoint x: 426, endPoint y: 254, distance: 197.5
click at [426, 254] on div "Rota 11 - Placa FDC6F29 81101086 - SUPERMERCADO RONDON 81106165 - LUIS CARLOS R…" at bounding box center [784, 392] width 1568 height 784
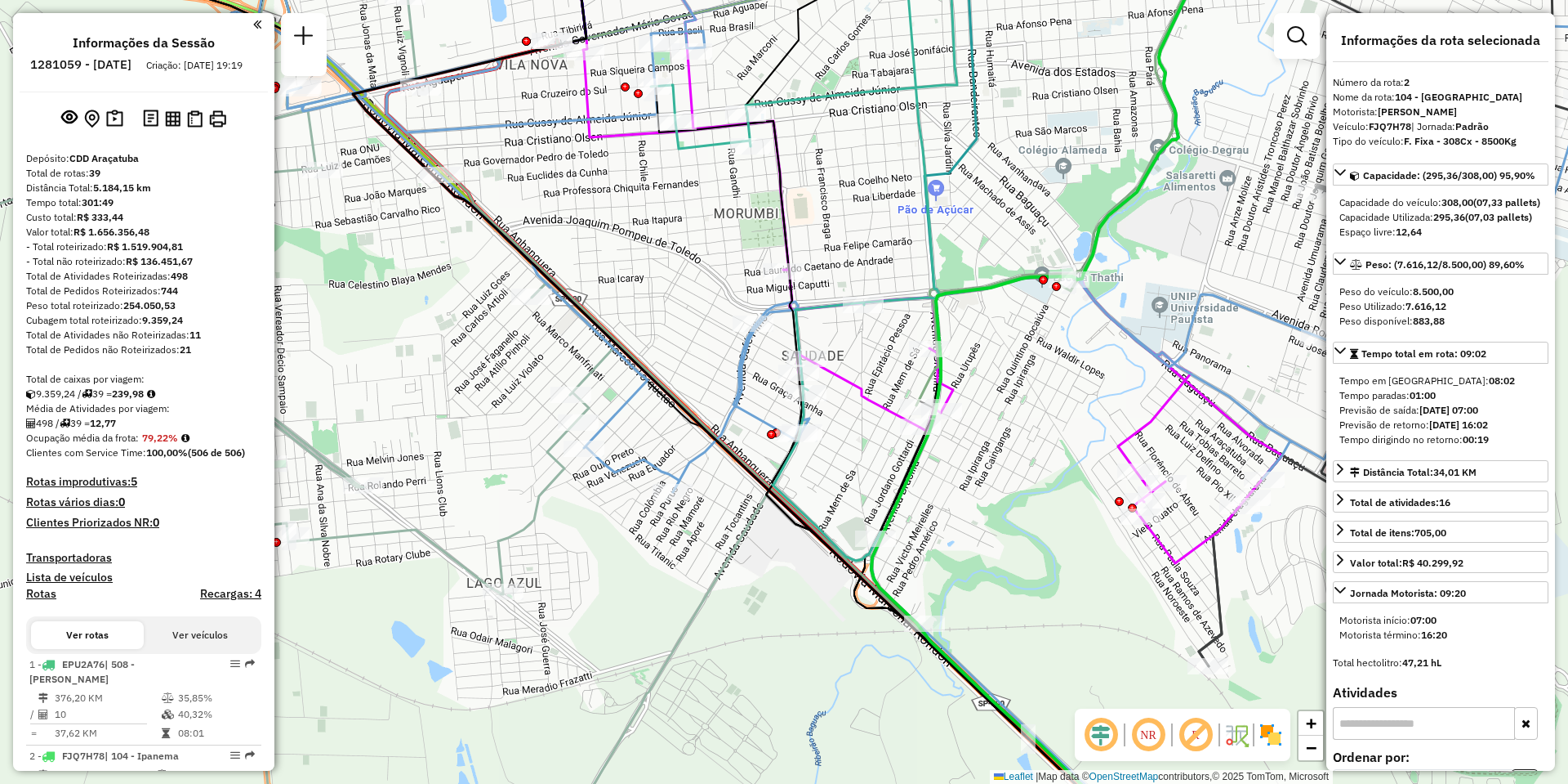
drag, startPoint x: 481, startPoint y: 359, endPoint x: 422, endPoint y: 354, distance: 59.2
click at [422, 354] on div "Rota 11 - Placa FDC6F29 81101086 - SUPERMERCADO RONDON 81106165 - LUIS CARLOS R…" at bounding box center [784, 392] width 1568 height 784
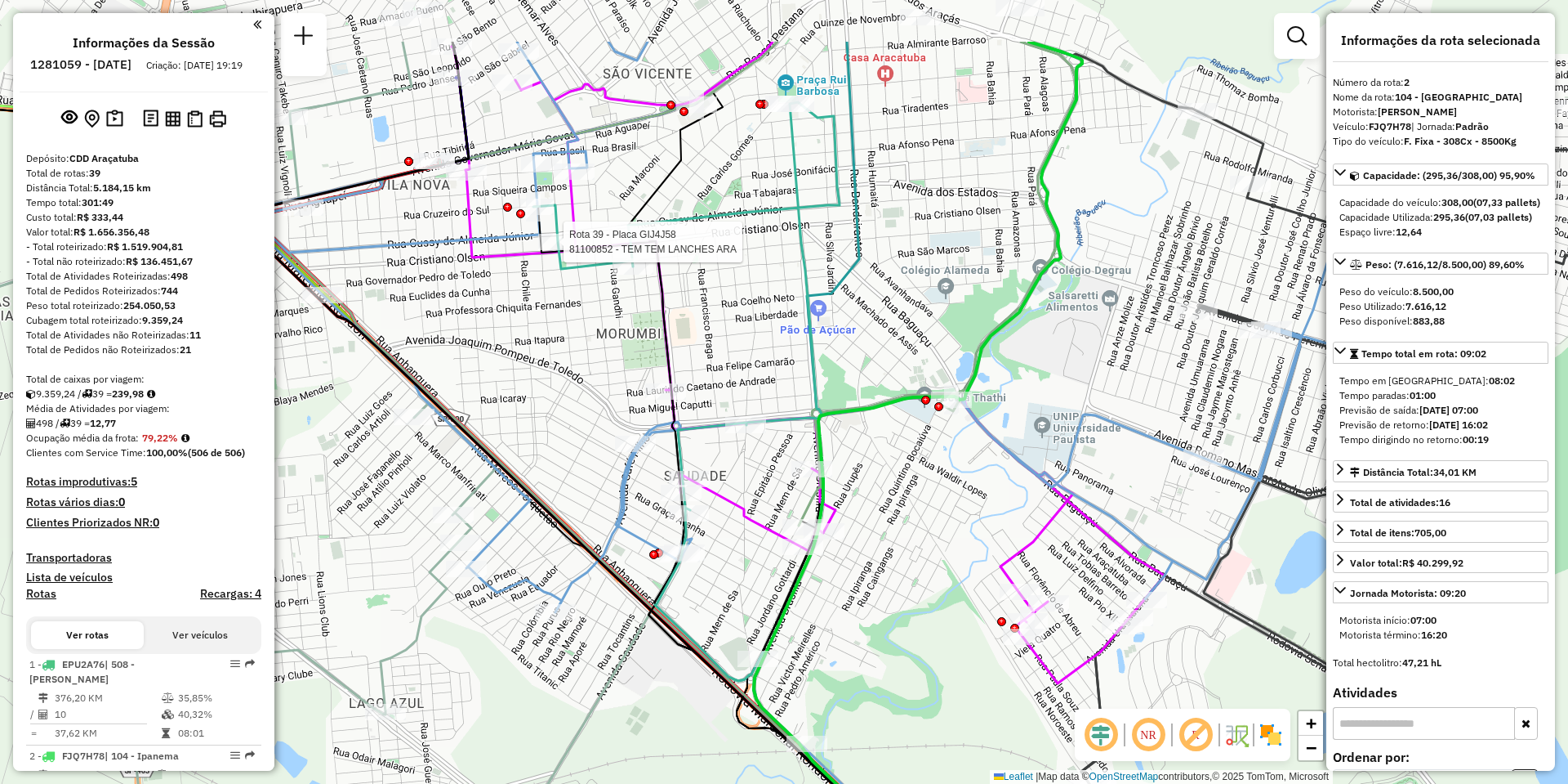
drag, startPoint x: 643, startPoint y: 180, endPoint x: 555, endPoint y: 250, distance: 112.4
click at [555, 250] on div at bounding box center [558, 242] width 41 height 16
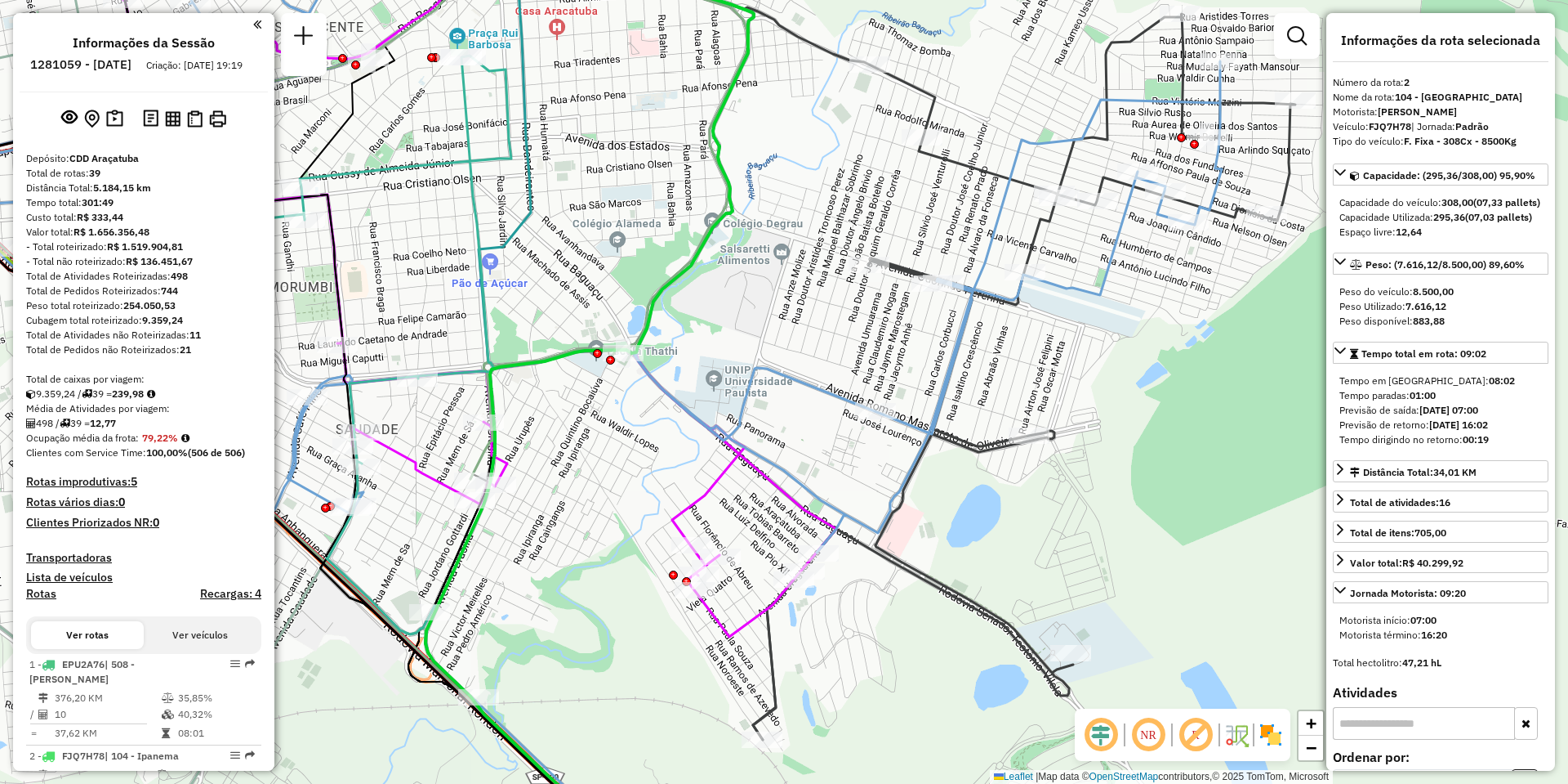
drag, startPoint x: 911, startPoint y: 240, endPoint x: 564, endPoint y: 116, distance: 368.5
click at [564, 116] on div "Rota 11 - Placa FDC6F29 81101086 - SUPERMERCADO RONDON 81106165 - LUIS CARLOS R…" at bounding box center [784, 392] width 1568 height 784
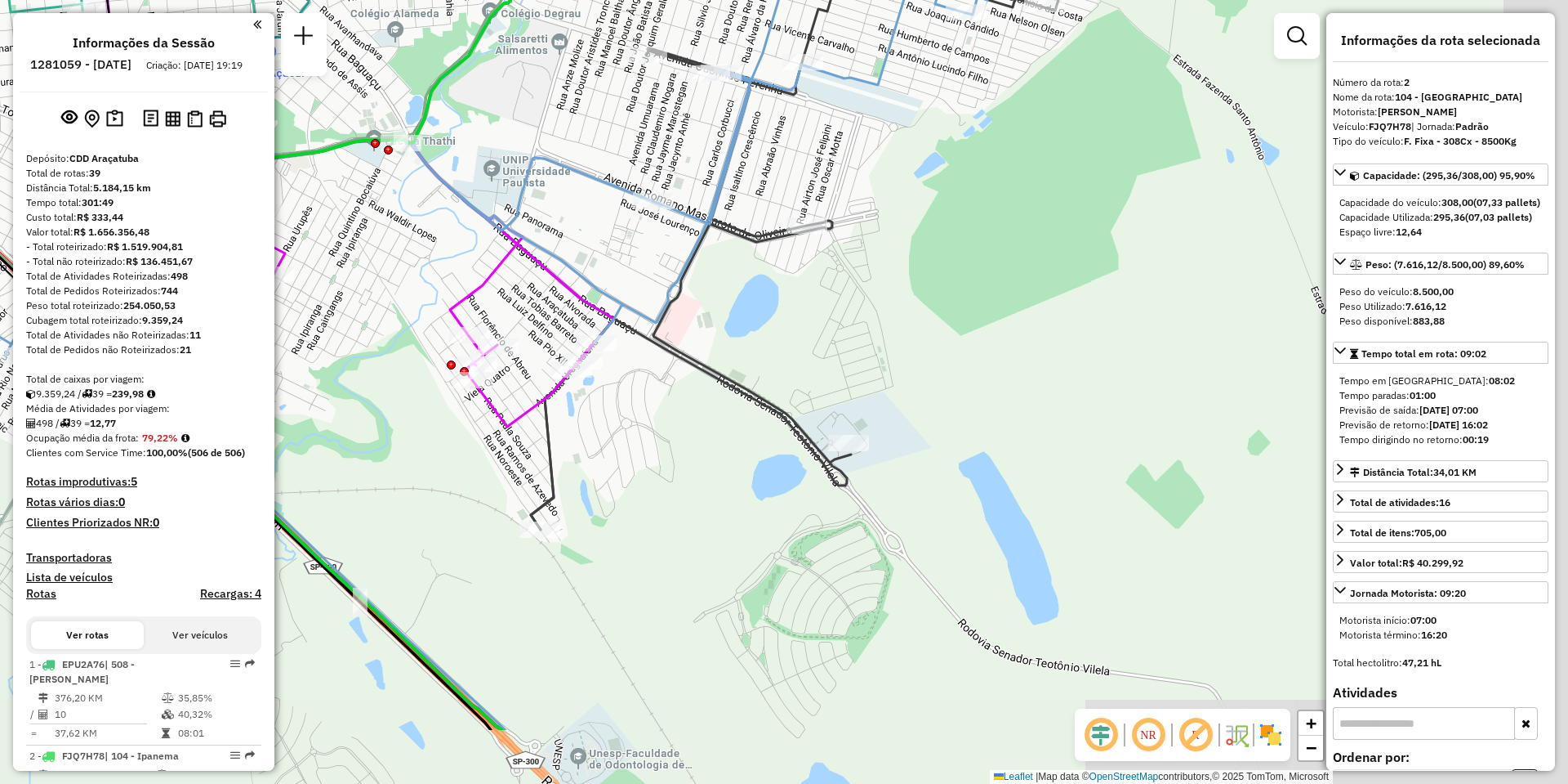
drag, startPoint x: 751, startPoint y: 270, endPoint x: 547, endPoint y: 137, distance: 243.5
click at [547, 137] on div "Rota 11 - Placa FDC6F29 81101086 - SUPERMERCADO RONDON 81106165 - LUIS CARLOS R…" at bounding box center [784, 392] width 1568 height 784
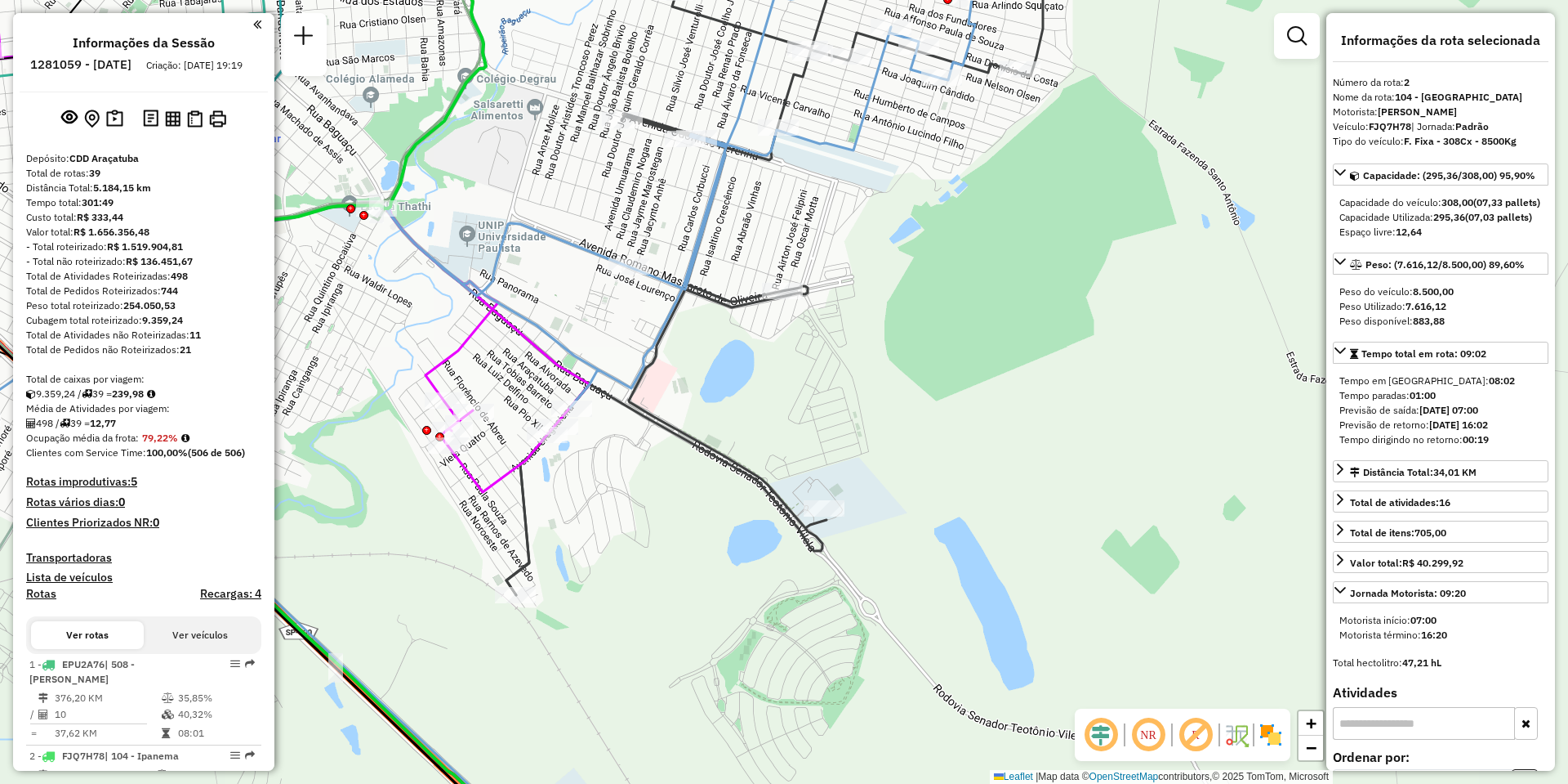
drag, startPoint x: 635, startPoint y: 289, endPoint x: 585, endPoint y: 418, distance: 138.4
click at [585, 417] on div "Rota 11 - Placa FDC6F29 81101086 - SUPERMERCADO RONDON 81106165 - LUIS CARLOS R…" at bounding box center [784, 392] width 1568 height 784
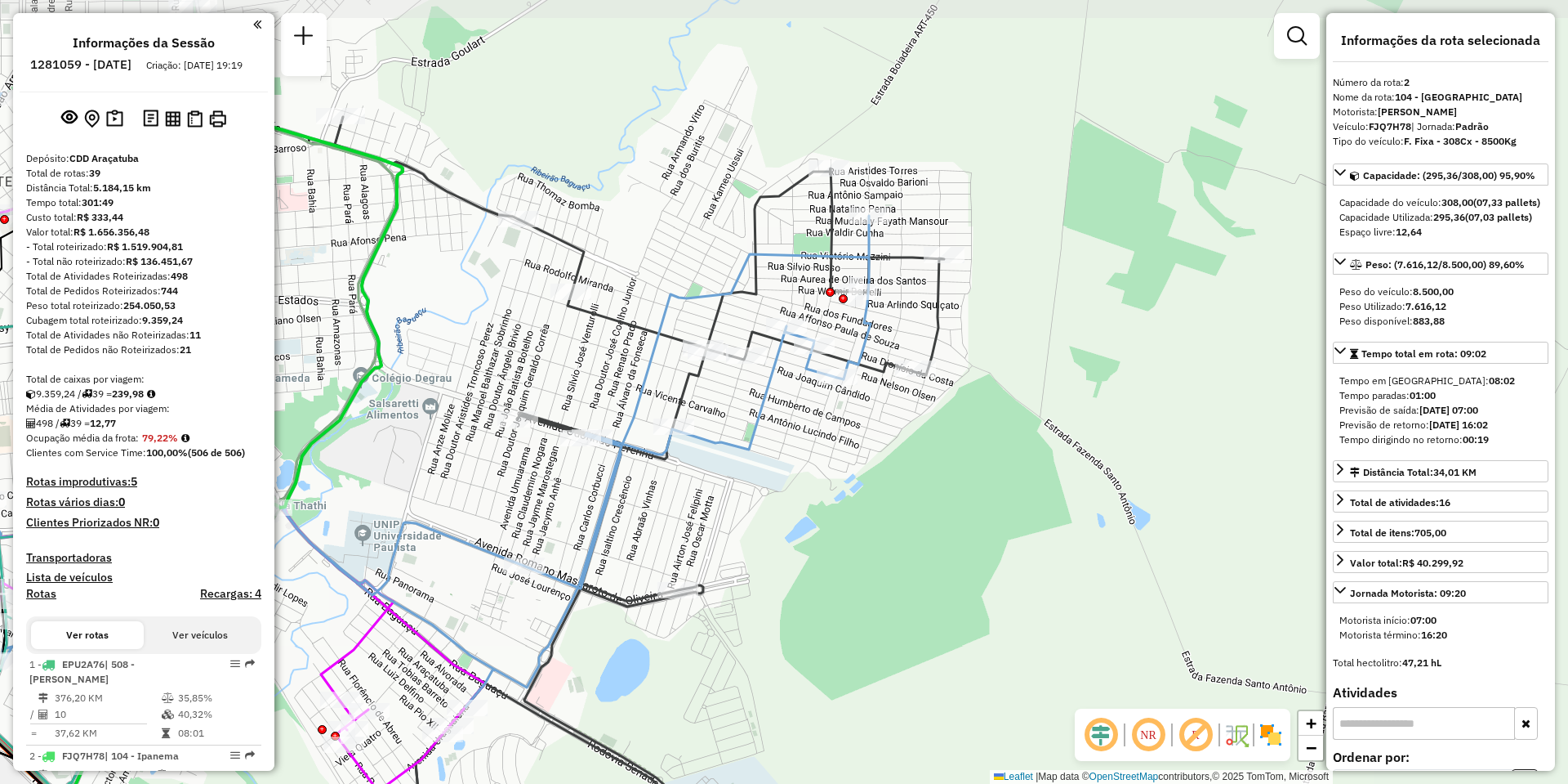
drag, startPoint x: 662, startPoint y: 182, endPoint x: 606, endPoint y: 353, distance: 179.9
click at [606, 353] on div "Rota 11 - Placa FDC6F29 81101086 - SUPERMERCADO RONDON 81106165 - LUIS CARLOS R…" at bounding box center [784, 392] width 1568 height 784
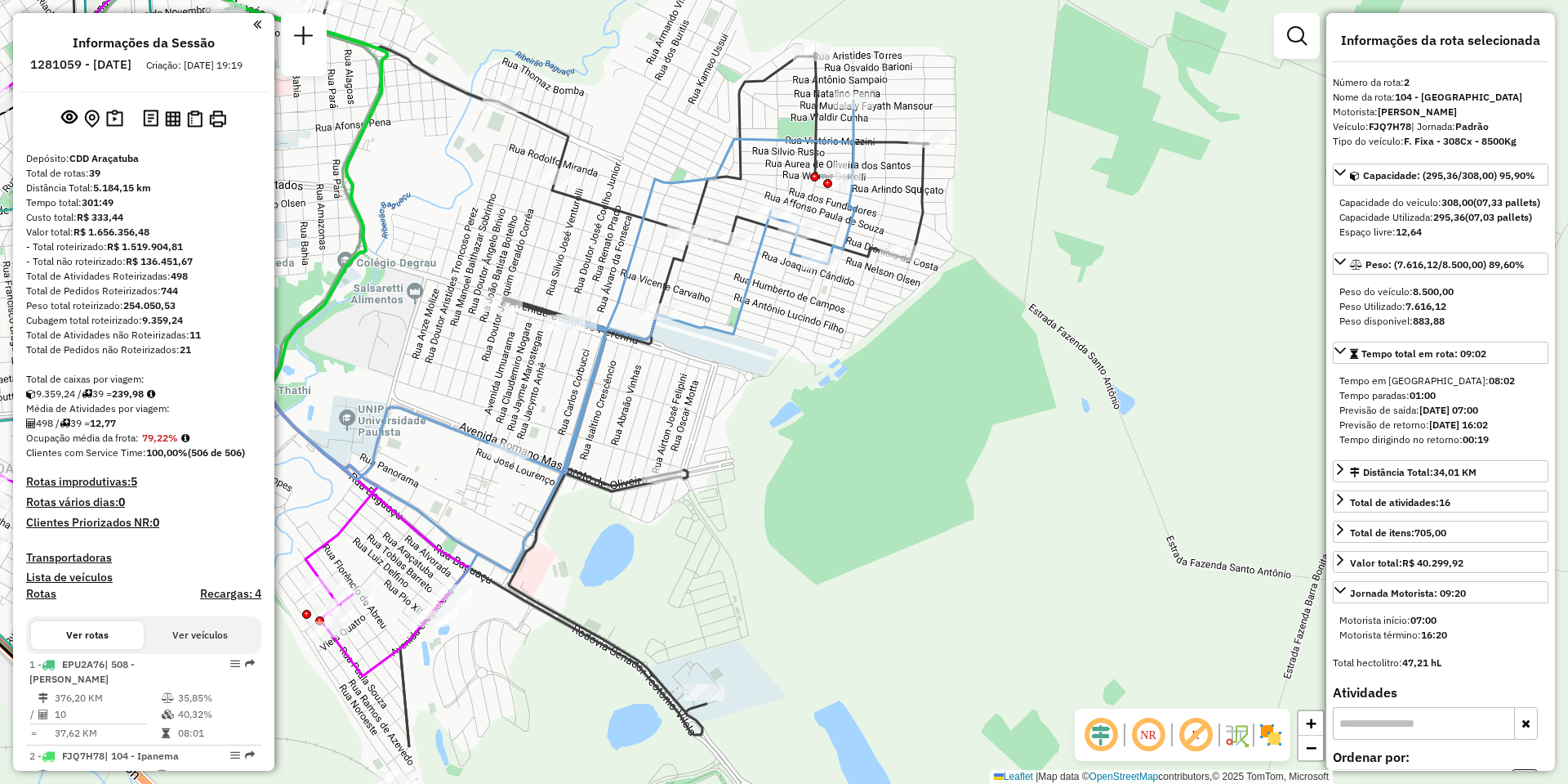
drag, startPoint x: 606, startPoint y: 368, endPoint x: 600, endPoint y: 229, distance: 139.1
click at [591, 200] on div "Rota 11 - Placa FDC6F29 81101086 - SUPERMERCADO RONDON 81106165 - LUIS CARLOS R…" at bounding box center [784, 392] width 1568 height 784
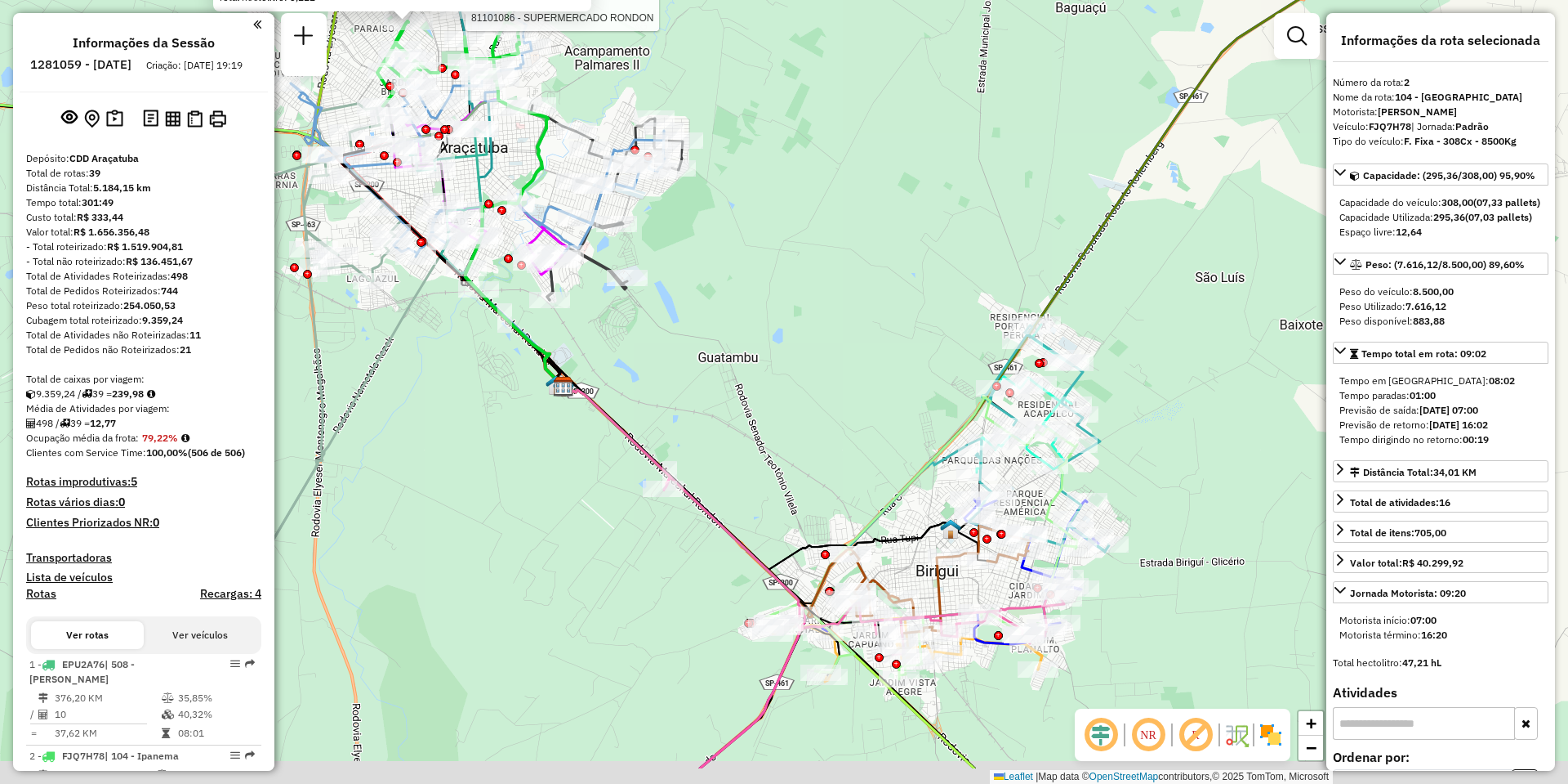
drag, startPoint x: 748, startPoint y: 349, endPoint x: 736, endPoint y: 251, distance: 98.7
click at [736, 251] on div "Rota 11 - Placa FDC6F29 81101086 - SUPERMERCADO RONDON 81106165 - LUIS CARLOS R…" at bounding box center [784, 392] width 1568 height 784
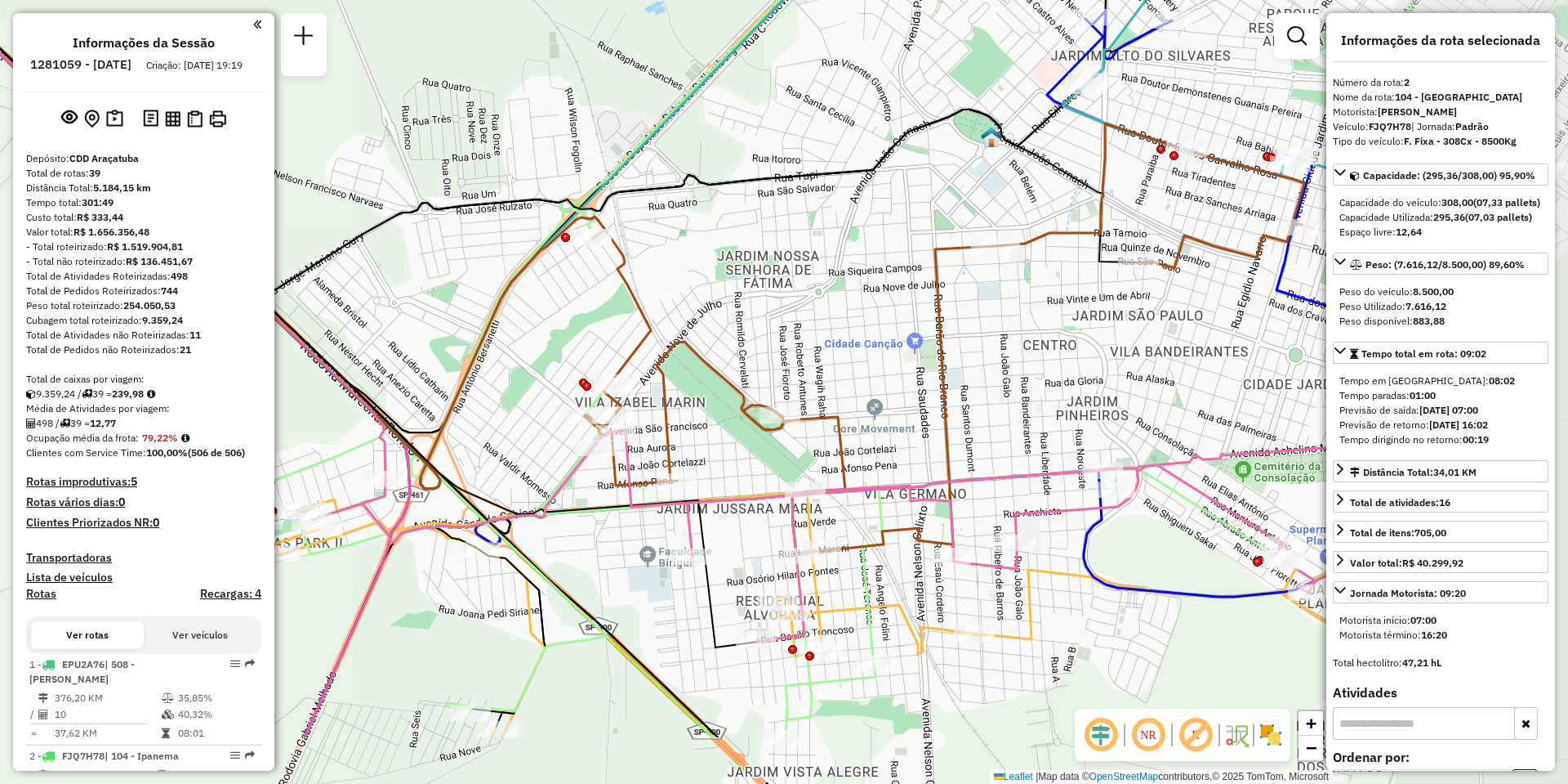
drag, startPoint x: 849, startPoint y: 457, endPoint x: 518, endPoint y: 325, distance: 356.3
click at [527, 328] on div "Rota 11 - Placa FDC6F29 81101086 - SUPERMERCADO RONDON 81106165 - LUIS CARLOS R…" at bounding box center [784, 392] width 1568 height 784
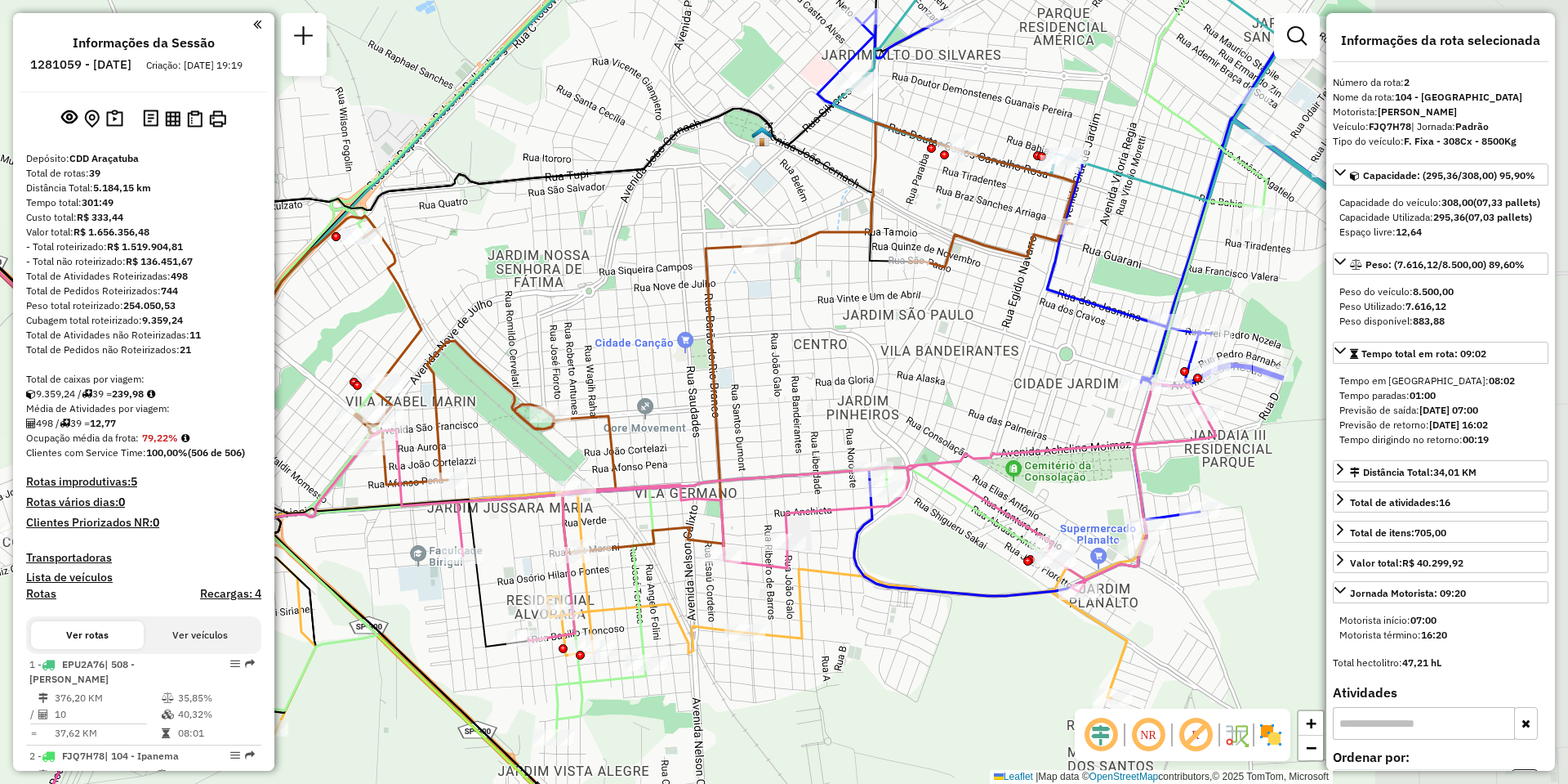
drag, startPoint x: 787, startPoint y: 340, endPoint x: 573, endPoint y: 344, distance: 214.0
click at [573, 344] on div "Rota 11 - Placa FDC6F29 81101086 - SUPERMERCADO RONDON 81106165 - LUIS CARLOS R…" at bounding box center [784, 392] width 1568 height 784
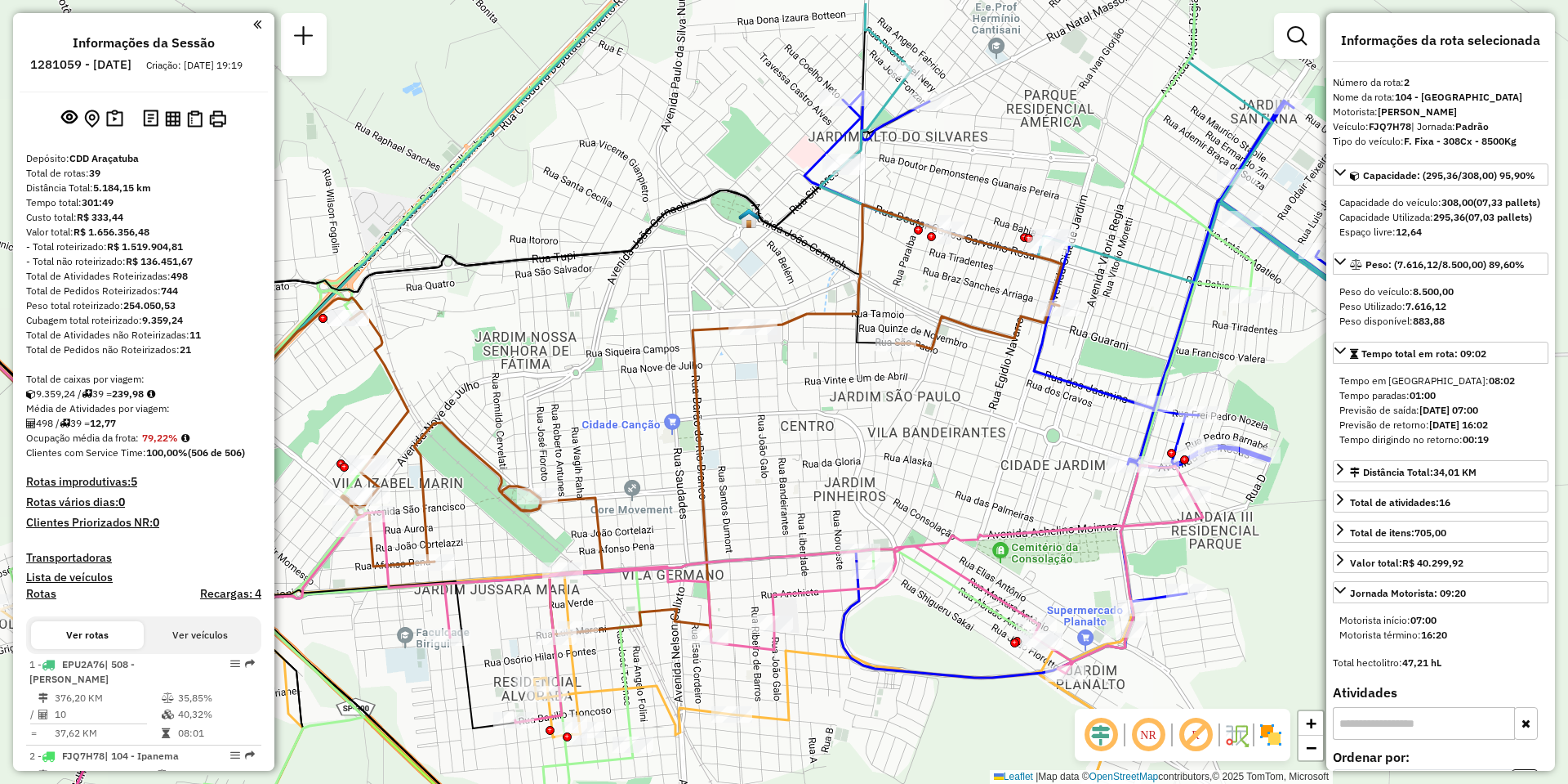
drag, startPoint x: 853, startPoint y: 327, endPoint x: 831, endPoint y: 416, distance: 91.7
click at [832, 416] on div "Rota 11 - Placa FDC6F29 81101086 - SUPERMERCADO RONDON 81106165 - LUIS CARLOS R…" at bounding box center [784, 392] width 1568 height 784
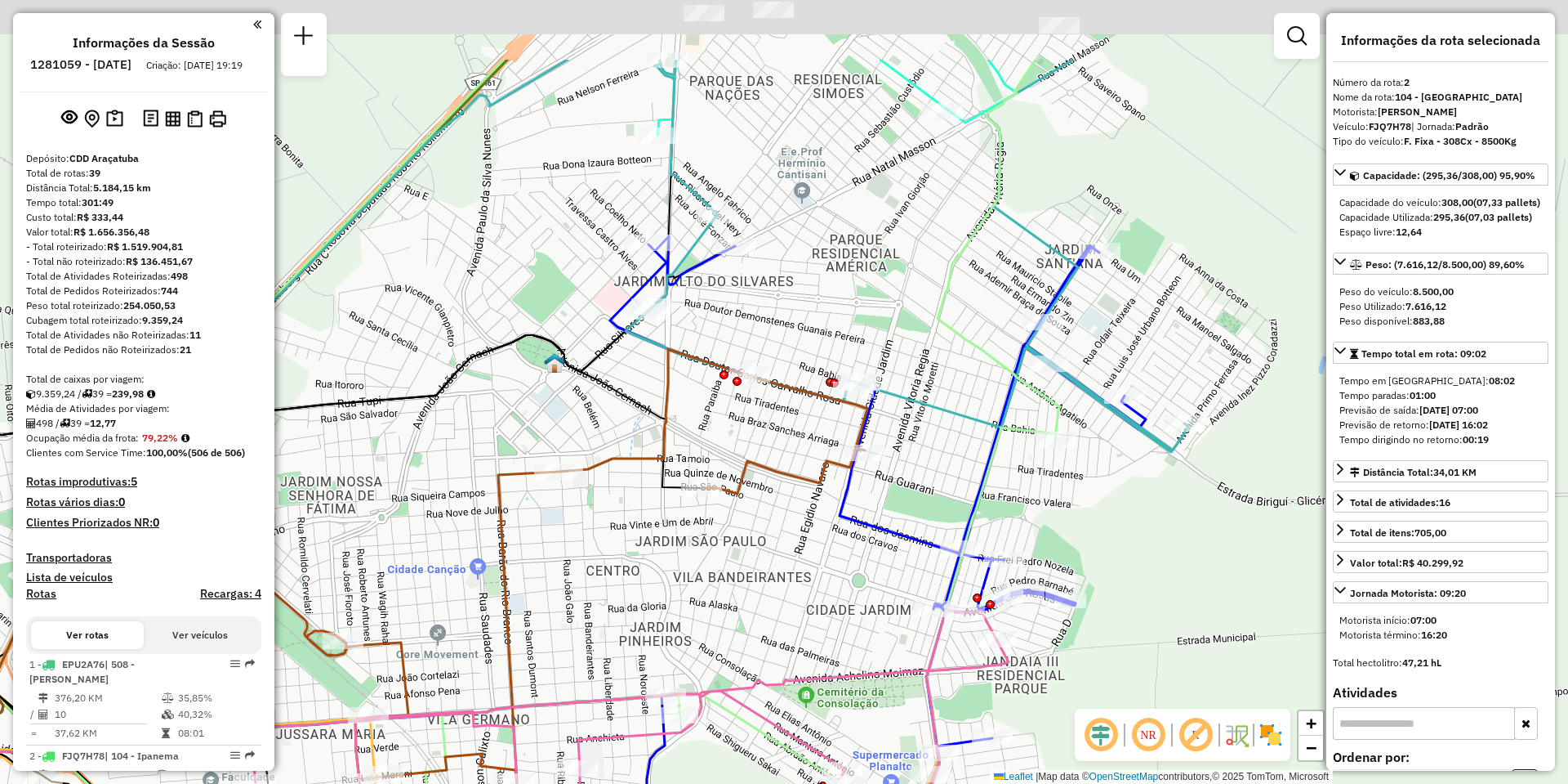
drag, startPoint x: 899, startPoint y: 327, endPoint x: 713, endPoint y: 449, distance: 222.4
click at [713, 449] on div "Rota 11 - Placa FDC6F29 81101086 - SUPERMERCADO RONDON 81106165 - LUIS CARLOS R…" at bounding box center [784, 392] width 1568 height 784
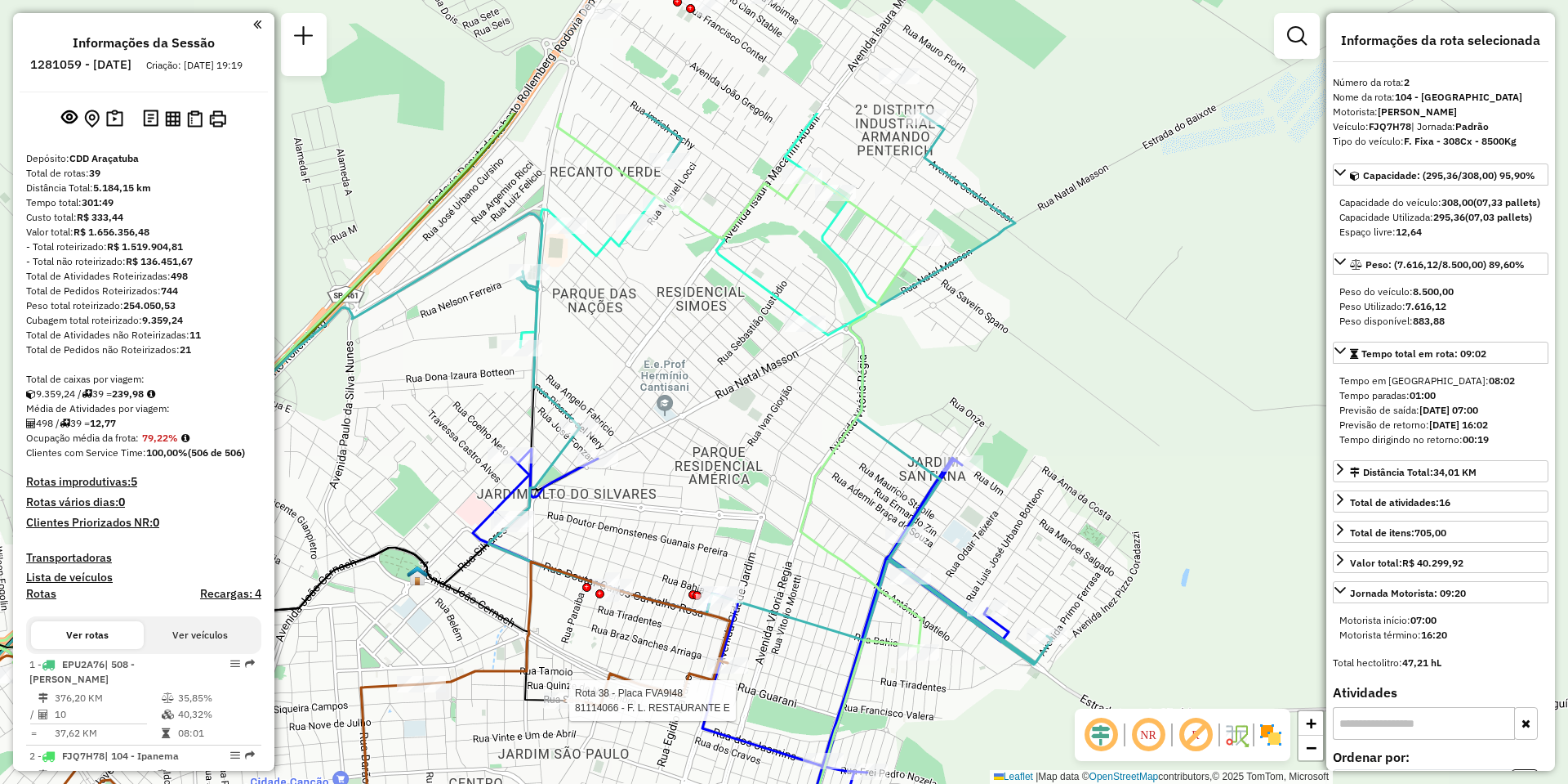
drag, startPoint x: 843, startPoint y: 281, endPoint x: 740, endPoint y: 472, distance: 217.0
click at [740, 472] on div "Rota 11 - Placa FDC6F29 81101086 - SUPERMERCADO RONDON Rota 38 - Placa FVA9I48 …" at bounding box center [784, 392] width 1568 height 784
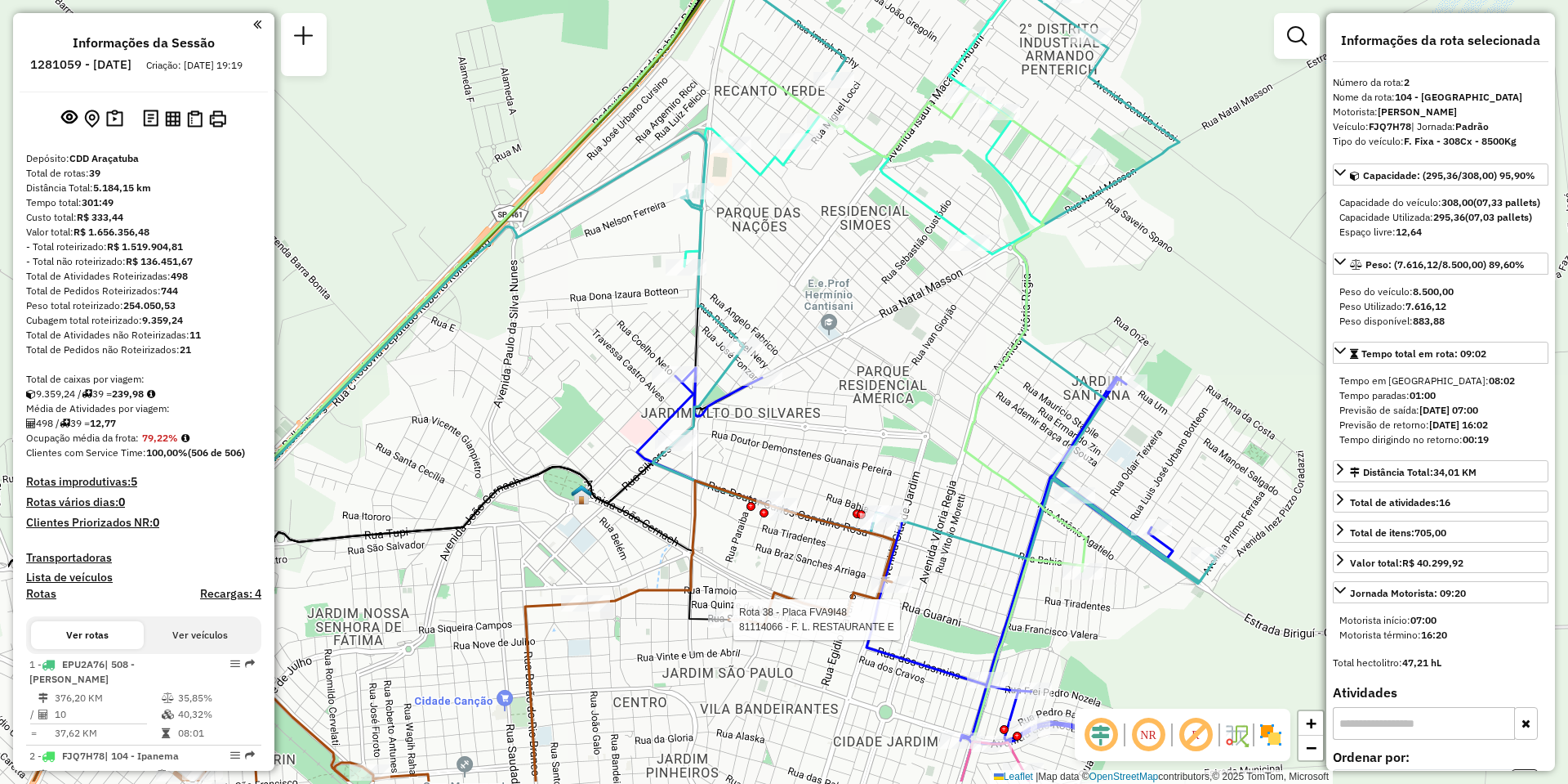
drag, startPoint x: 768, startPoint y: 137, endPoint x: 1013, endPoint y: -73, distance: 322.7
click at [1013, 0] on html "Aguarde... Pop-up bloqueado! Seu navegador bloqueou automáticamente a abertura …" at bounding box center [784, 392] width 1568 height 784
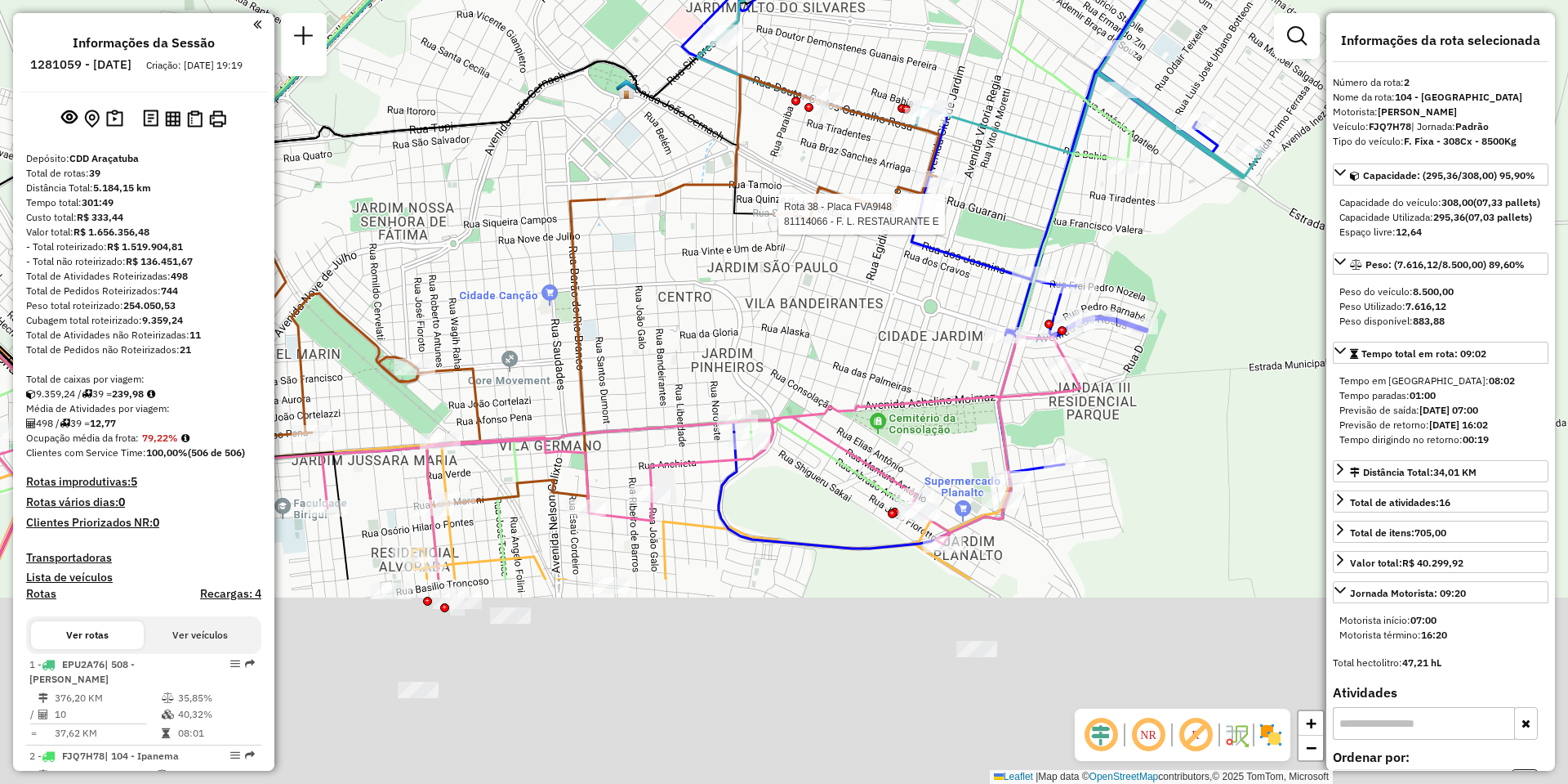
drag, startPoint x: 740, startPoint y: 553, endPoint x: 672, endPoint y: 101, distance: 457.1
click at [672, 101] on div "Rota 11 - Placa FDC6F29 81101086 - SUPERMERCADO RONDON Rota 38 - Placa FVA9I48 …" at bounding box center [784, 392] width 1568 height 784
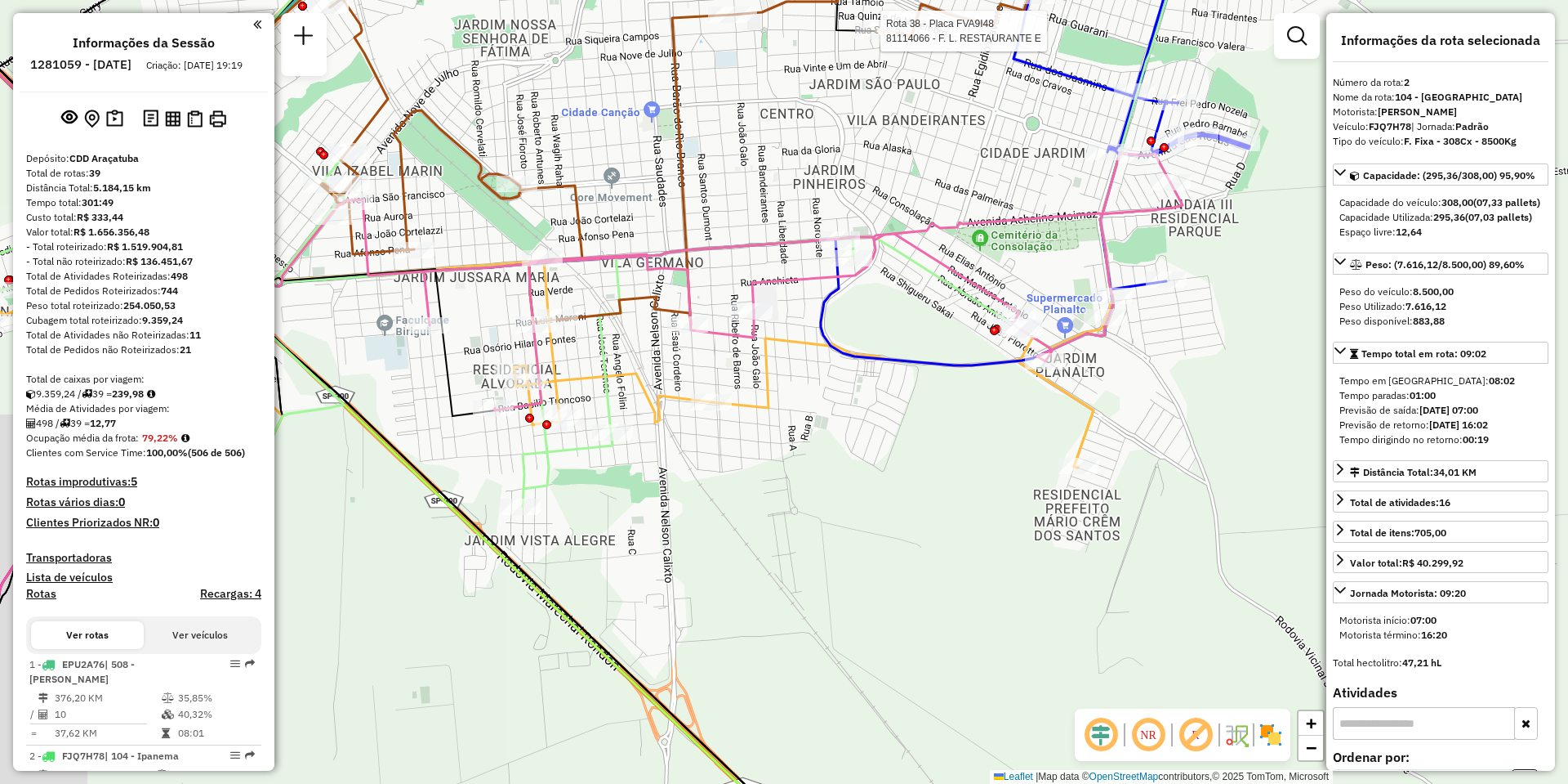
drag, startPoint x: 479, startPoint y: 376, endPoint x: 842, endPoint y: 359, distance: 363.4
click at [842, 359] on icon at bounding box center [617, 208] width 1233 height 598
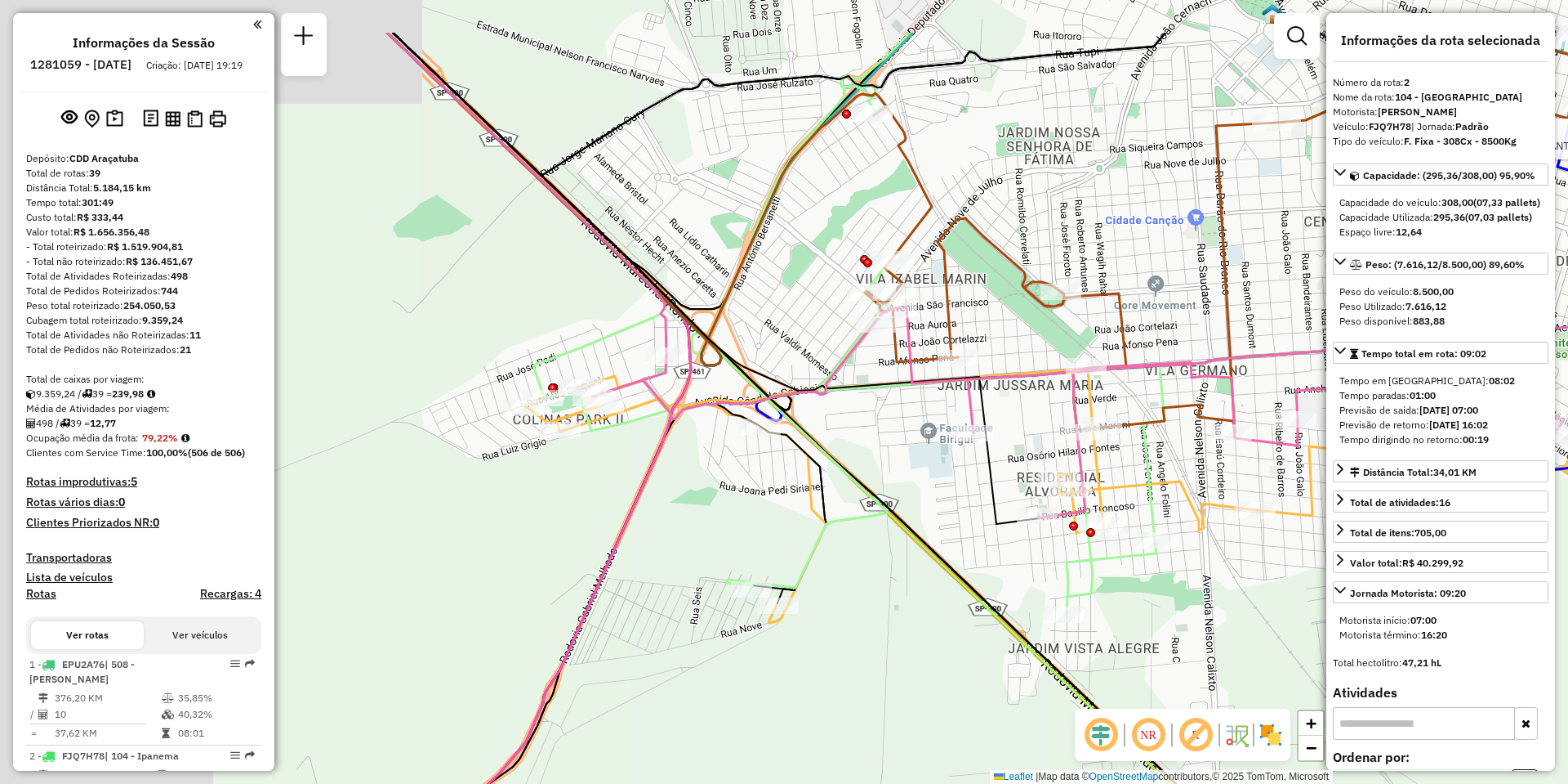
drag, startPoint x: 555, startPoint y: 315, endPoint x: 877, endPoint y: 429, distance: 341.6
click at [877, 429] on div "Rota 11 - Placa FDC6F29 81101086 - SUPERMERCADO RONDON Rota 38 - Placa FVA9I48 …" at bounding box center [784, 392] width 1568 height 784
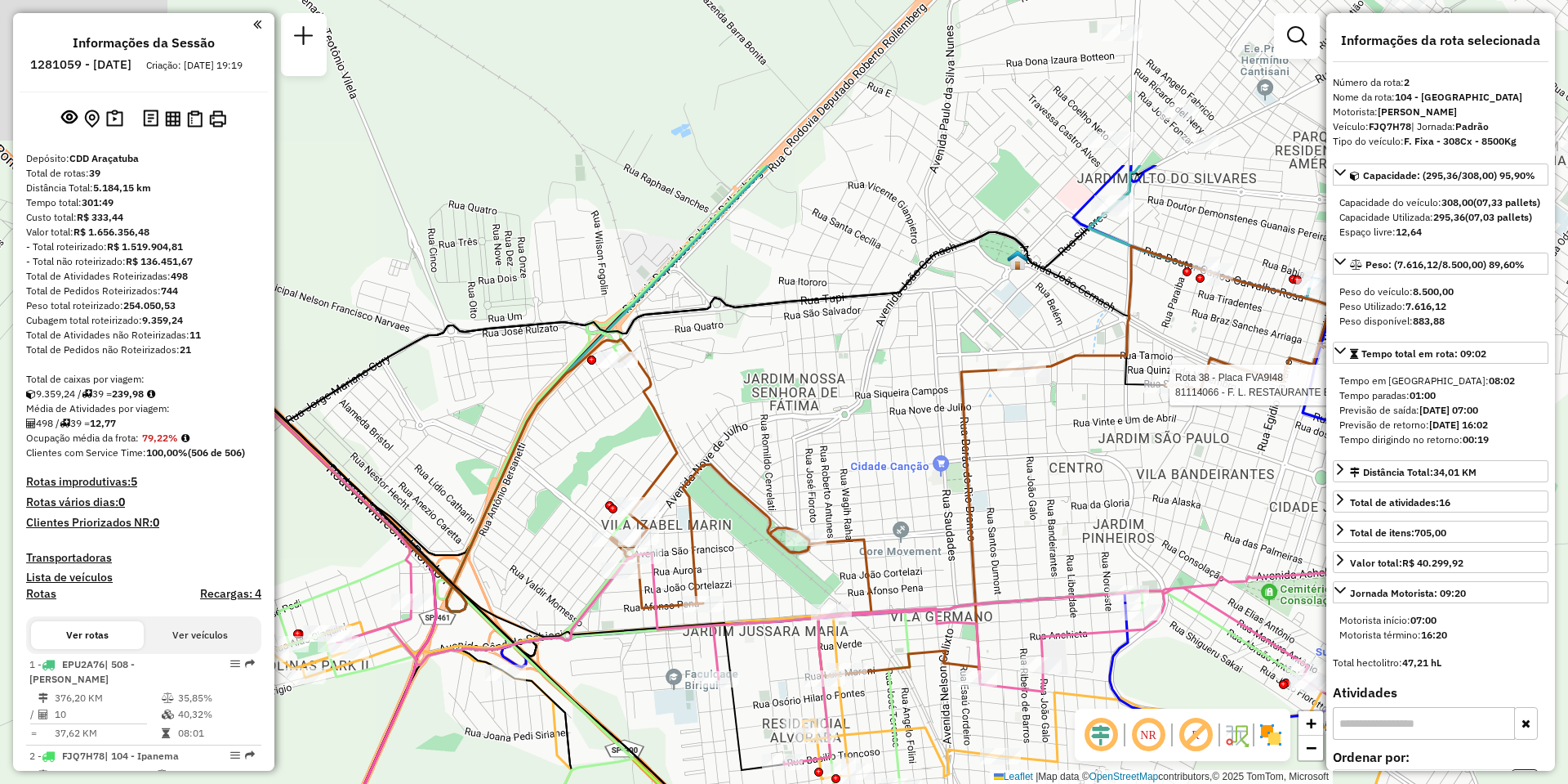
drag, startPoint x: 1092, startPoint y: 238, endPoint x: 573, endPoint y: 576, distance: 619.4
click at [573, 576] on div "Rota 11 - Placa FDC6F29 81101086 - SUPERMERCADO RONDON Rota 38 - Placa FVA9I48 …" at bounding box center [784, 392] width 1568 height 784
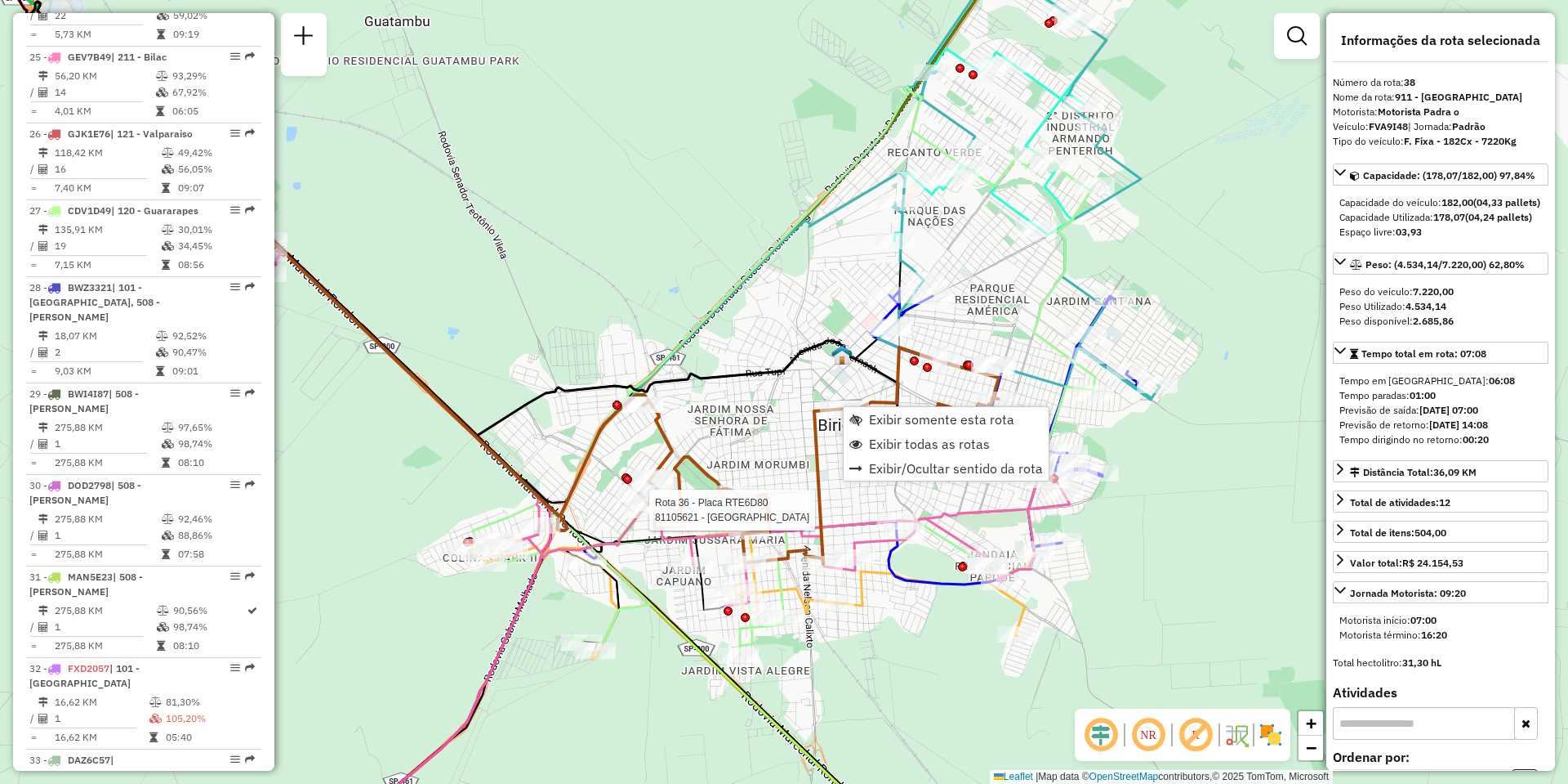
scroll to position [3546, 0]
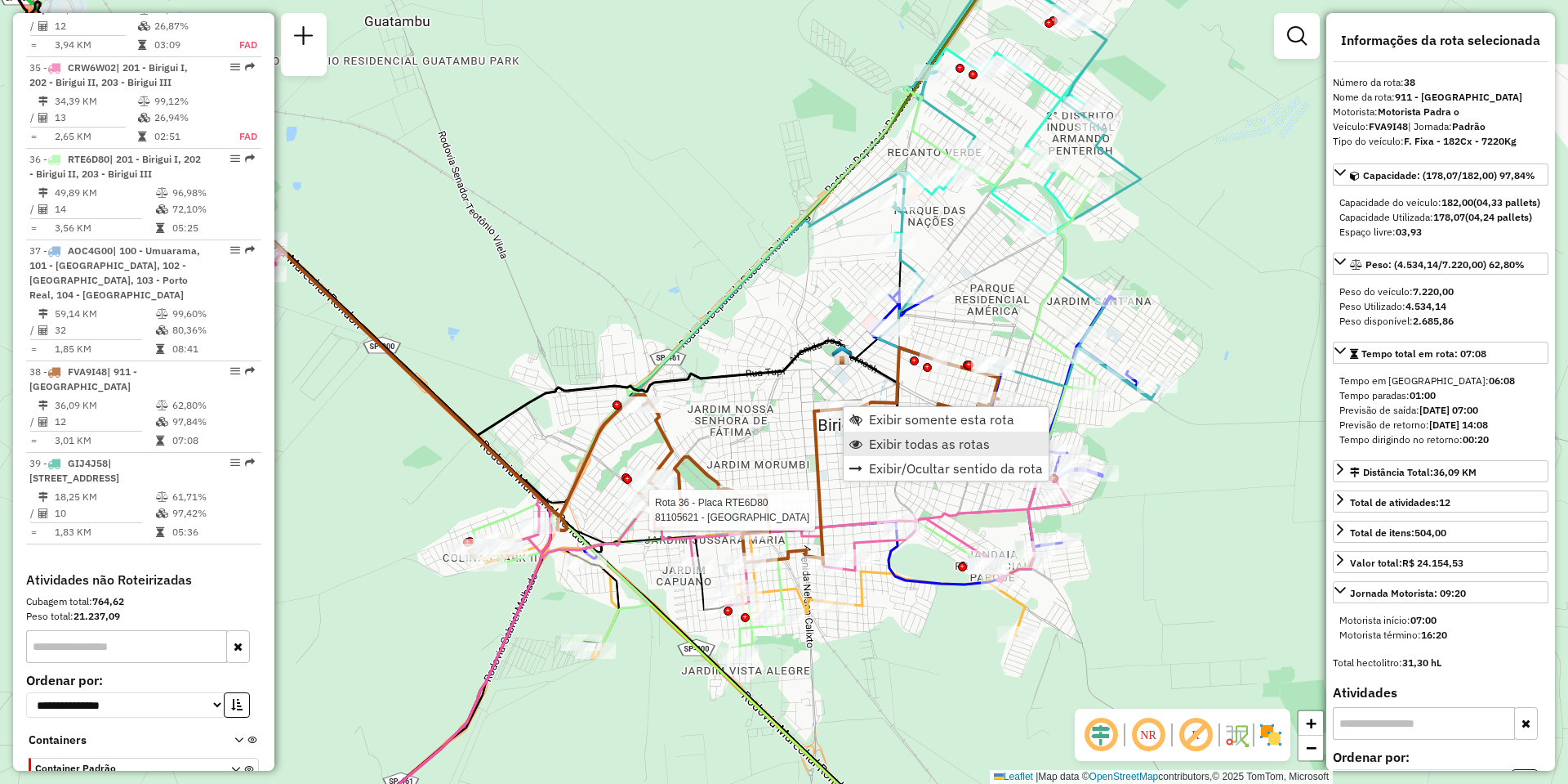
click at [896, 438] on span "Exibir todas as rotas" at bounding box center [930, 444] width 121 height 13
click at [878, 415] on span "Exibir somente esta rota" at bounding box center [939, 420] width 145 height 13
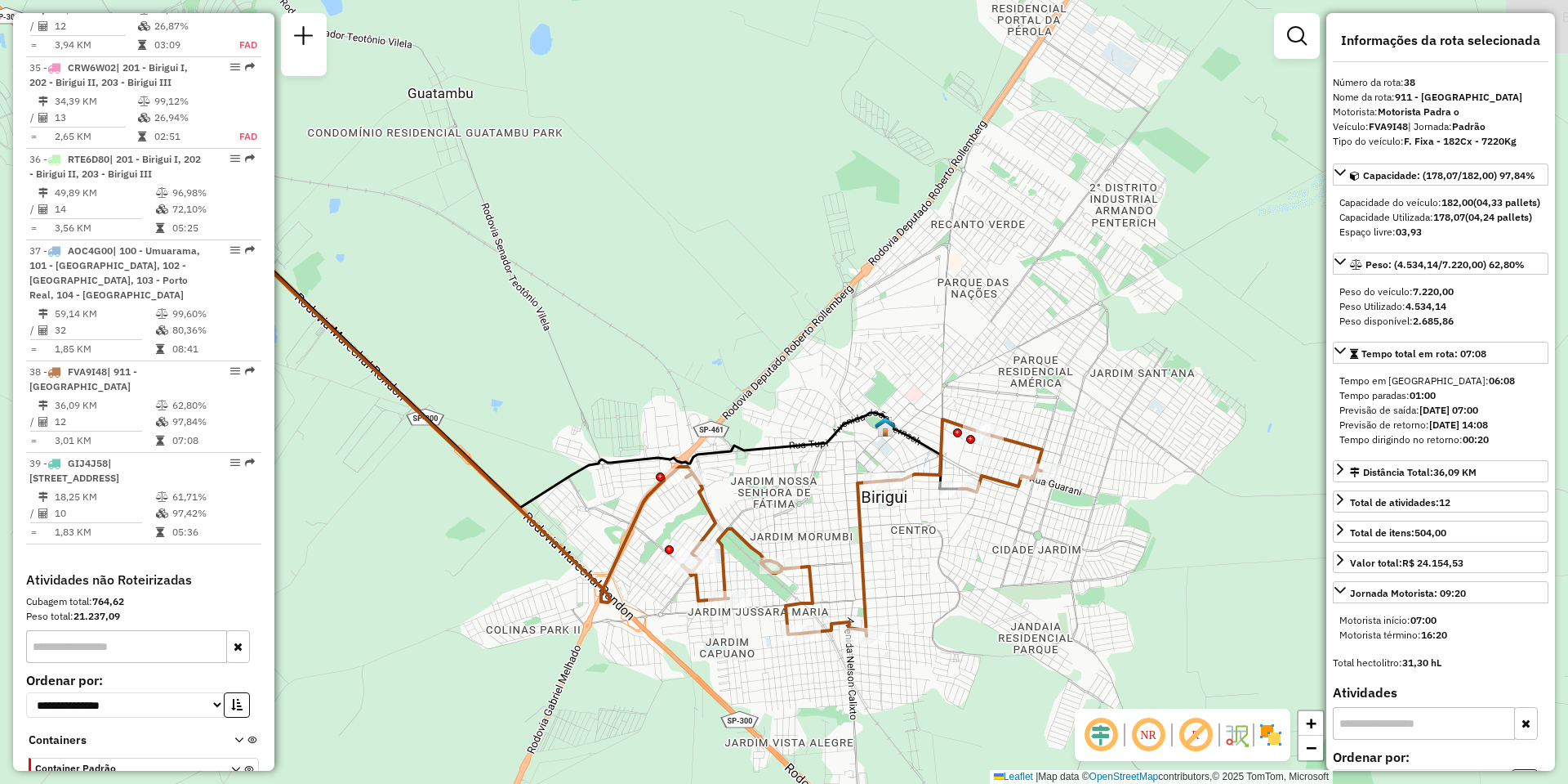
drag, startPoint x: 1023, startPoint y: 544, endPoint x: 791, endPoint y: 506, distance: 235.1
click at [791, 506] on div "Janela de atendimento Grade de atendimento Capacidade Transportadoras Veículos …" at bounding box center [784, 392] width 1568 height 784
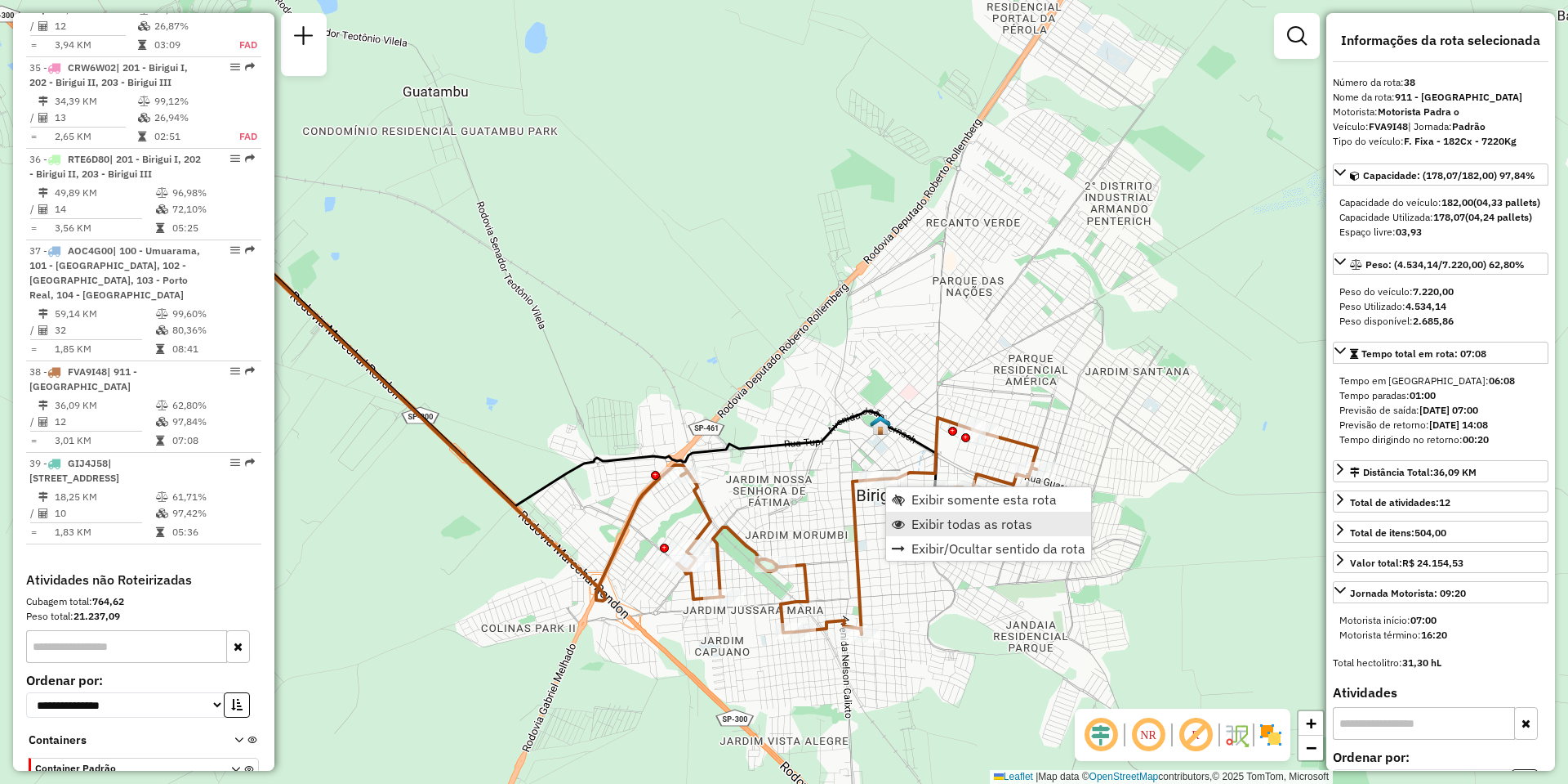
click at [935, 518] on span "Exibir todas as rotas" at bounding box center [972, 523] width 121 height 13
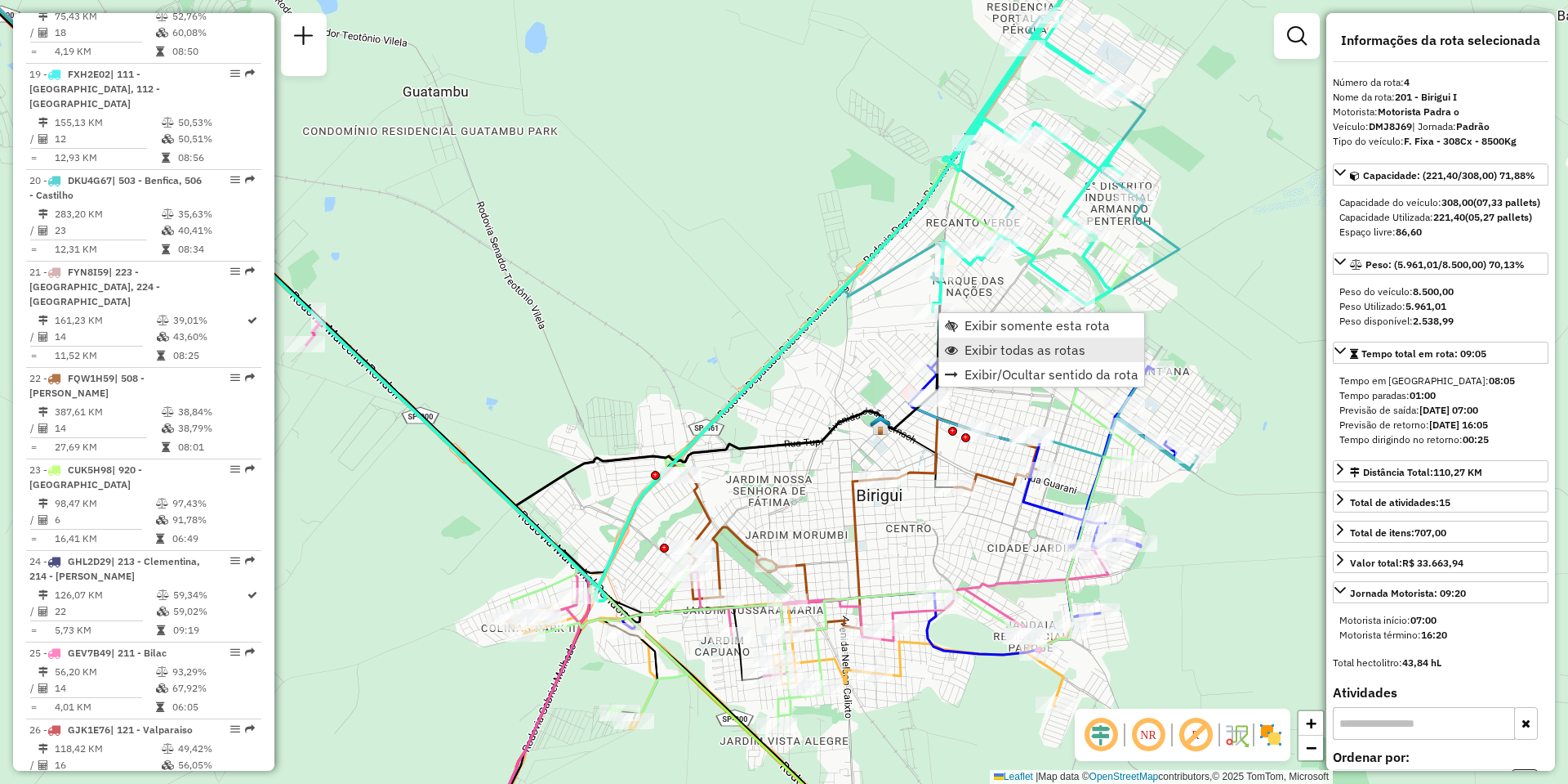
scroll to position [900, 0]
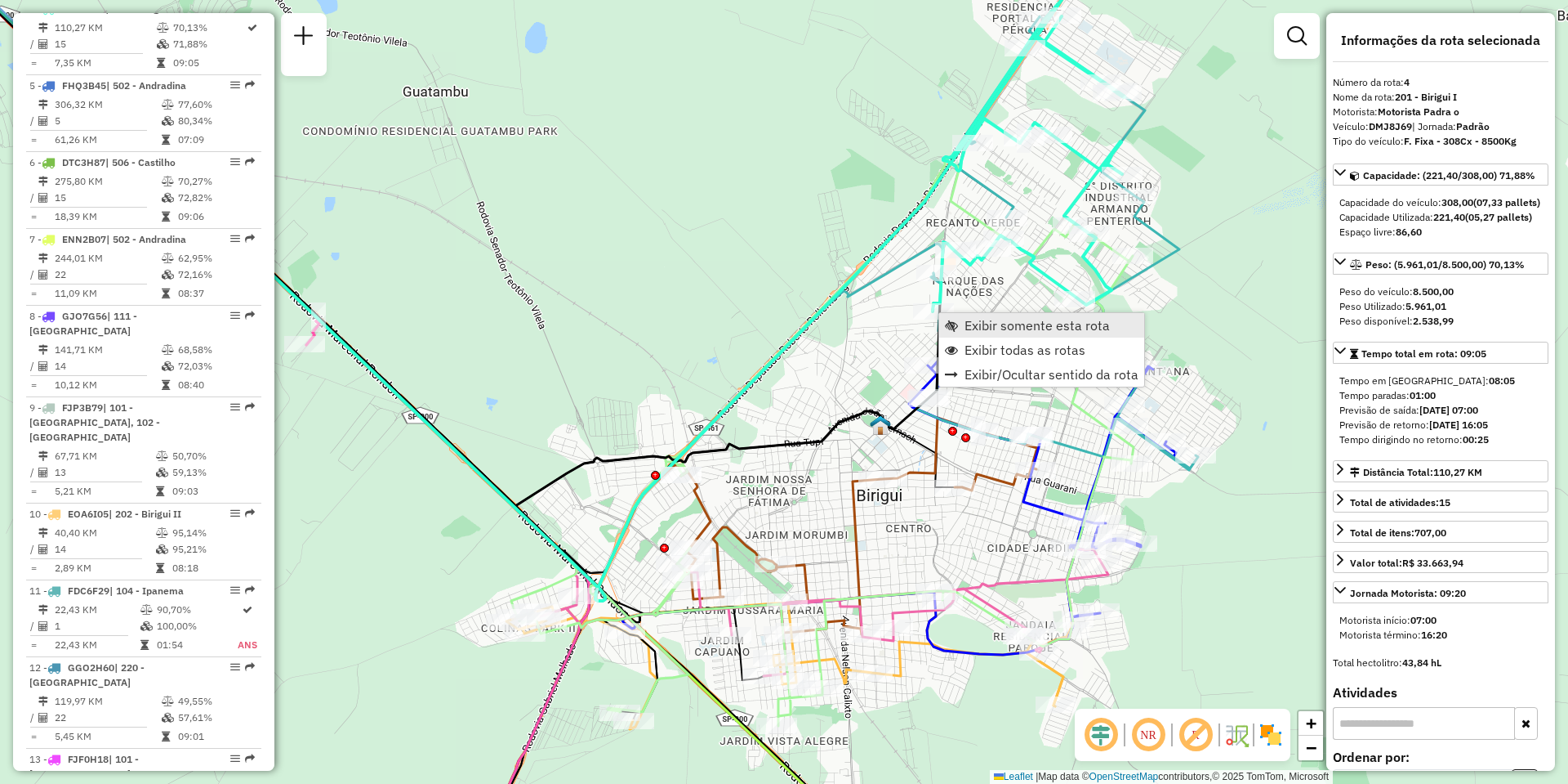
click at [1005, 326] on span "Exibir somente esta rota" at bounding box center [1037, 325] width 145 height 13
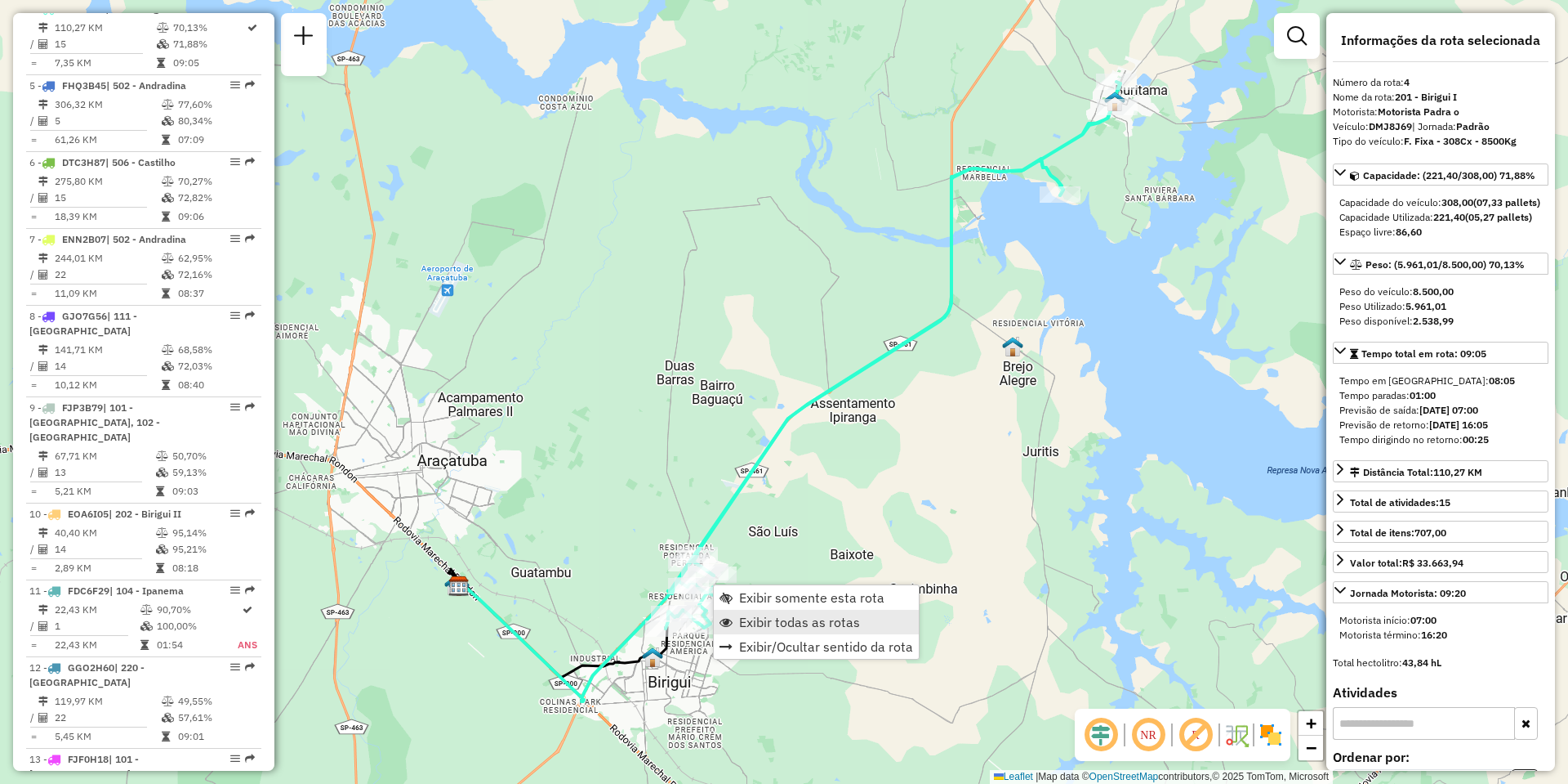
click at [775, 622] on span "Exibir todas as rotas" at bounding box center [800, 622] width 121 height 13
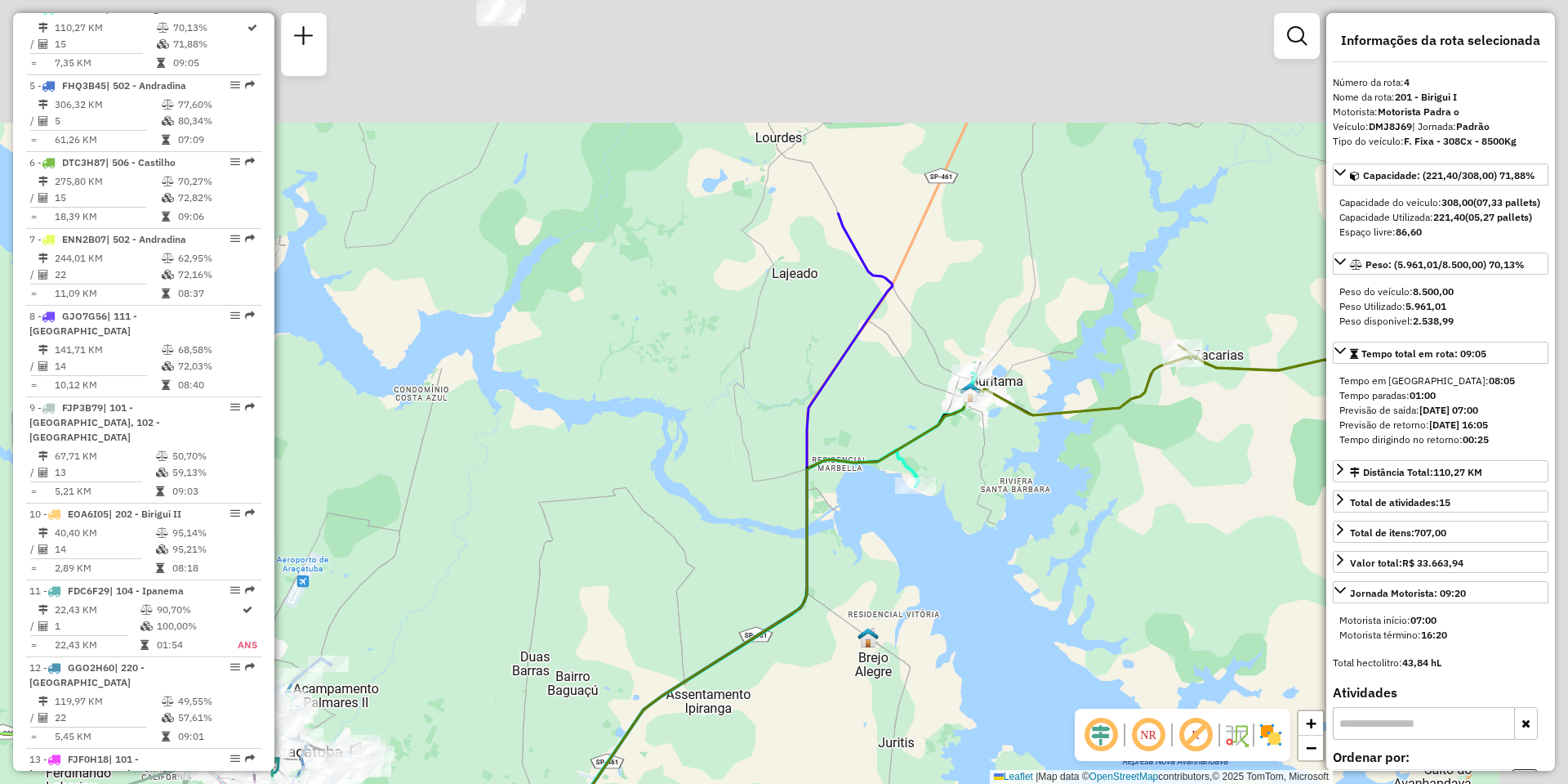
drag, startPoint x: 868, startPoint y: 372, endPoint x: 678, endPoint y: 498, distance: 228.0
click at [678, 498] on icon at bounding box center [603, 602] width 578 height 779
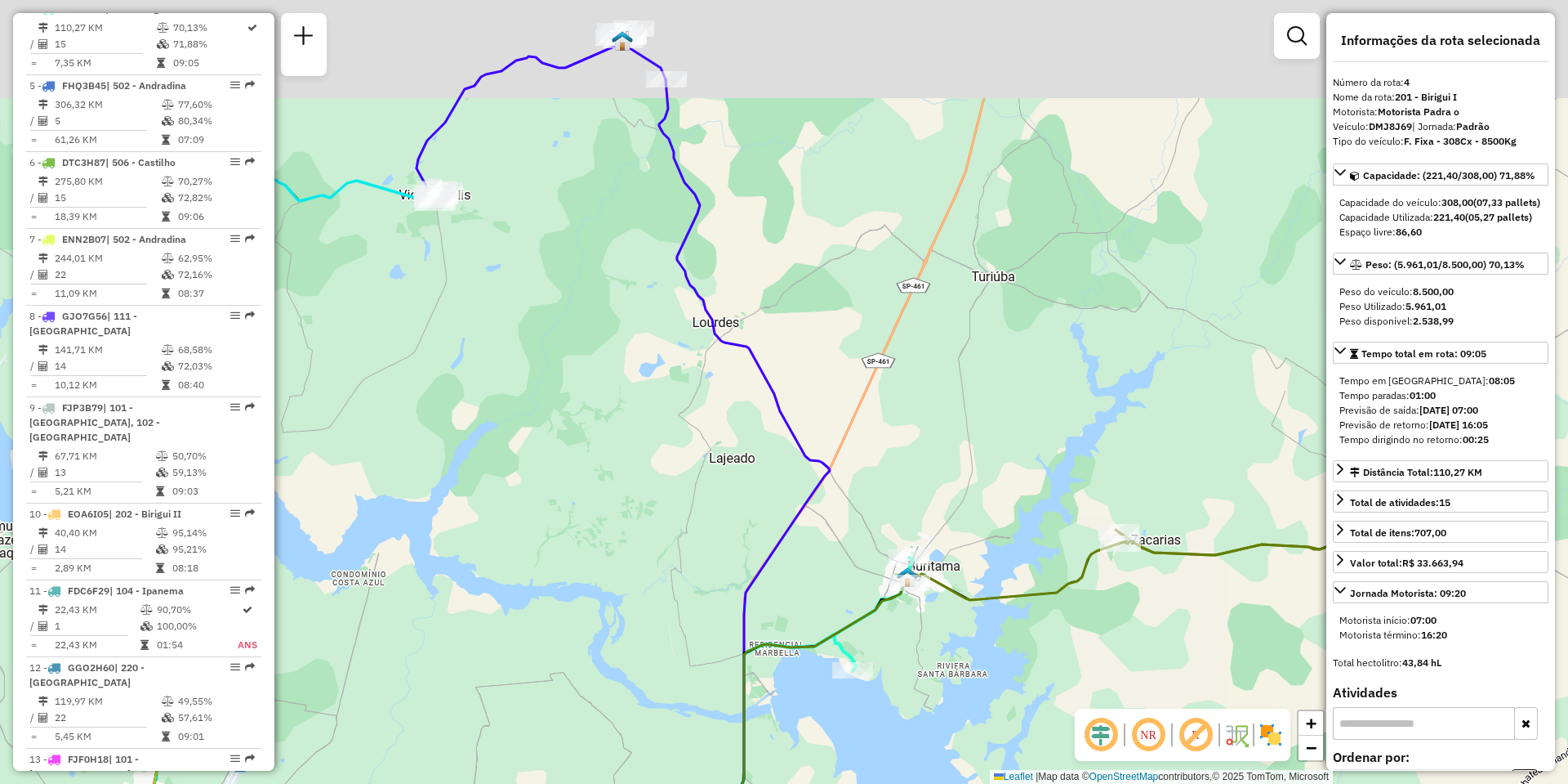
drag, startPoint x: 498, startPoint y: 119, endPoint x: 568, endPoint y: 229, distance: 130.4
click at [568, 229] on div "Janela de atendimento Grade de atendimento Capacidade Transportadoras Veículos …" at bounding box center [784, 392] width 1568 height 784
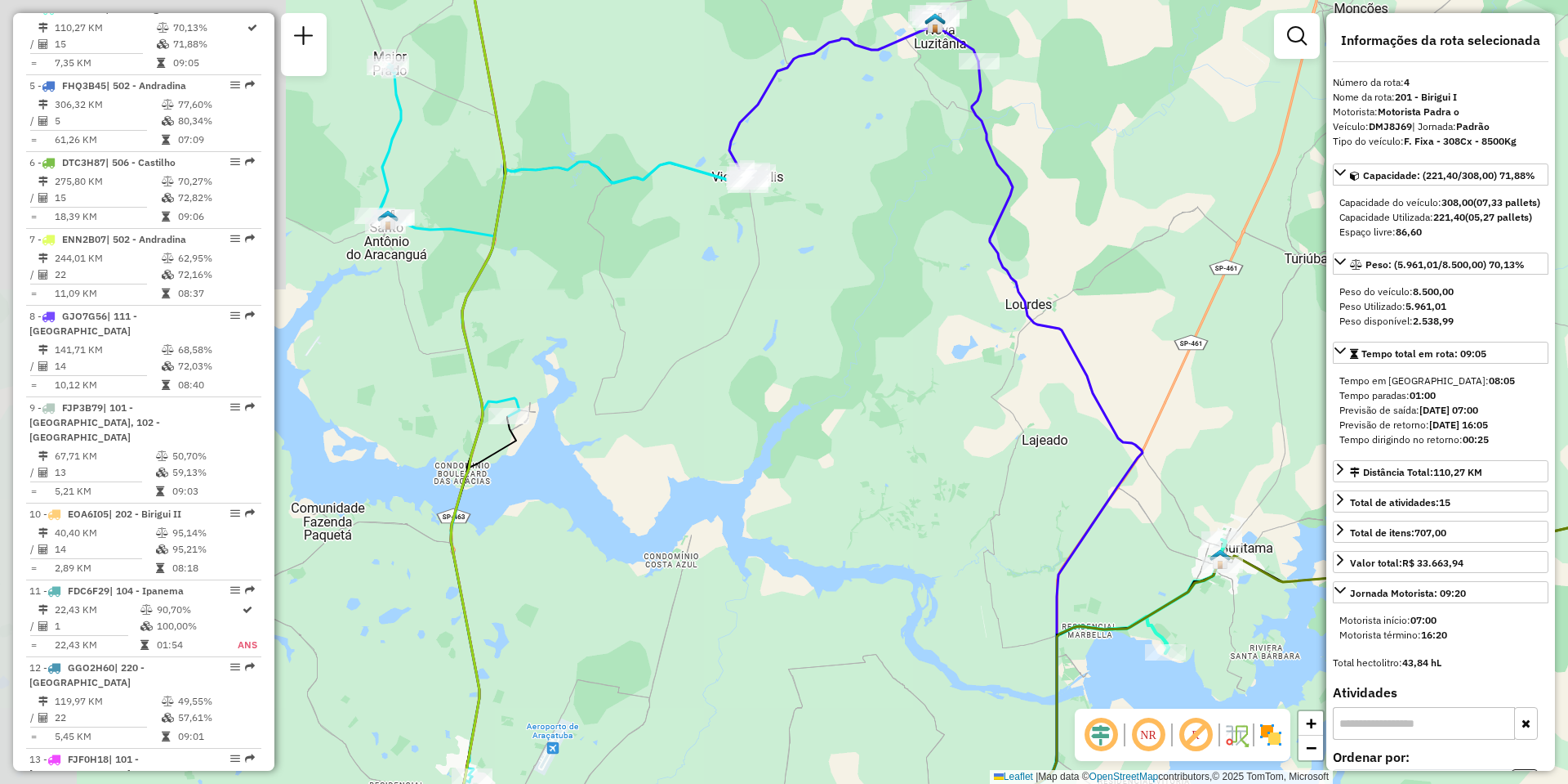
drag, startPoint x: 619, startPoint y: 237, endPoint x: 929, endPoint y: 217, distance: 310.6
click at [929, 217] on div "Janela de atendimento Grade de atendimento Capacidade Transportadoras Veículos …" at bounding box center [784, 392] width 1568 height 784
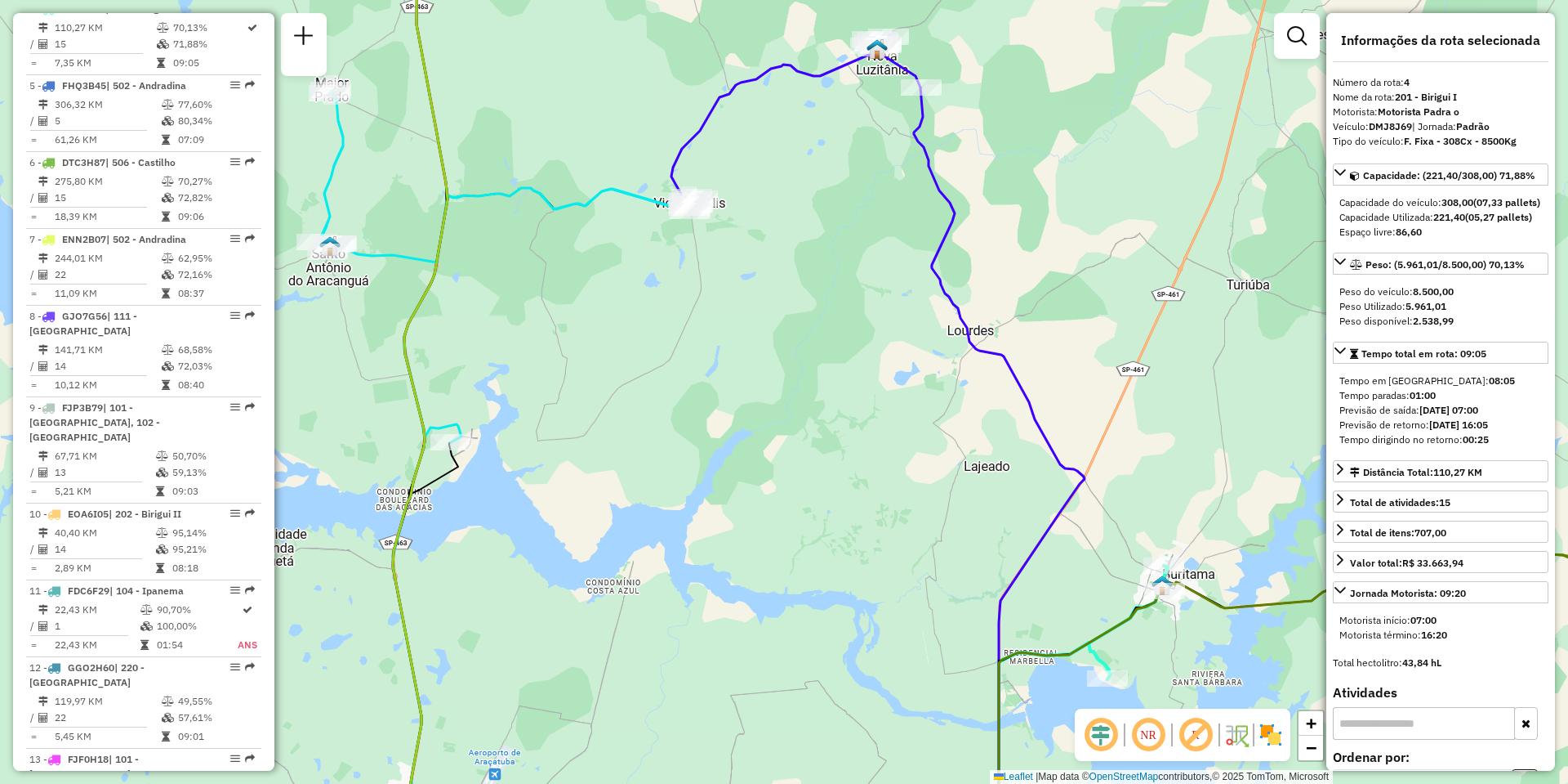
drag, startPoint x: 847, startPoint y: 263, endPoint x: 473, endPoint y: 157, distance: 388.7
click at [473, 157] on div "Janela de atendimento Grade de atendimento Capacidade Transportadoras Veículos …" at bounding box center [784, 392] width 1568 height 784
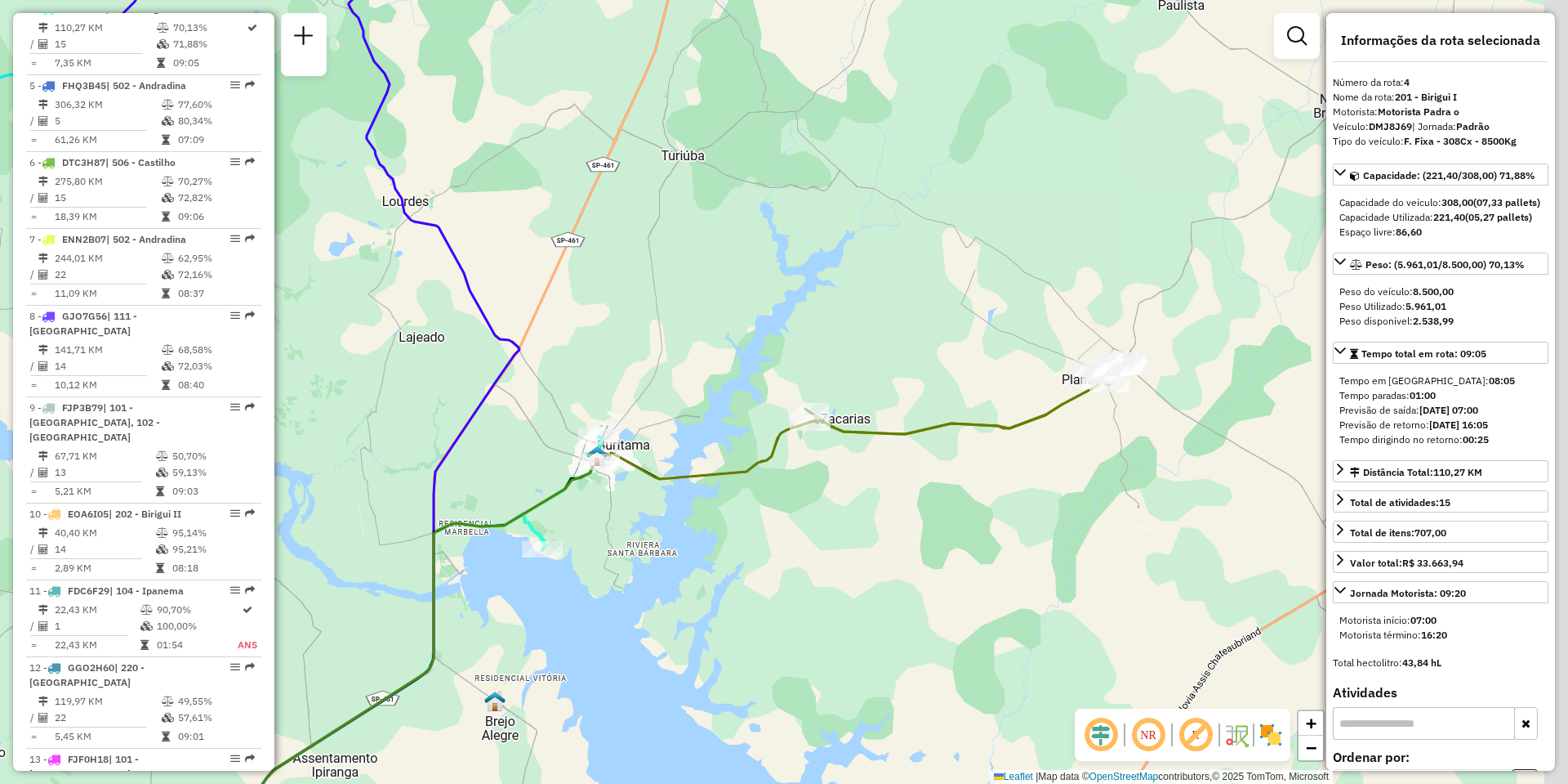
drag, startPoint x: 852, startPoint y: 401, endPoint x: 610, endPoint y: 355, distance: 246.3
click at [610, 355] on div "Janela de atendimento Grade de atendimento Capacidade Transportadoras Veículos …" at bounding box center [784, 392] width 1568 height 784
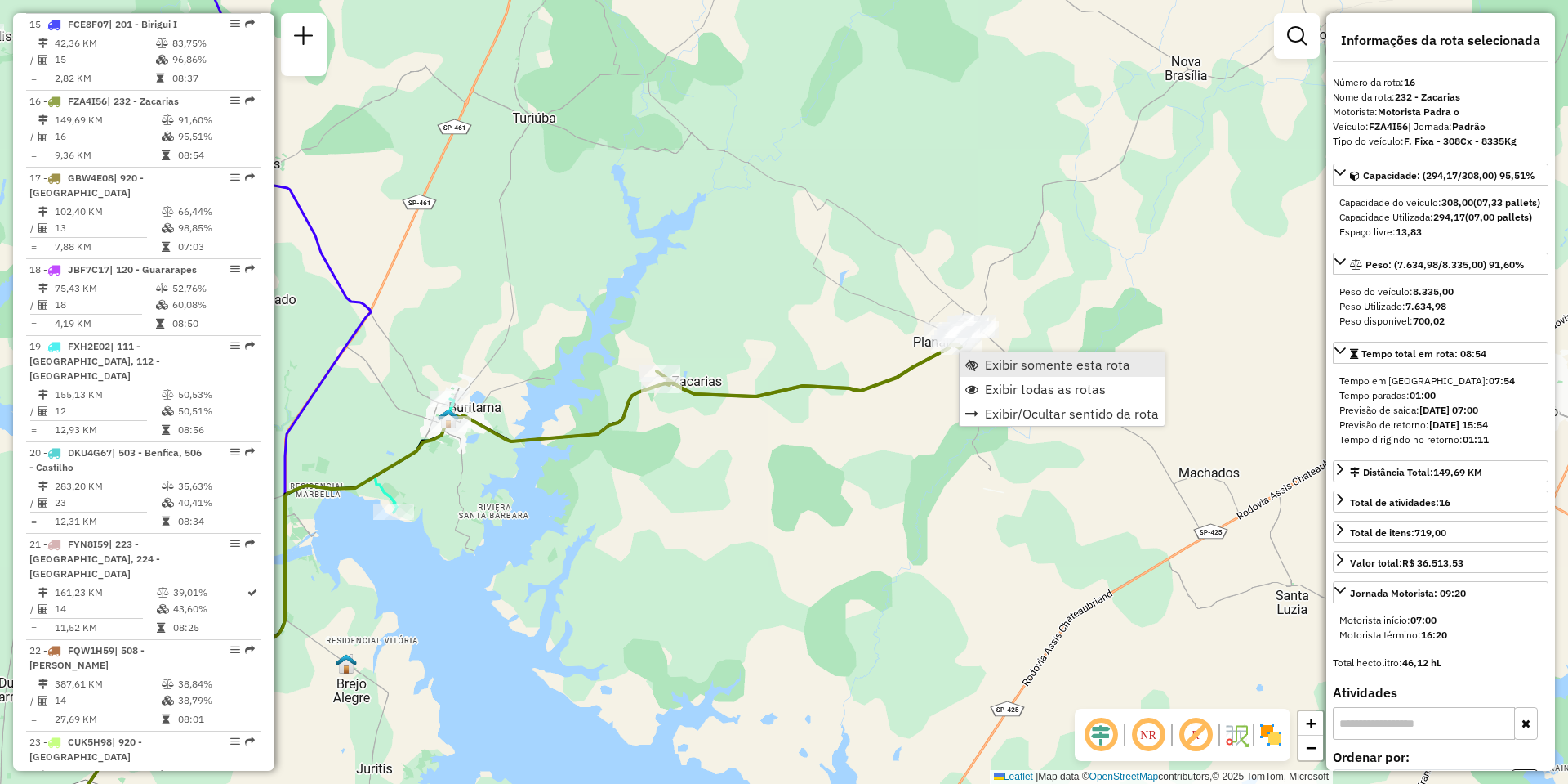
scroll to position [1867, 0]
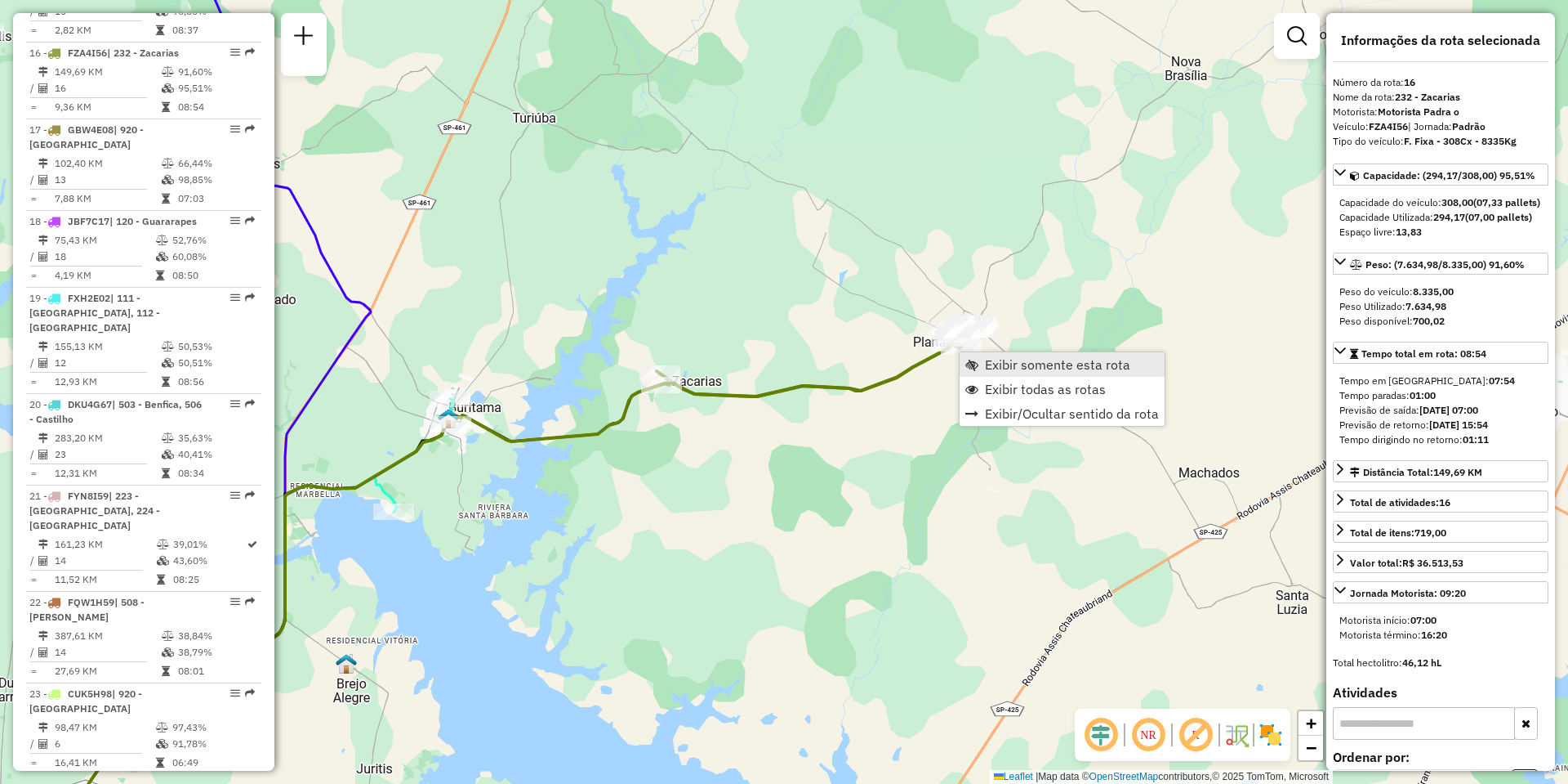
click at [1000, 364] on span "Exibir somente esta rota" at bounding box center [1057, 364] width 145 height 13
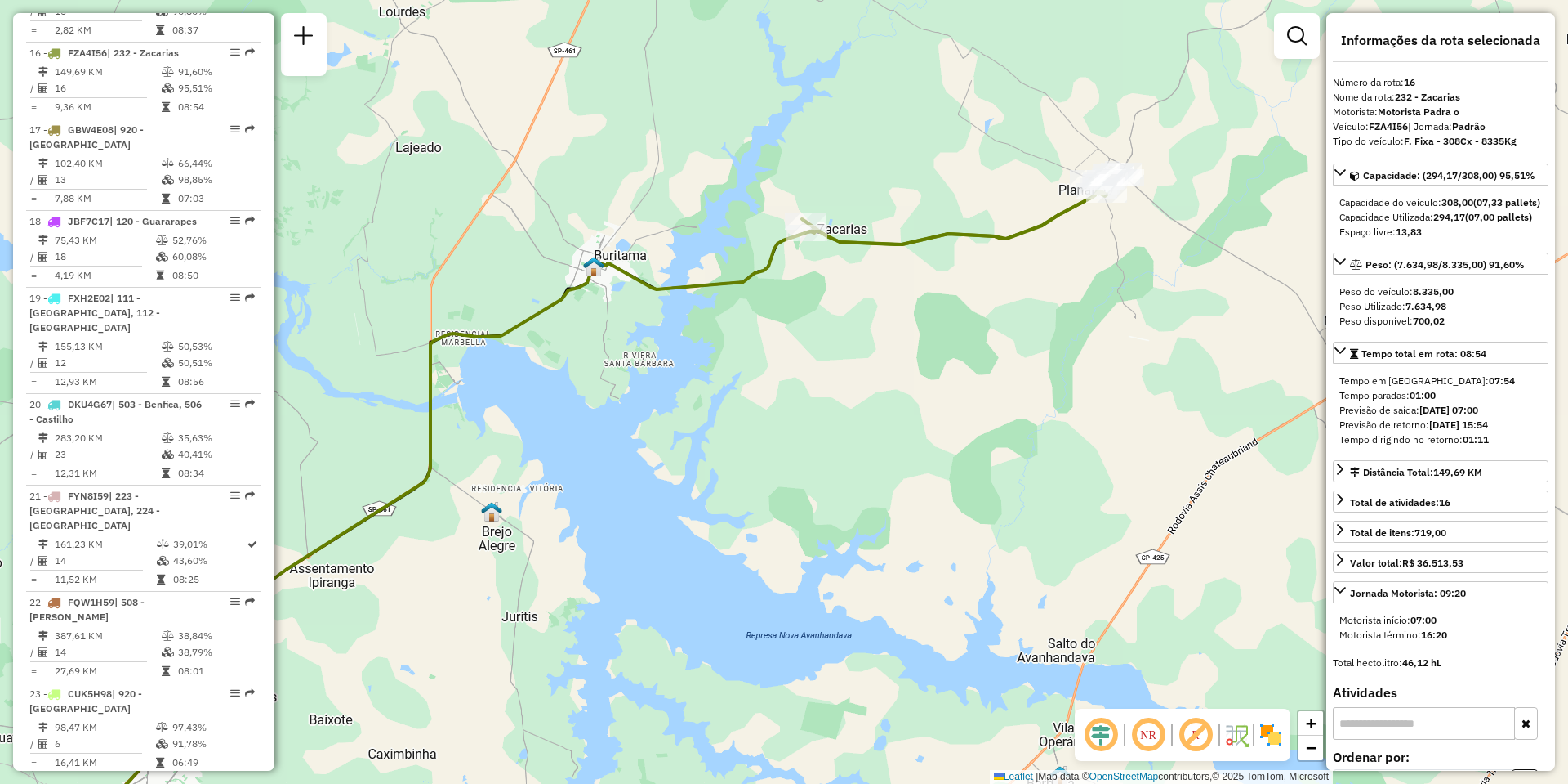
drag, startPoint x: 980, startPoint y: 359, endPoint x: 556, endPoint y: 438, distance: 431.3
click at [556, 438] on div "Janela de atendimento Grade de atendimento Capacidade Transportadoras Veículos …" at bounding box center [784, 392] width 1568 height 784
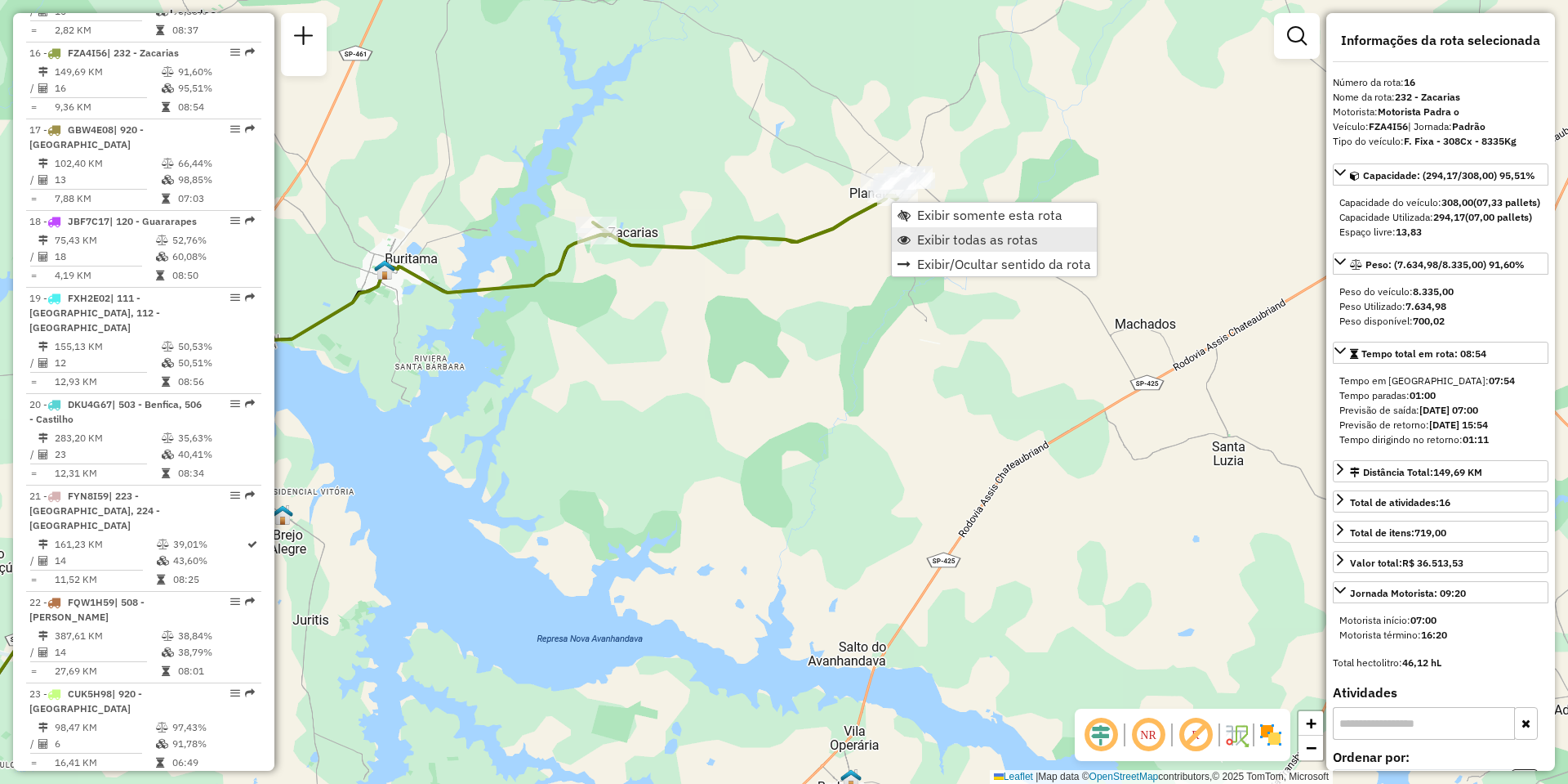
click at [929, 244] on span "Exibir todas as rotas" at bounding box center [977, 239] width 121 height 13
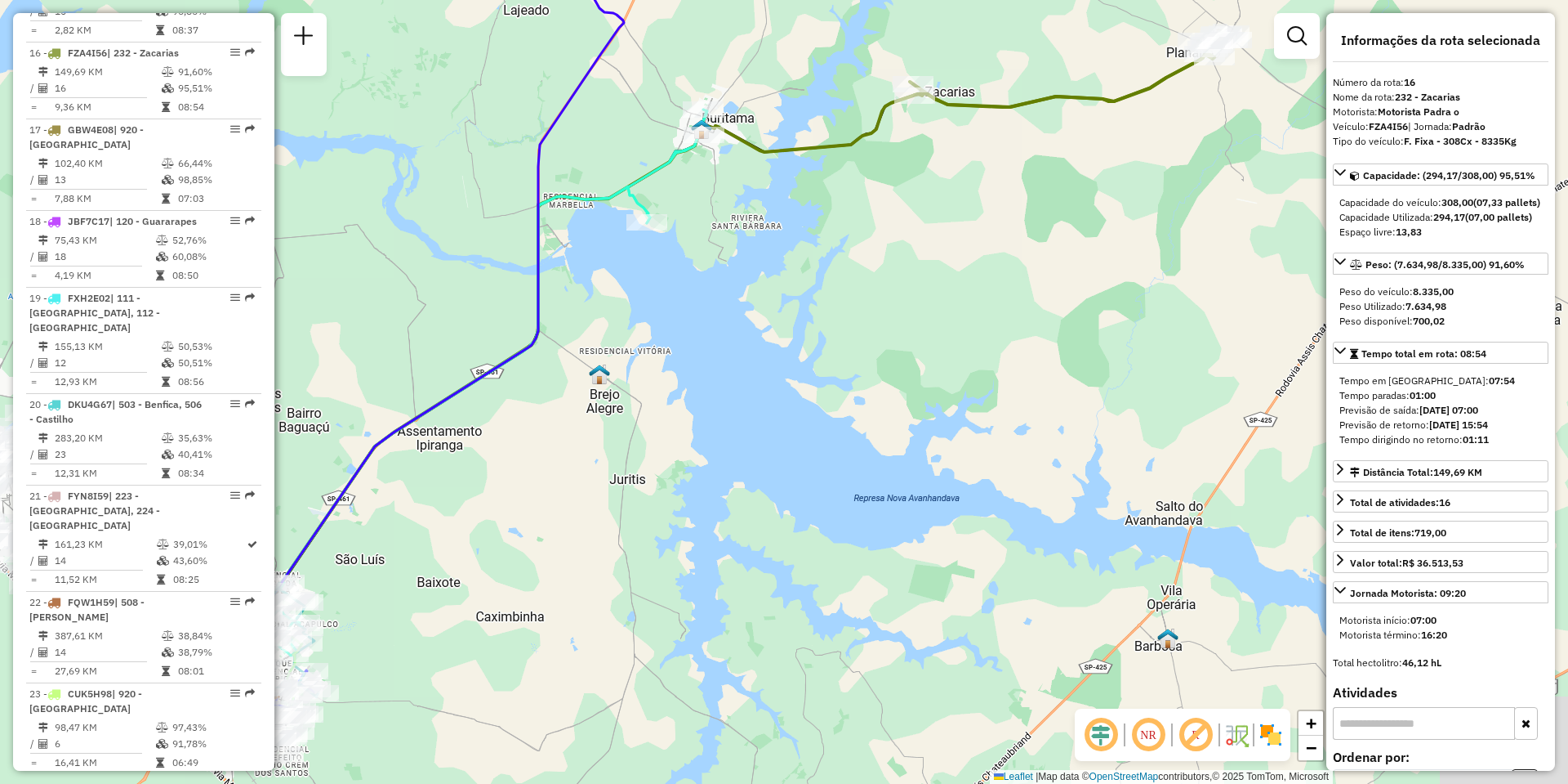
drag, startPoint x: 1041, startPoint y: 218, endPoint x: 1085, endPoint y: 209, distance: 44.9
click at [1085, 209] on div "Janela de atendimento Grade de atendimento Capacidade Transportadoras Veículos …" at bounding box center [784, 392] width 1568 height 784
drag, startPoint x: 802, startPoint y: 327, endPoint x: 962, endPoint y: 289, distance: 164.5
click at [962, 289] on div "Janela de atendimento Grade de atendimento Capacidade Transportadoras Veículos …" at bounding box center [784, 392] width 1568 height 784
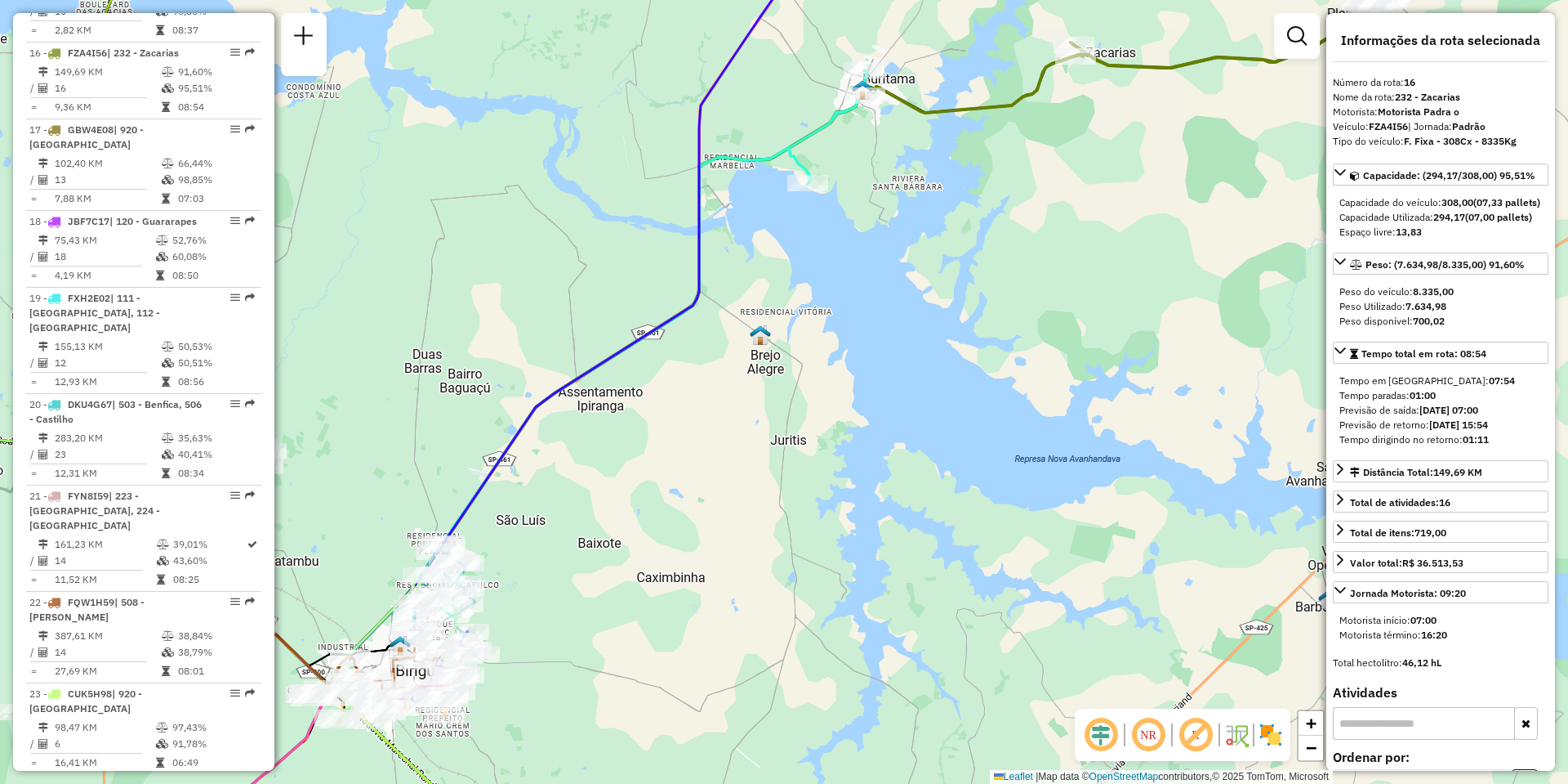
drag, startPoint x: 584, startPoint y: 281, endPoint x: 1087, endPoint y: 219, distance: 506.8
click at [1087, 219] on div "Janela de atendimento Grade de atendimento Capacidade Transportadoras Veículos …" at bounding box center [784, 392] width 1568 height 784
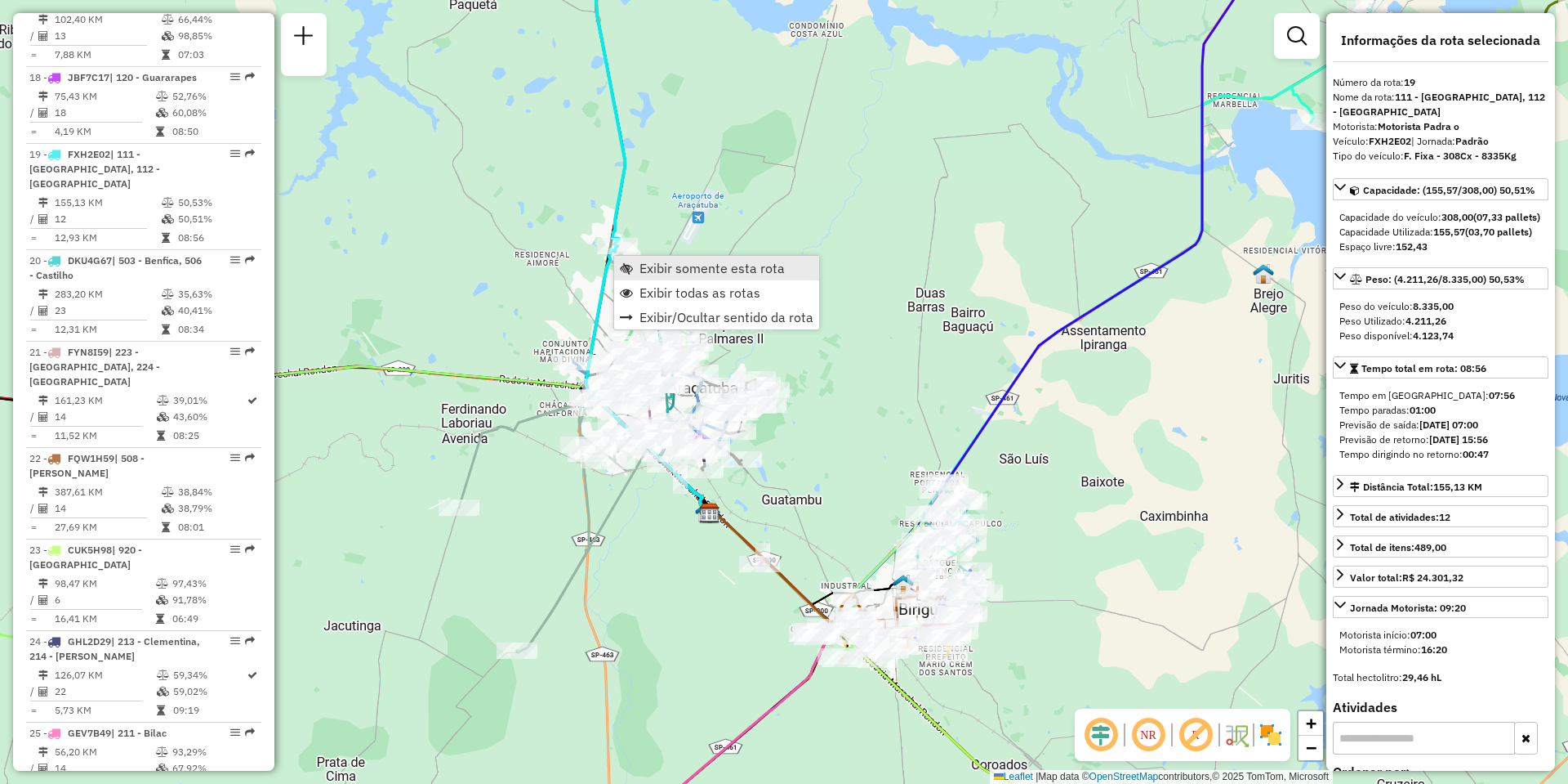
scroll to position [2126, 0]
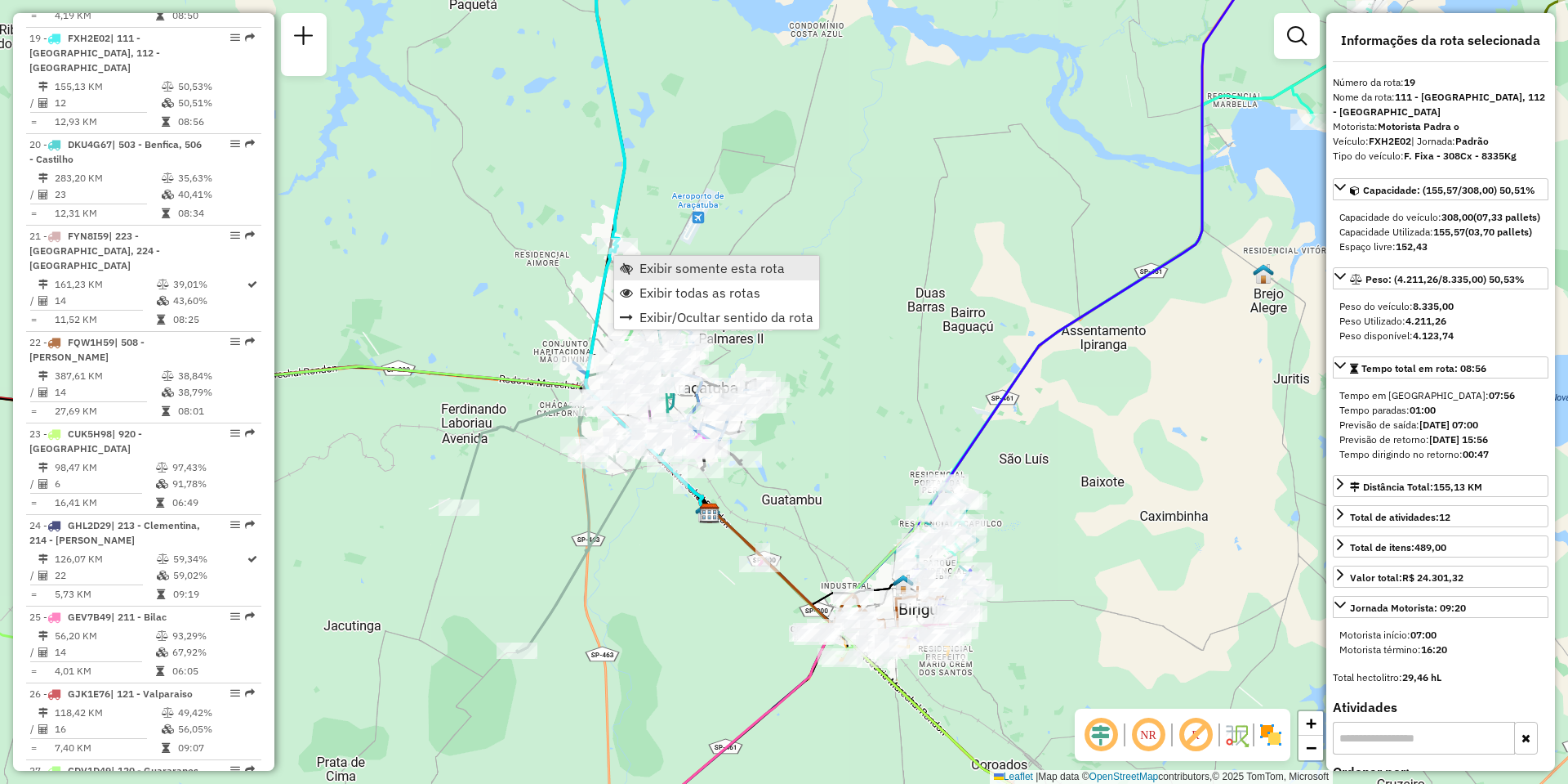
click at [649, 258] on link "Exibir somente esta rota" at bounding box center [716, 267] width 205 height 24
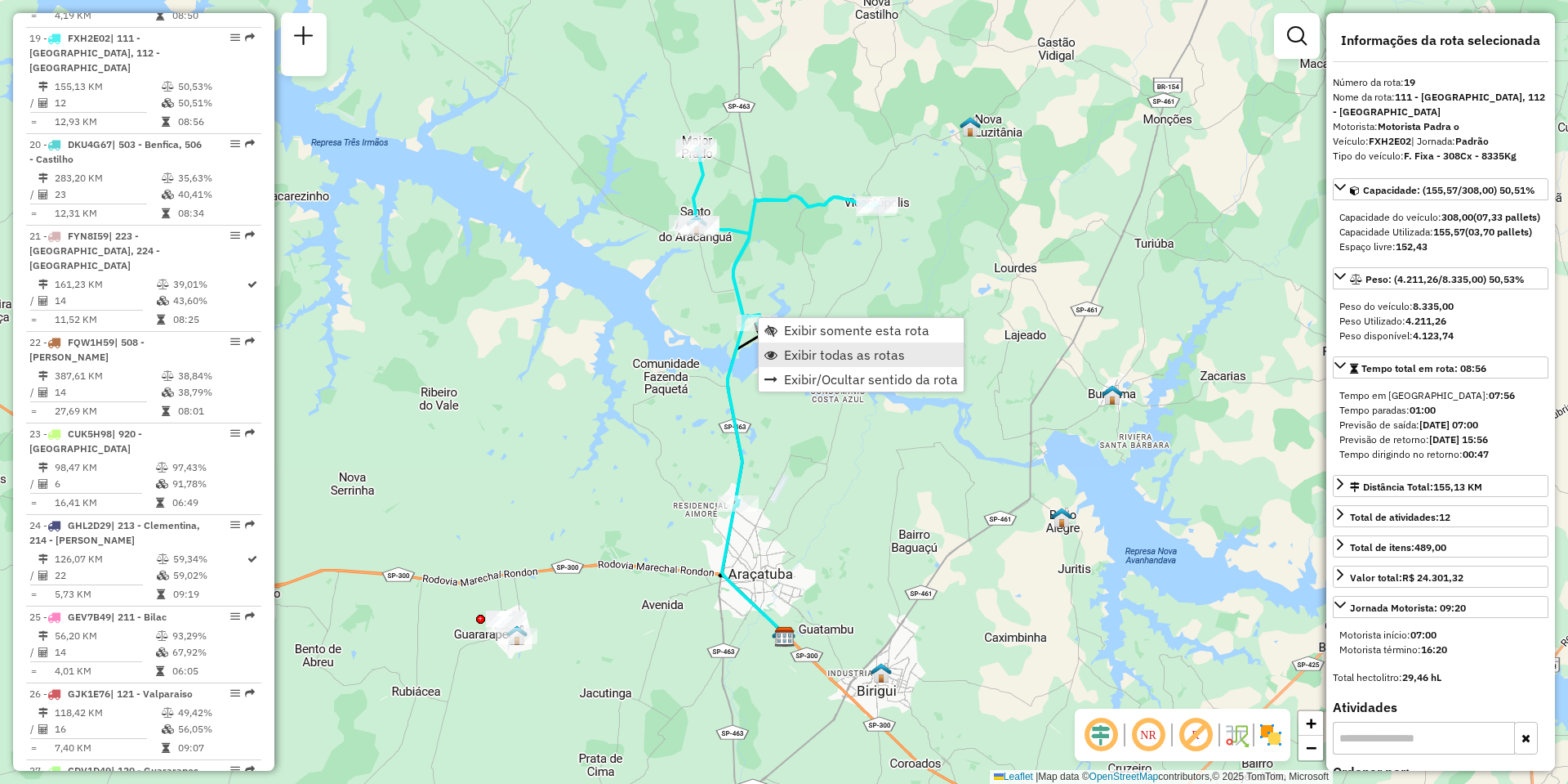
click at [789, 361] on span "Exibir todas as rotas" at bounding box center [844, 355] width 121 height 13
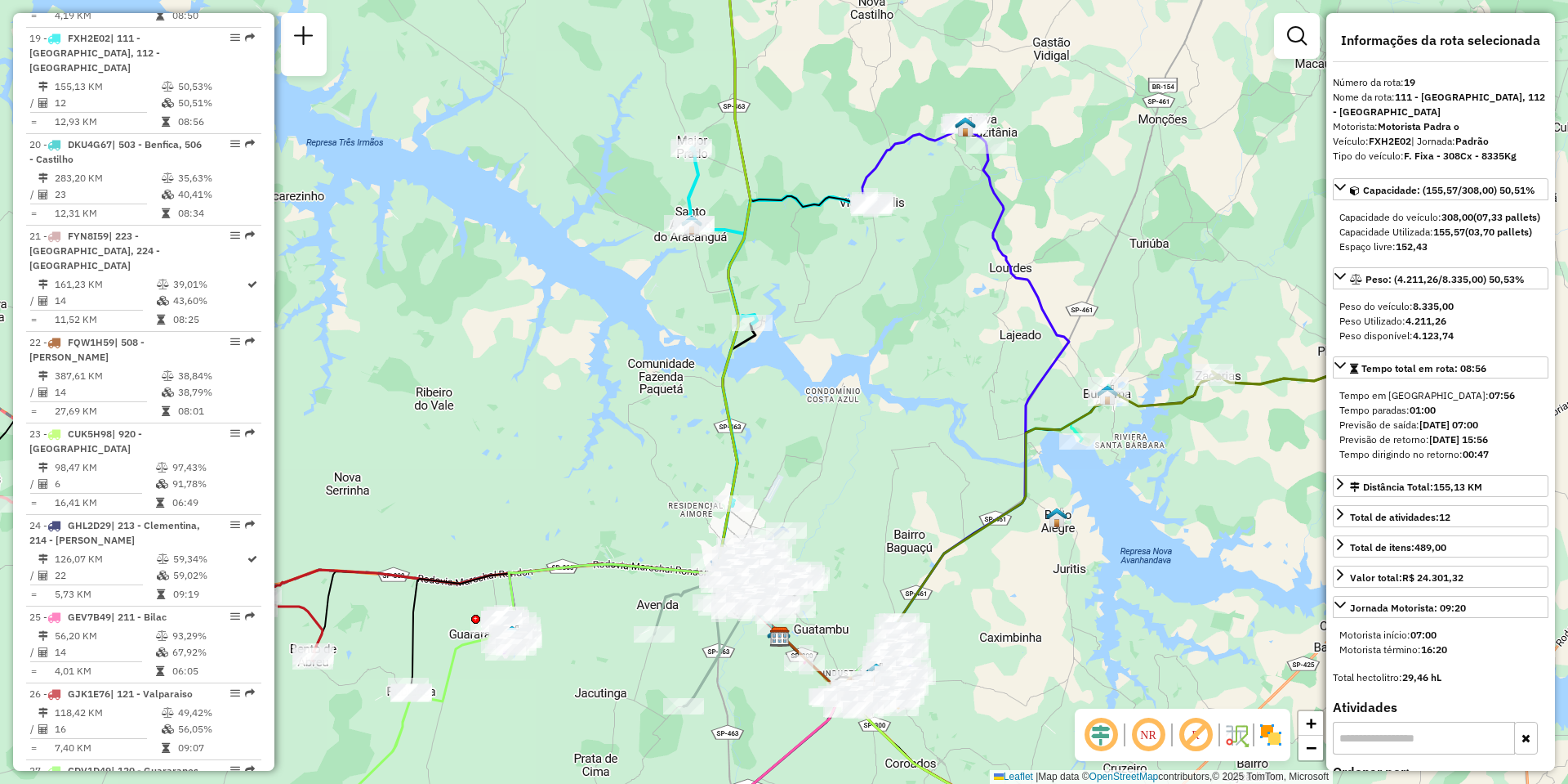
drag, startPoint x: 604, startPoint y: 536, endPoint x: 610, endPoint y: 397, distance: 139.1
click at [604, 394] on div "Janela de atendimento Grade de atendimento Capacidade Transportadoras Veículos …" at bounding box center [784, 392] width 1568 height 784
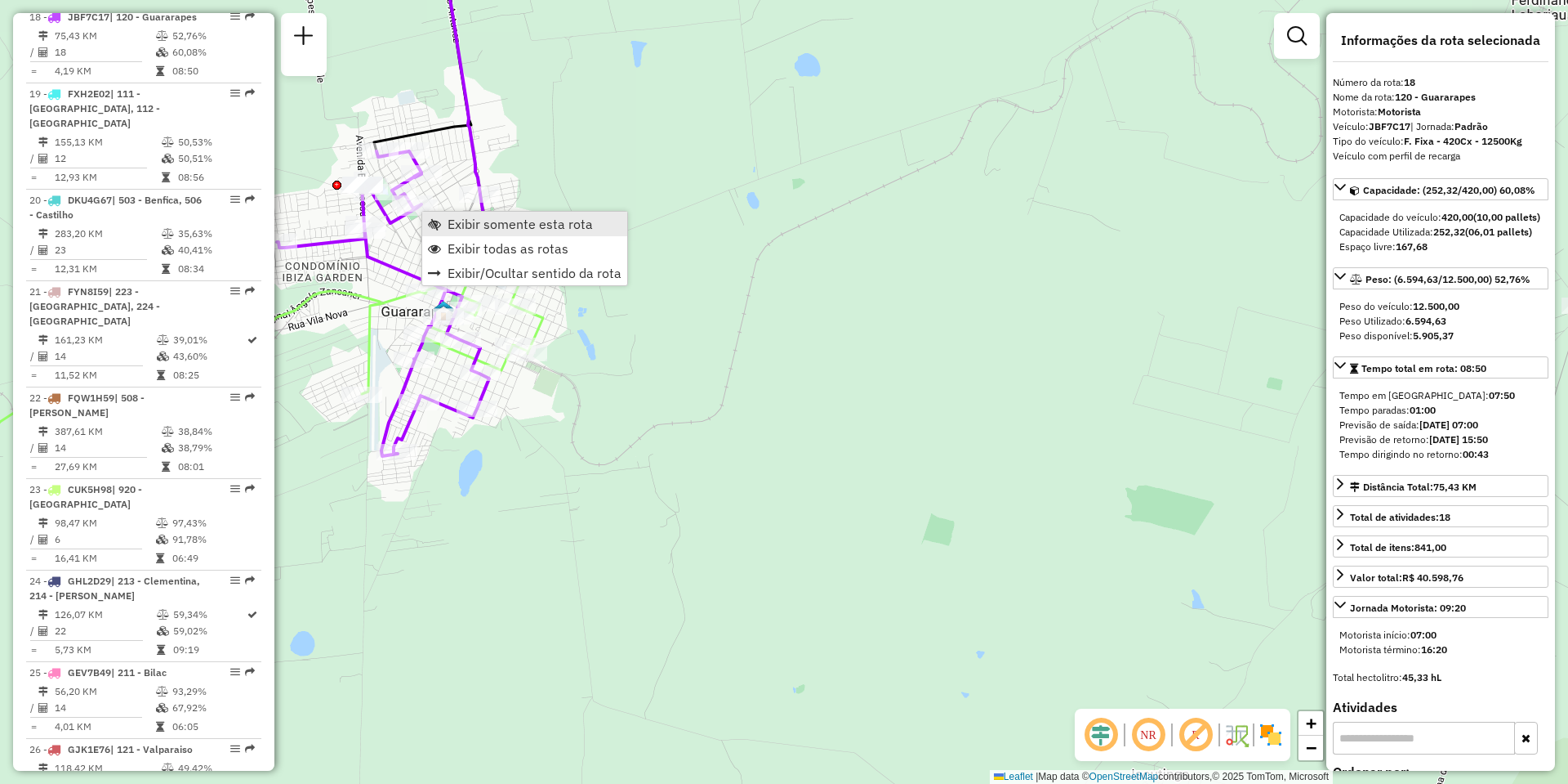
scroll to position [2034, 0]
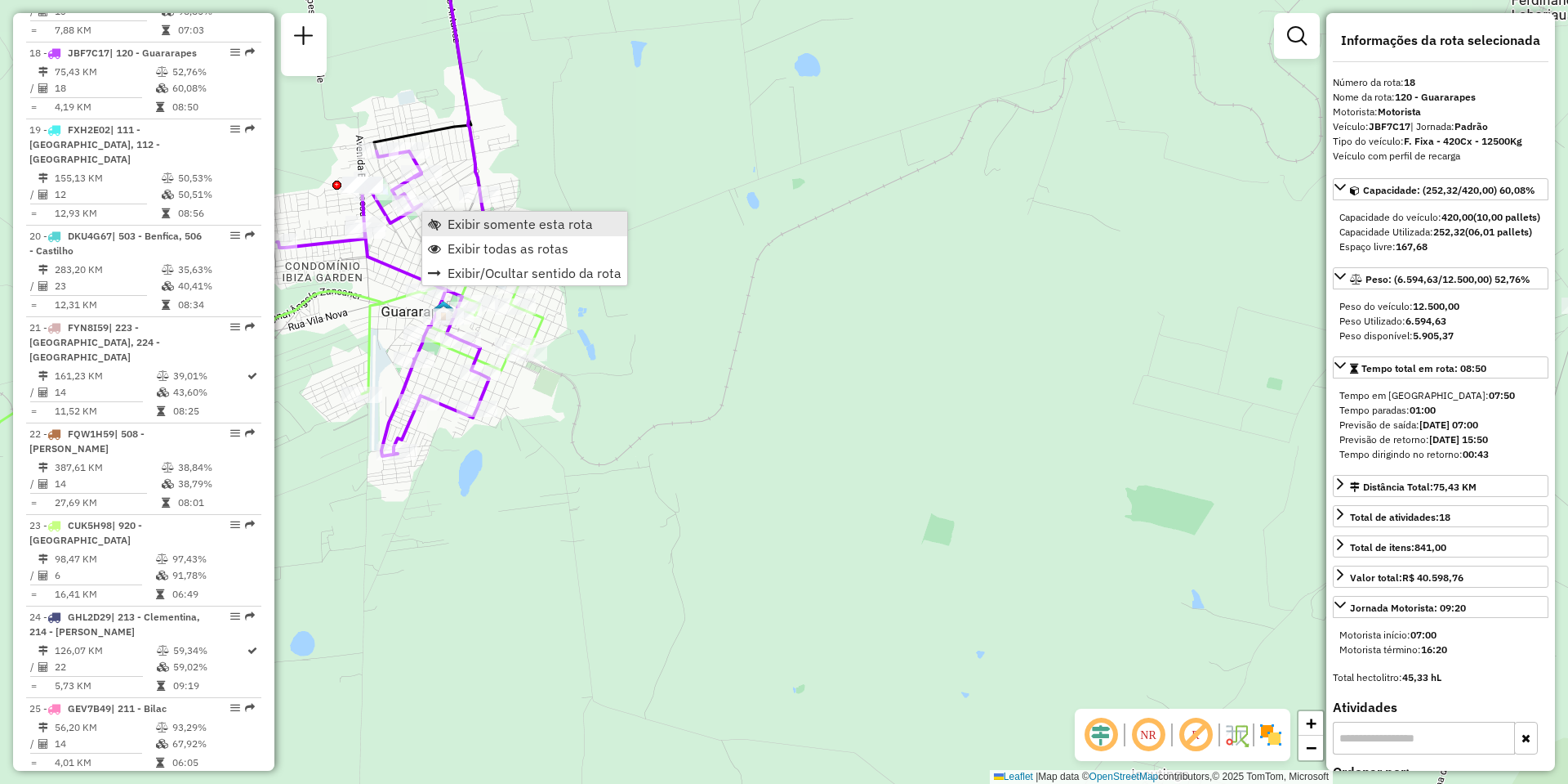
click at [524, 227] on span "Exibir somente esta rota" at bounding box center [519, 224] width 145 height 13
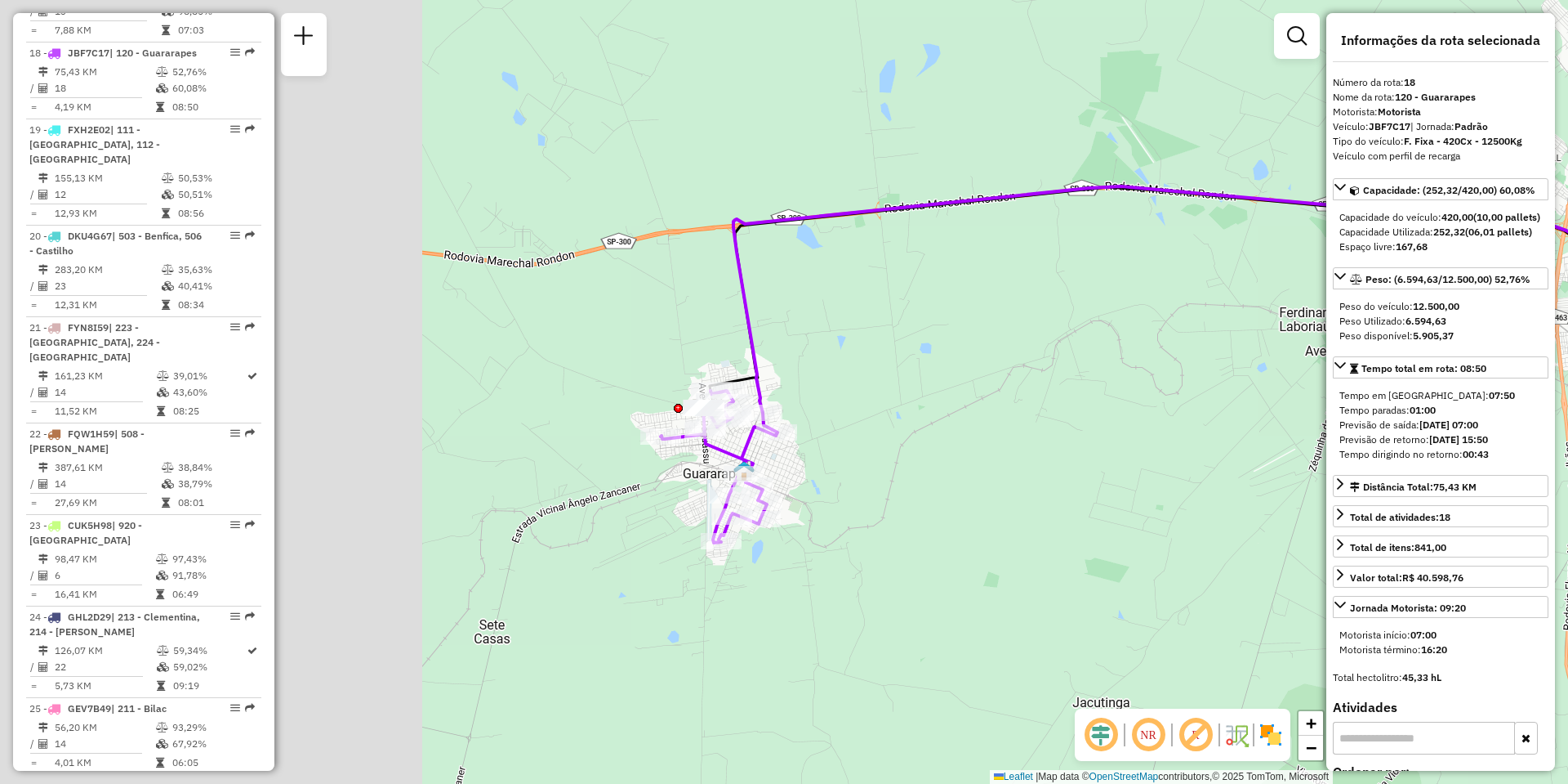
drag, startPoint x: 501, startPoint y: 295, endPoint x: 965, endPoint y: 272, distance: 464.6
click at [967, 266] on div "Janela de atendimento Grade de atendimento Capacidade Transportadoras Veículos …" at bounding box center [784, 392] width 1568 height 784
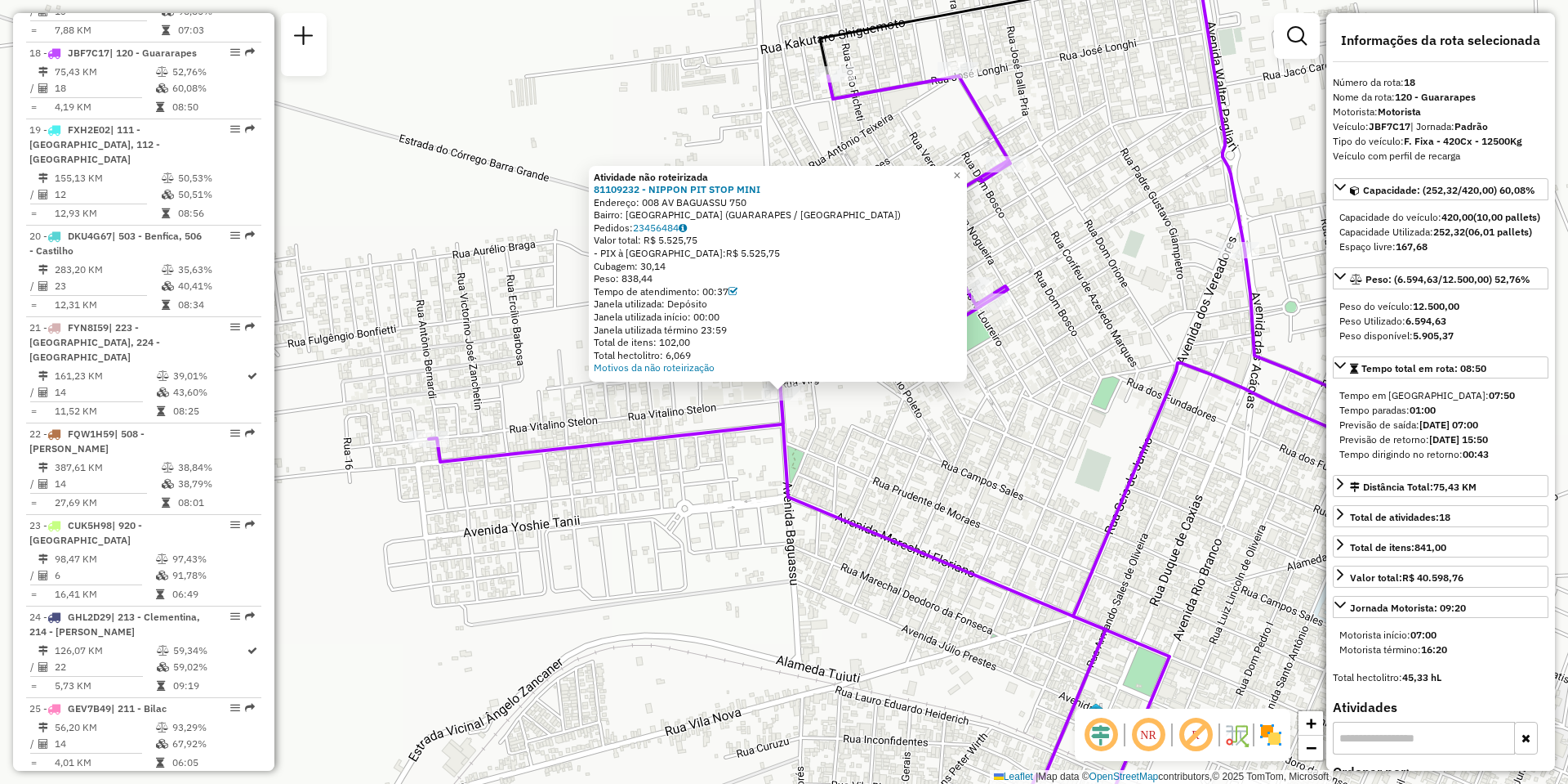
click at [572, 332] on div "Atividade não roteirizada 81109232 - NIPPON PIT STOP MINI Endereço: 008 AV BAGU…" at bounding box center [784, 392] width 1568 height 784
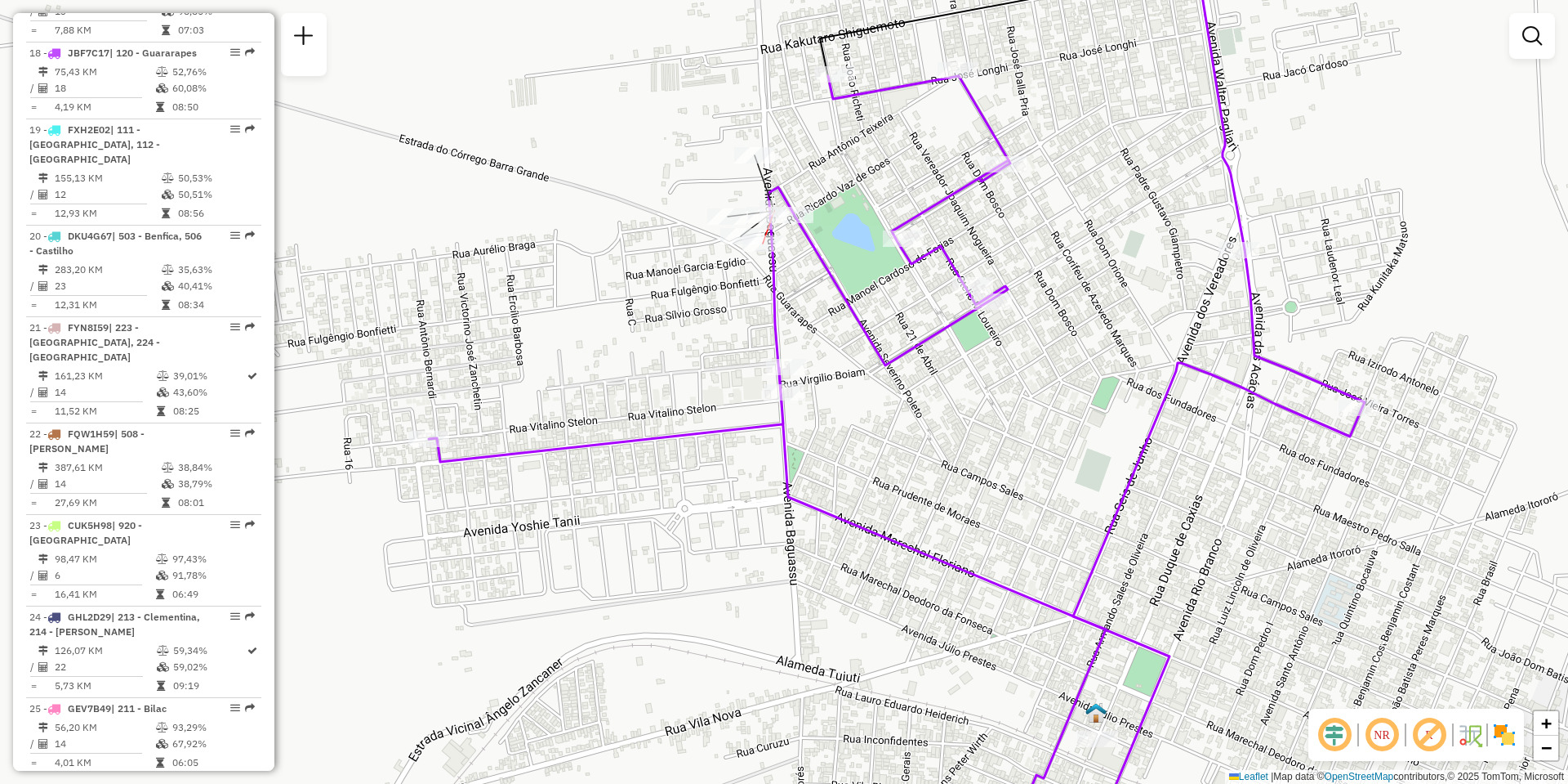
click at [779, 283] on icon at bounding box center [896, 468] width 936 height 786
select select "**********"
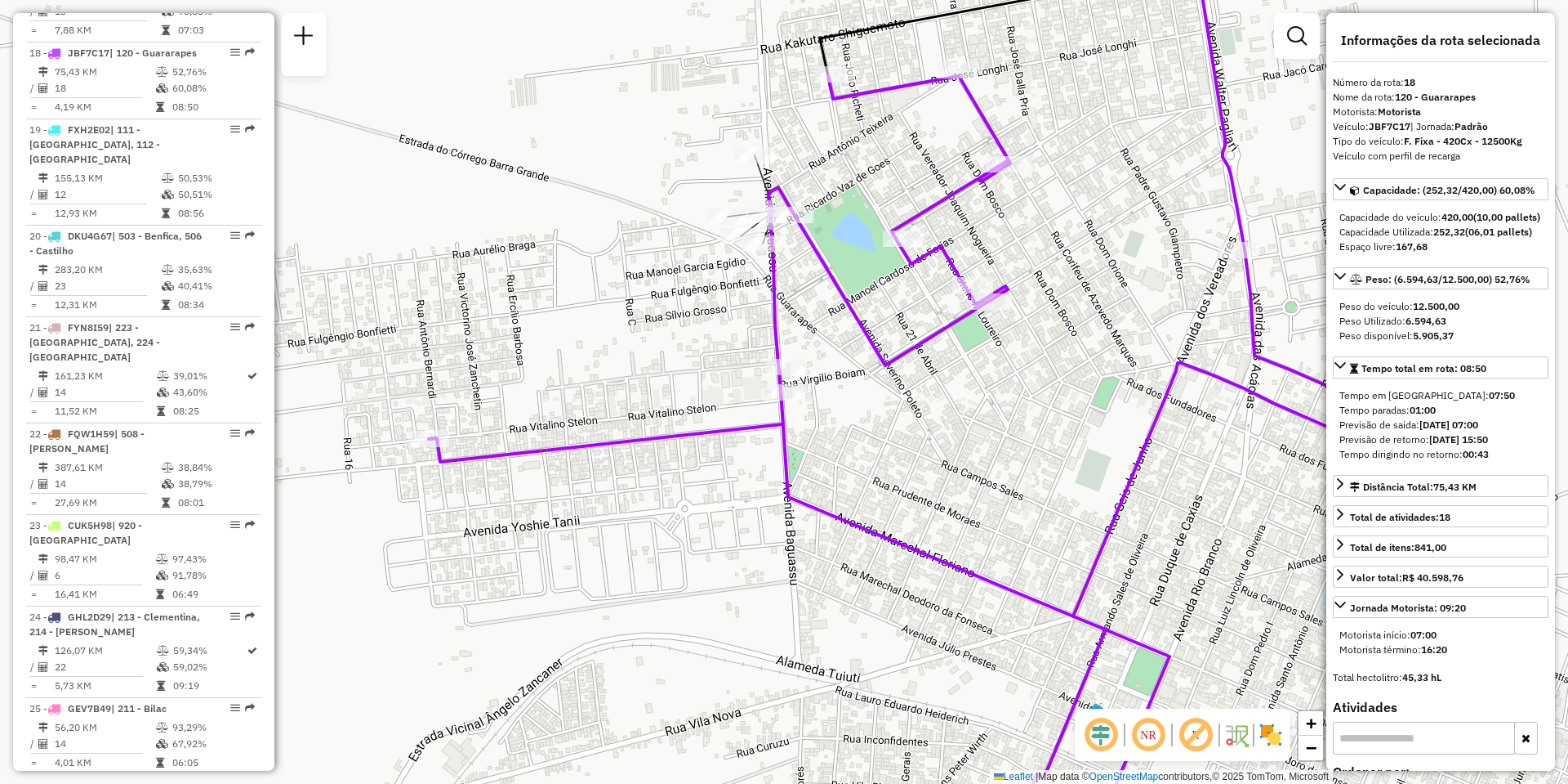
click at [809, 280] on div "Janela de atendimento Grade de atendimento Capacidade Transportadoras Veículos …" at bounding box center [784, 392] width 1568 height 784
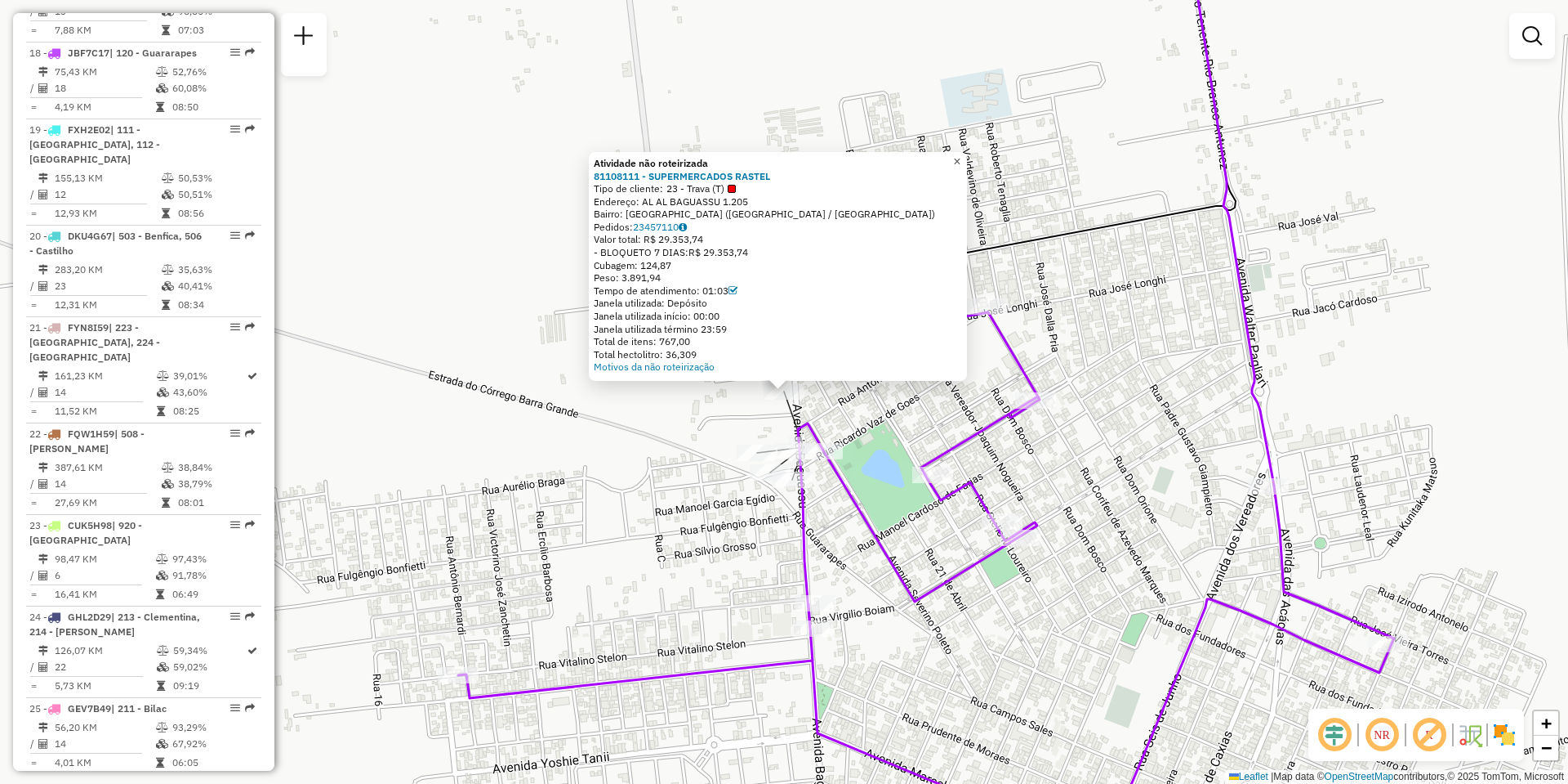
click at [967, 161] on link "×" at bounding box center [958, 161] width 20 height 20
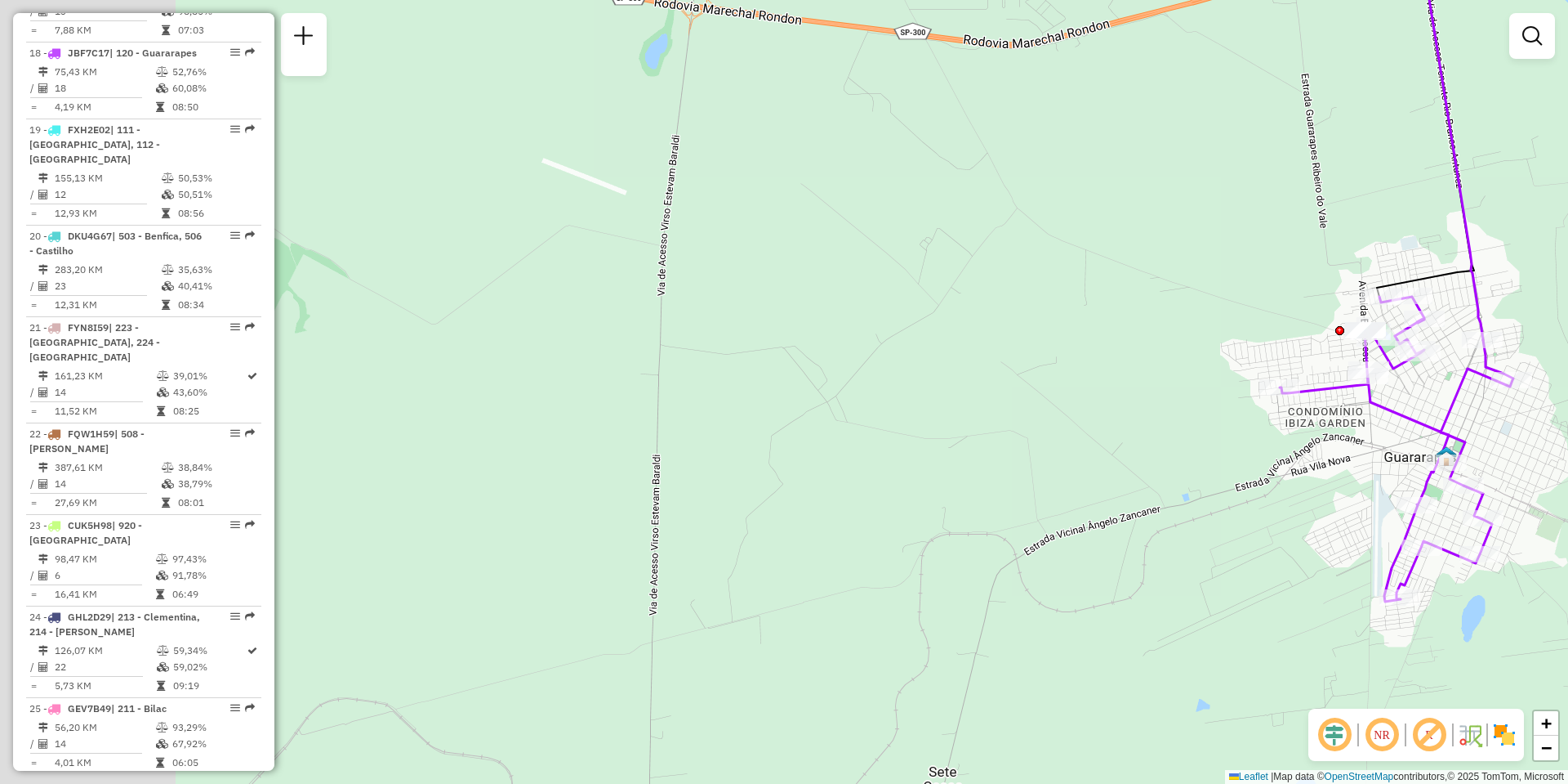
drag, startPoint x: 856, startPoint y: 478, endPoint x: 1273, endPoint y: 423, distance: 420.6
click at [1274, 425] on div "Janela de atendimento Grade de atendimento Capacidade Transportadoras Veículos …" at bounding box center [784, 392] width 1568 height 784
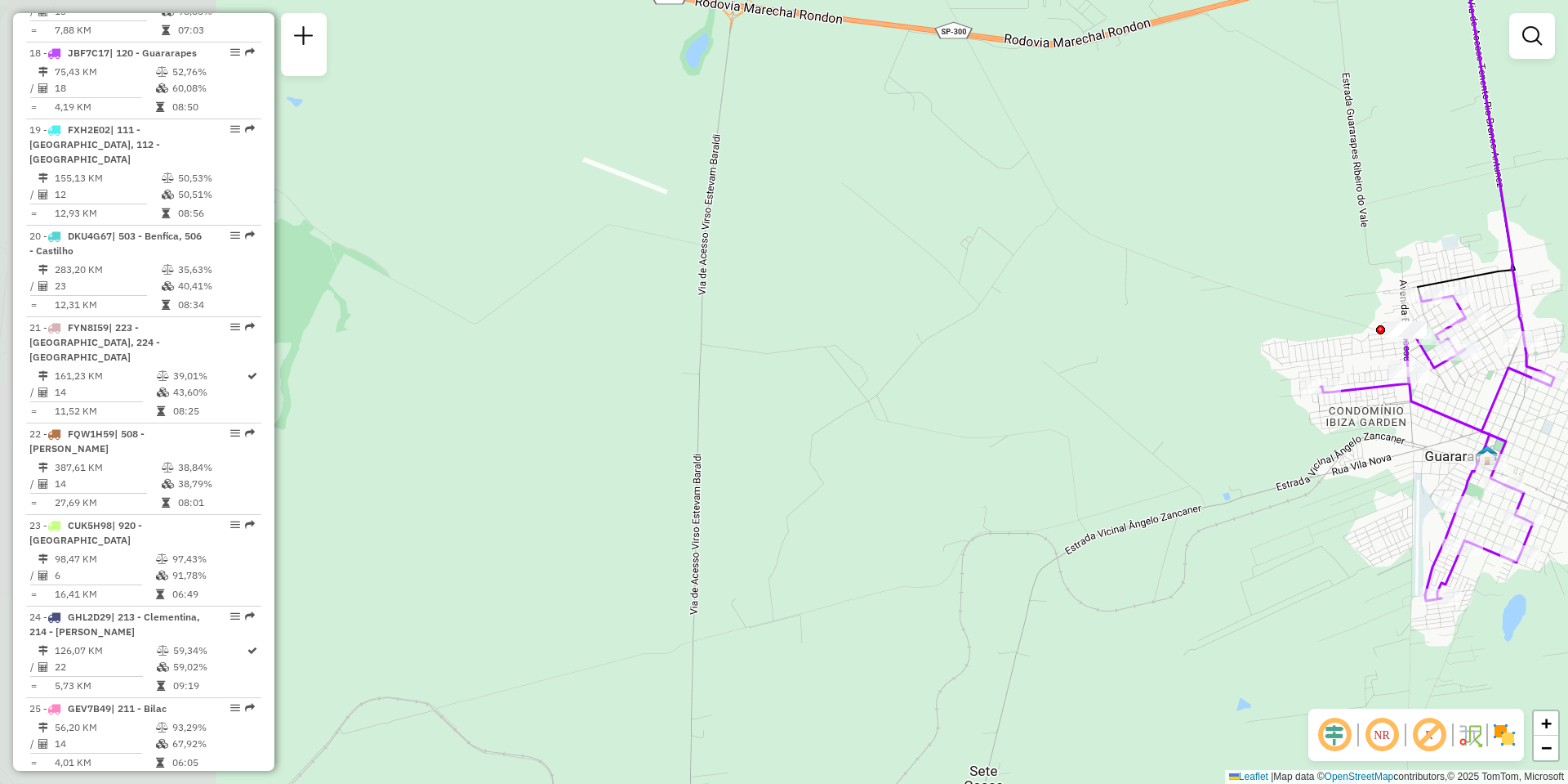
drag, startPoint x: 1108, startPoint y: 453, endPoint x: 1194, endPoint y: 457, distance: 86.1
click at [1120, 455] on div "Janela de atendimento Grade de atendimento Capacidade Transportadoras Veículos …" at bounding box center [784, 392] width 1568 height 784
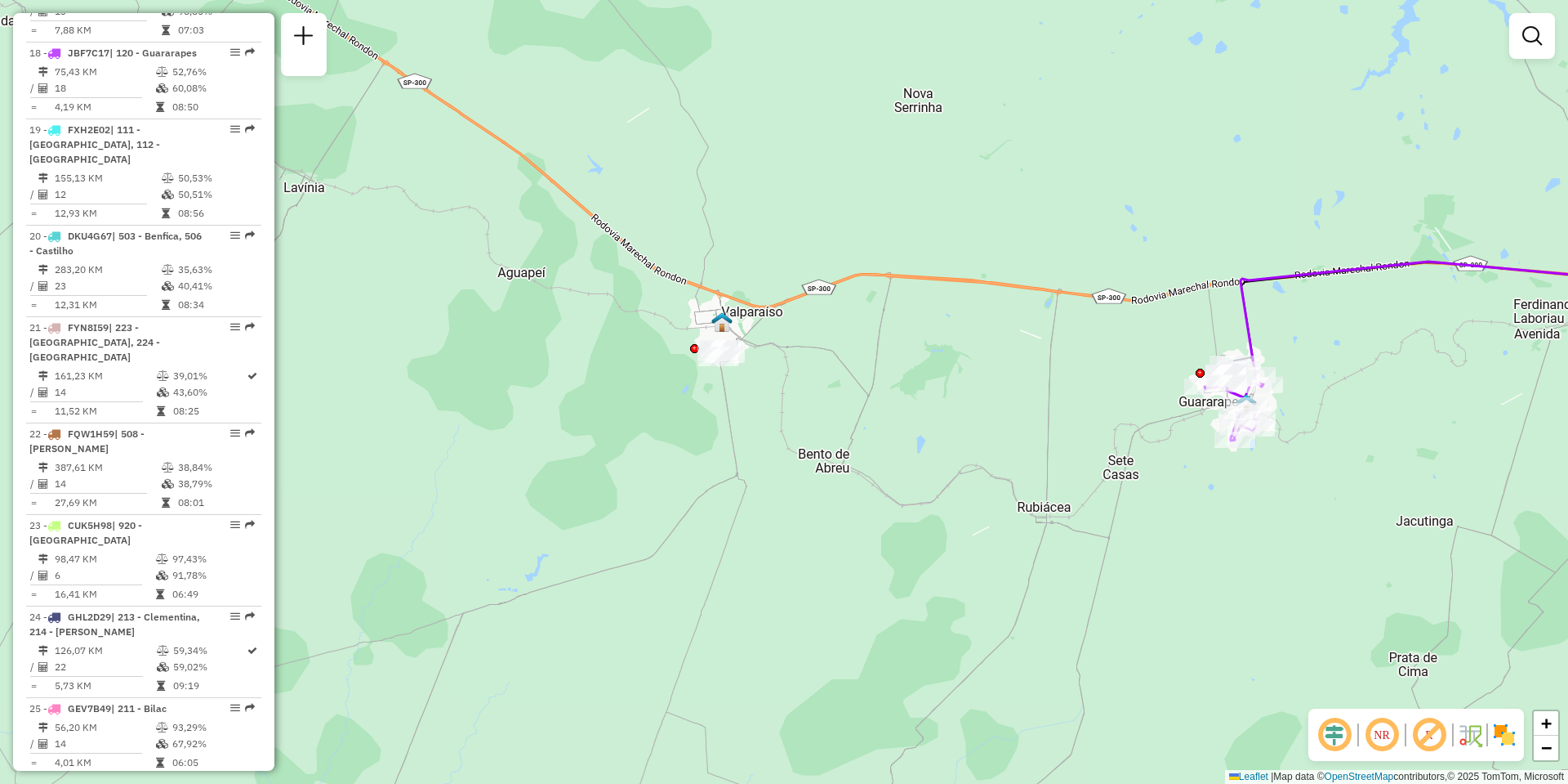
drag, startPoint x: 1075, startPoint y: 365, endPoint x: 425, endPoint y: 369, distance: 650.0
click at [425, 369] on div "Janela de atendimento Grade de atendimento Capacidade Transportadoras Veículos …" at bounding box center [784, 392] width 1568 height 784
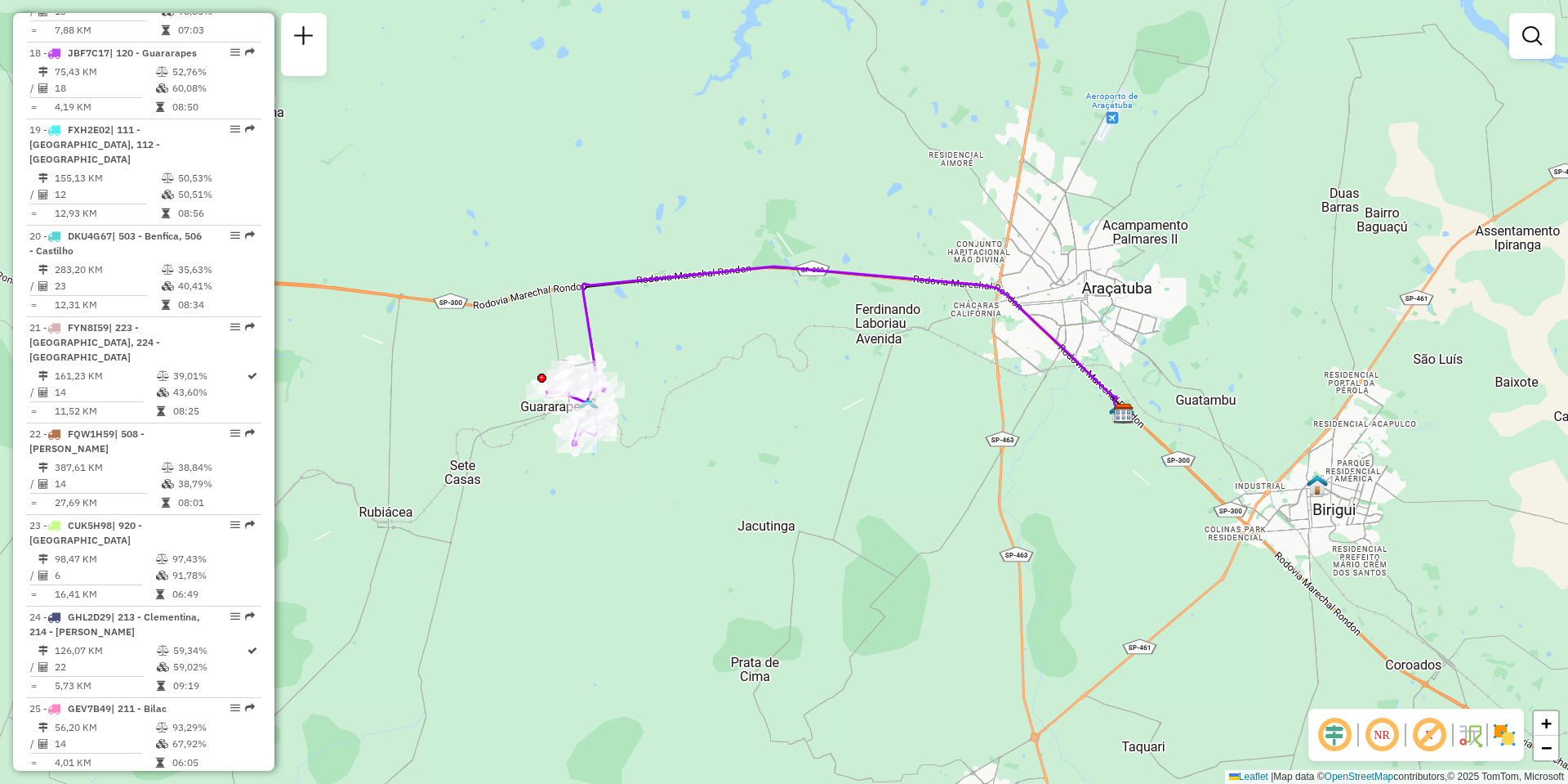
drag, startPoint x: 908, startPoint y: 358, endPoint x: 385, endPoint y: 342, distance: 523.2
click at [385, 342] on div "Janela de atendimento Grade de atendimento Capacidade Transportadoras Veículos …" at bounding box center [784, 392] width 1568 height 784
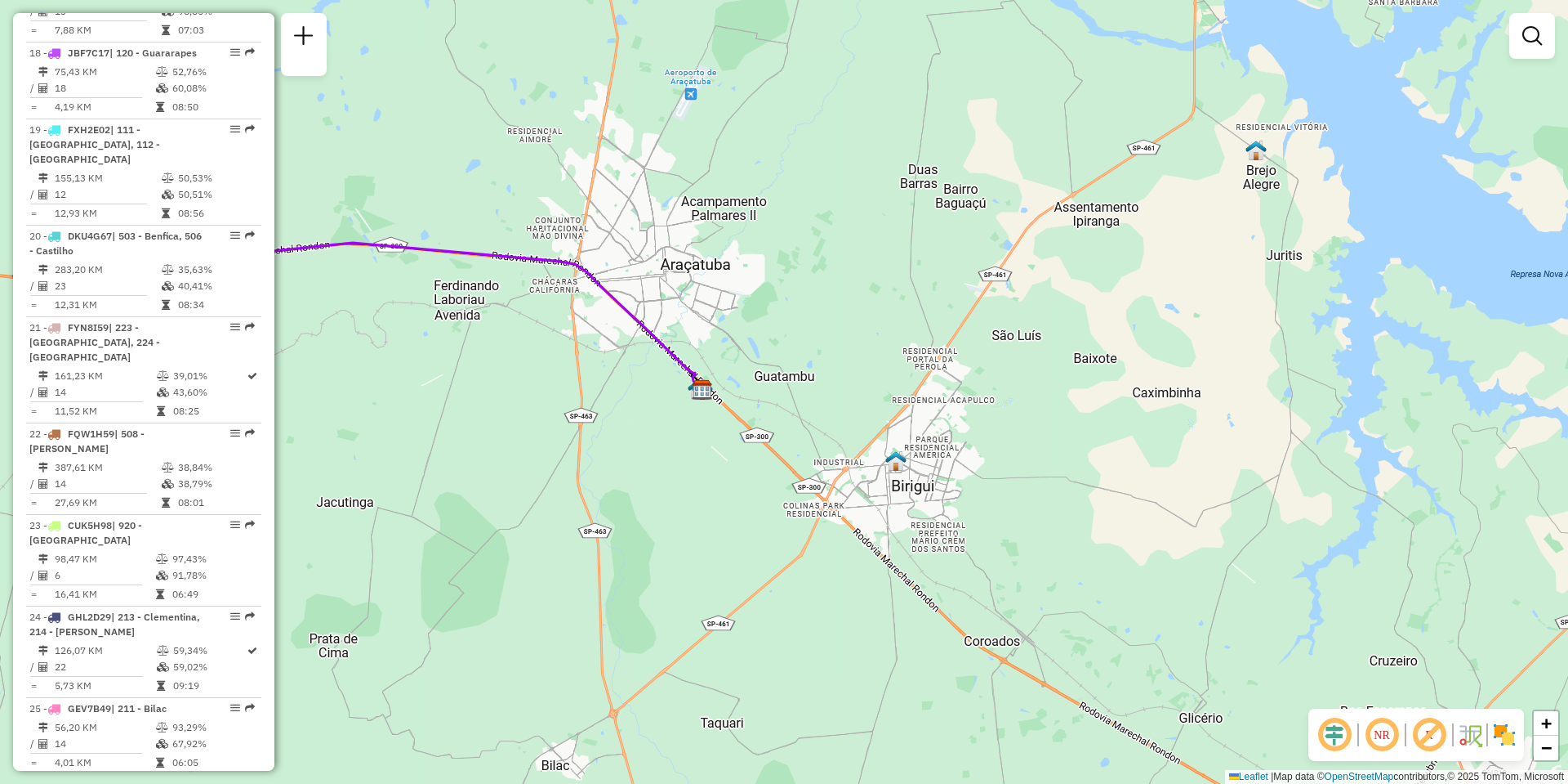
drag, startPoint x: 653, startPoint y: 381, endPoint x: 1064, endPoint y: 342, distance: 412.8
click at [1064, 342] on div "Janela de atendimento Grade de atendimento Capacidade Transportadoras Veículos …" at bounding box center [784, 392] width 1568 height 784
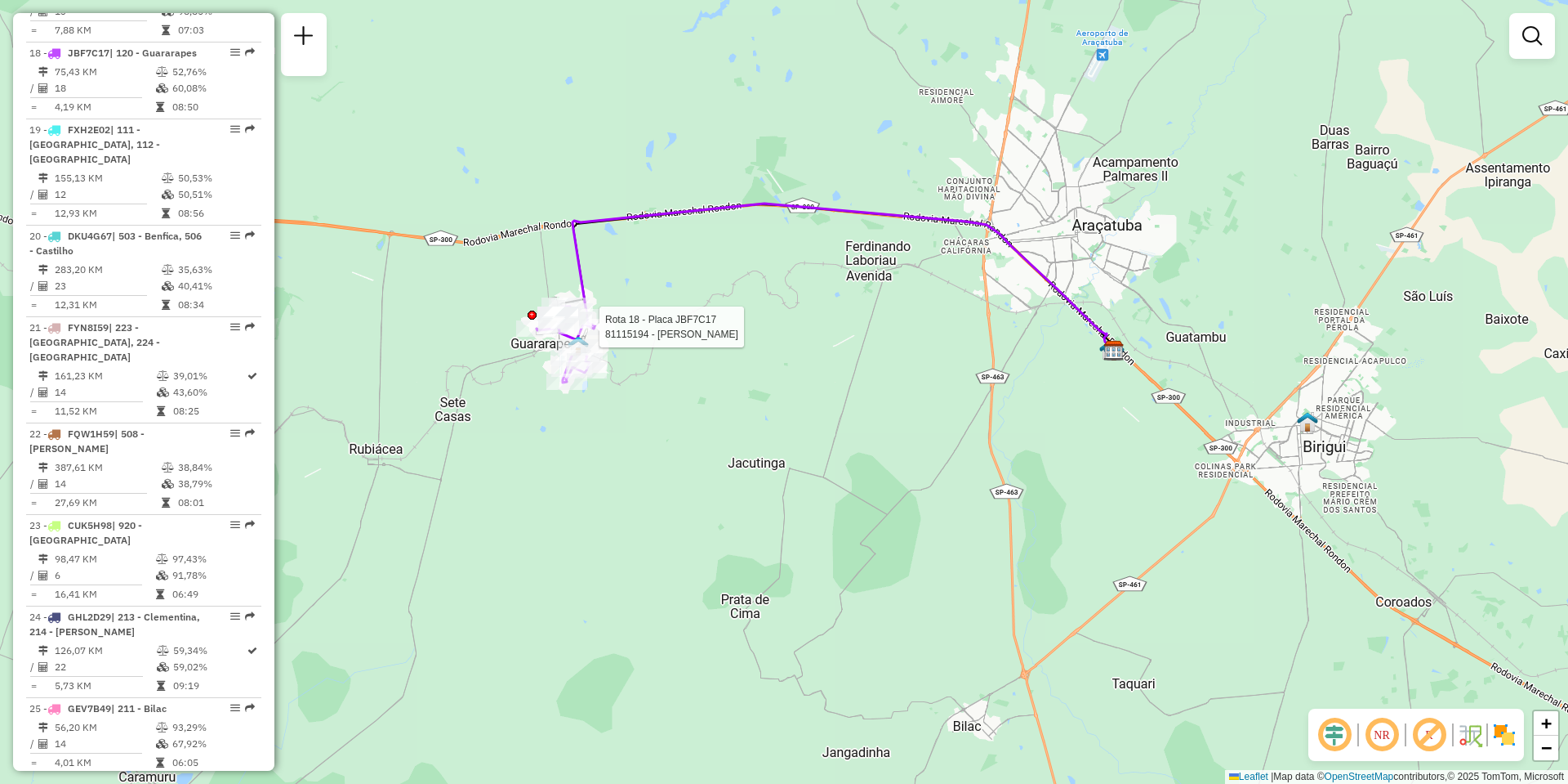
select select "**********"
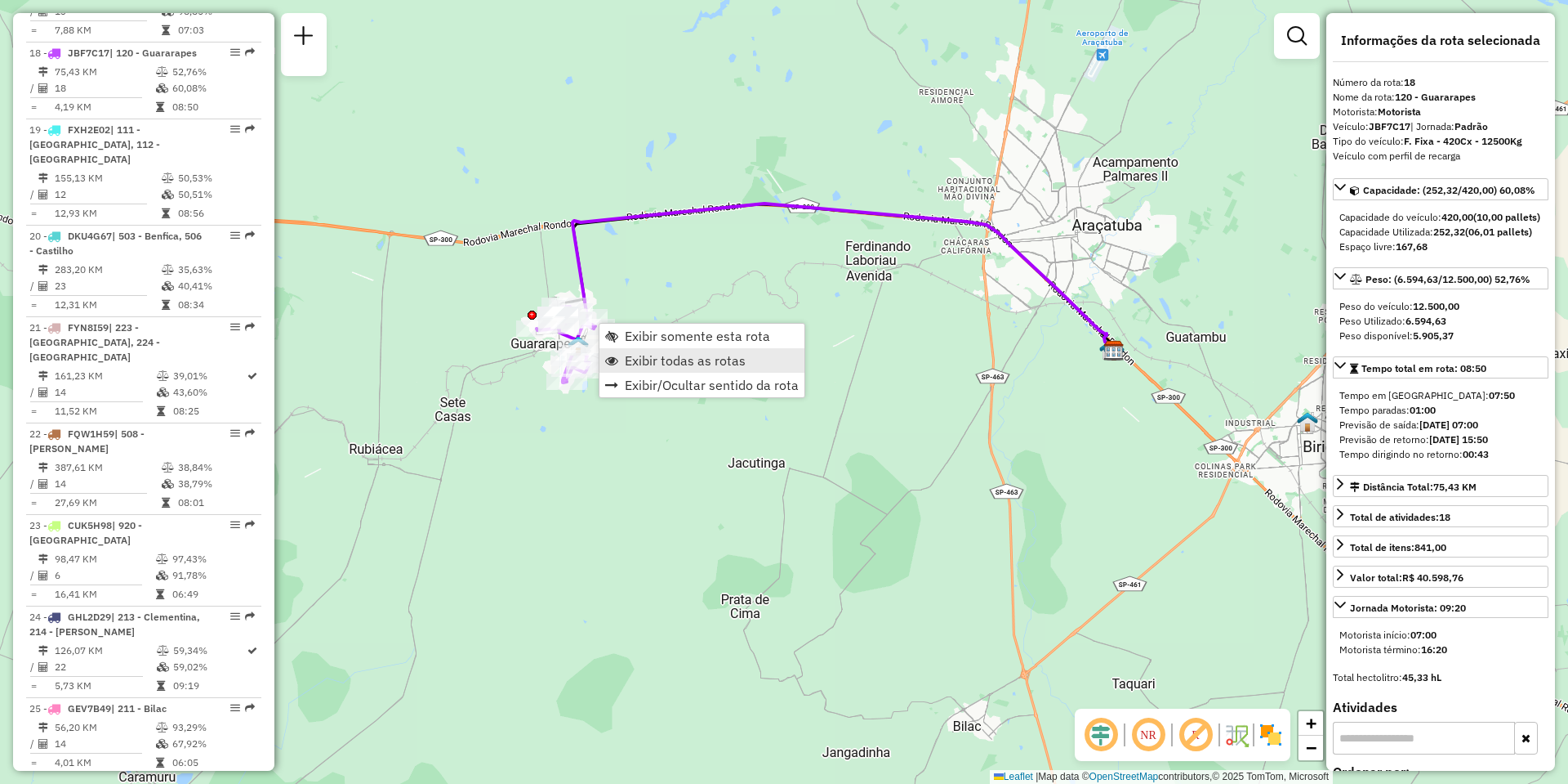
click at [672, 354] on span "Exibir todas as rotas" at bounding box center [685, 360] width 121 height 13
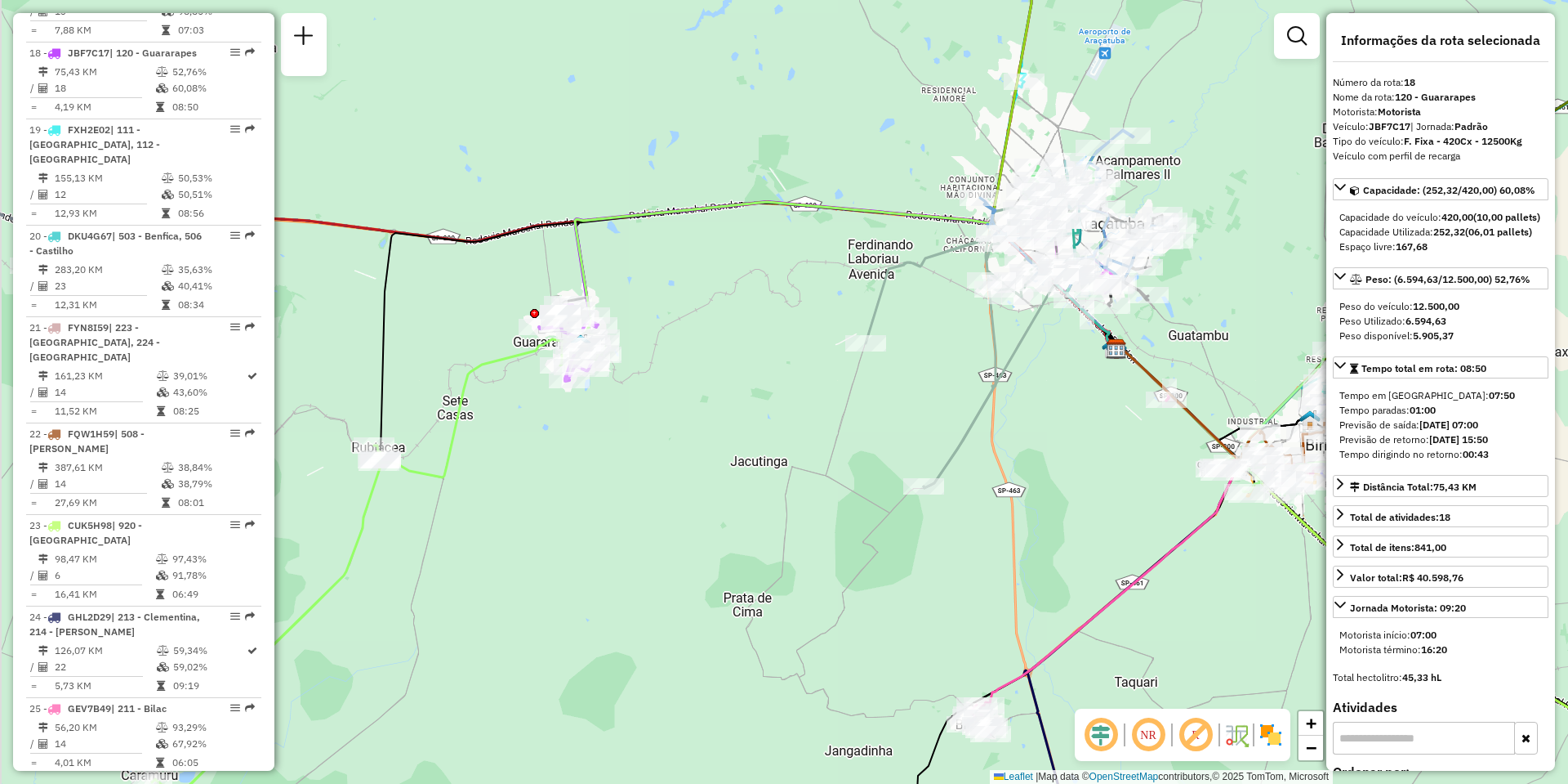
drag, startPoint x: 430, startPoint y: 336, endPoint x: 894, endPoint y: 323, distance: 464.2
click at [894, 323] on div "Janela de atendimento Grade de atendimento Capacidade Transportadoras Veículos …" at bounding box center [784, 392] width 1568 height 784
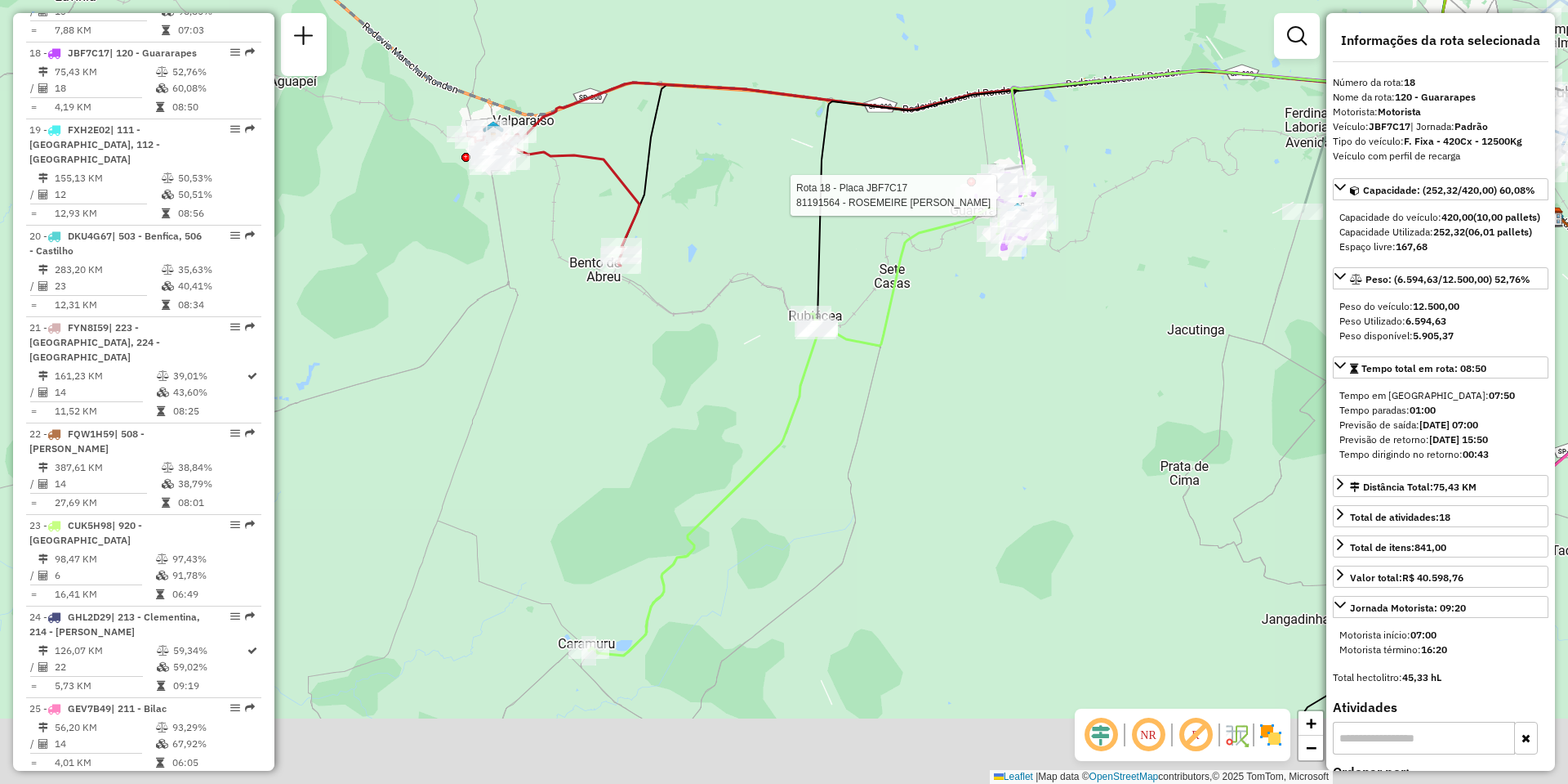
drag, startPoint x: 736, startPoint y: 442, endPoint x: 711, endPoint y: 322, distance: 122.6
click at [711, 322] on div "Rota 18 - Placa JBF7C17 81191564 - ROSEMEIRE CRISTINA M Janela de atendimento G…" at bounding box center [784, 392] width 1568 height 784
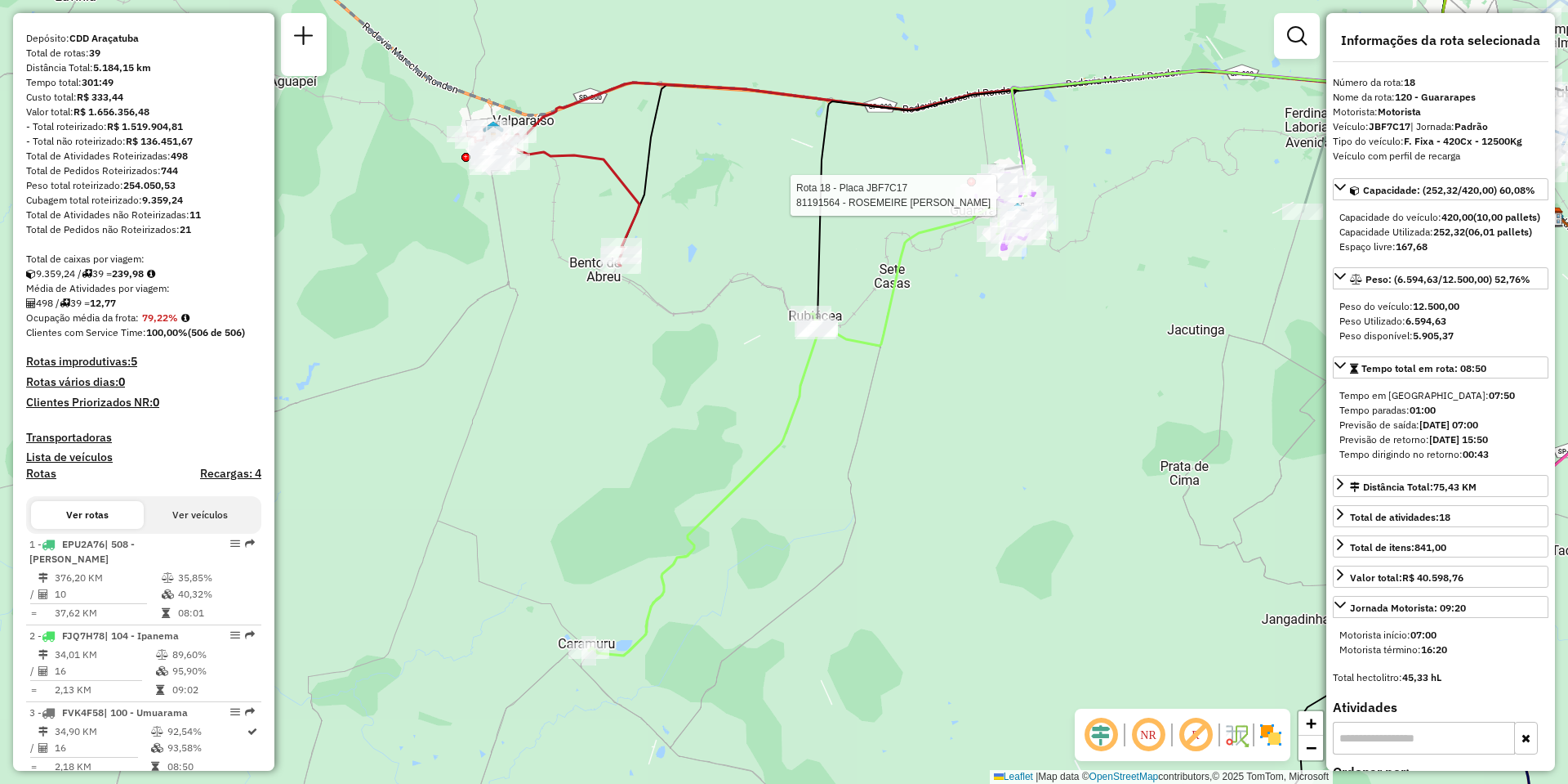
scroll to position [0, 0]
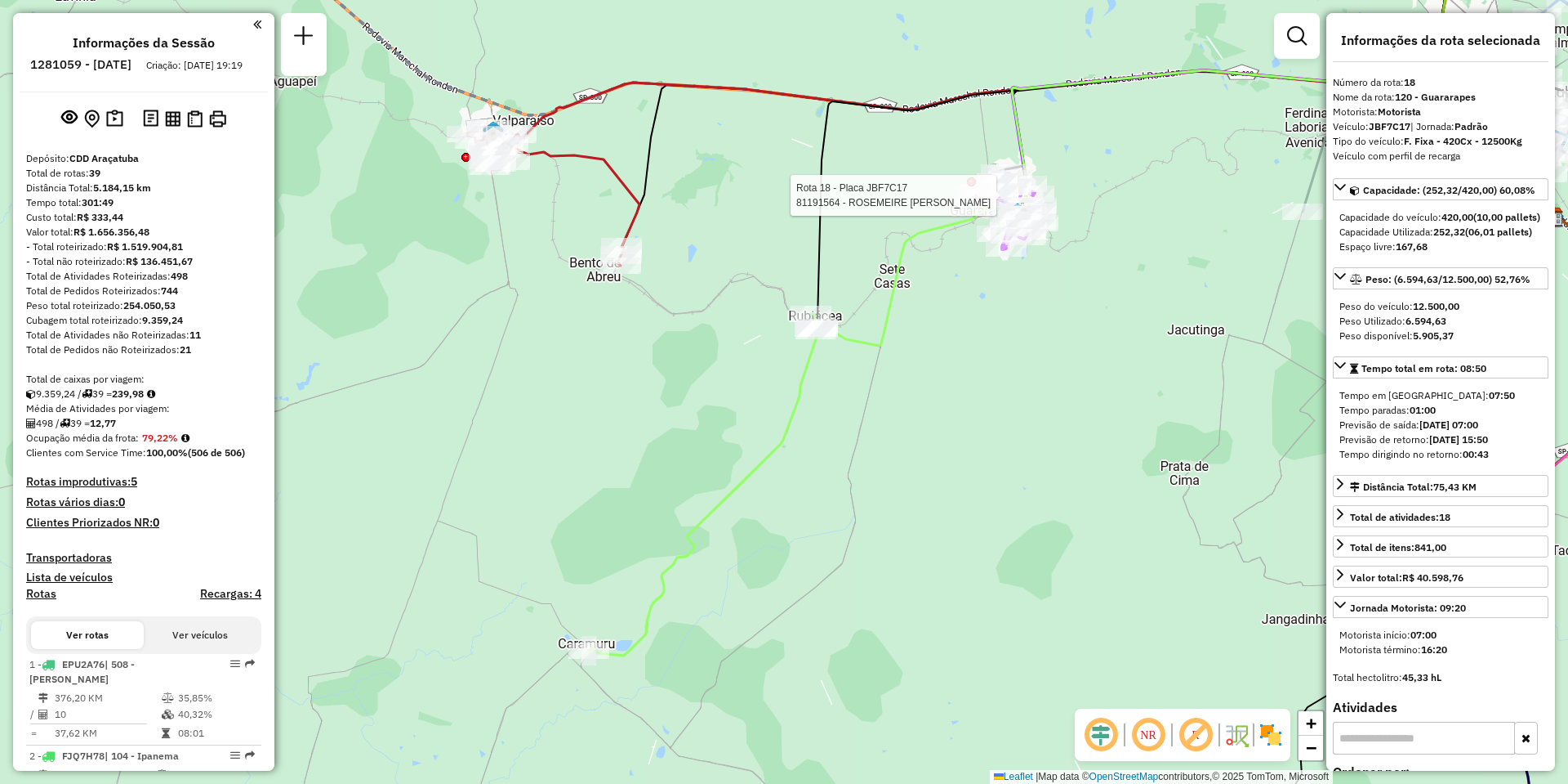
click at [920, 482] on div "Rota 18 - Placa JBF7C17 81191564 - ROSEMEIRE CRISTINA M Janela de atendimento G…" at bounding box center [784, 392] width 1568 height 784
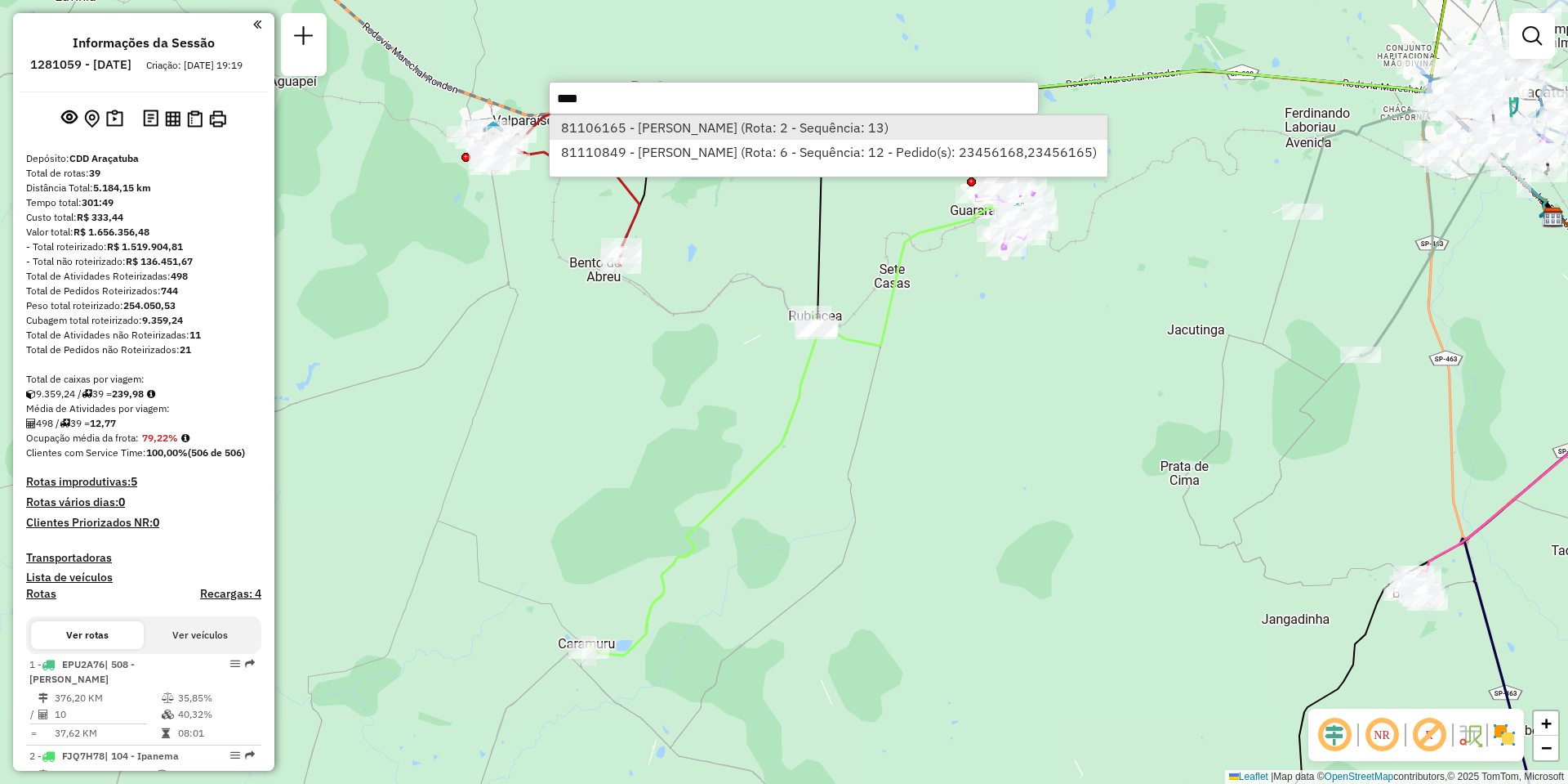
type input "****"
click at [795, 128] on li "81106165 - LUIS CARLOS RAMOS SA (Rota: 2 - Sequência: 13)" at bounding box center [829, 127] width 558 height 24
select select "**********"
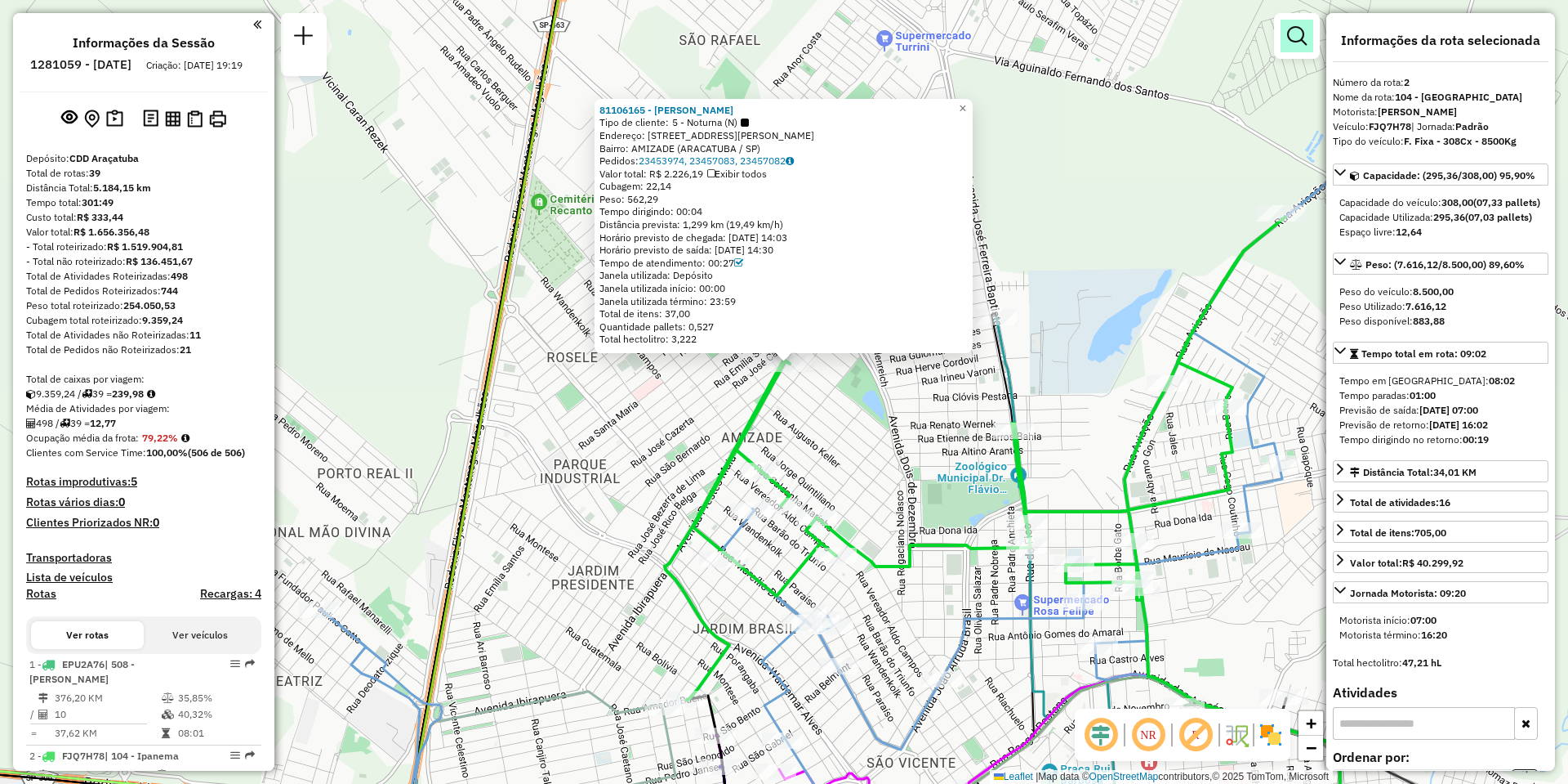
click at [1300, 48] on link at bounding box center [1297, 36] width 32 height 32
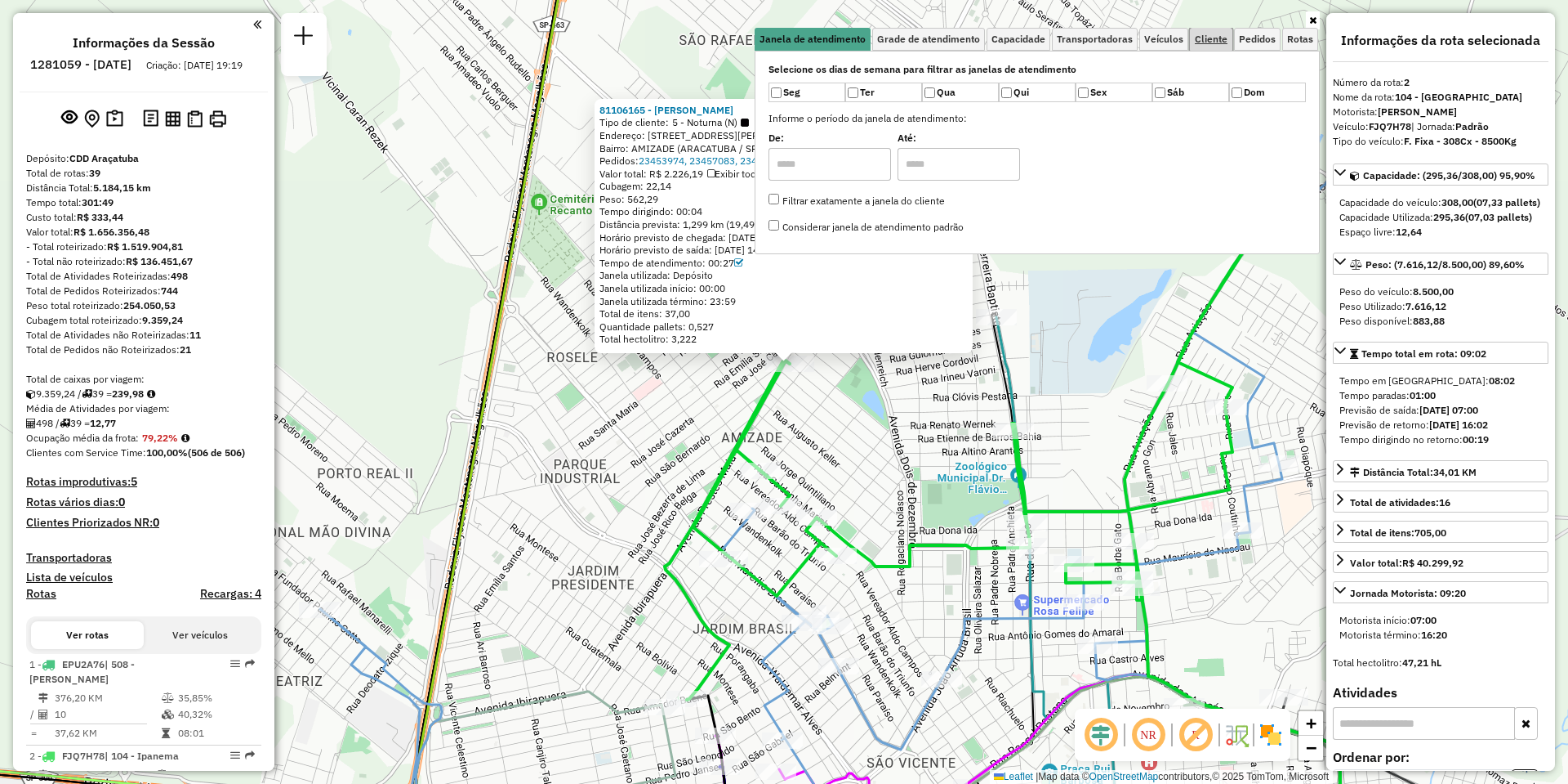
click at [1203, 37] on span "Cliente" at bounding box center [1211, 39] width 32 height 10
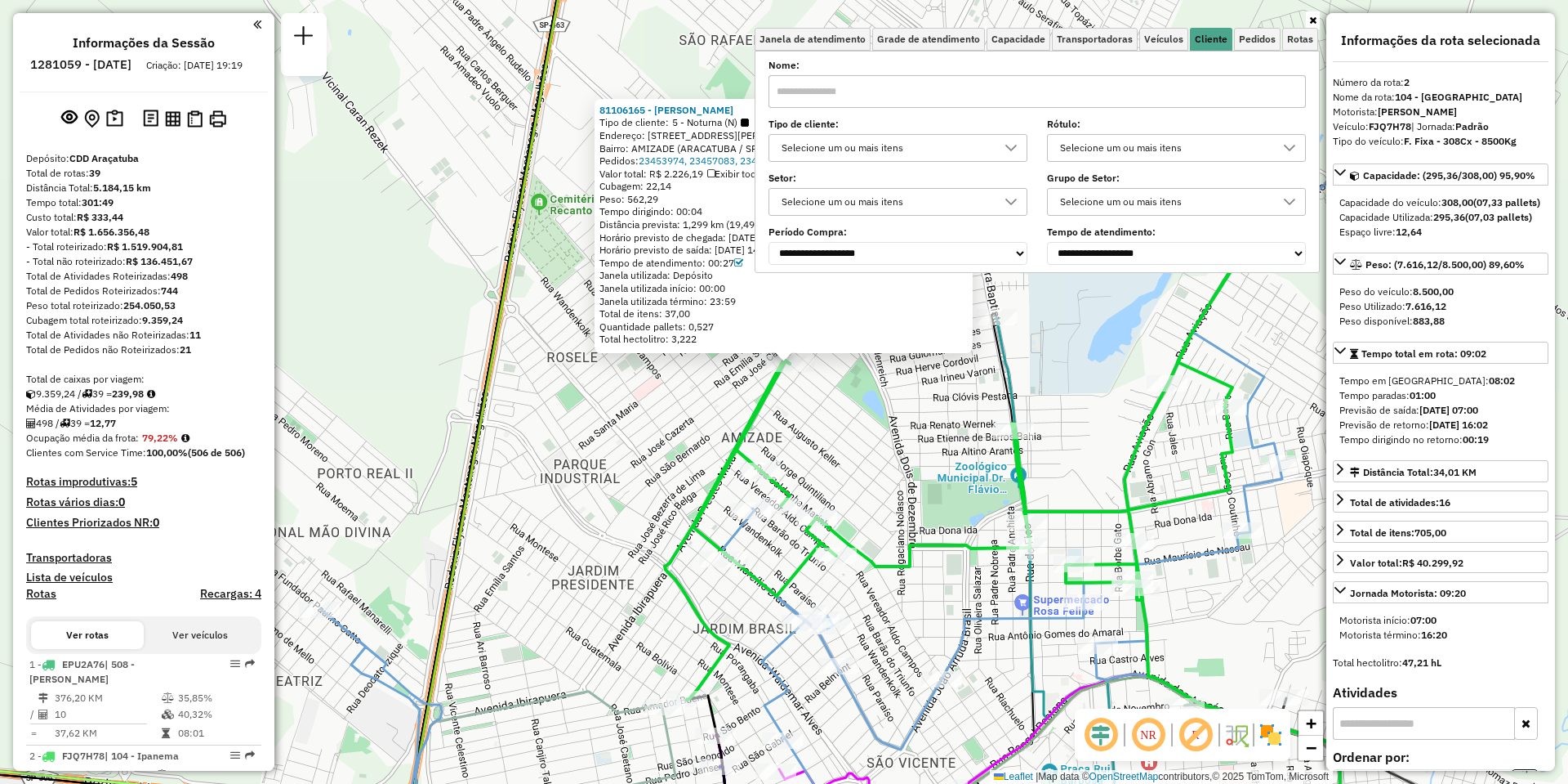
click at [912, 153] on div "Selecione um ou mais itens" at bounding box center [885, 147] width 220 height 26
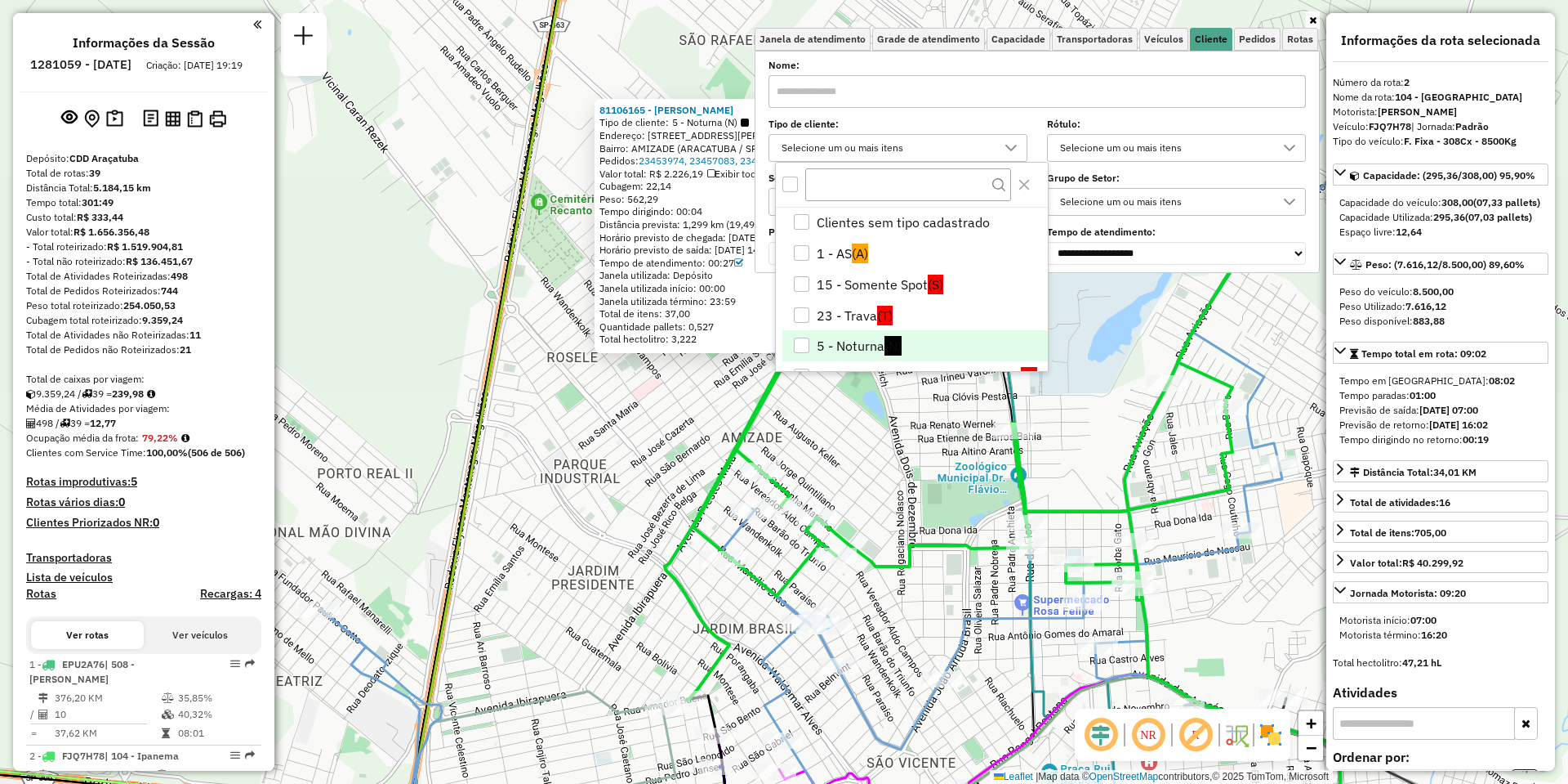
click at [890, 338] on span "(N)" at bounding box center [893, 346] width 17 height 20
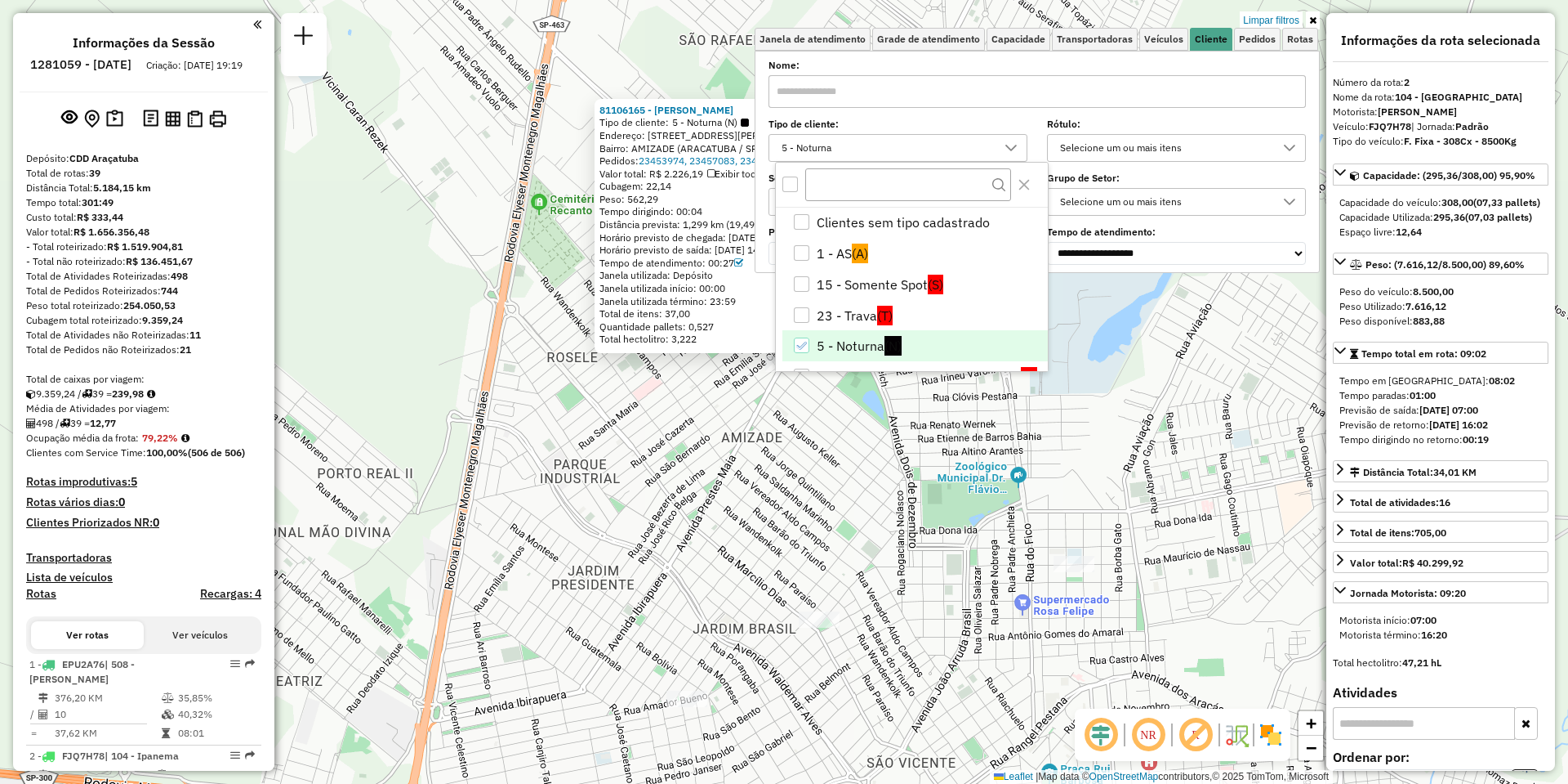
click at [916, 128] on label "Tipo de cliente:" at bounding box center [897, 125] width 259 height 14
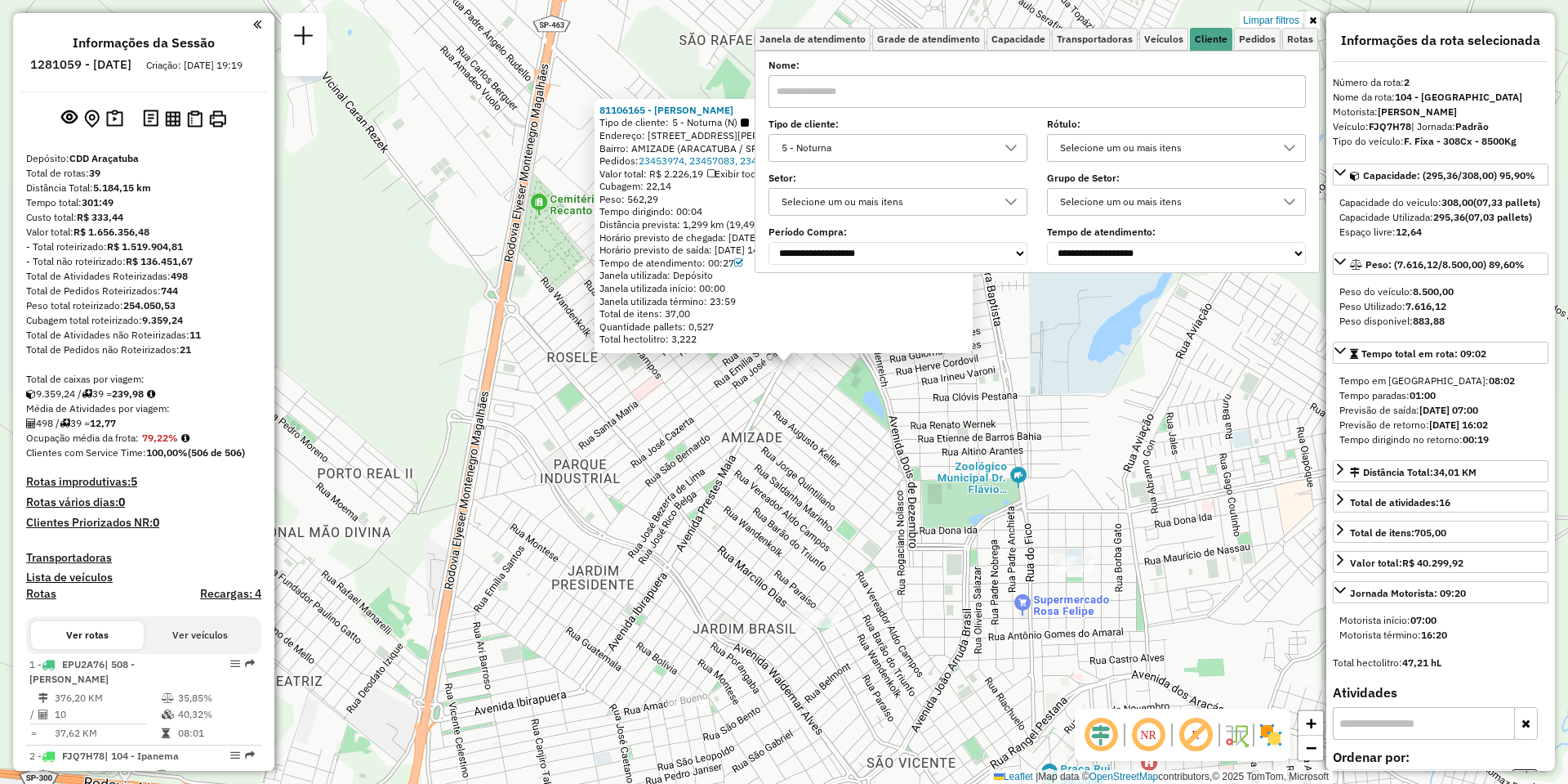
click at [912, 90] on input "text" at bounding box center [1037, 91] width 537 height 32
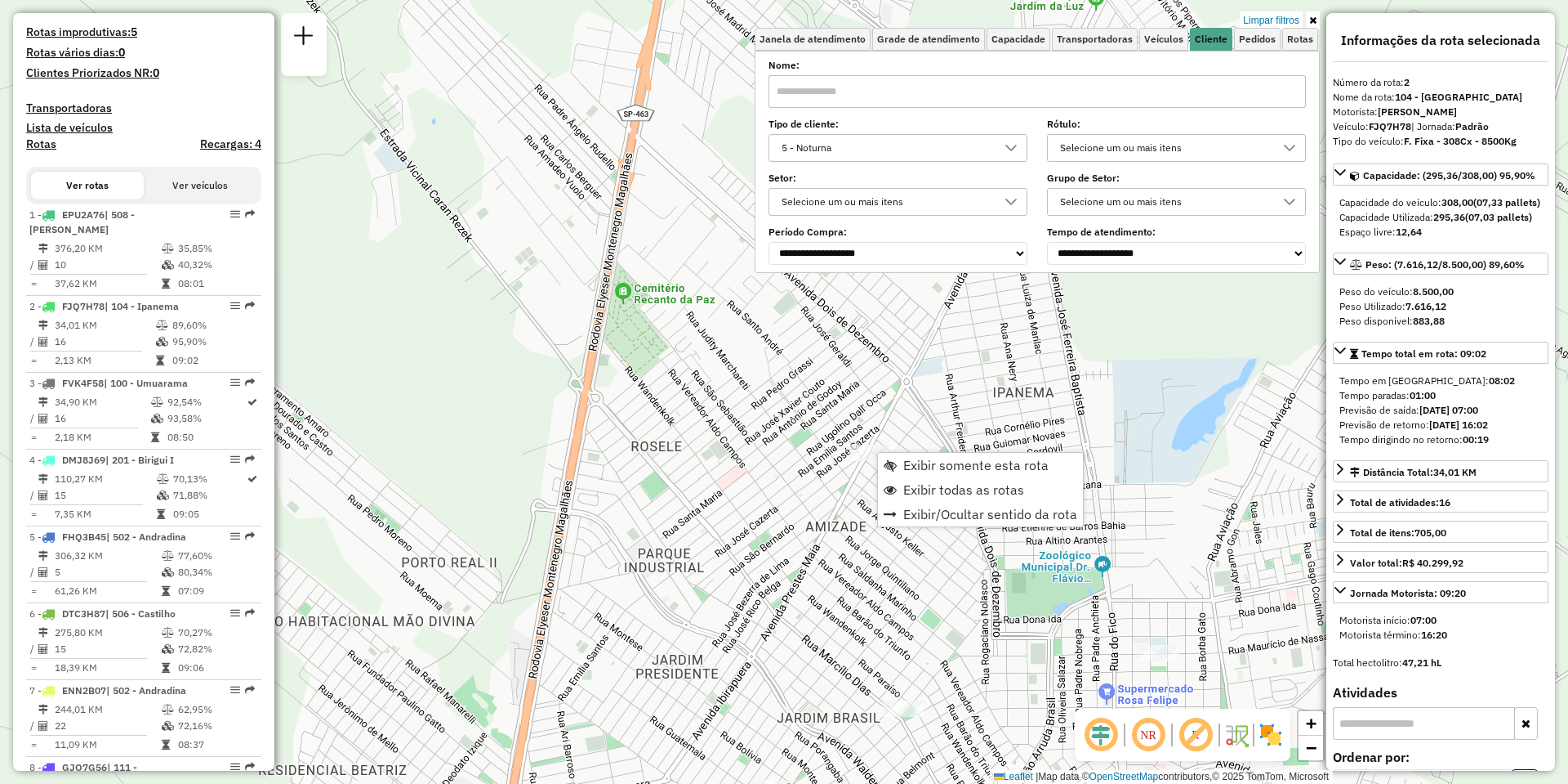
scroll to position [747, 0]
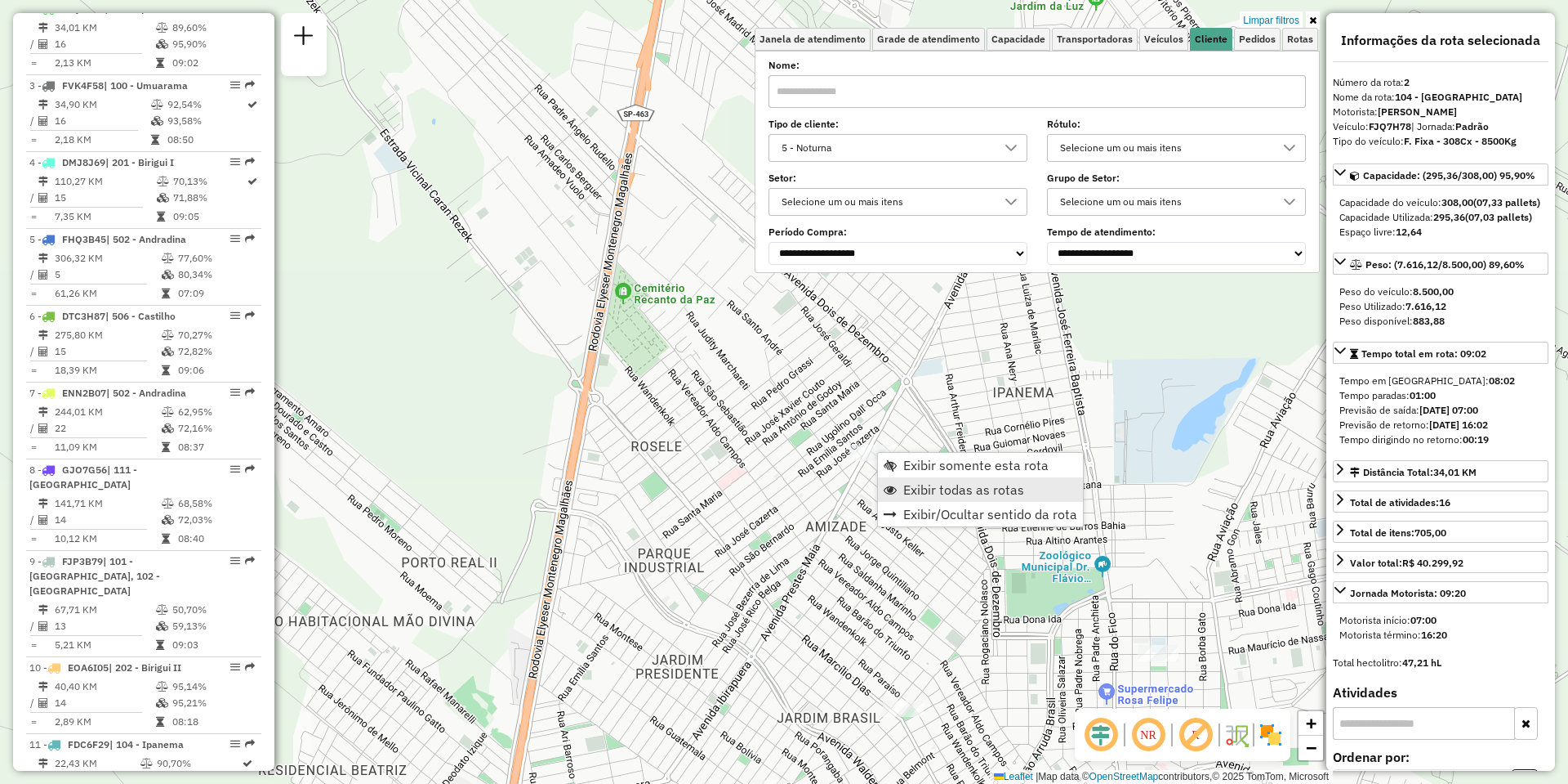
click at [921, 493] on span "Exibir todas as rotas" at bounding box center [964, 489] width 121 height 13
click at [912, 482] on span "Exibir todas as rotas" at bounding box center [967, 488] width 121 height 13
click at [982, 217] on div "**********" at bounding box center [1037, 163] width 537 height 202
click at [987, 195] on div "Selecione um ou mais itens" at bounding box center [885, 201] width 220 height 26
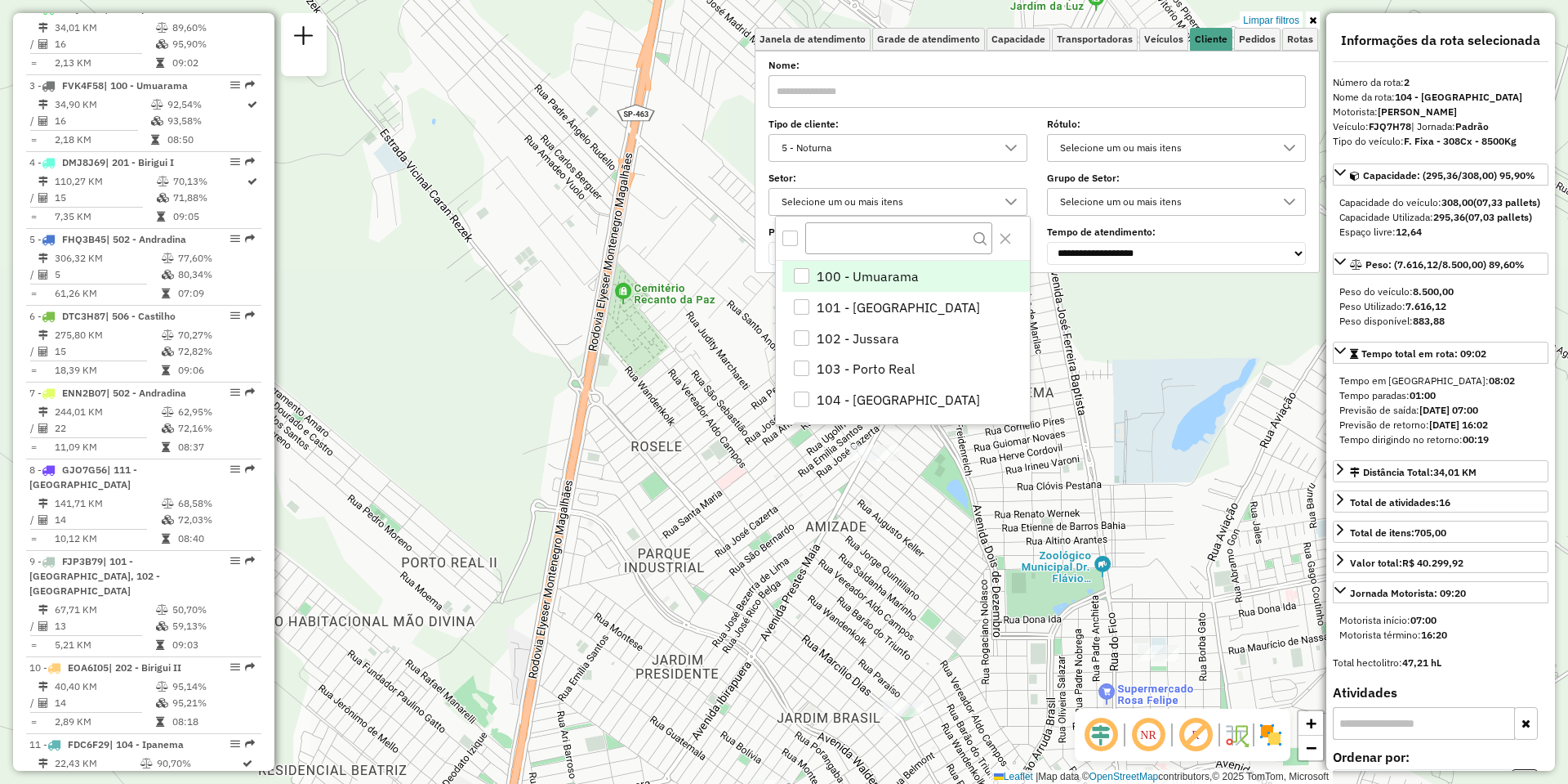
click at [987, 195] on div "Selecione um ou mais itens" at bounding box center [885, 201] width 220 height 26
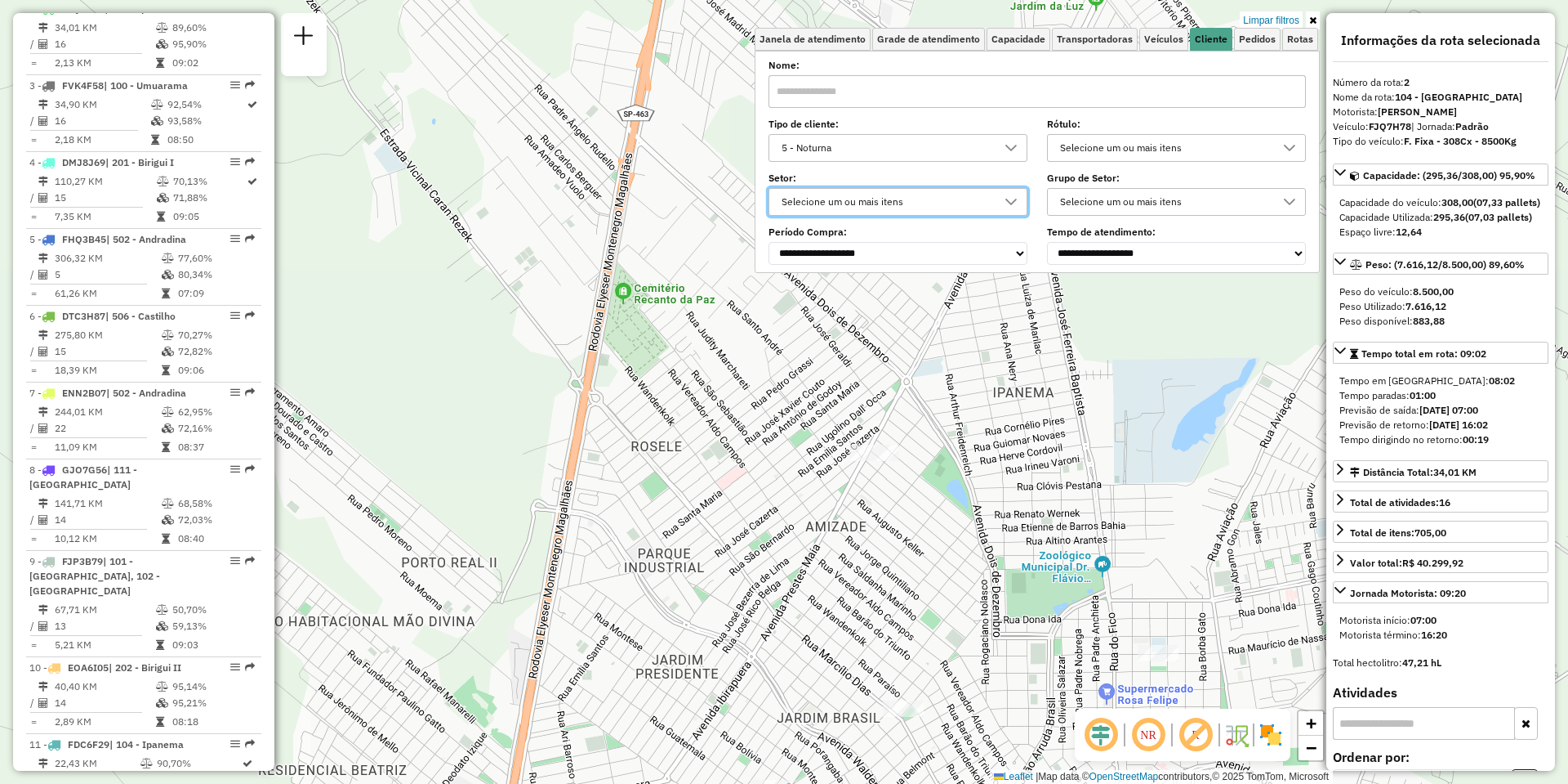
click at [1105, 144] on div "Selecione um ou mais itens" at bounding box center [1164, 147] width 220 height 26
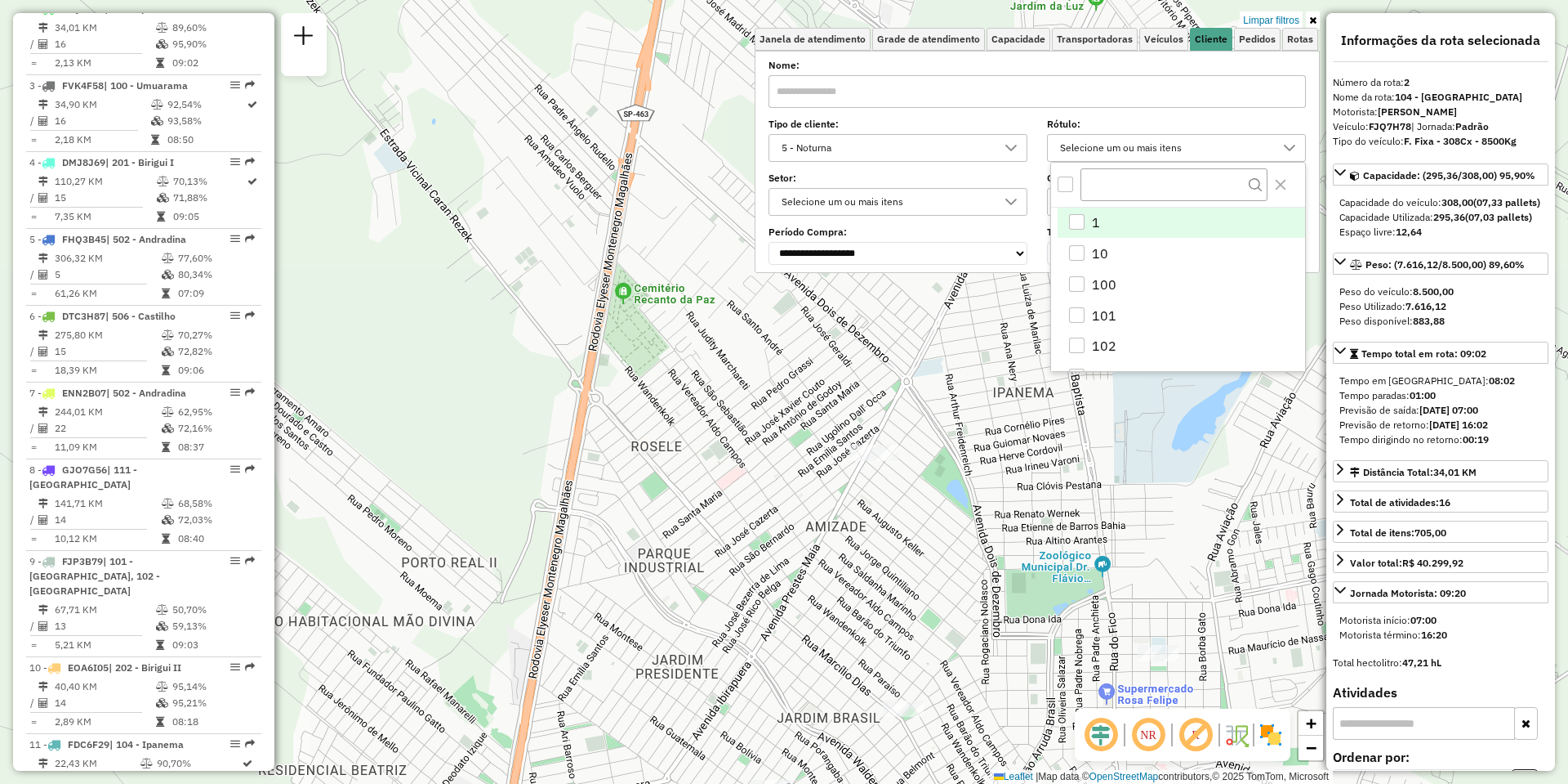
click at [1105, 144] on div "Selecione um ou mais itens" at bounding box center [1164, 147] width 220 height 26
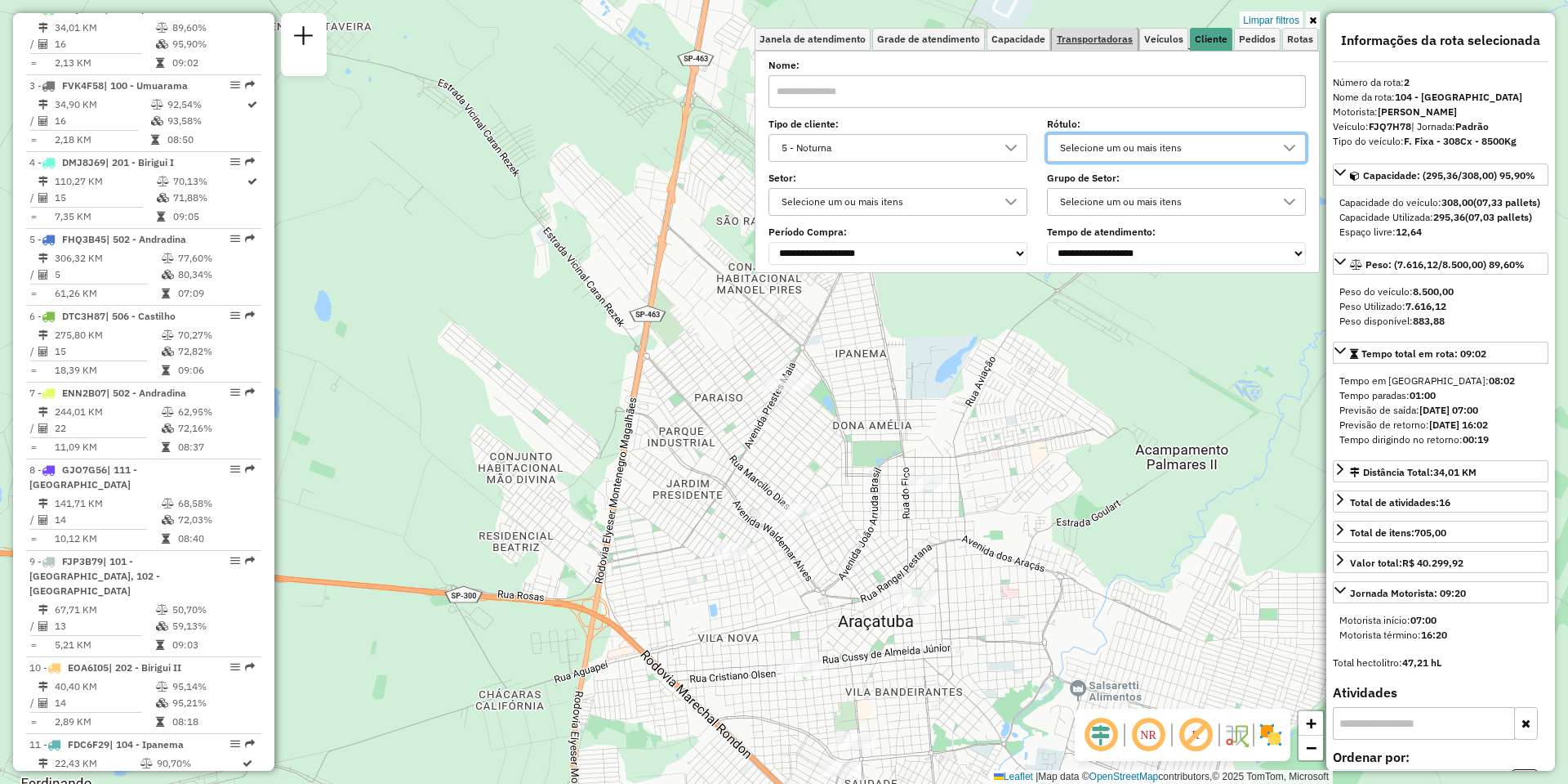
click at [1131, 43] on span "Transportadoras" at bounding box center [1095, 39] width 76 height 10
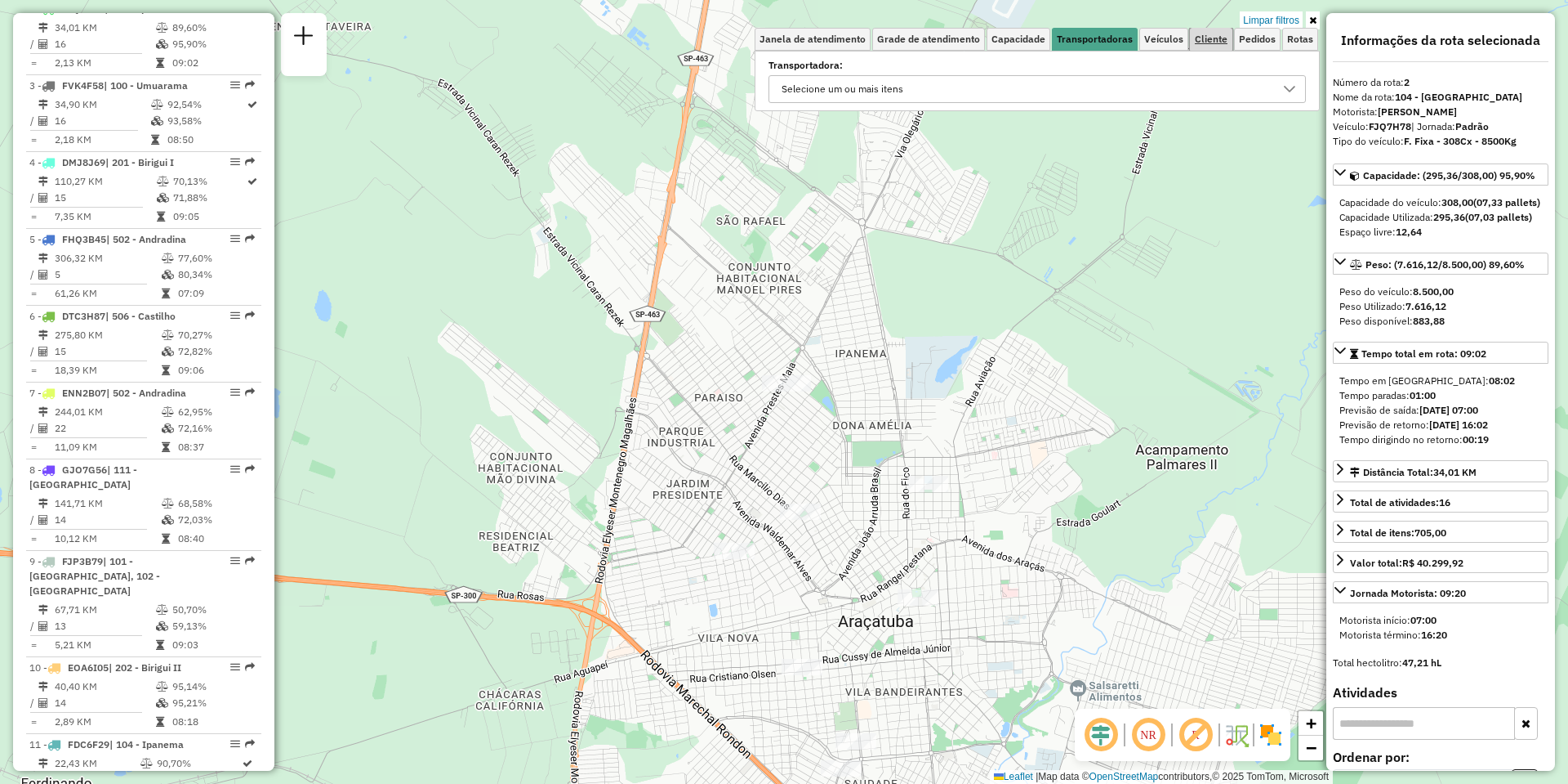
click at [1218, 34] on span "Cliente" at bounding box center [1211, 39] width 32 height 10
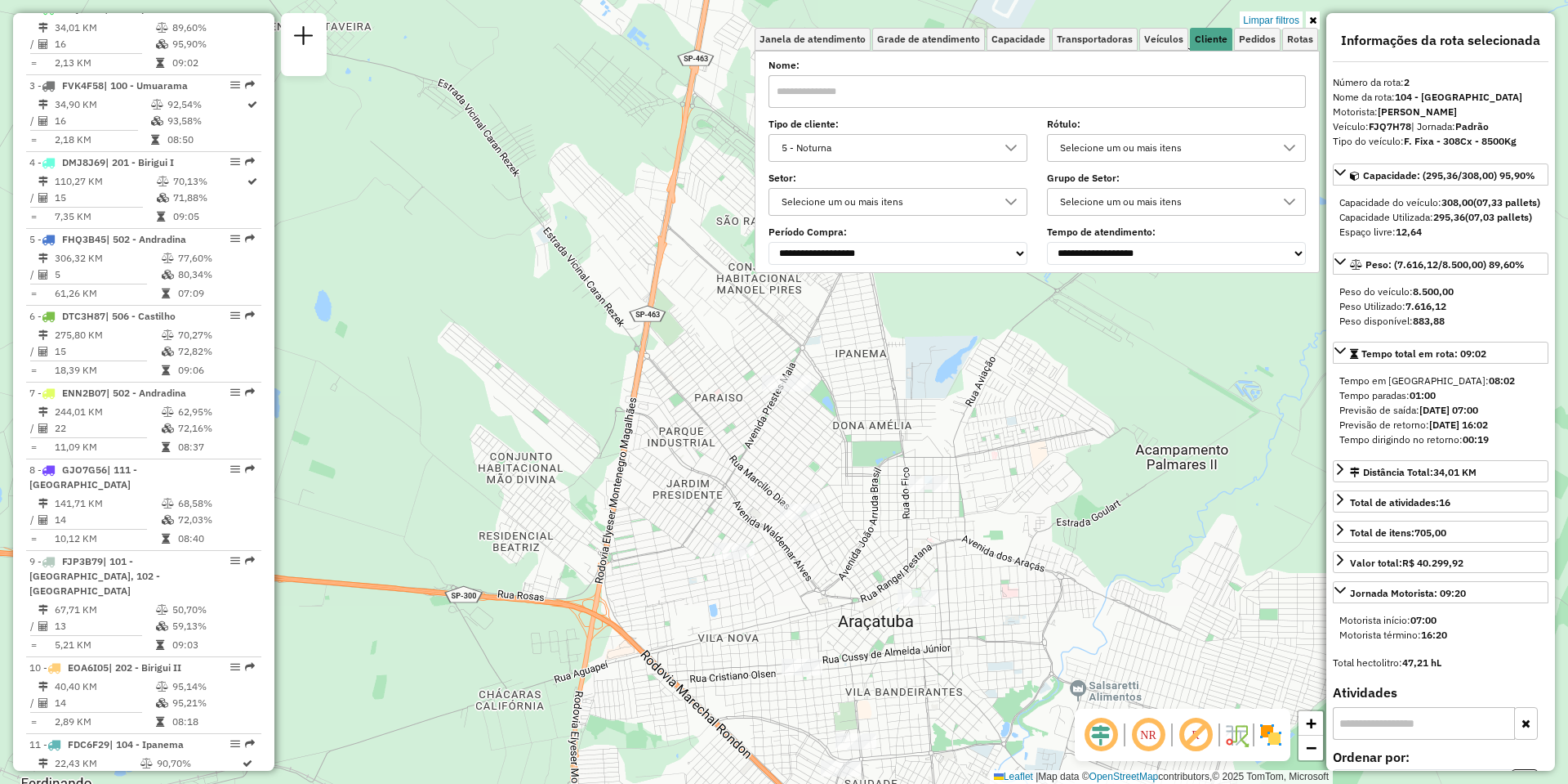
click at [1305, 15] on div "Limpar filtros" at bounding box center [1037, 20] width 565 height 14
click at [1309, 15] on icon at bounding box center [1313, 20] width 7 height 10
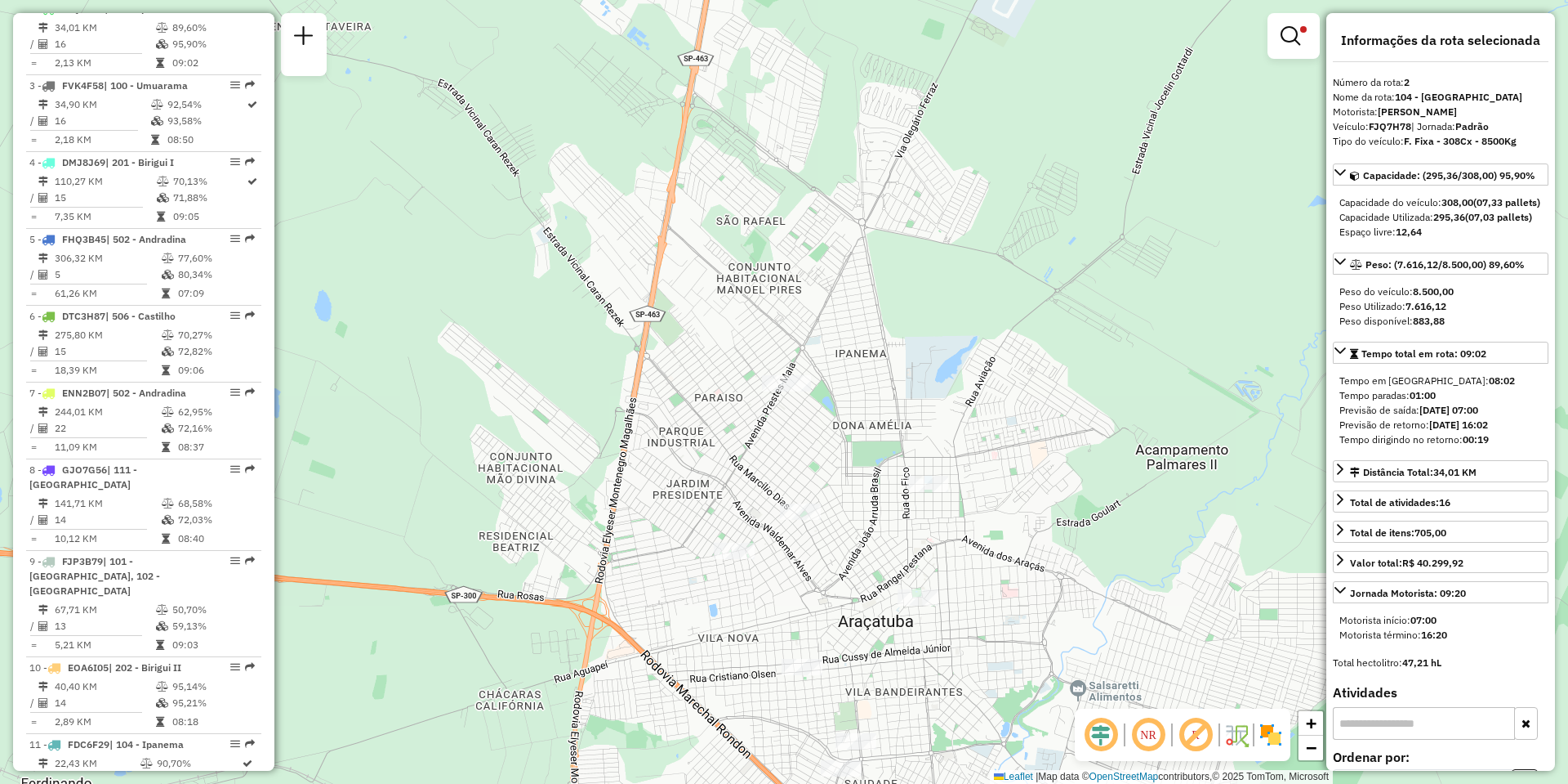
click at [1310, 15] on div at bounding box center [1294, 35] width 52 height 46
click at [1305, 23] on link at bounding box center [1293, 36] width 39 height 32
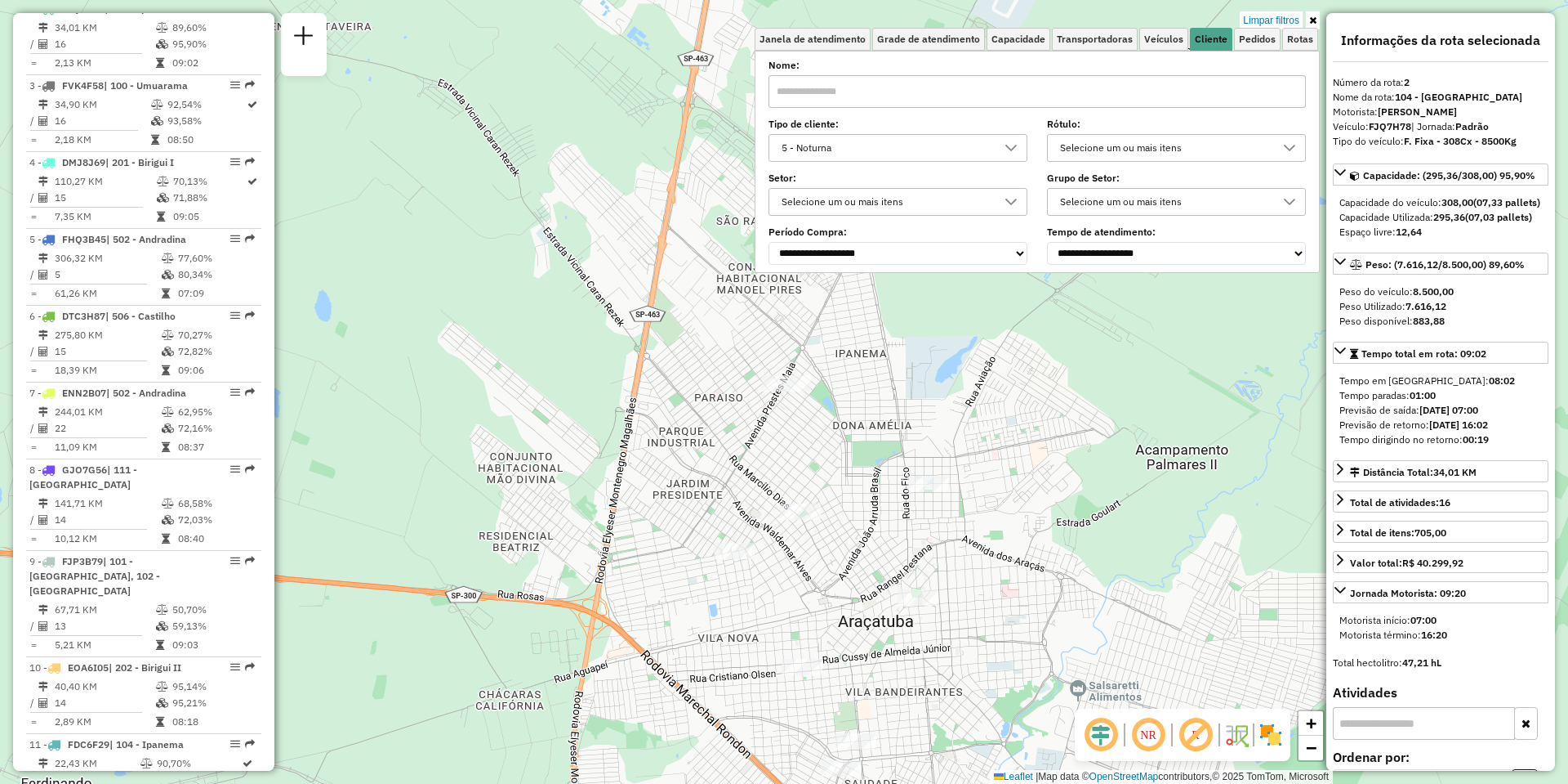
click at [1096, 489] on div "Limpar filtros Janela de atendimento Grade de atendimento Capacidade Transporta…" at bounding box center [784, 392] width 1568 height 784
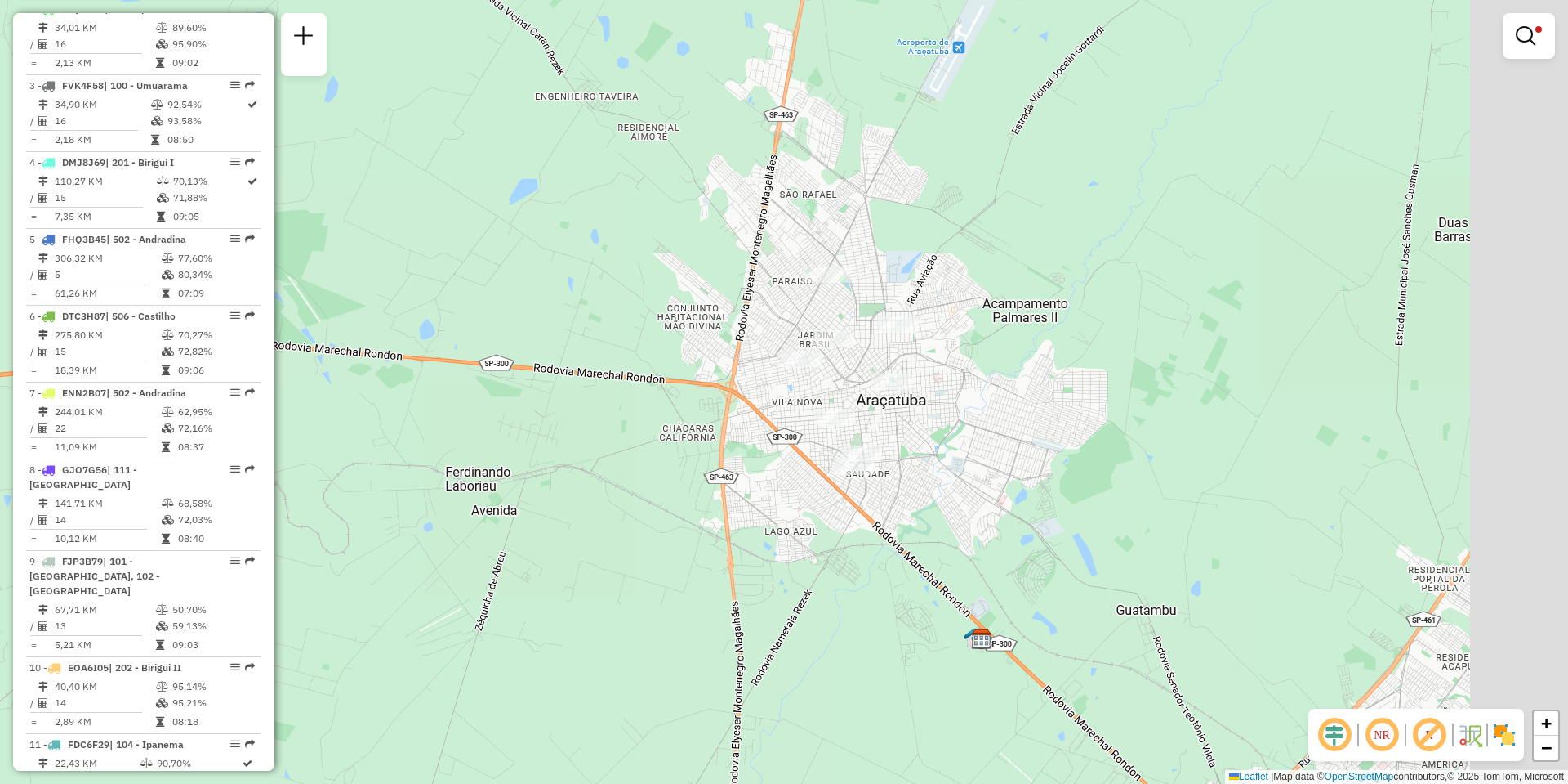
drag, startPoint x: 1084, startPoint y: 454, endPoint x: 715, endPoint y: 168, distance: 466.9
click at [720, 169] on div "Limpar filtros Janela de atendimento Grade de atendimento Capacidade Transporta…" at bounding box center [784, 392] width 1568 height 784
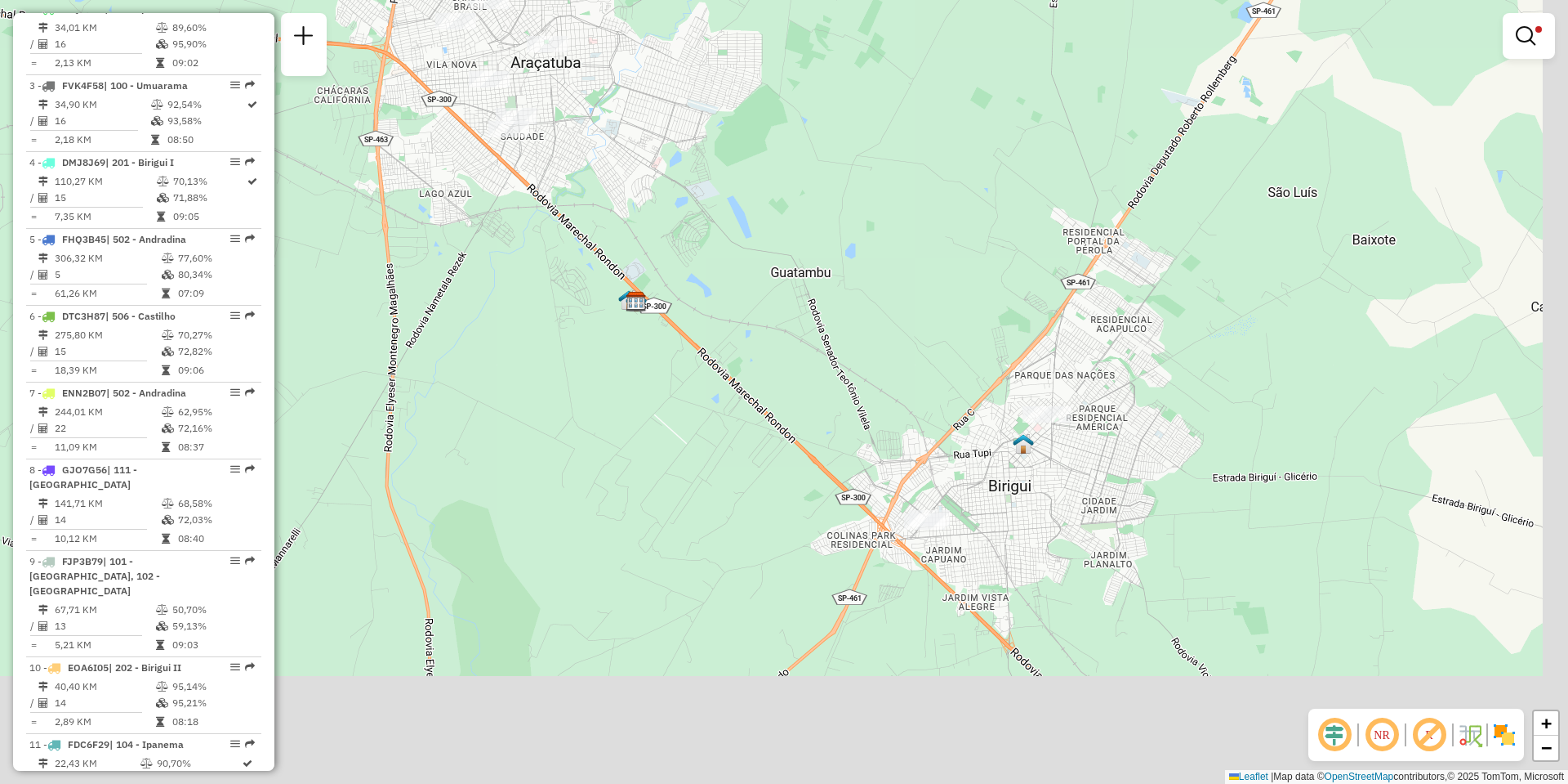
drag, startPoint x: 822, startPoint y: 356, endPoint x: 748, endPoint y: 149, distance: 219.8
click at [748, 149] on div "Limpar filtros Janela de atendimento Grade de atendimento Capacidade Transporta…" at bounding box center [784, 392] width 1568 height 784
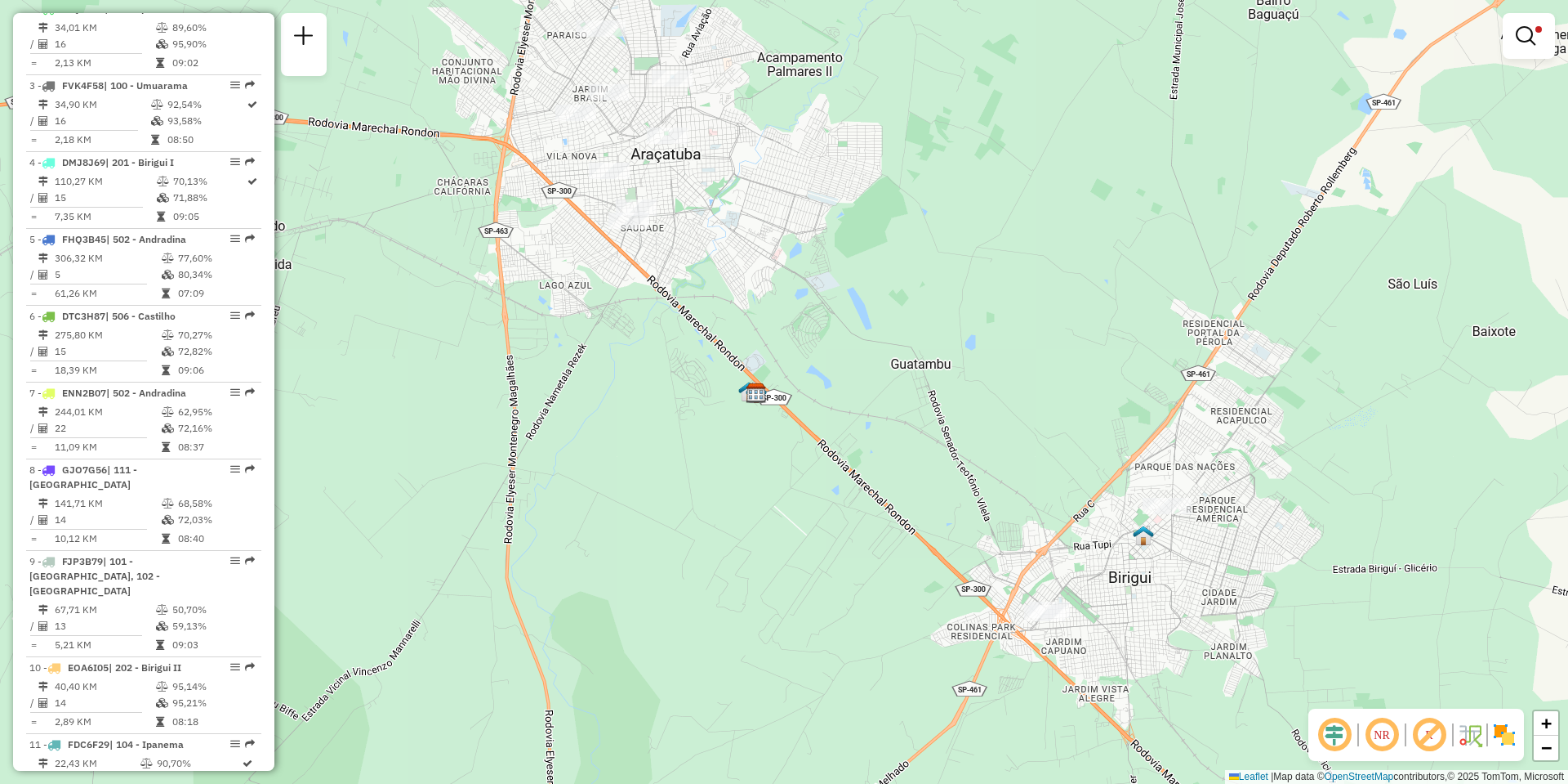
drag, startPoint x: 608, startPoint y: 220, endPoint x: 814, endPoint y: 364, distance: 251.3
click at [814, 364] on div "Limpar filtros Janela de atendimento Grade de atendimento Capacidade Transporta…" at bounding box center [784, 392] width 1568 height 784
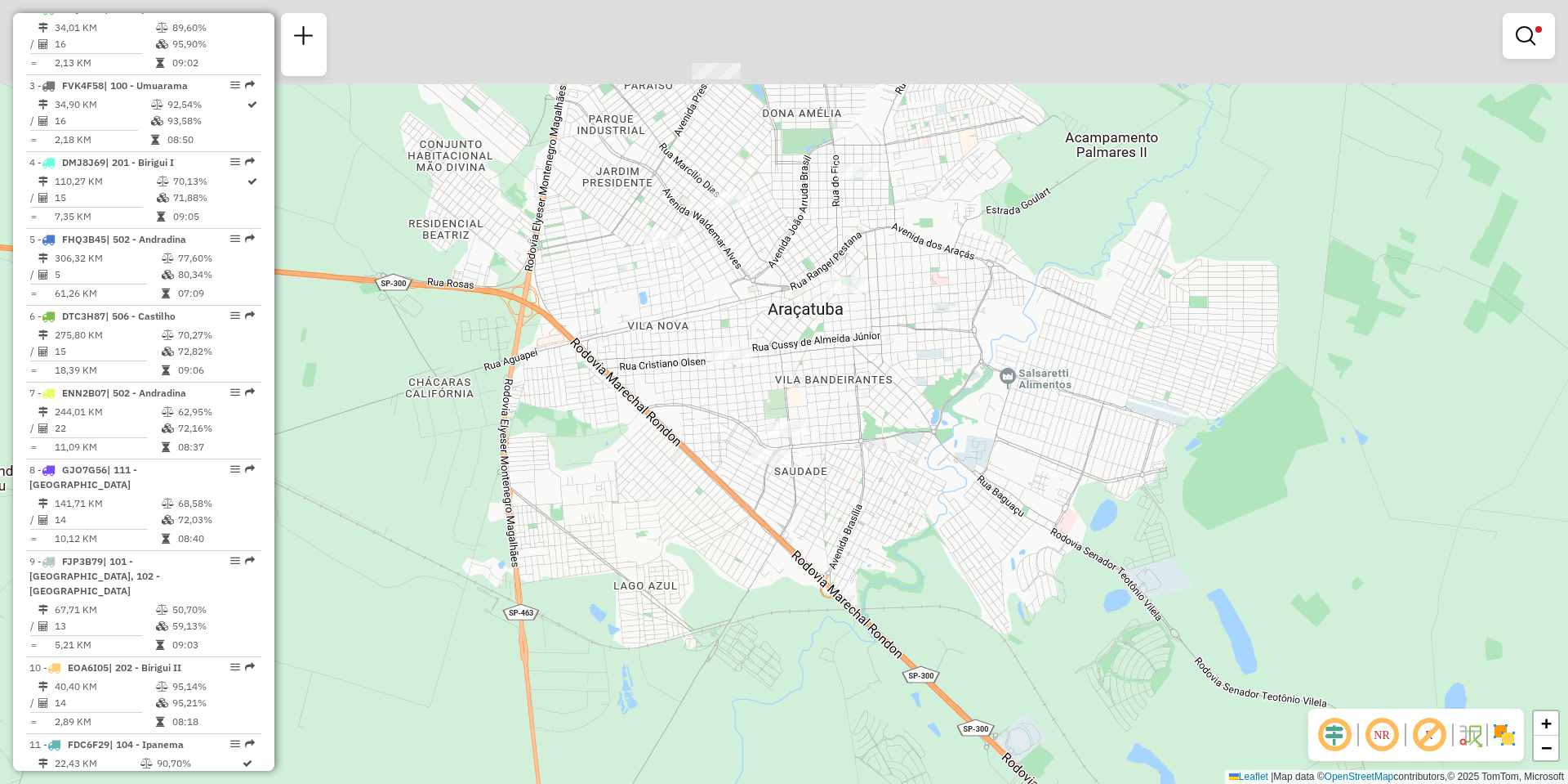
drag, startPoint x: 693, startPoint y: 223, endPoint x: 694, endPoint y: 359, distance: 136.0
click at [695, 359] on div "Limpar filtros Janela de atendimento Grade de atendimento Capacidade Transporta…" at bounding box center [784, 392] width 1568 height 784
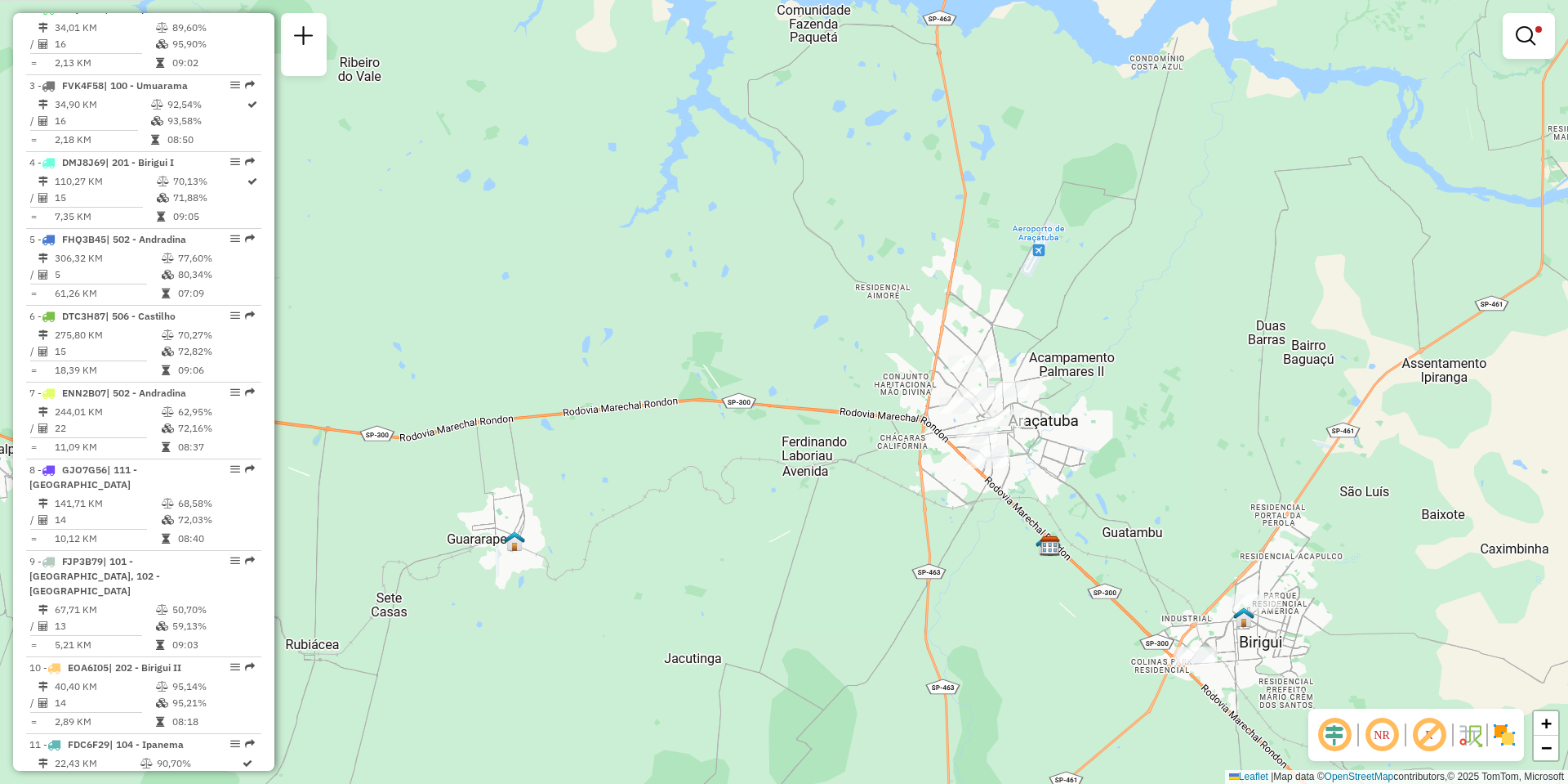
drag, startPoint x: 1055, startPoint y: 418, endPoint x: 766, endPoint y: 319, distance: 305.5
click at [766, 319] on div "Limpar filtros Janela de atendimento Grade de atendimento Capacidade Transporta…" at bounding box center [784, 392] width 1568 height 784
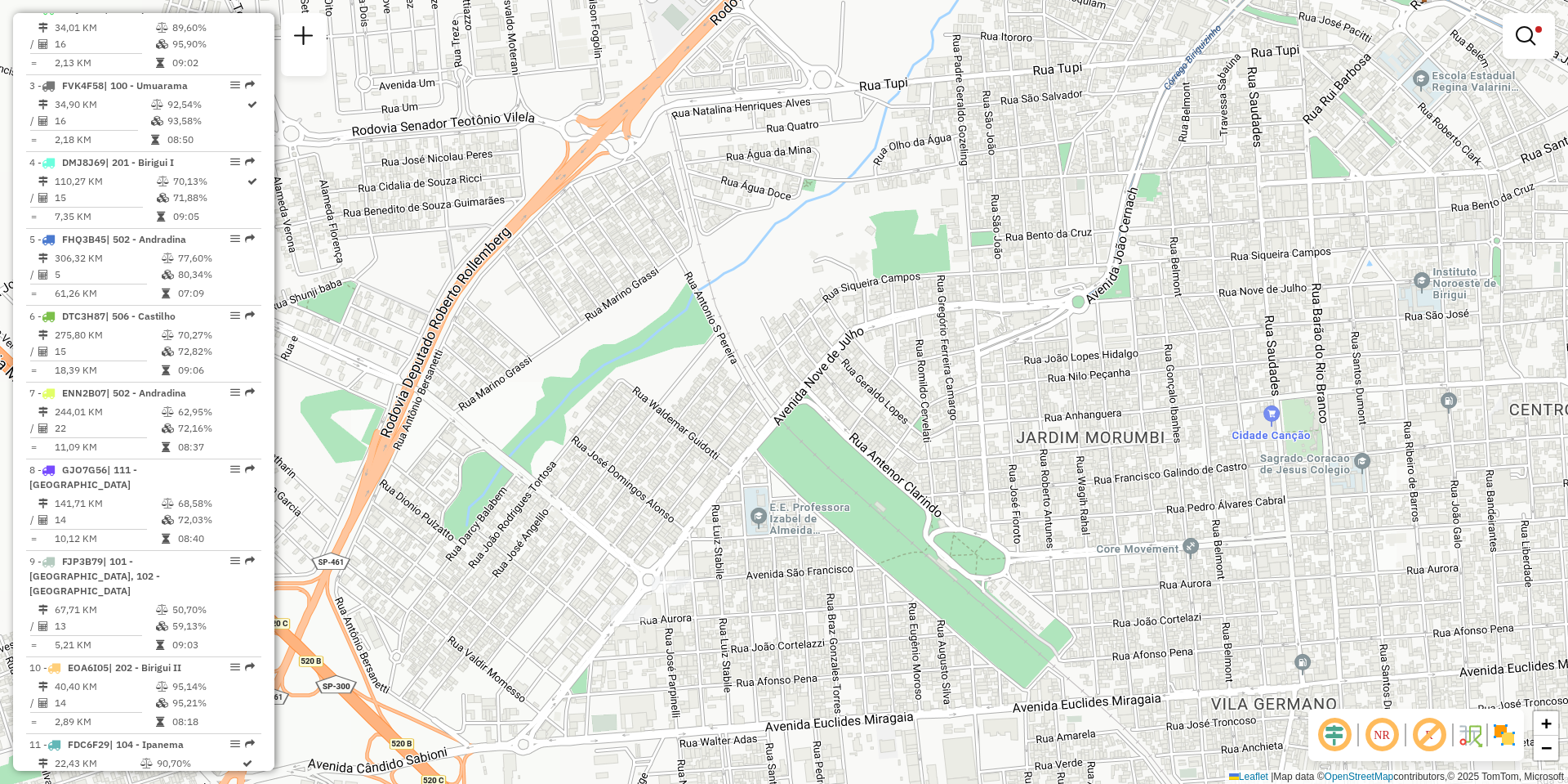
drag, startPoint x: 768, startPoint y: 599, endPoint x: 848, endPoint y: 530, distance: 105.6
click at [848, 530] on div "Rota 37 - Placa AOC4G00 81117372 - GENIVAL TELES DE MENEZES Limpar filtros Jane…" at bounding box center [784, 392] width 1568 height 784
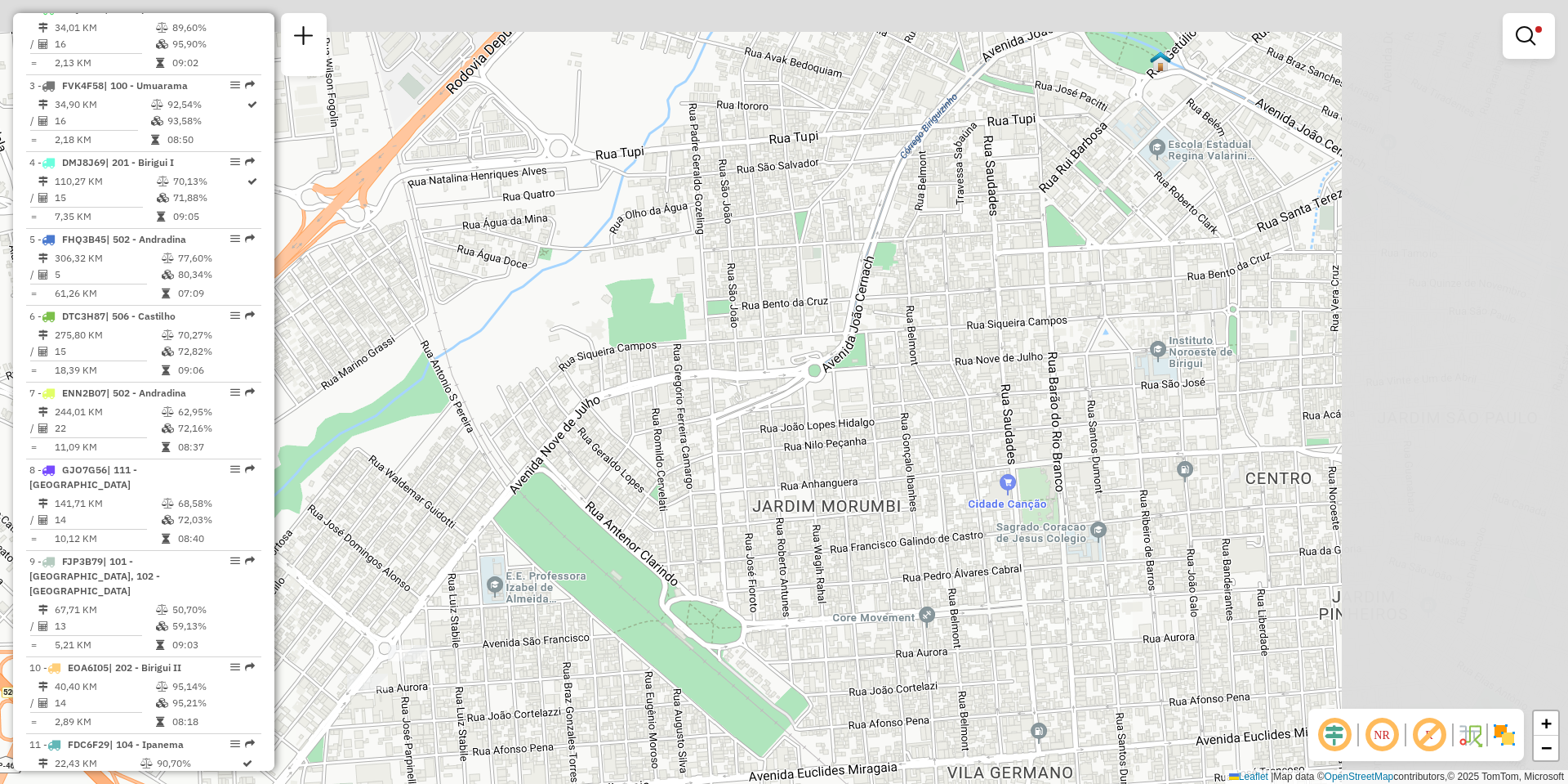
drag, startPoint x: 1165, startPoint y: 255, endPoint x: 781, endPoint y: 406, distance: 412.6
click at [807, 425] on div "Rota 37 - Placa AOC4G00 81117372 - GENIVAL TELES DE MENEZES Limpar filtros Jane…" at bounding box center [784, 392] width 1568 height 784
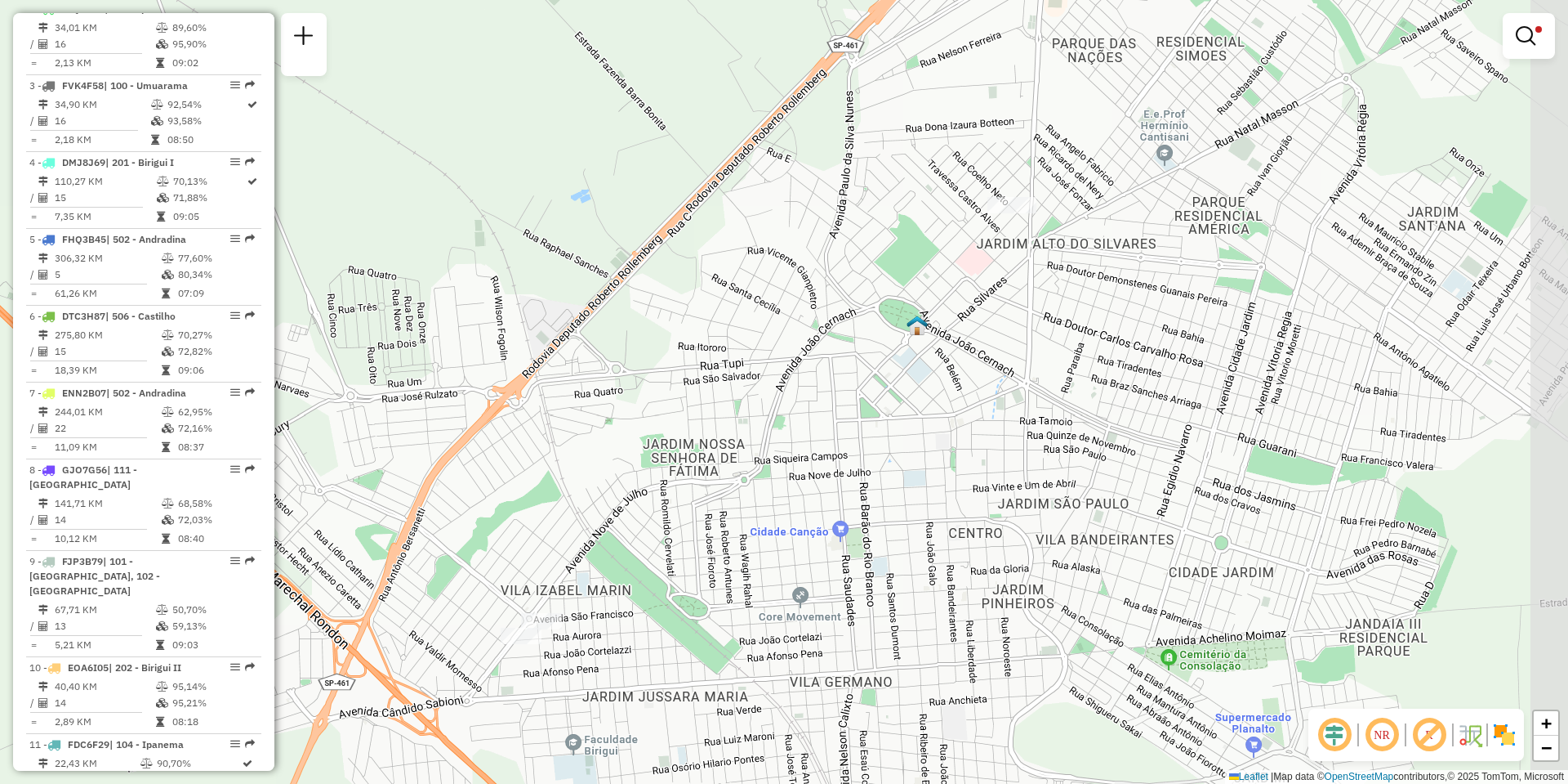
drag, startPoint x: 937, startPoint y: 266, endPoint x: 778, endPoint y: 458, distance: 249.3
click at [779, 458] on div "Rota 37 - Placa AOC4G00 81117372 - GENIVAL TELES DE MENEZES Limpar filtros Jane…" at bounding box center [784, 392] width 1568 height 784
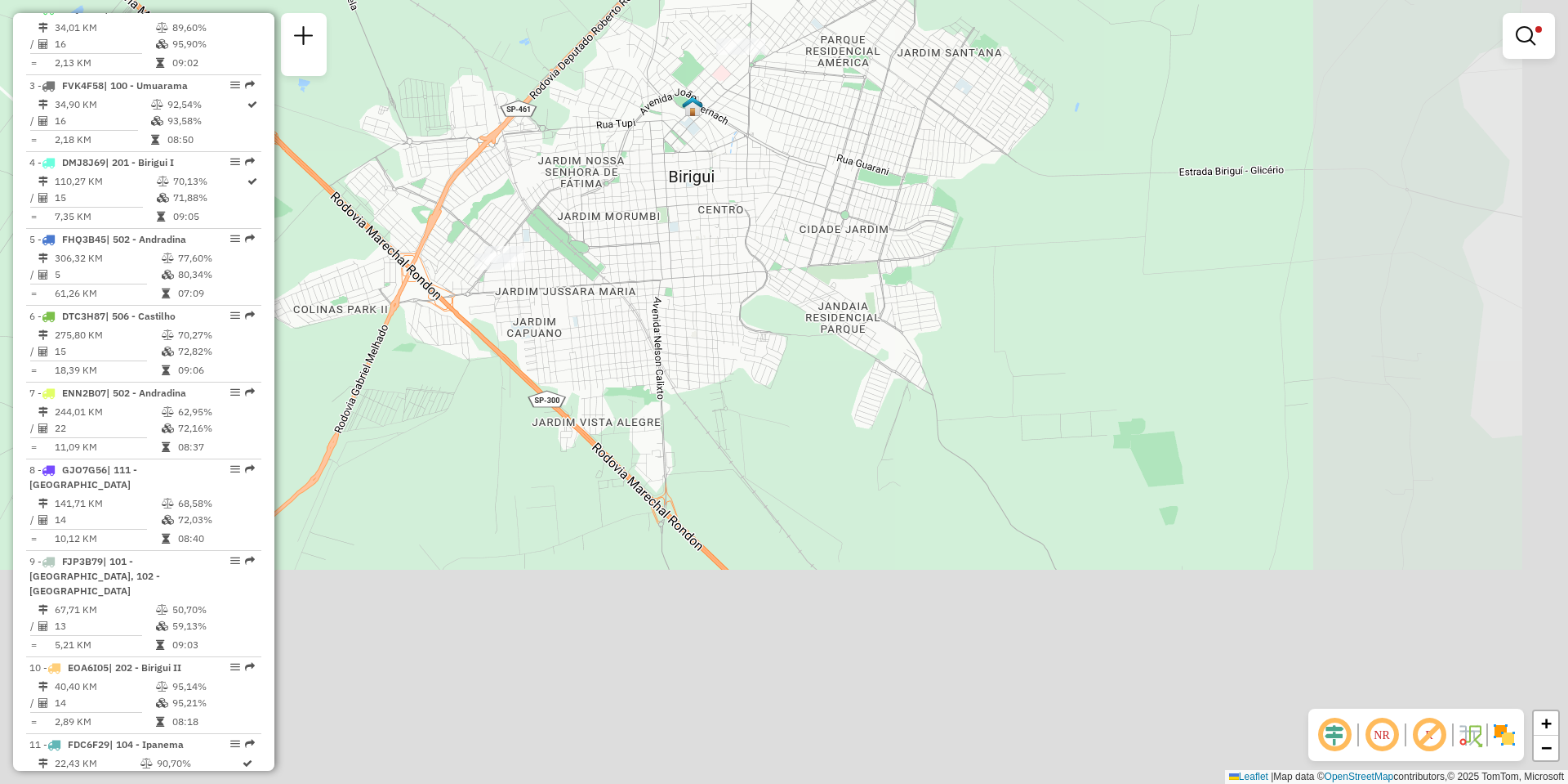
drag, startPoint x: 931, startPoint y: 511, endPoint x: 621, endPoint y: 237, distance: 413.7
click at [621, 237] on div "Rota 37 - Placa AOC4G00 81117372 - GENIVAL TELES DE MENEZES Limpar filtros Jane…" at bounding box center [784, 392] width 1568 height 784
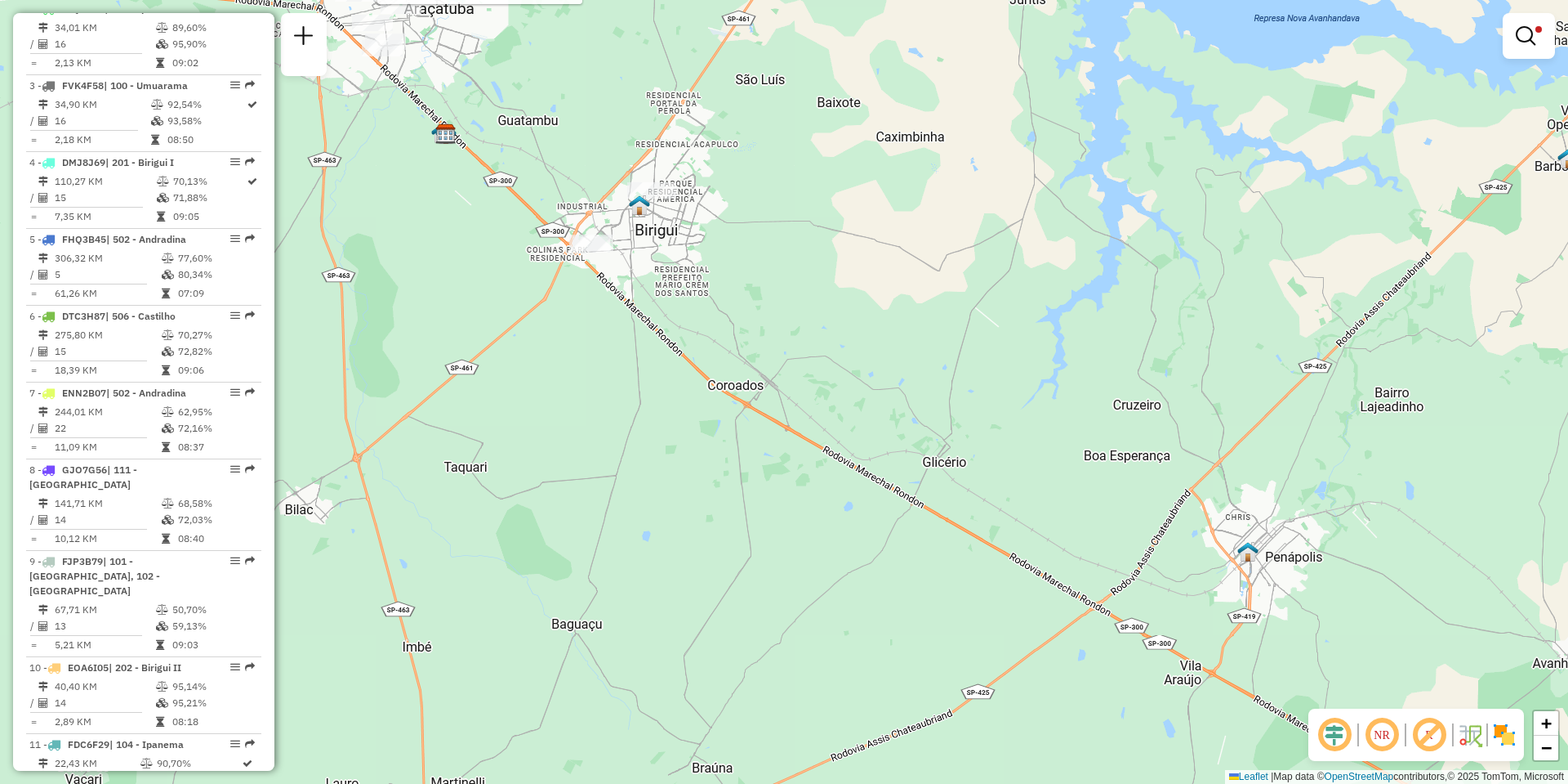
drag, startPoint x: 751, startPoint y: 279, endPoint x: 831, endPoint y: 391, distance: 137.6
click at [831, 391] on div "Rota 37 - Placa AOC4G00 81117372 - GENIVAL TELES DE MENEZES Limpar filtros Jane…" at bounding box center [784, 392] width 1568 height 784
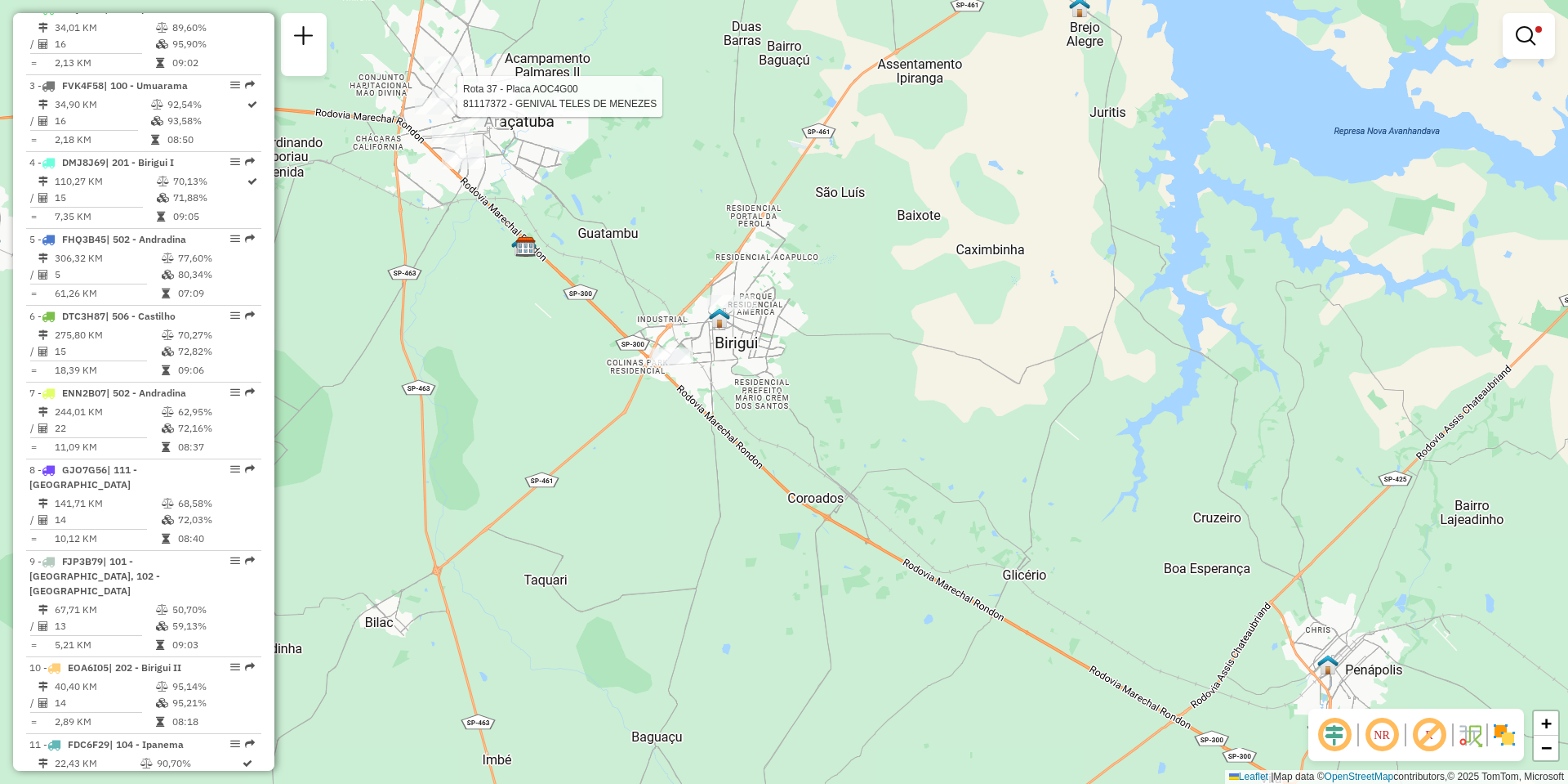
drag, startPoint x: 700, startPoint y: 344, endPoint x: 751, endPoint y: 402, distance: 77.2
click at [751, 402] on div "Rota 37 - Placa AOC4G00 81117372 - GENIVAL TELES DE MENEZES Limpar filtros Jane…" at bounding box center [784, 392] width 1568 height 784
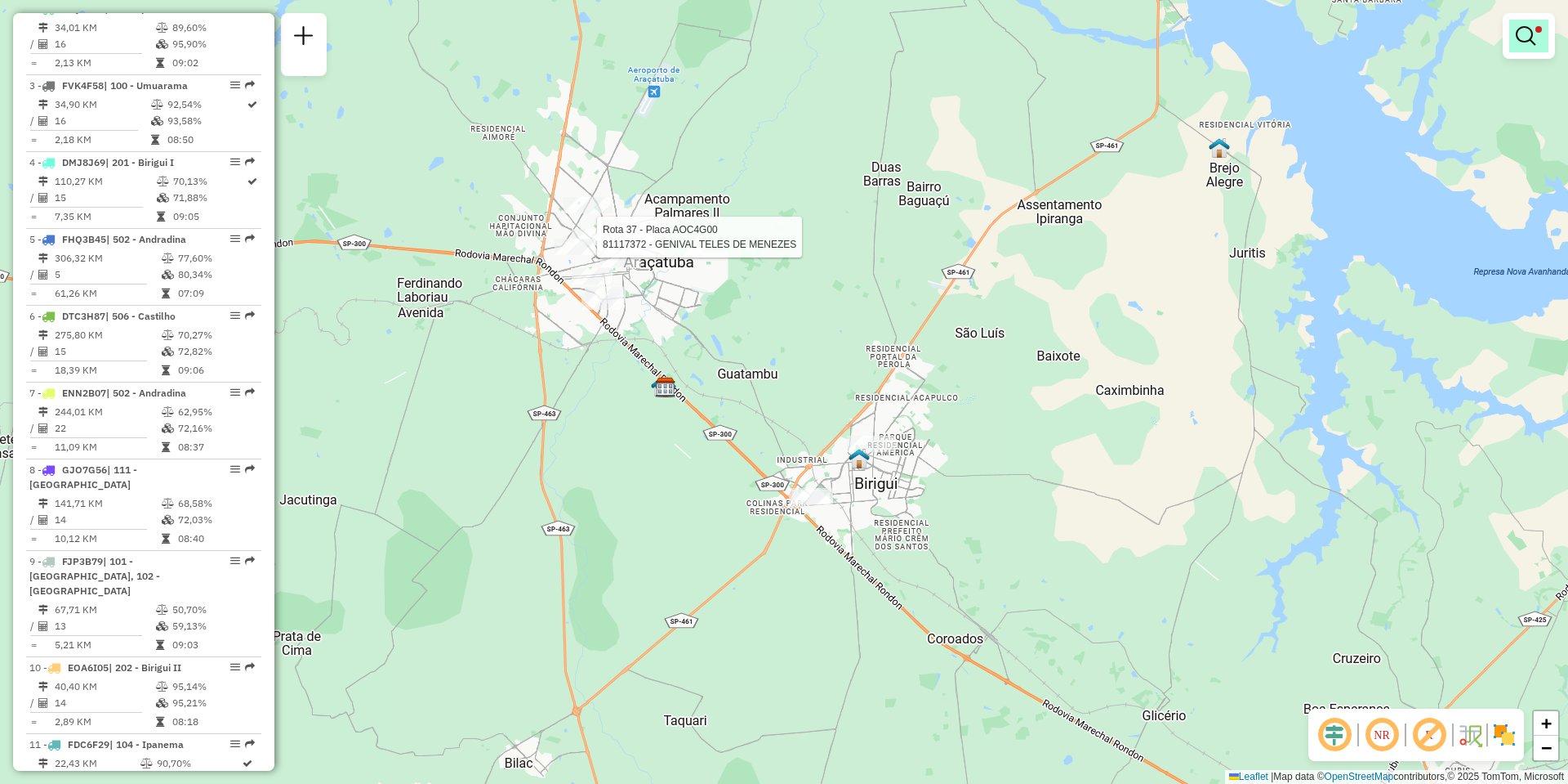
click at [1543, 42] on link at bounding box center [1528, 36] width 39 height 32
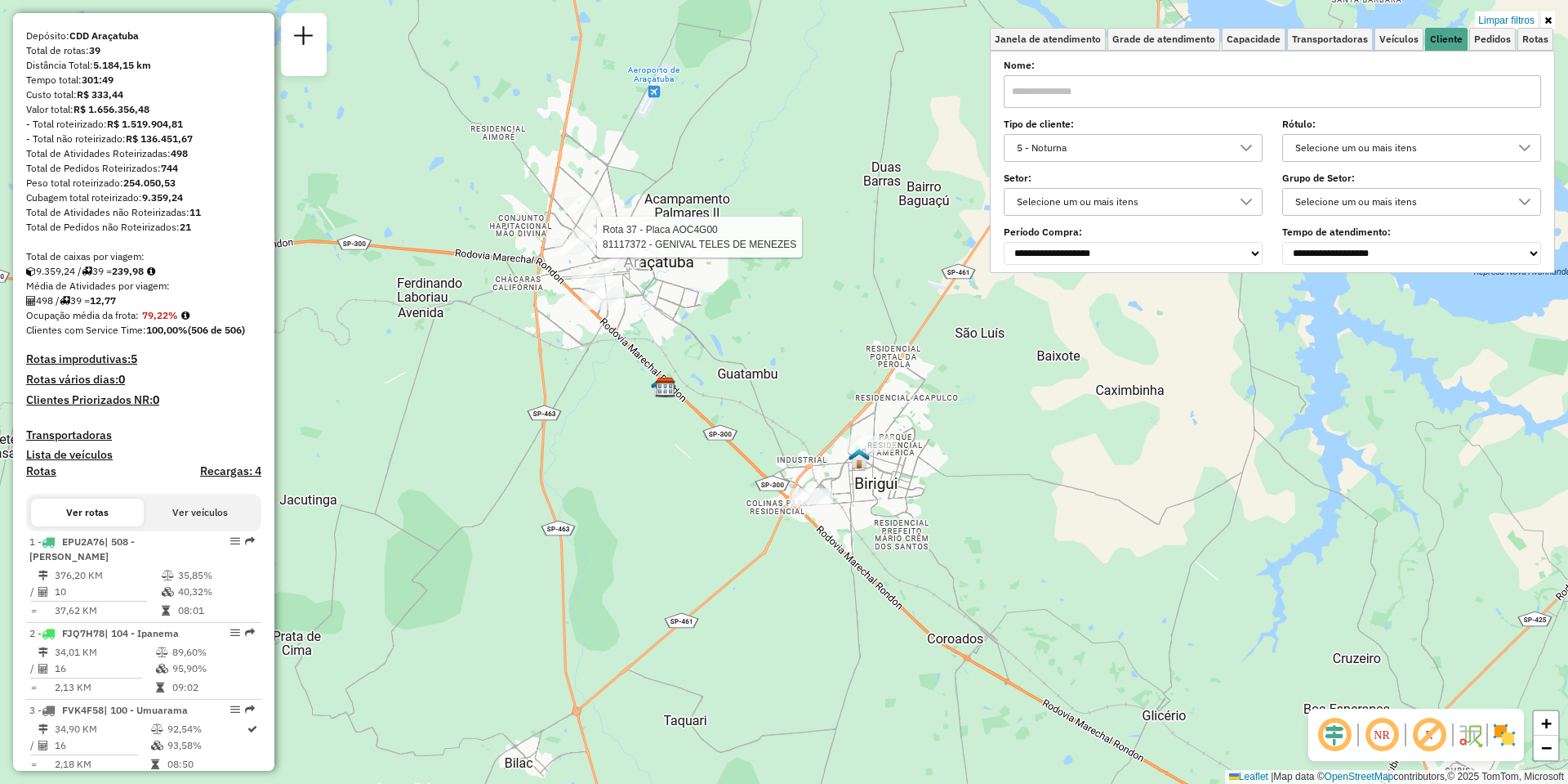
scroll to position [0, 0]
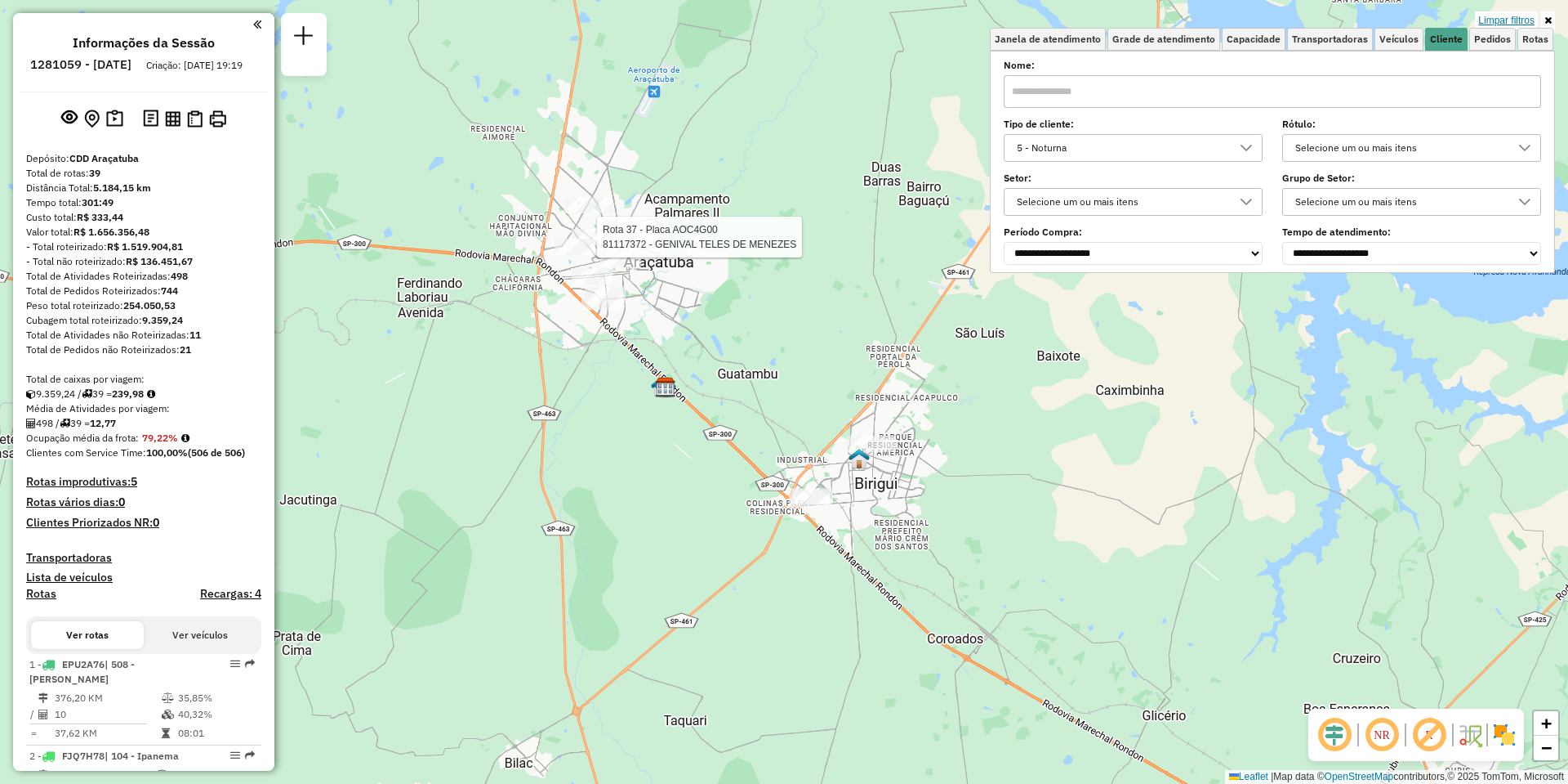
click at [1532, 14] on link "Limpar filtros" at bounding box center [1507, 21] width 63 height 18
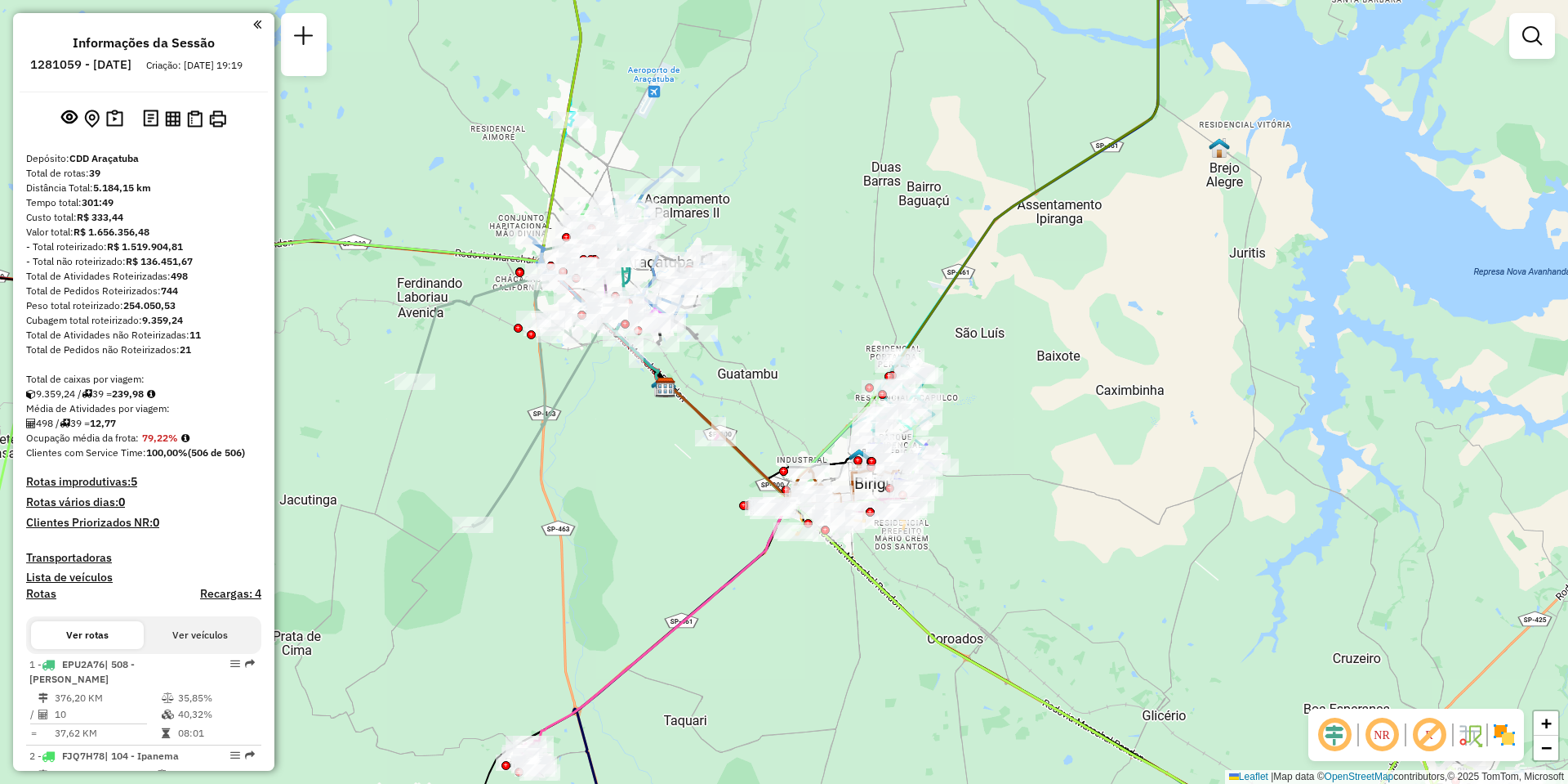
scroll to position [245, 0]
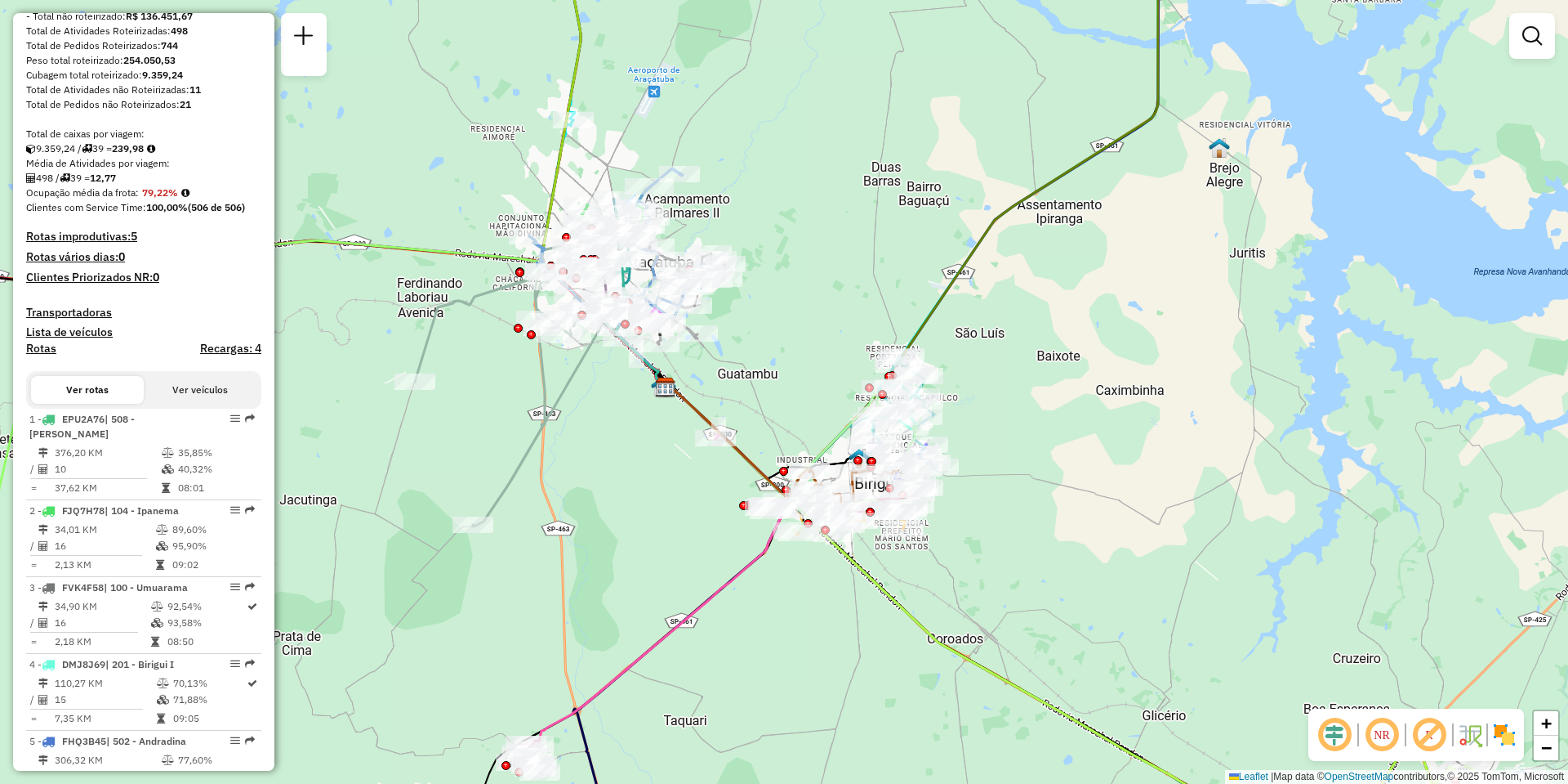
click at [954, 187] on div "Janela de atendimento Grade de atendimento Capacidade Transportadoras Veículos …" at bounding box center [784, 392] width 1568 height 784
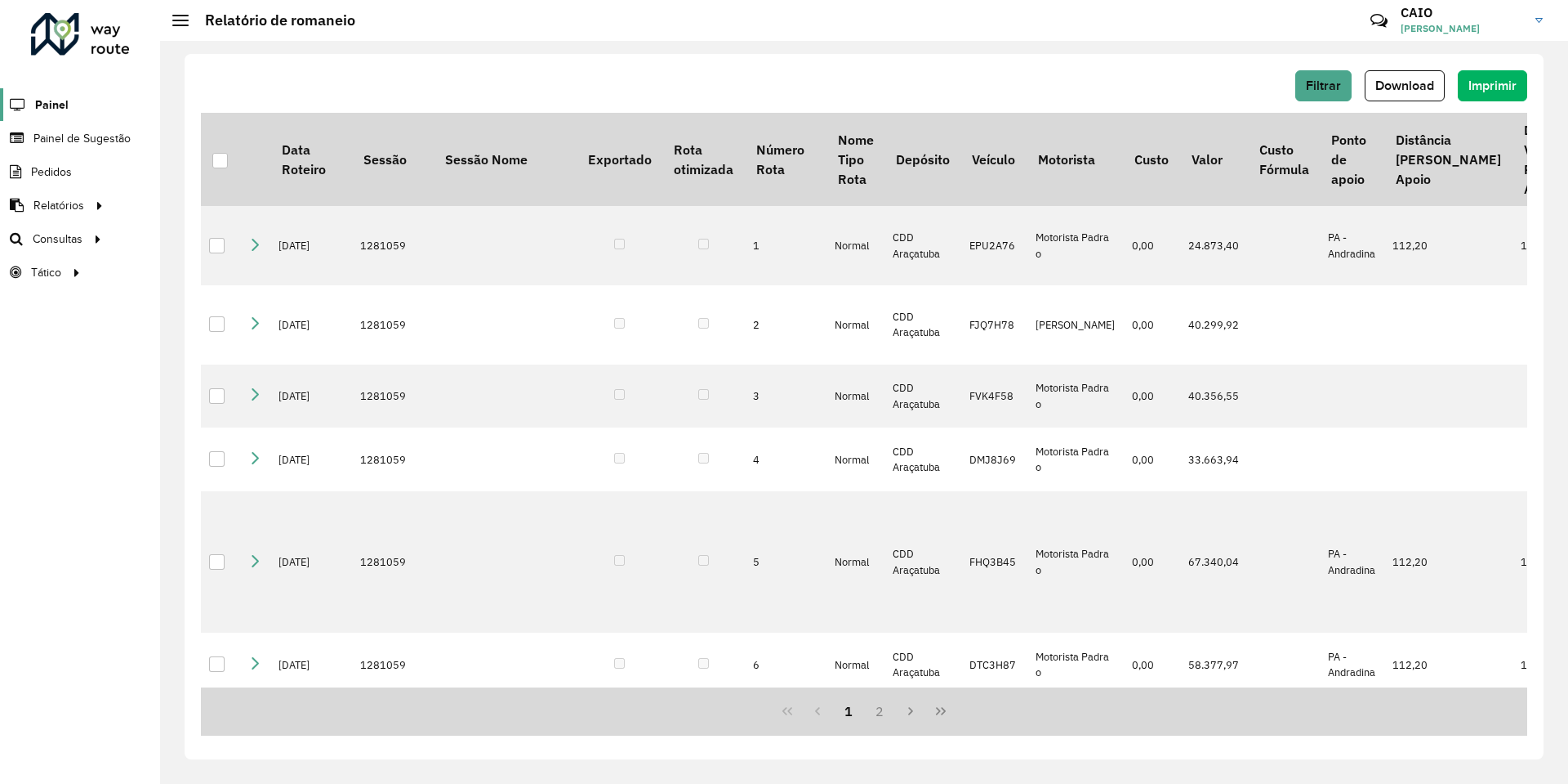
click at [65, 104] on span "Painel" at bounding box center [51, 105] width 33 height 17
